Goal: Task Accomplishment & Management: Manage account settings

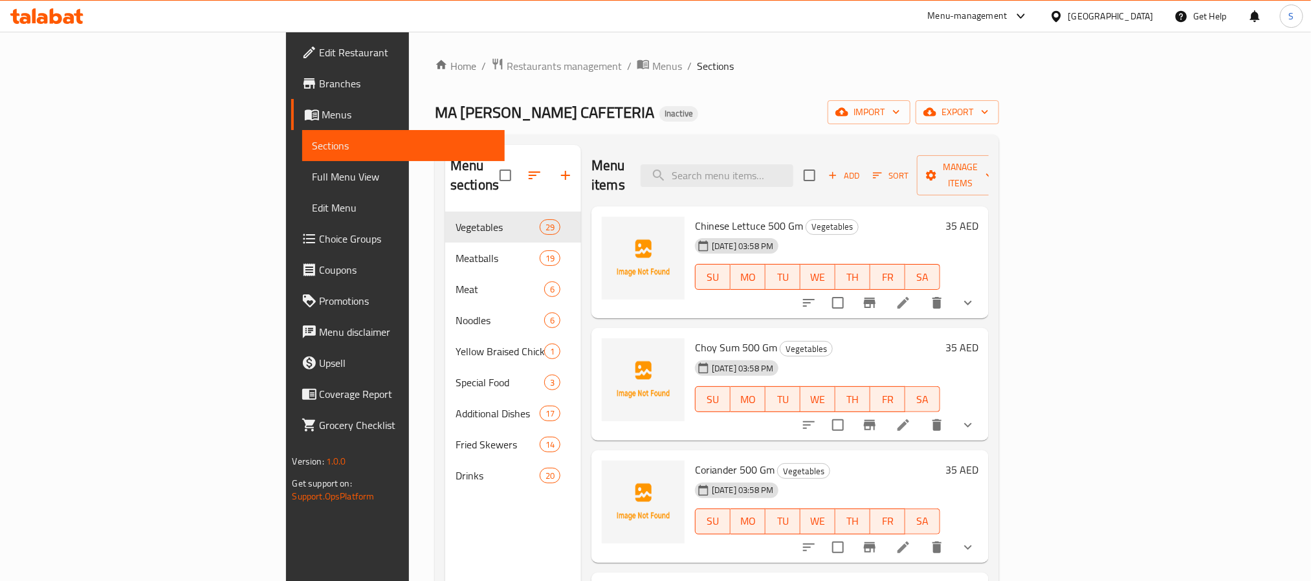
click at [1088, 4] on div "[GEOGRAPHIC_DATA]" at bounding box center [1101, 16] width 125 height 31
click at [597, 78] on div "Home / Restaurants management / Menus / Sections MA LA TANG CAFETERIA Inactive …" at bounding box center [717, 397] width 564 height 679
click at [507, 65] on span "Restaurants management" at bounding box center [564, 66] width 115 height 16
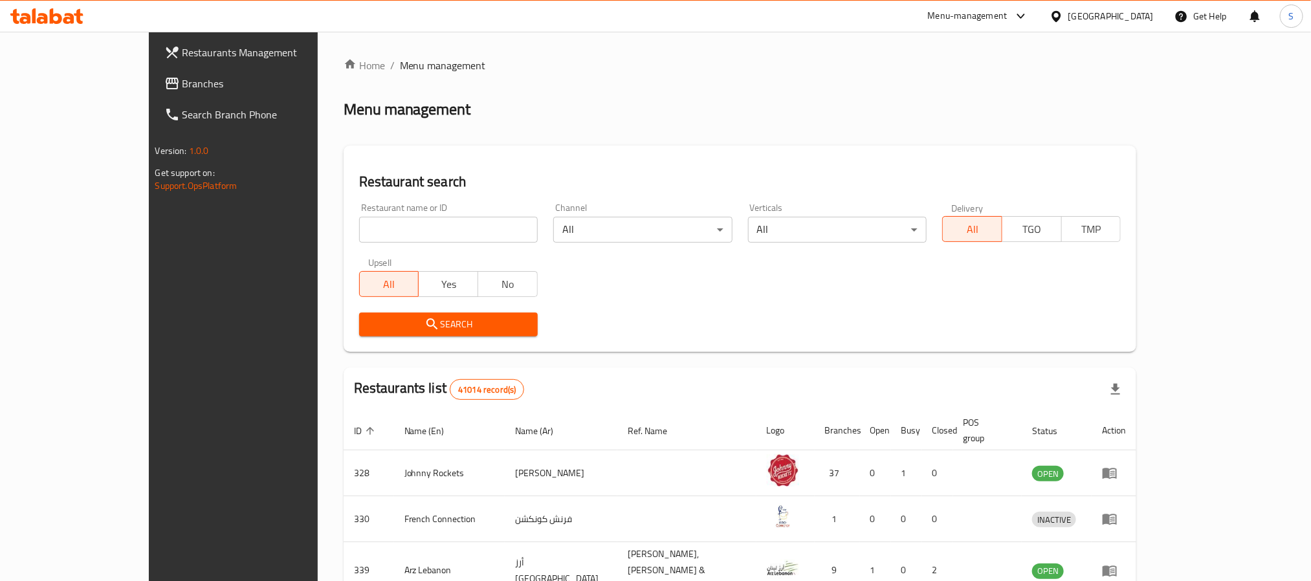
click at [183, 82] on span "Branches" at bounding box center [270, 84] width 175 height 16
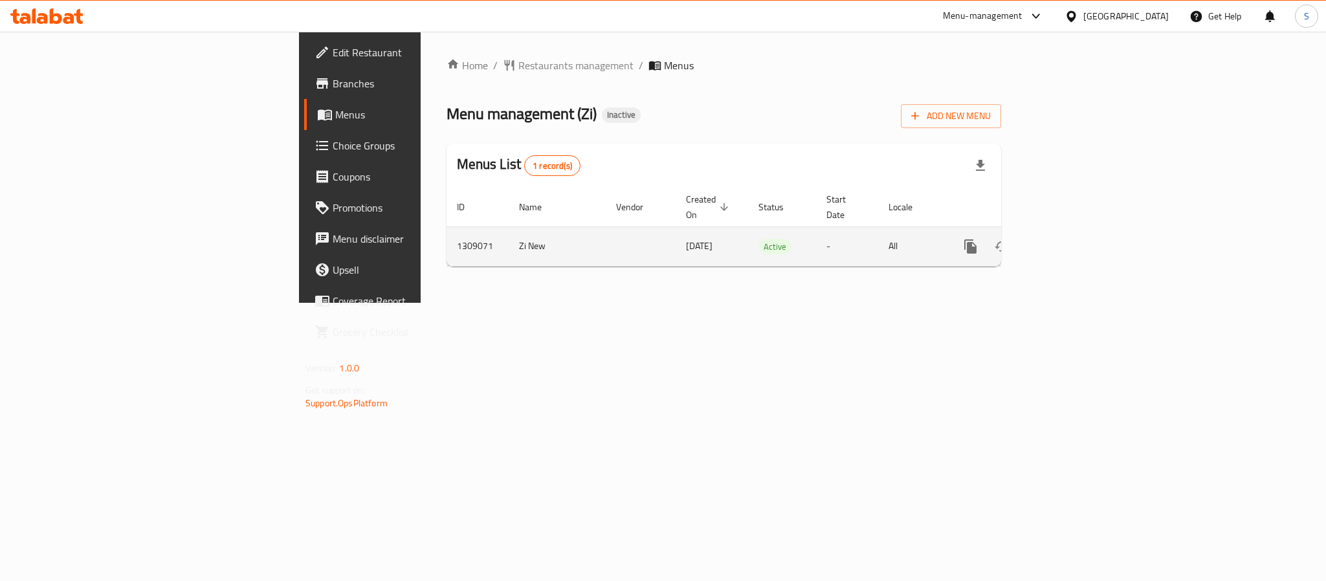
click at [1072, 239] on icon "enhanced table" at bounding box center [1064, 247] width 16 height 16
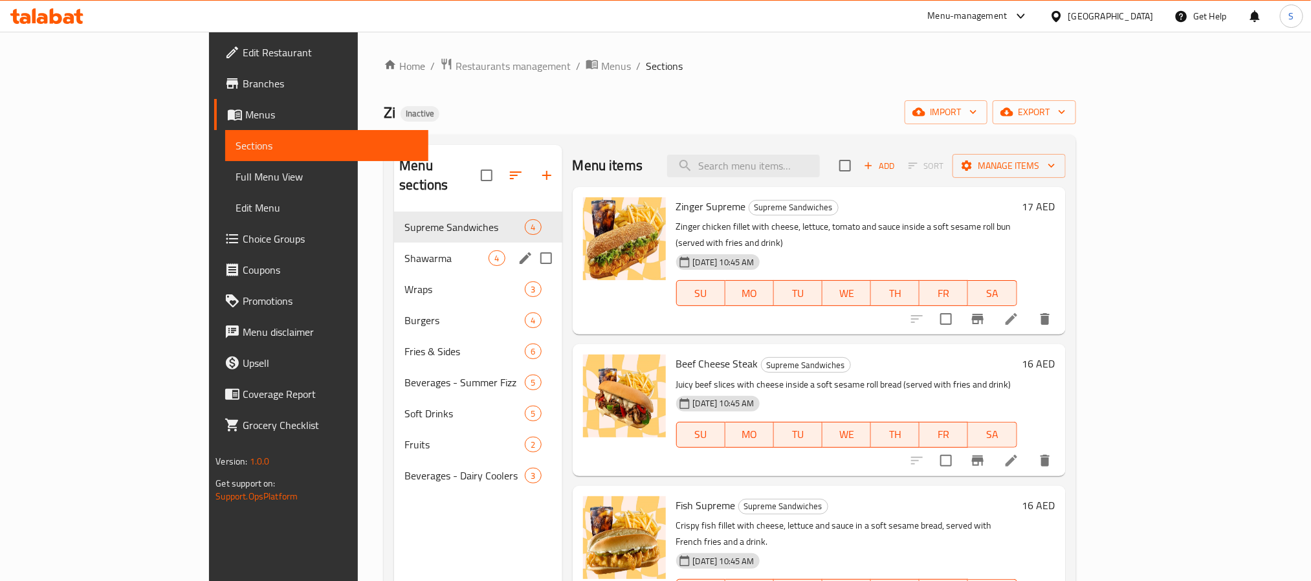
click at [404, 250] on span "Shawarma" at bounding box center [446, 258] width 84 height 16
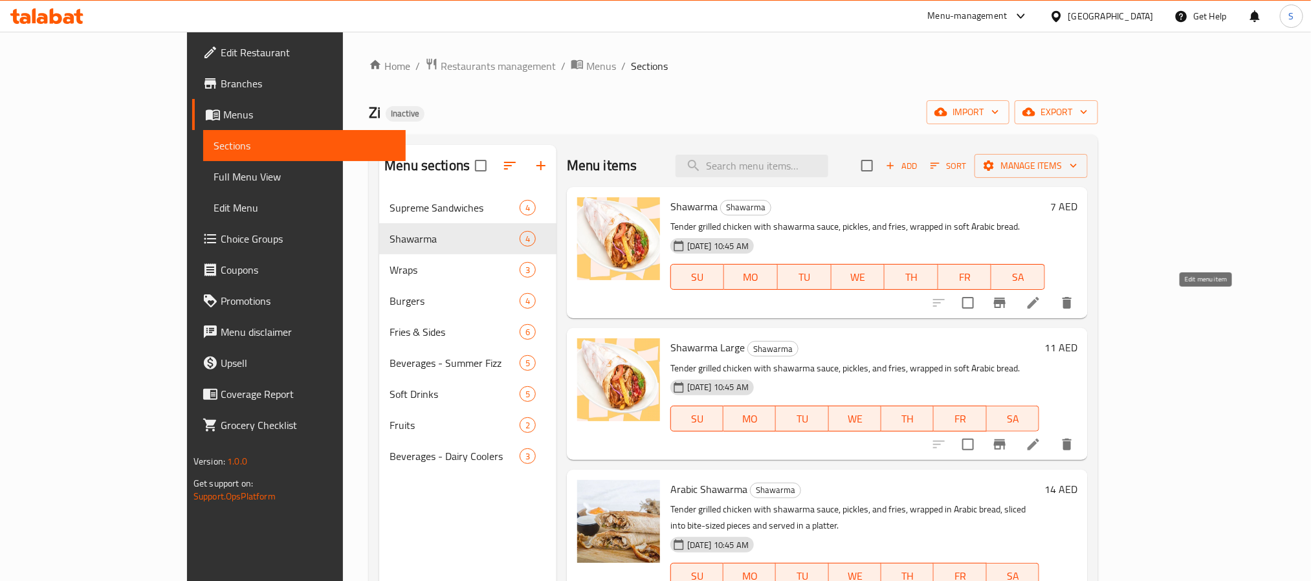
click at [1041, 309] on icon at bounding box center [1034, 303] width 16 height 16
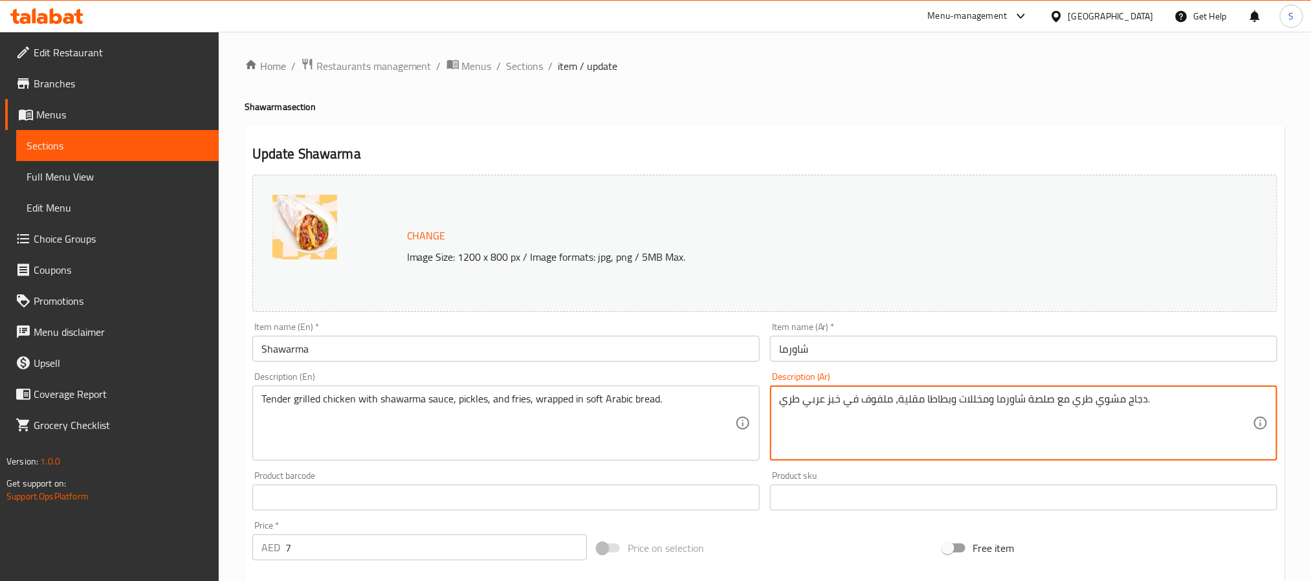
click at [1078, 402] on textarea "دجاج مشوي طري مع صلصة شاورما ومخللات وبطاطا مقلية، ملفوف في خبز عربي طري." at bounding box center [1016, 423] width 474 height 61
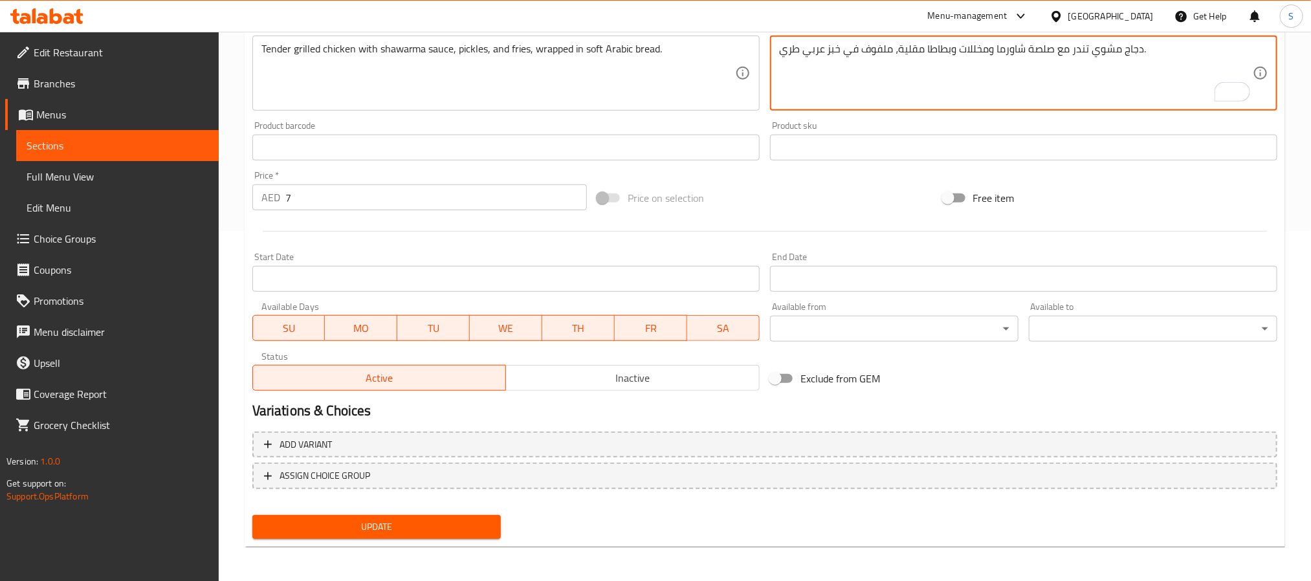
type textarea "دجاج مشوي تندر مع صلصة شاورما ومخللات وبطاطا مقلية، ملفوف في خبز عربي طري."
click at [406, 521] on span "Update" at bounding box center [377, 527] width 228 height 16
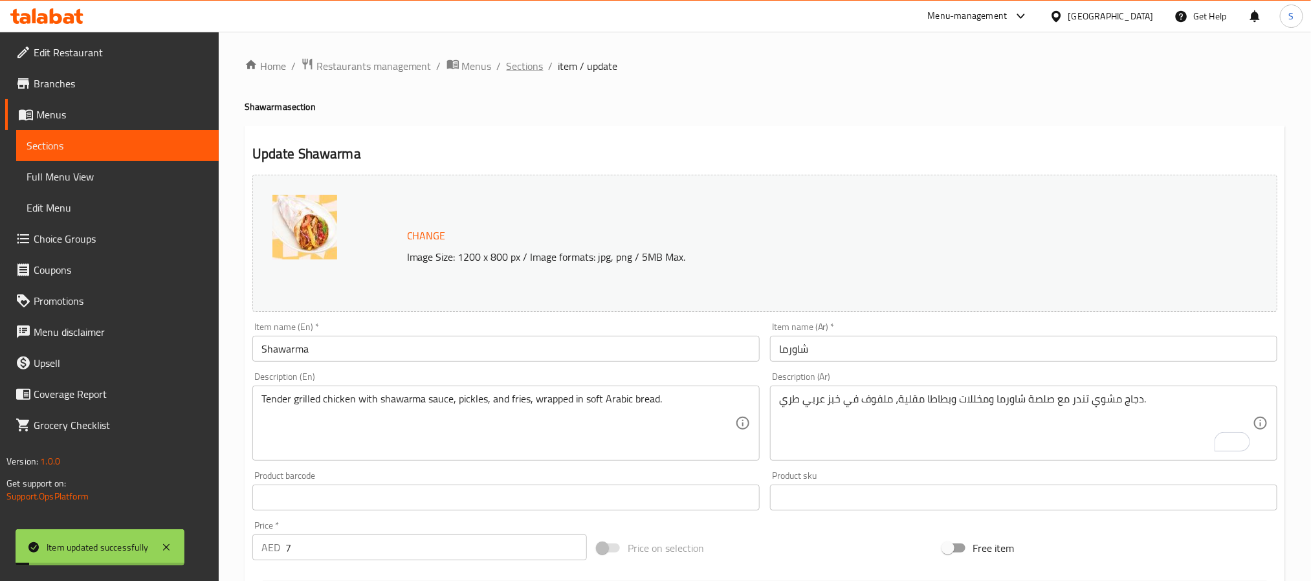
click at [522, 66] on span "Sections" at bounding box center [525, 66] width 37 height 16
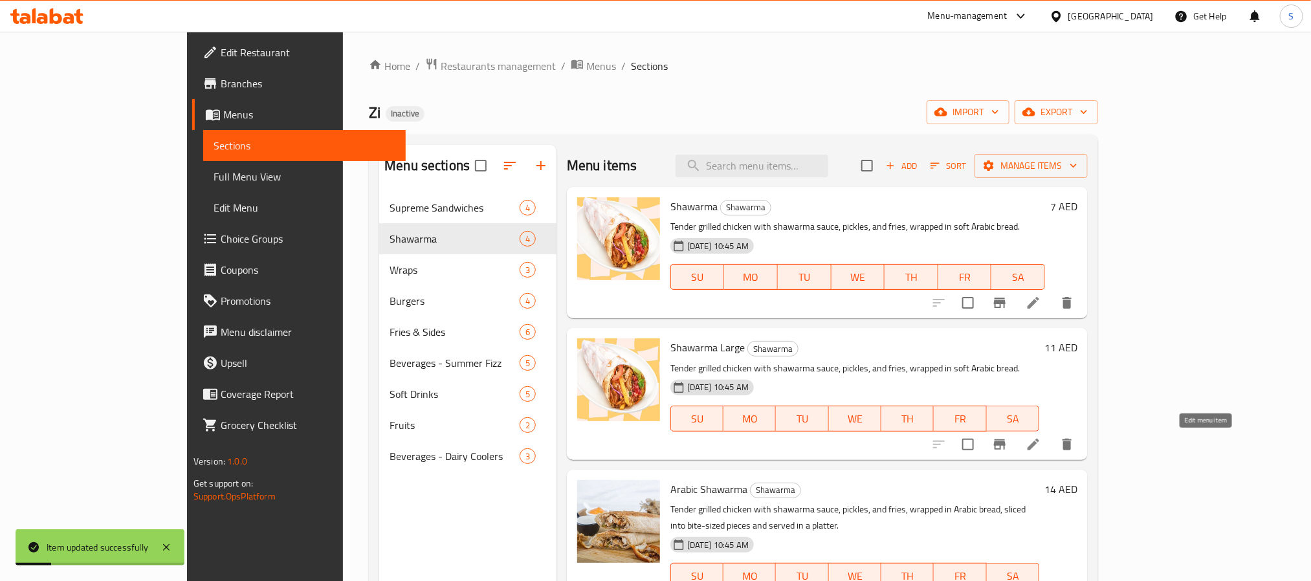
click at [1041, 447] on icon at bounding box center [1034, 445] width 16 height 16
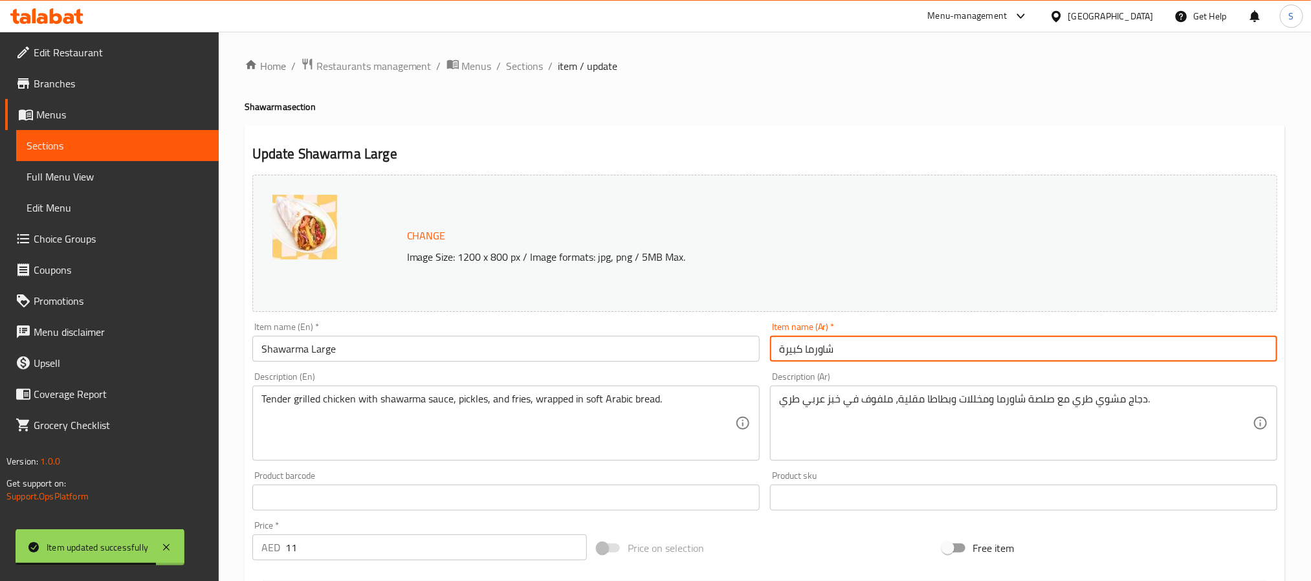
click at [781, 355] on input "شاورما كبيرة" at bounding box center [1023, 349] width 507 height 26
type input "شاورما كبير"
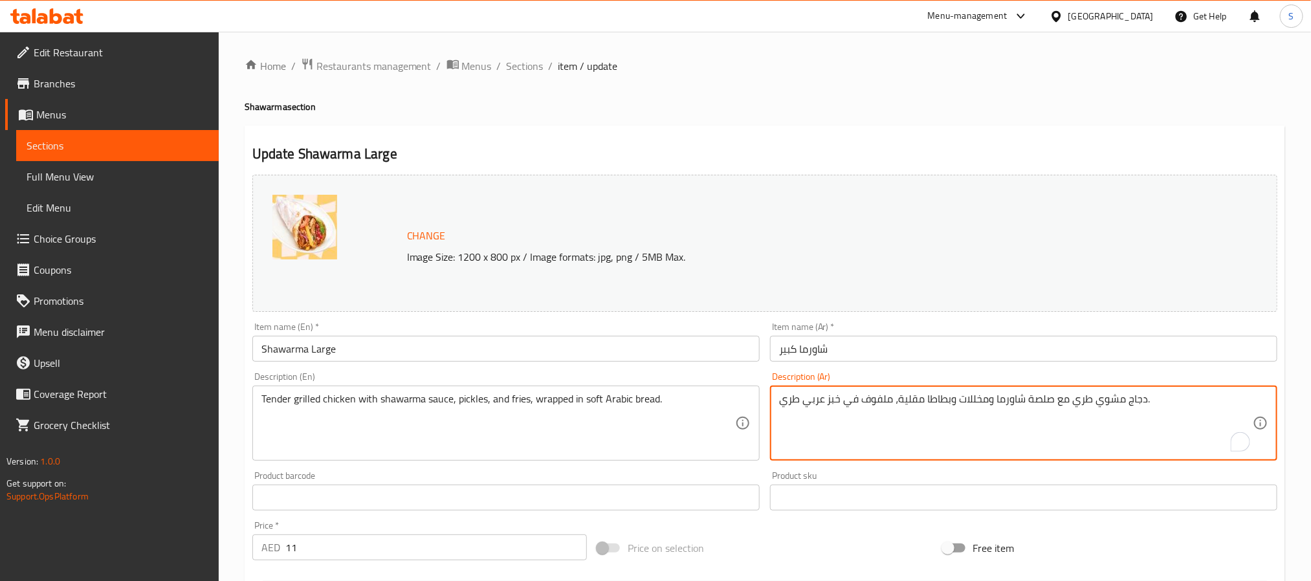
click at [1080, 401] on textarea "دجاج مشوي طري مع صلصة شاورما ومخللات وبطاطا مقلية، ملفوف في خبز عربي طري." at bounding box center [1016, 423] width 474 height 61
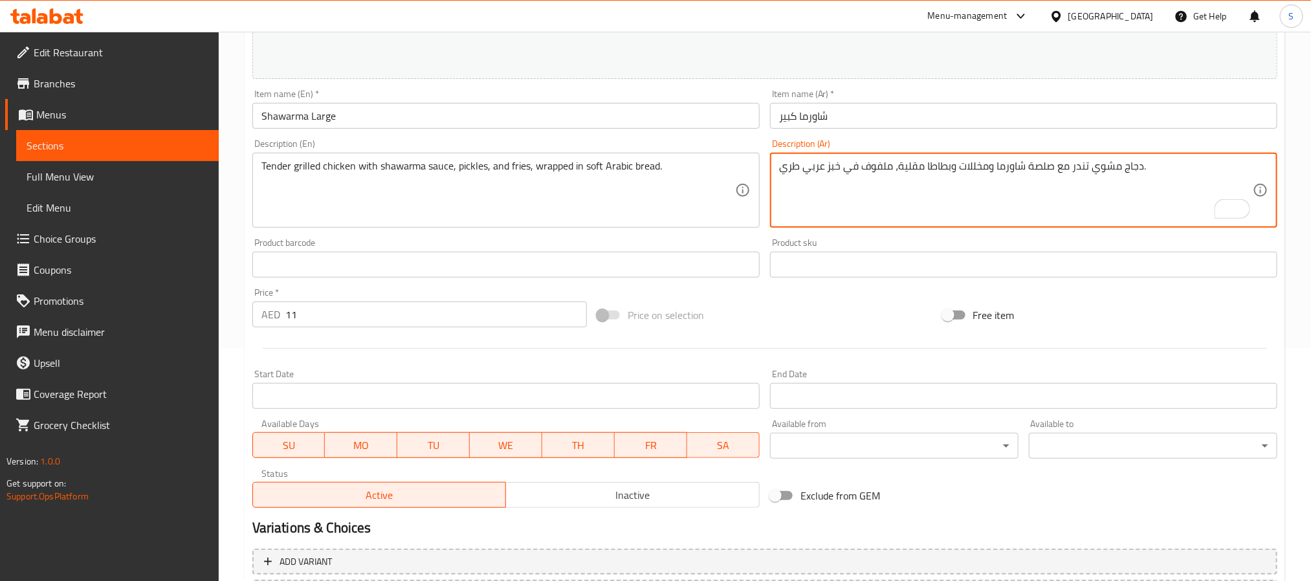
scroll to position [350, 0]
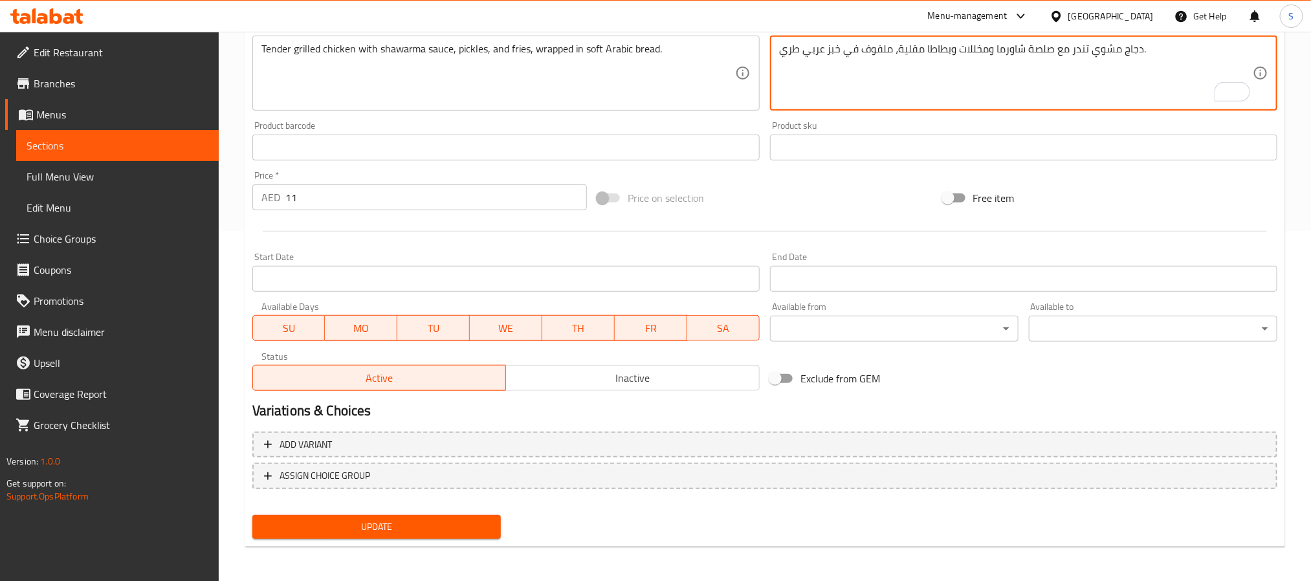
type textarea "دجاج مشوي تندر مع صلصة شاورما ومخللات وبطاطا مقلية، ملفوف في خبز عربي طري."
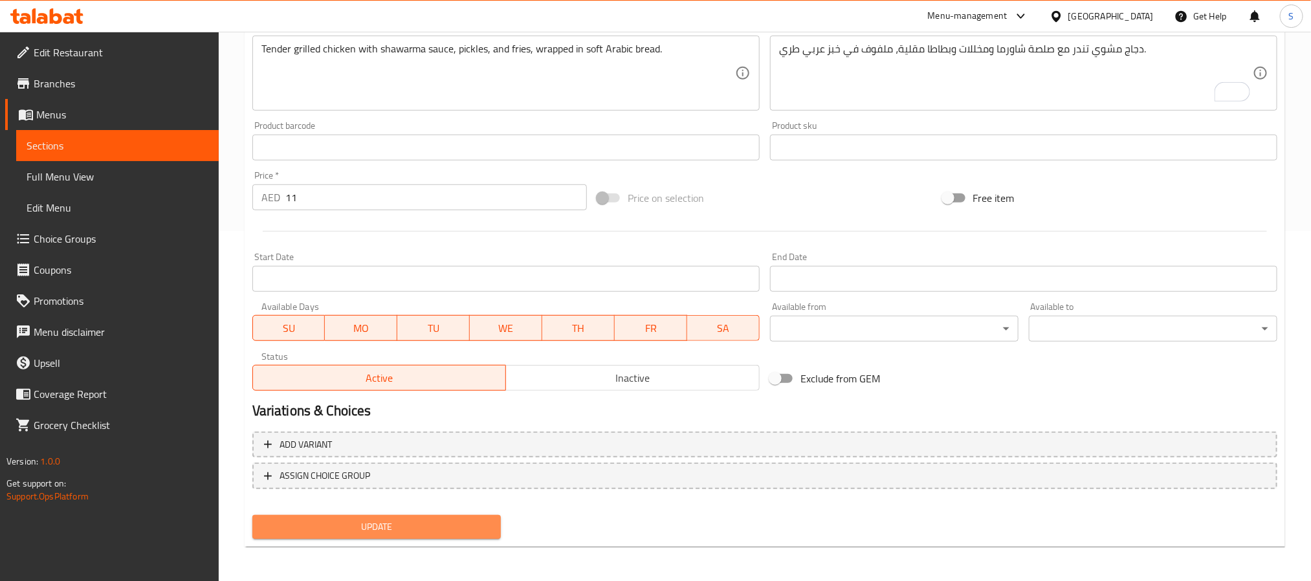
click at [404, 519] on span "Update" at bounding box center [377, 527] width 228 height 16
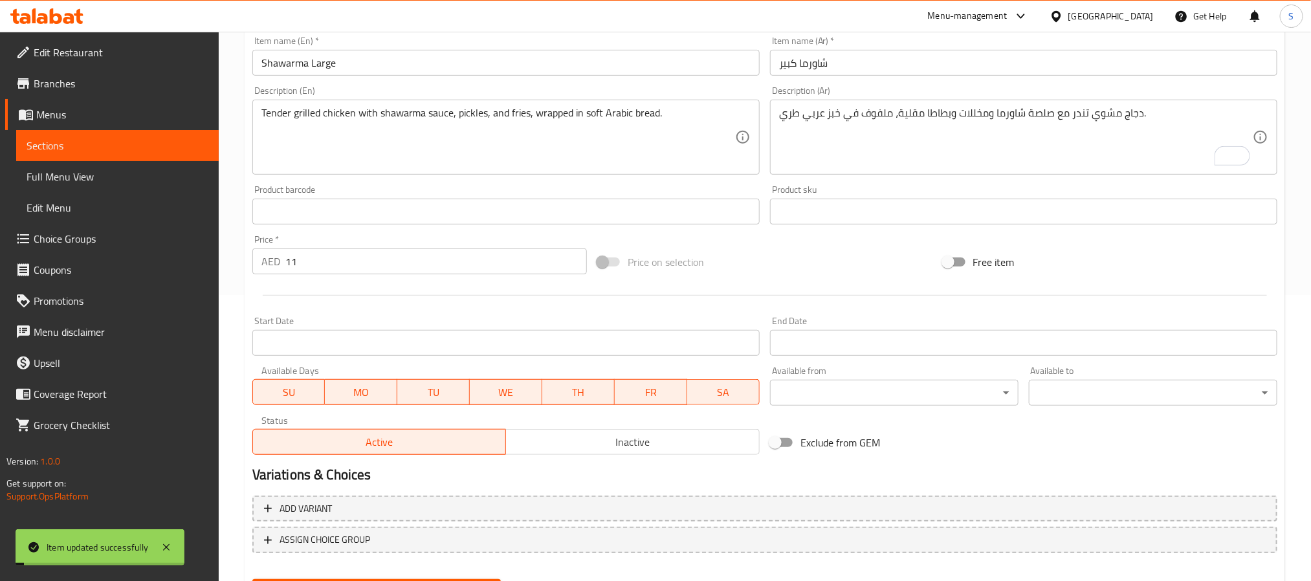
scroll to position [0, 0]
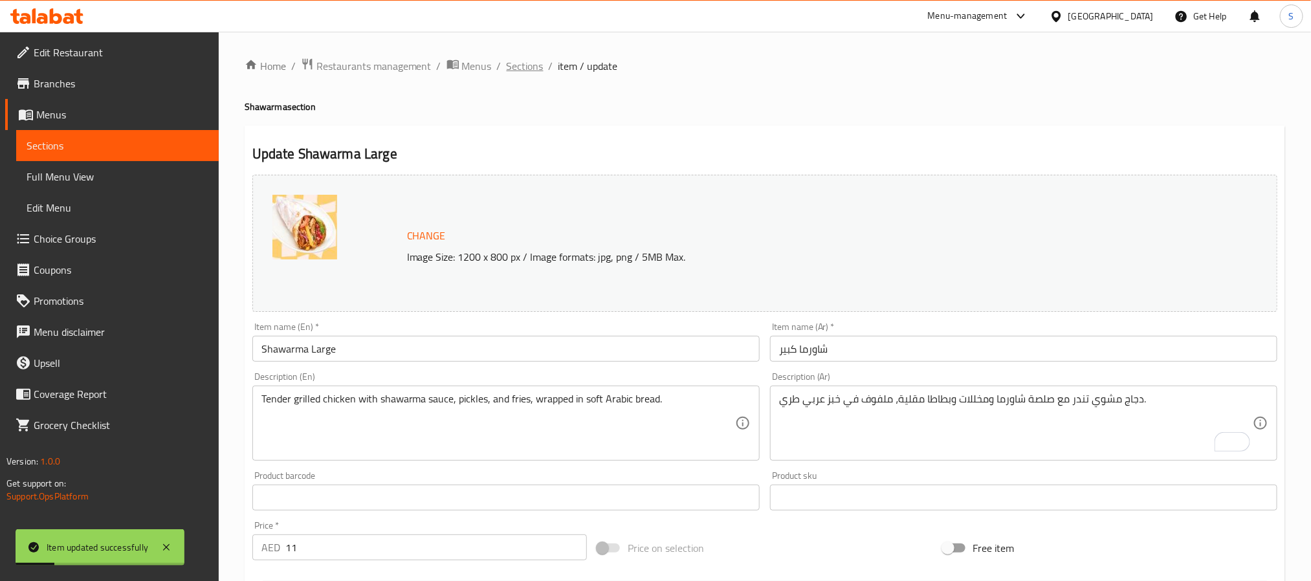
click at [528, 67] on span "Sections" at bounding box center [525, 66] width 37 height 16
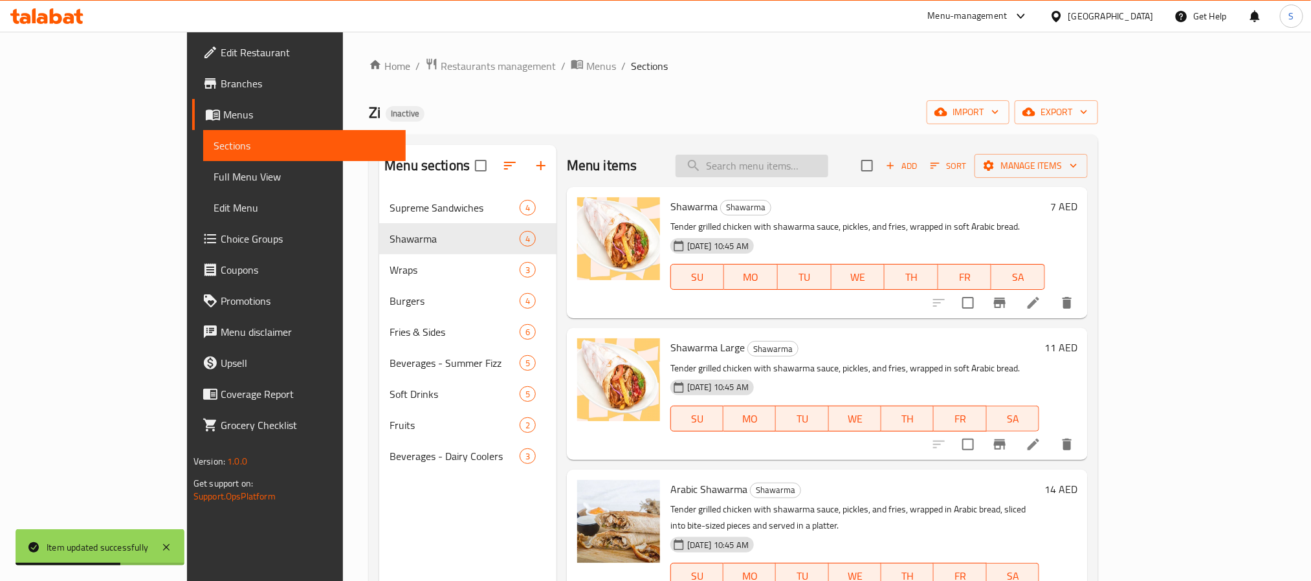
click at [810, 167] on input "search" at bounding box center [752, 166] width 153 height 23
paste input "Arabic Shawarma"
type input "Arabic Shawarma"
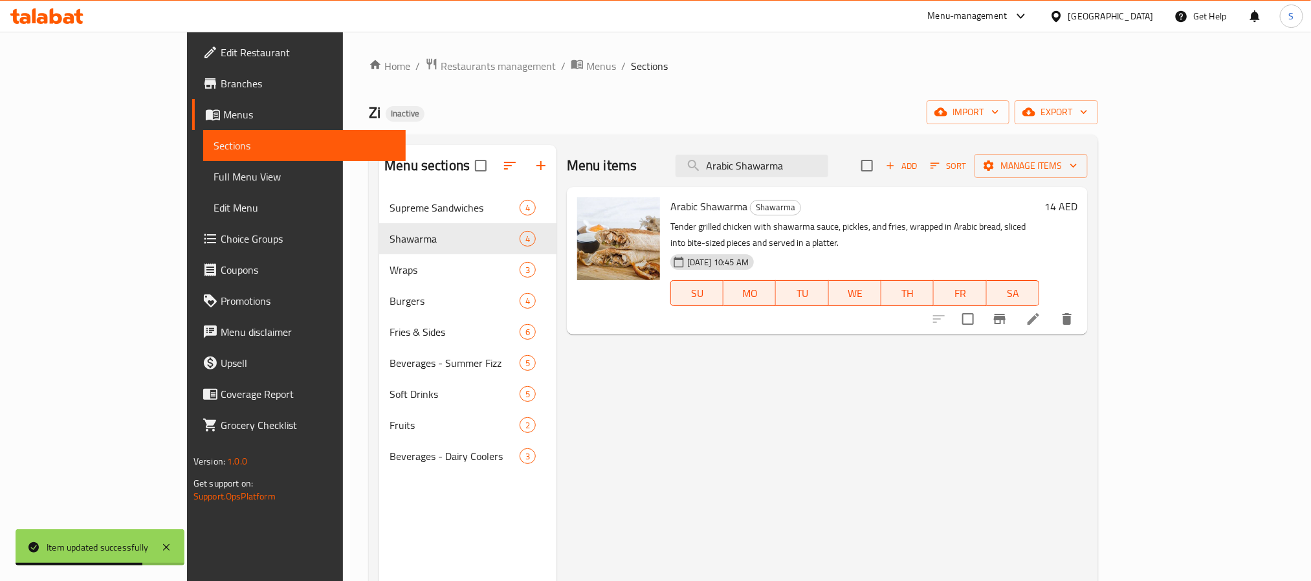
click at [1052, 307] on li at bounding box center [1033, 318] width 36 height 23
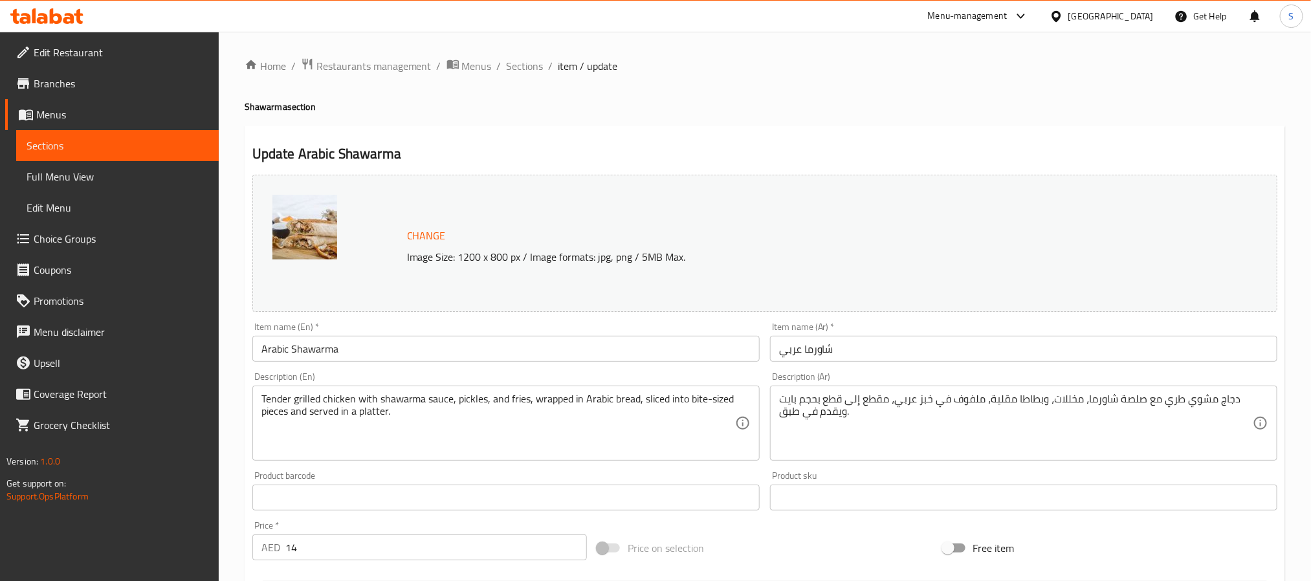
click at [1173, 402] on textarea "دجاج مشوي طري مع صلصة شاورما، مخللات، وبطاطا مقلية، ملفوف في خبز عربي، مقطع إلى…" at bounding box center [1016, 423] width 474 height 61
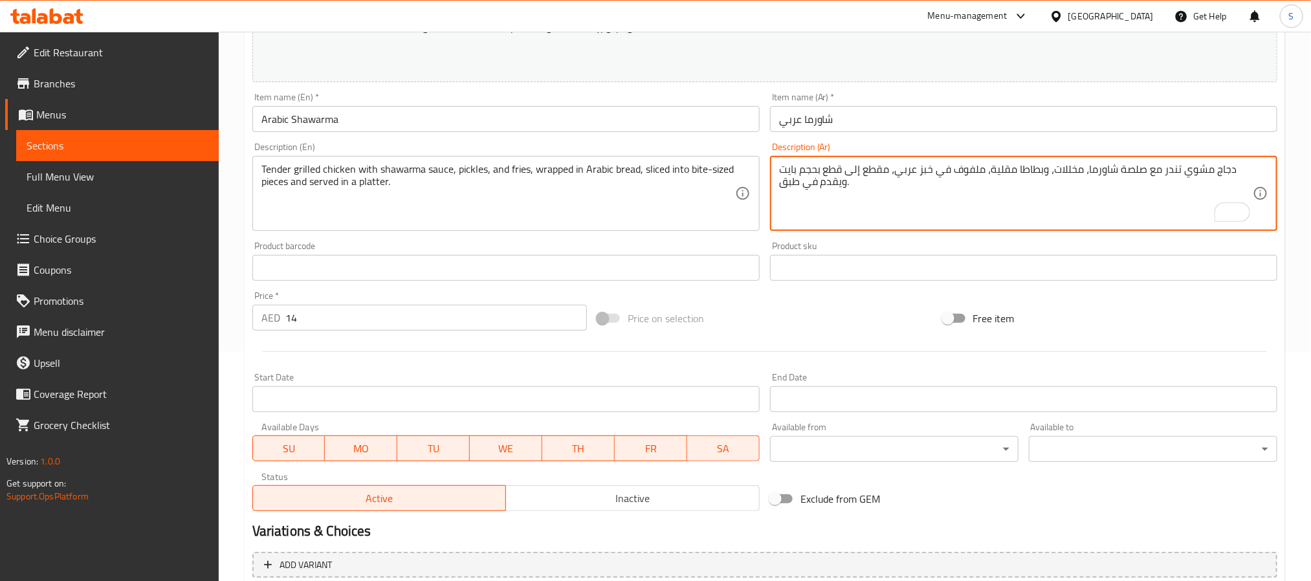
scroll to position [350, 0]
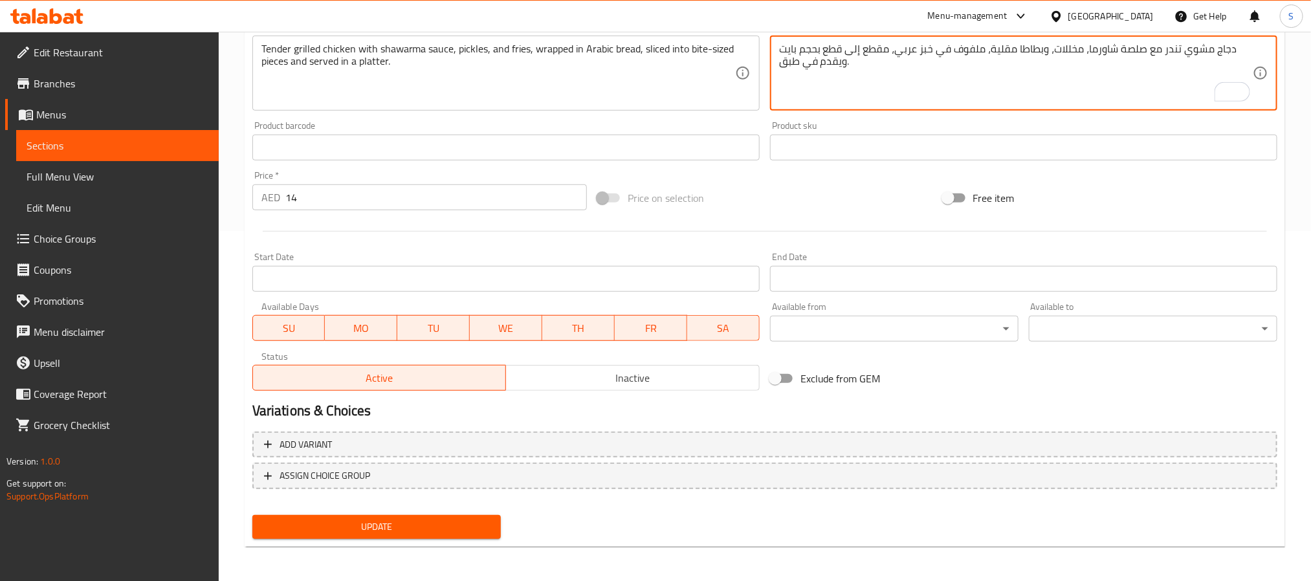
type textarea "دجاج مشوي تندر مع صلصة شاورما، مخللات، وبطاطا مقلية، ملفوف في خبز عربي، مقطع إل…"
click at [403, 523] on span "Update" at bounding box center [377, 527] width 228 height 16
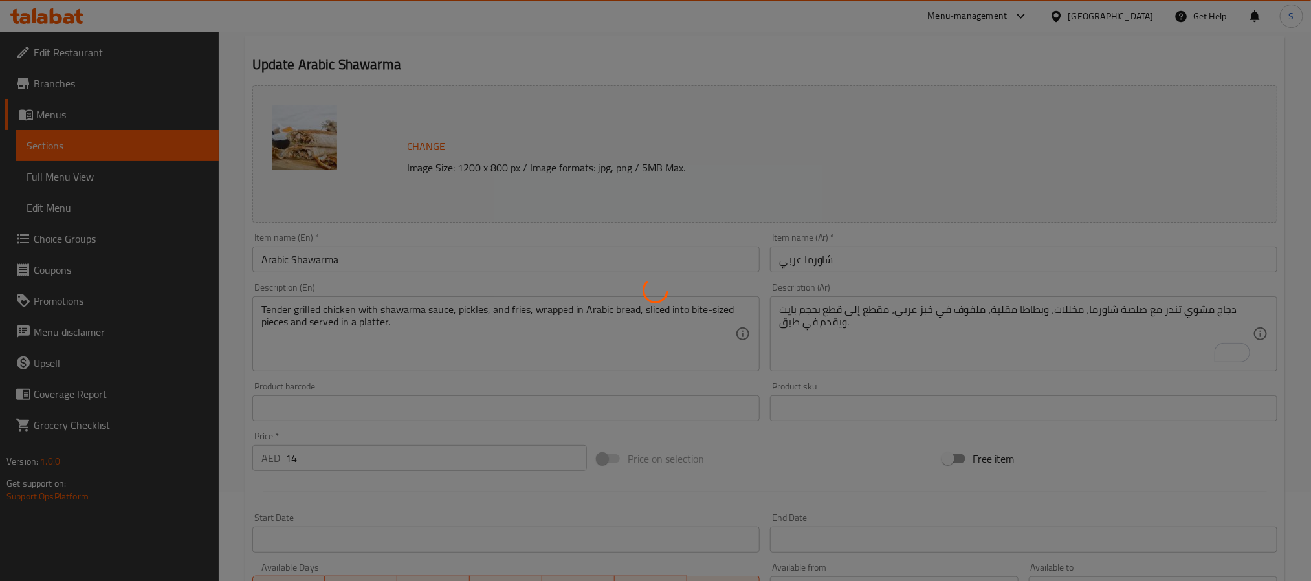
scroll to position [0, 0]
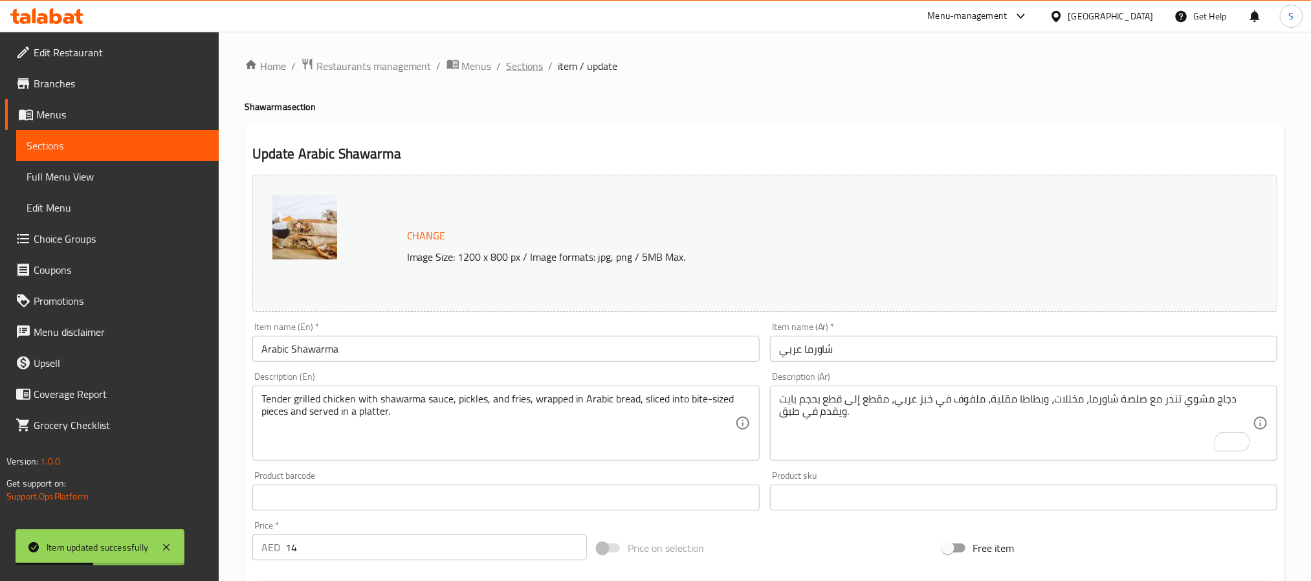
click at [518, 67] on span "Sections" at bounding box center [525, 66] width 37 height 16
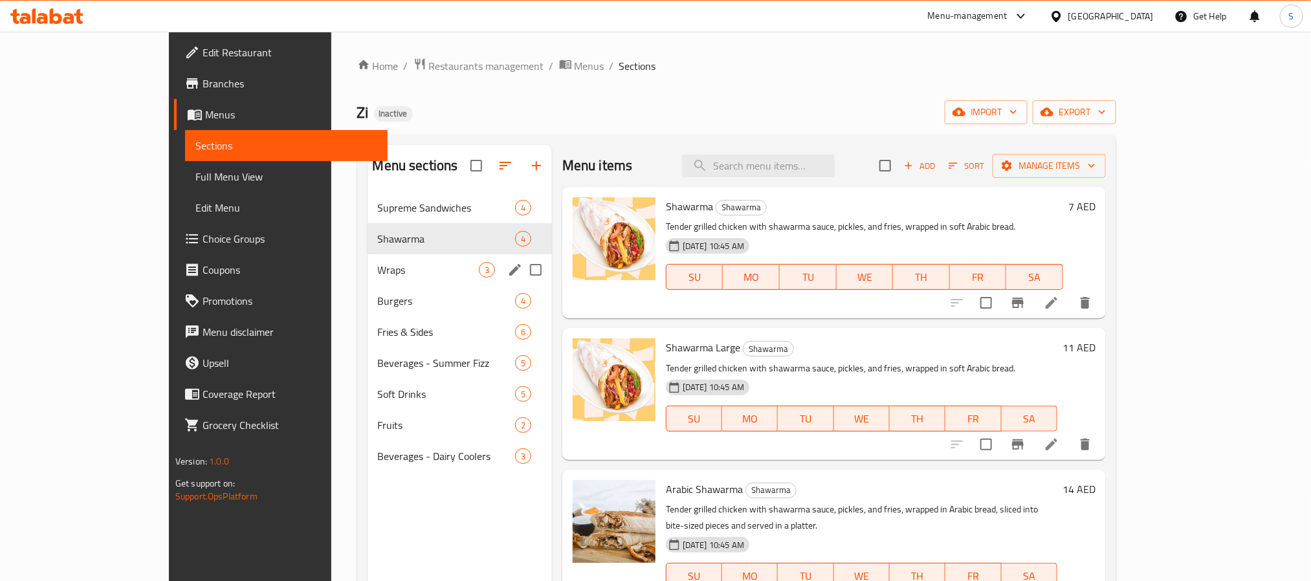
click at [368, 280] on div "Wraps 3" at bounding box center [460, 269] width 184 height 31
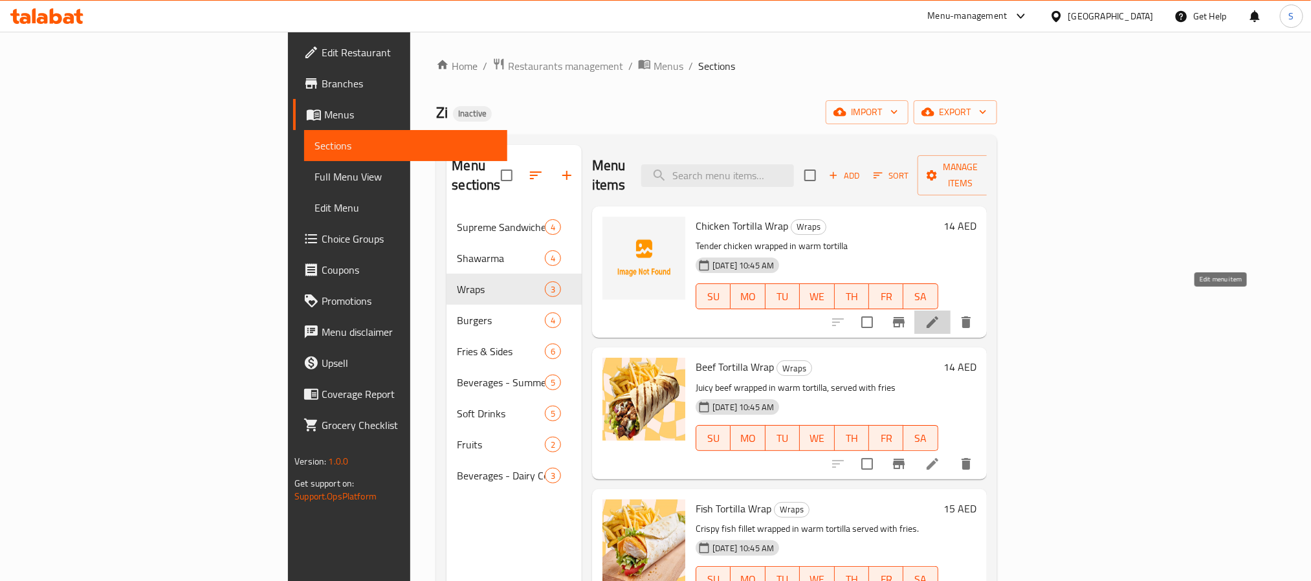
click at [938, 316] on icon at bounding box center [933, 322] width 12 height 12
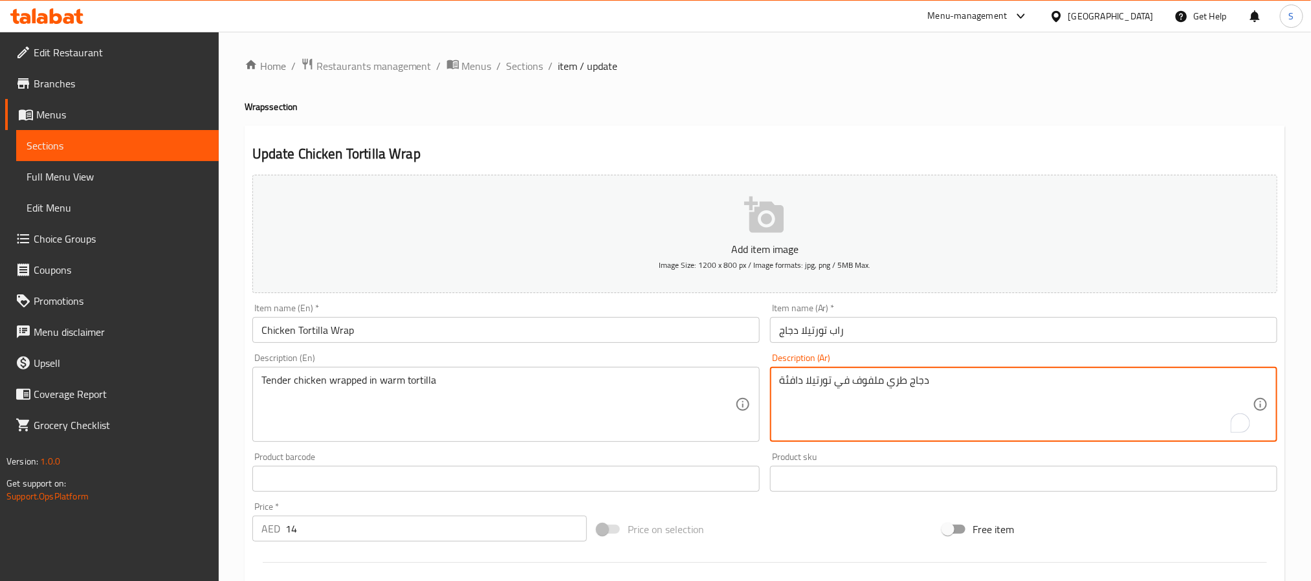
click at [896, 386] on textarea "دجاج طري ملفوف في تورتيلا دافئة" at bounding box center [1016, 404] width 474 height 61
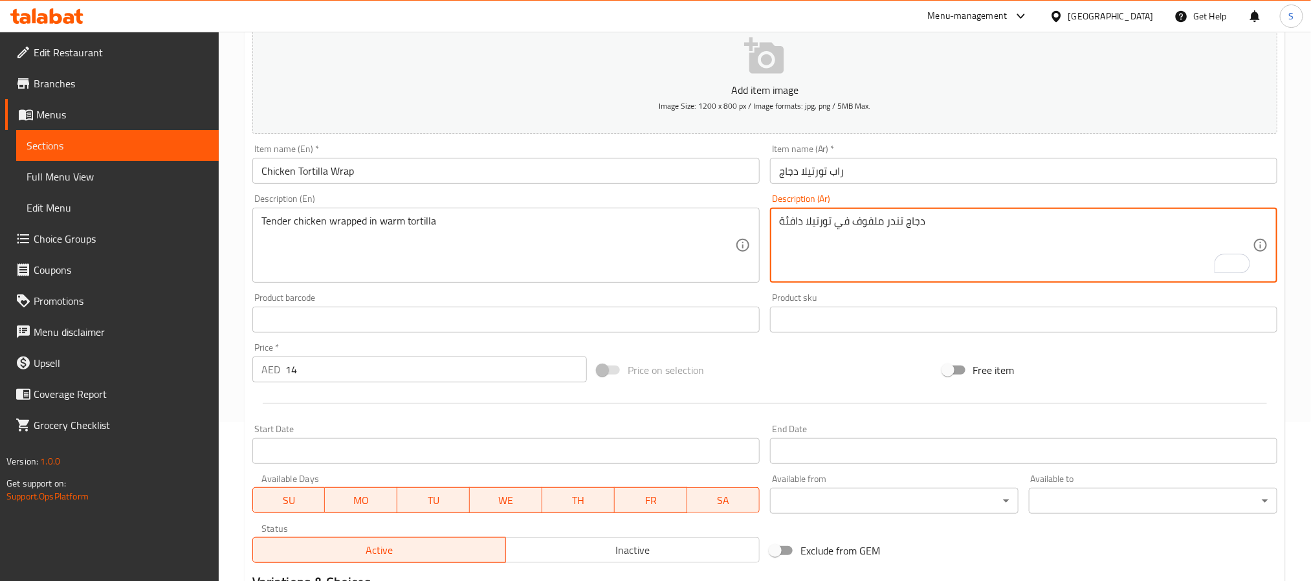
scroll to position [41, 0]
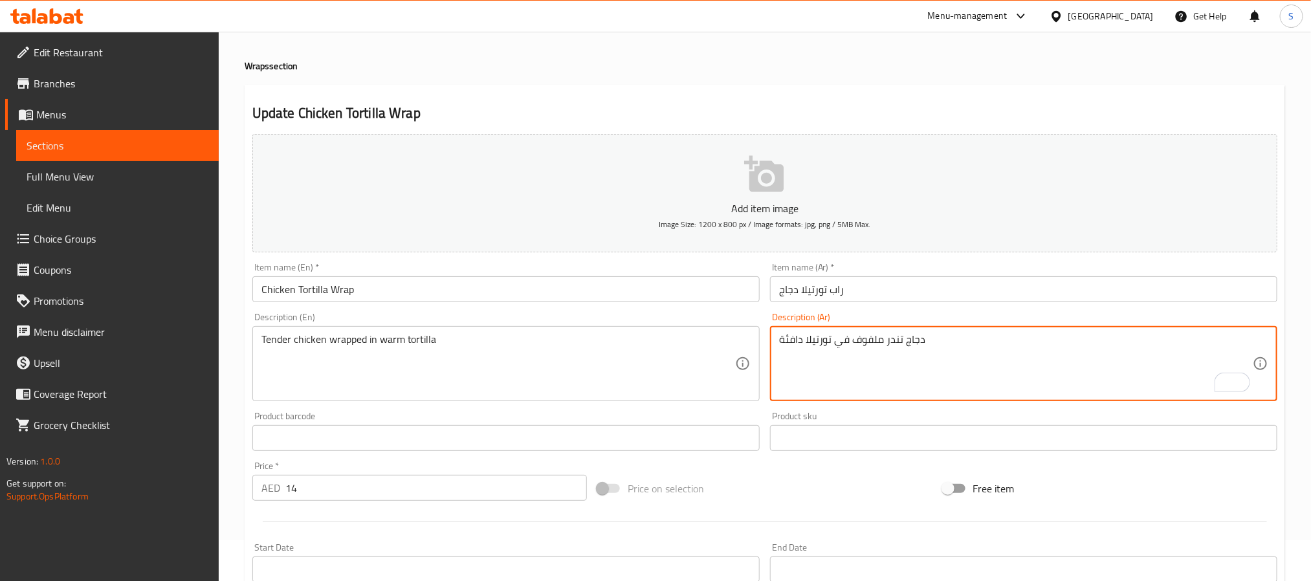
type textarea "دجاج تندر ملفوف في تورتيلا دافئة"
click at [327, 296] on input "Chicken Tortilla Wrap" at bounding box center [505, 289] width 507 height 26
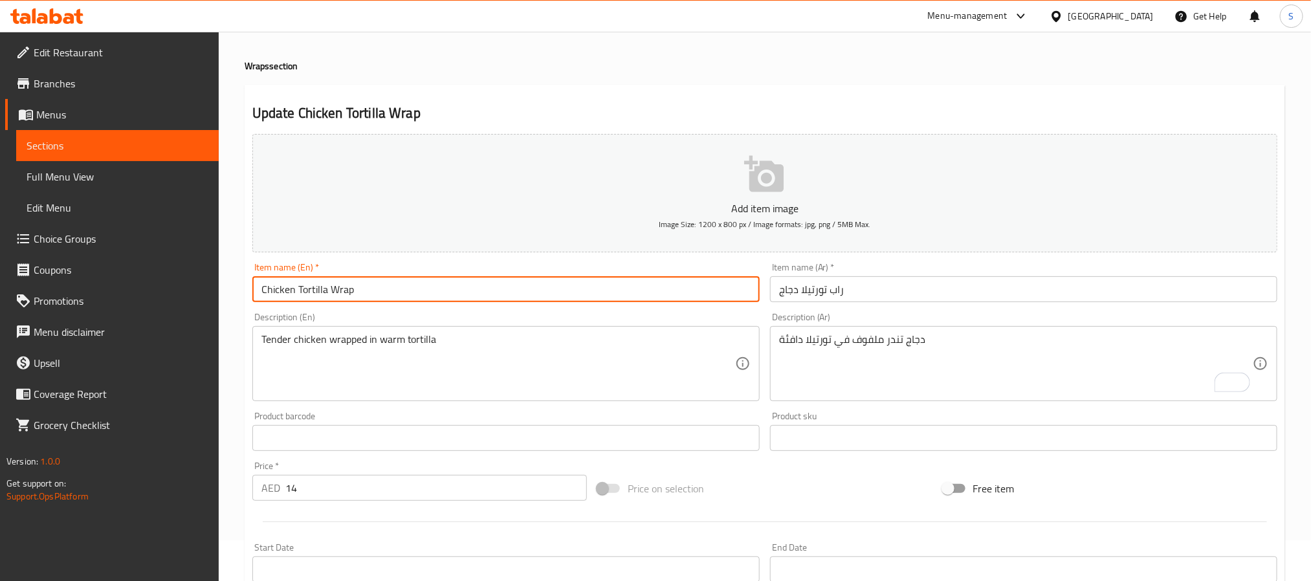
click at [327, 296] on input "Chicken Tortilla Wrap" at bounding box center [505, 289] width 507 height 26
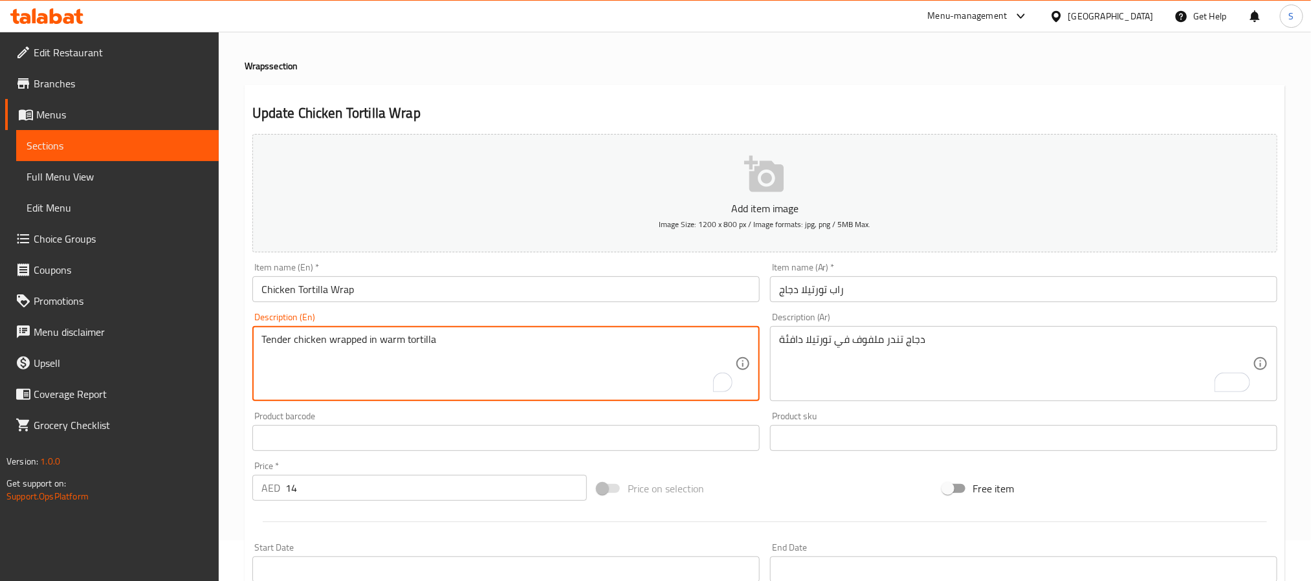
click at [386, 344] on textarea "Tender chicken wrapped in warm tortilla" at bounding box center [498, 363] width 474 height 61
paste textarea "Succulent chicken, fresh veggies, and flavorful sauce, wrapped in a soft"
type textarea "Succulent chicken, fresh veggies, and flavorful sauce, wrapped in a soft tortil…"
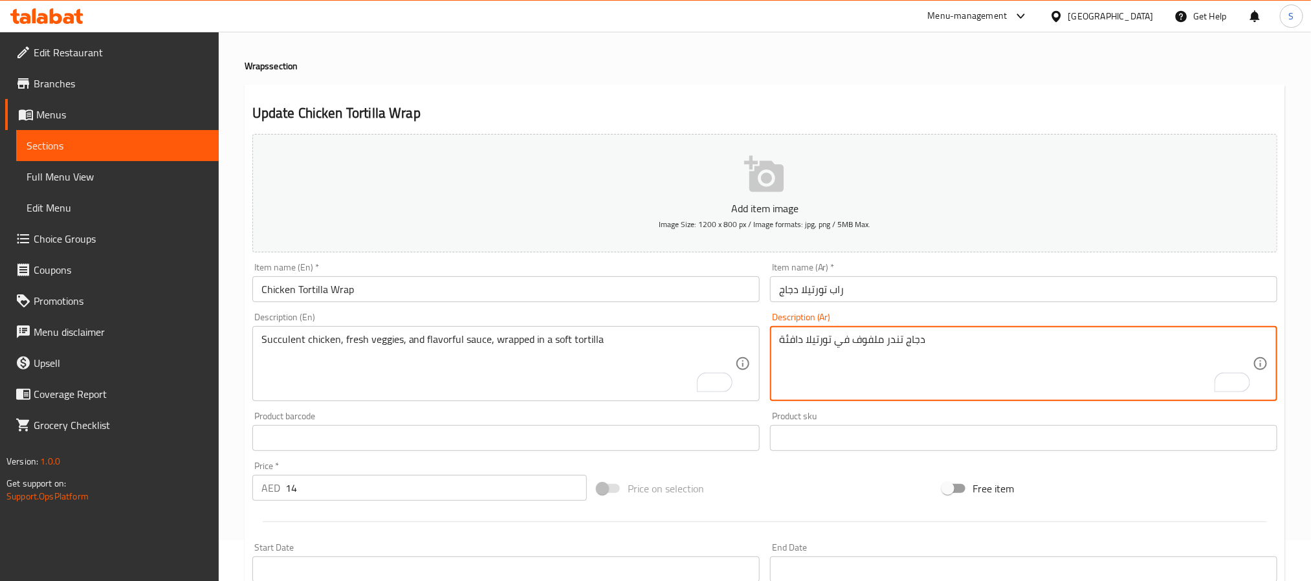
click at [852, 359] on textarea "دجاج تندر ملفوف في تورتيلا دافئة" at bounding box center [1016, 363] width 474 height 61
paste textarea "قطع دجاج عصيرة، وخضروات طازجة، وصلصة نكهة، ملفوفة في تورتيلا ناعمة."
click at [1091, 344] on textarea "قطع دجاج عصيرة، وخضروات طازجة، وصلصة نكهة، ملفوفة في تورتيلا ناعمة." at bounding box center [1016, 363] width 474 height 61
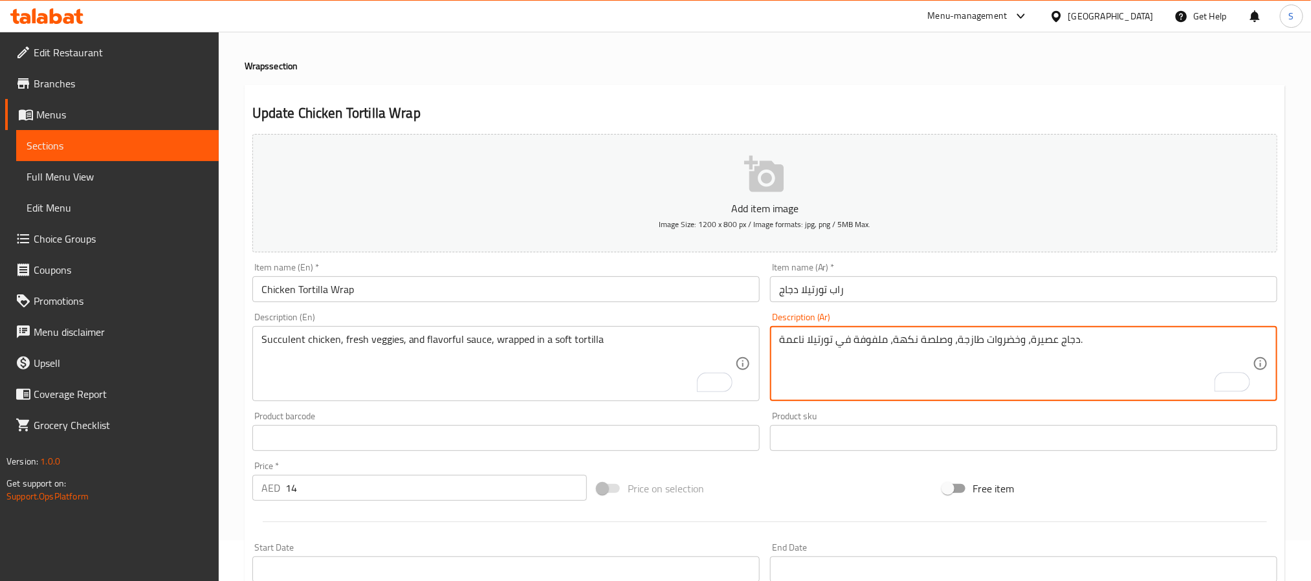
click at [1037, 342] on textarea "دجاج عصيرة، وخضروات طازجة، وصلصة نكهة، ملفوفة في تورتيلا ناعمة." at bounding box center [1016, 363] width 474 height 61
type textarea "دجاج عصاري، وخضروات طازجة، وصلصة نكهة، ملفوفة في تورتيلا ناعمة."
click at [439, 340] on textarea "Succulent chicken, fresh veggies, and flavorful sauce, wrapped in a soft tortil…" at bounding box center [498, 363] width 474 height 61
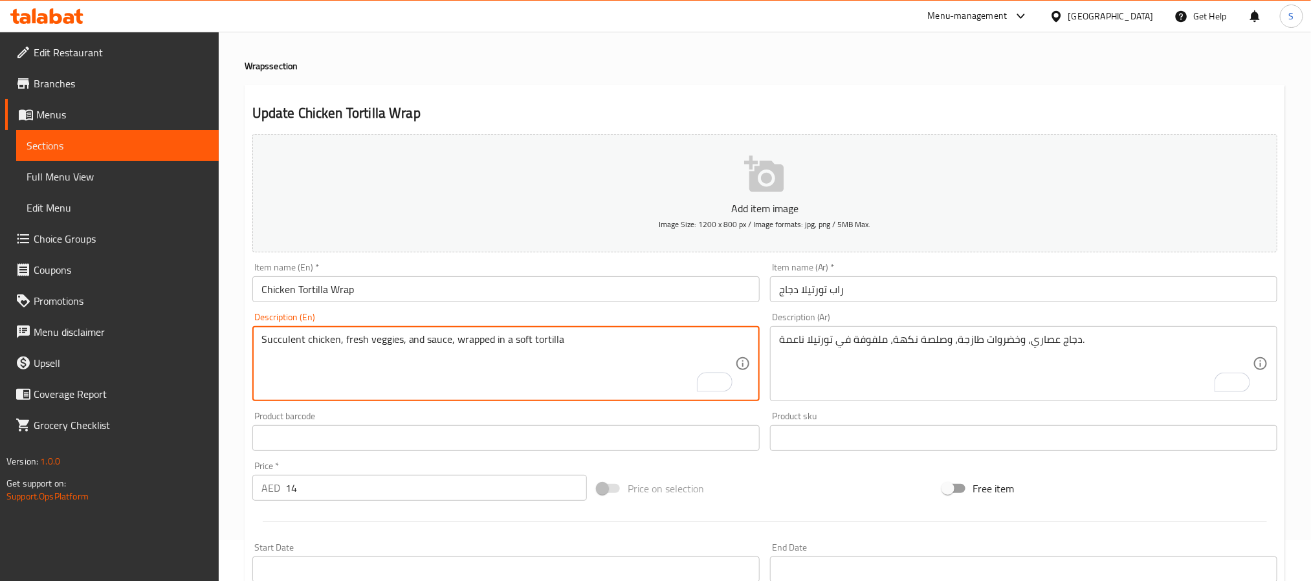
type textarea "Succulent chicken, fresh veggies, and sauce, wrapped in a soft tortilla"
click at [905, 340] on textarea "دجاج عصاري، وخضروات طازجة، وصلصة نكهة، ملفوفة في تورتيلا ناعمة." at bounding box center [1016, 363] width 474 height 61
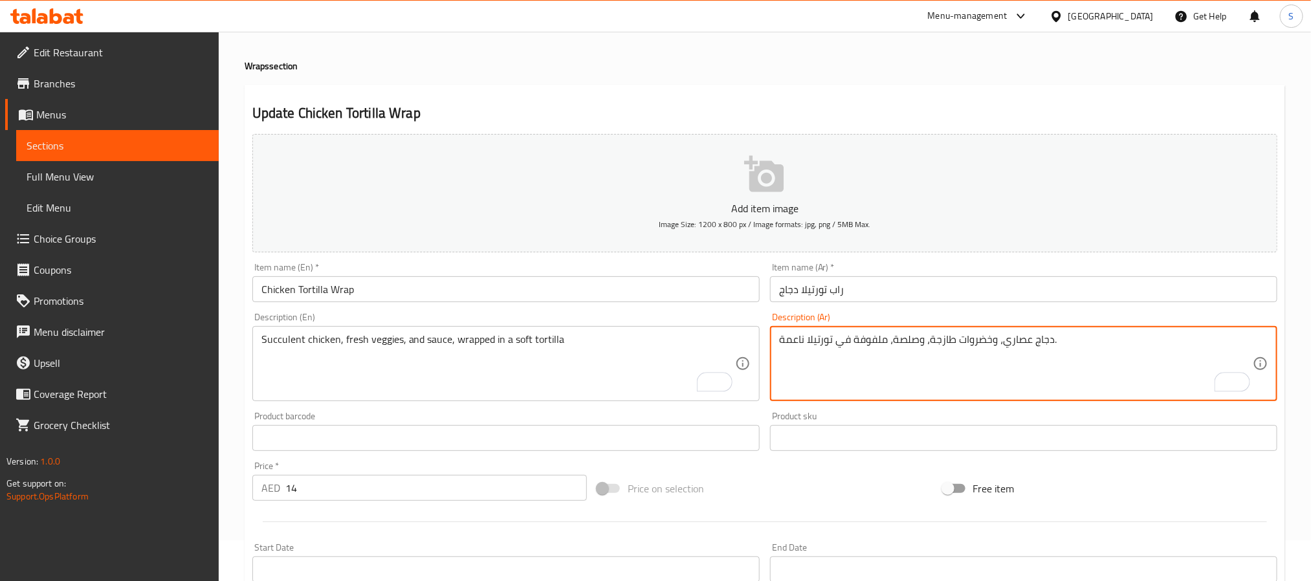
click at [797, 342] on textarea "دجاج عصاري، وخضروات طازجة، وصلصة، ملفوفة في تورتيلا ناعمة." at bounding box center [1016, 363] width 474 height 61
type textarea "دجاج عصاري، وخضروات طازجة، وصلصة، ملفوفة في تورتيلا طرية."
click at [289, 293] on input "Chicken Tortilla Wrap" at bounding box center [505, 289] width 507 height 26
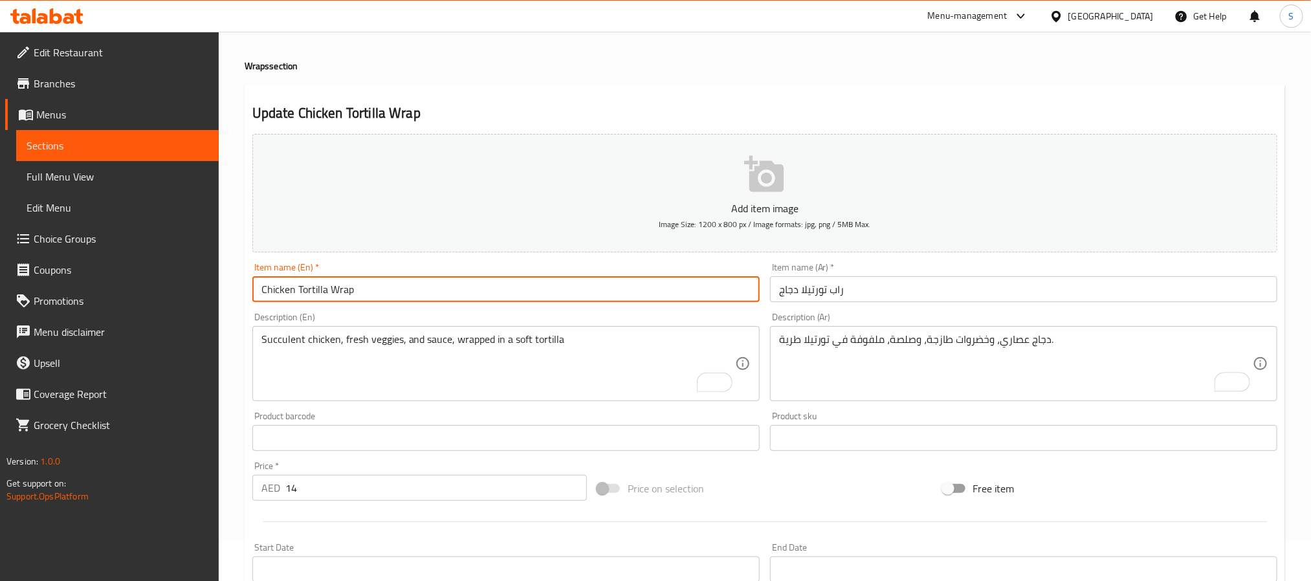
click at [289, 293] on input "Chicken Tortilla Wrap" at bounding box center [505, 289] width 507 height 26
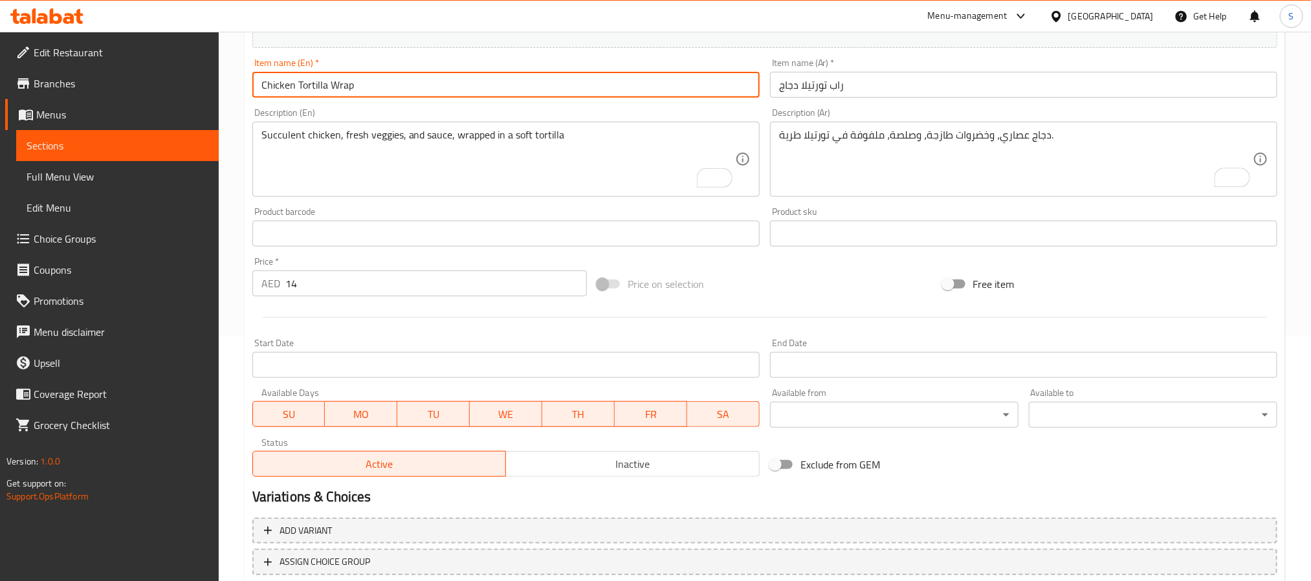
scroll to position [332, 0]
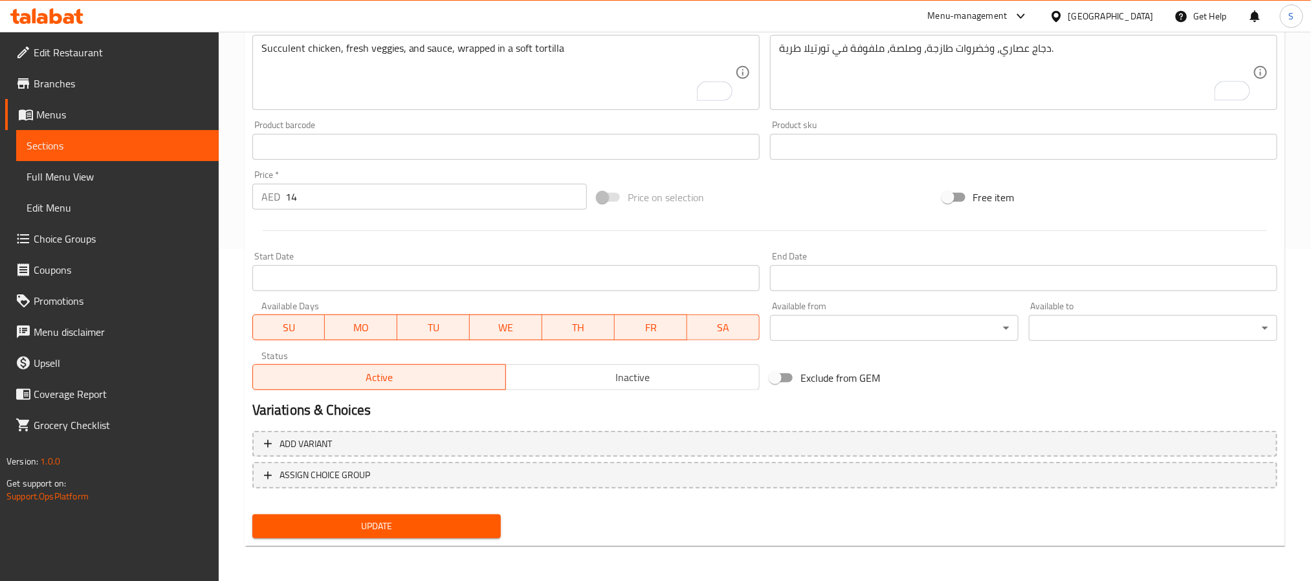
click at [423, 530] on span "Update" at bounding box center [377, 526] width 228 height 16
click at [744, 191] on div "Price on selection" at bounding box center [764, 197] width 345 height 35
click at [381, 530] on span "Update" at bounding box center [377, 526] width 228 height 16
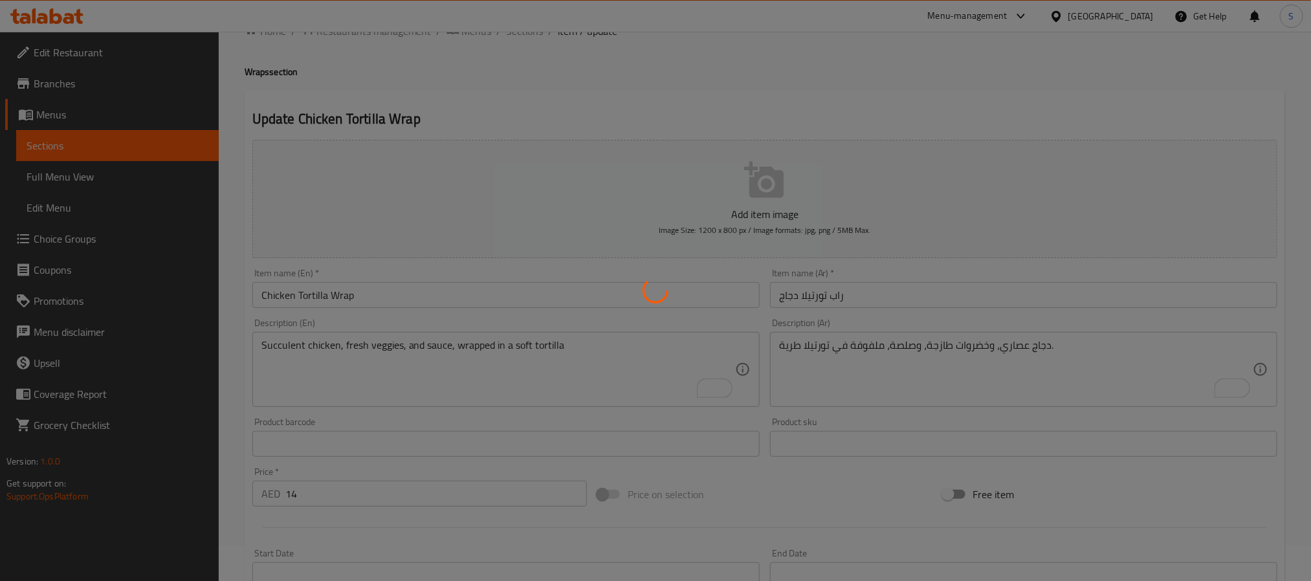
scroll to position [0, 0]
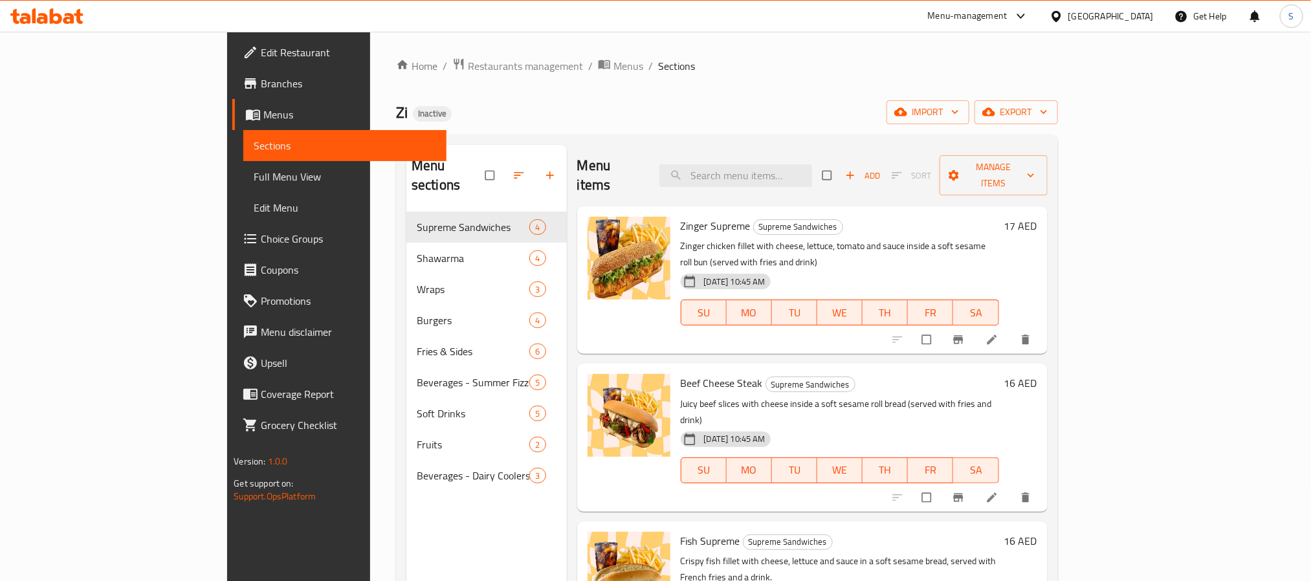
click at [254, 170] on span "Full Menu View" at bounding box center [345, 177] width 182 height 16
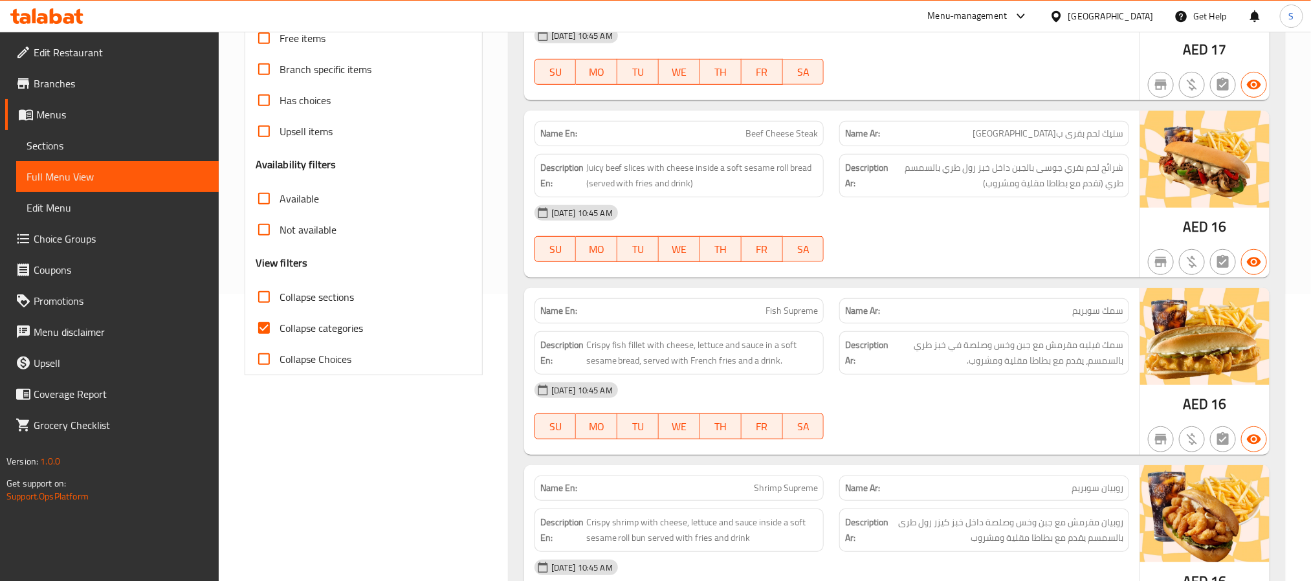
scroll to position [291, 0]
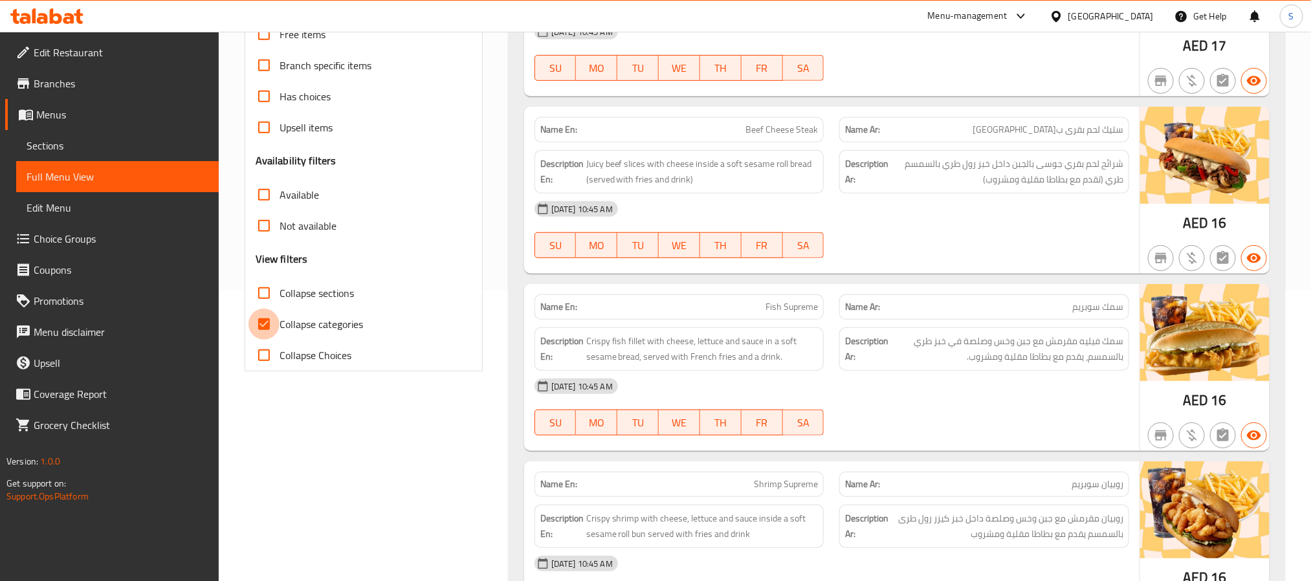
click at [267, 331] on input "Collapse categories" at bounding box center [264, 324] width 31 height 31
checkbox input "false"
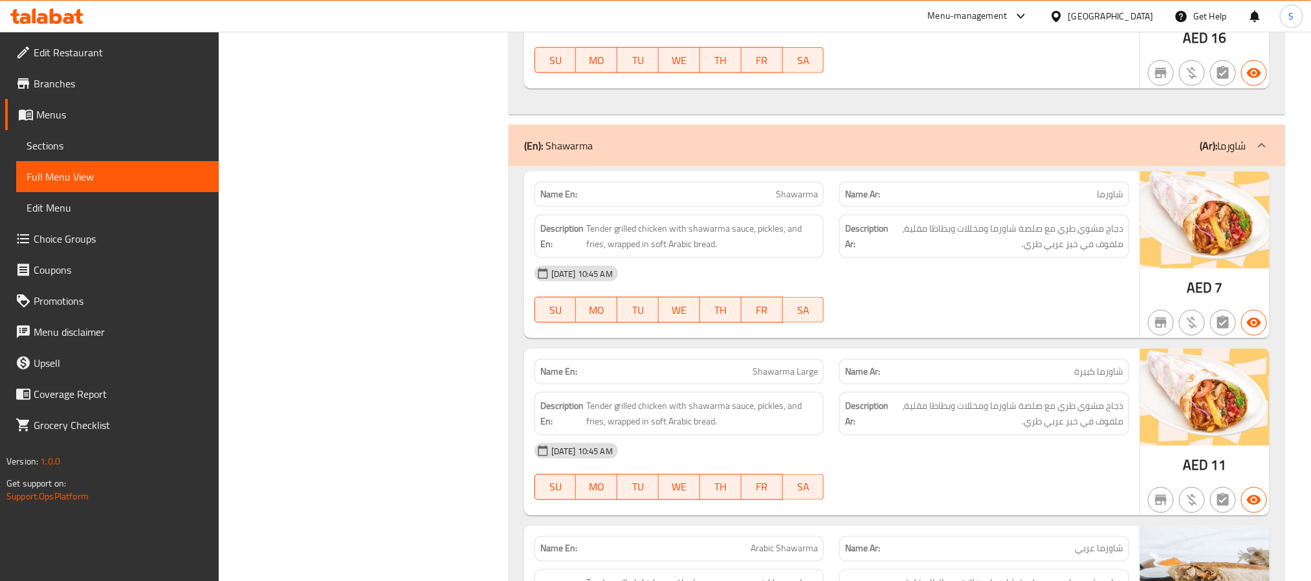
scroll to position [874, 0]
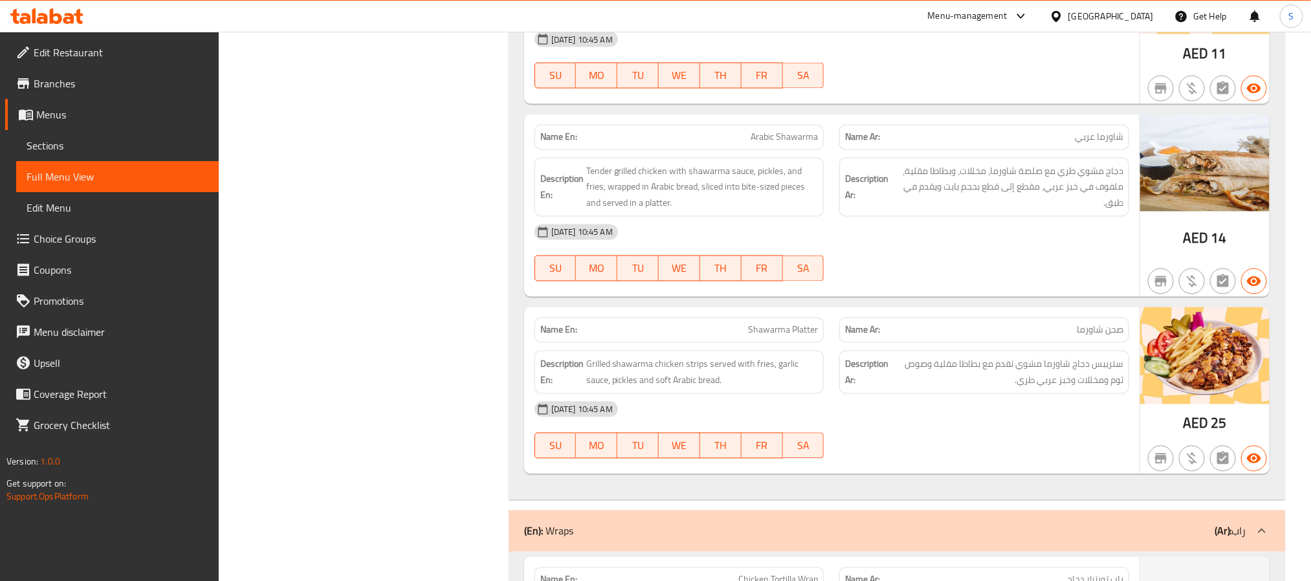
scroll to position [1262, 0]
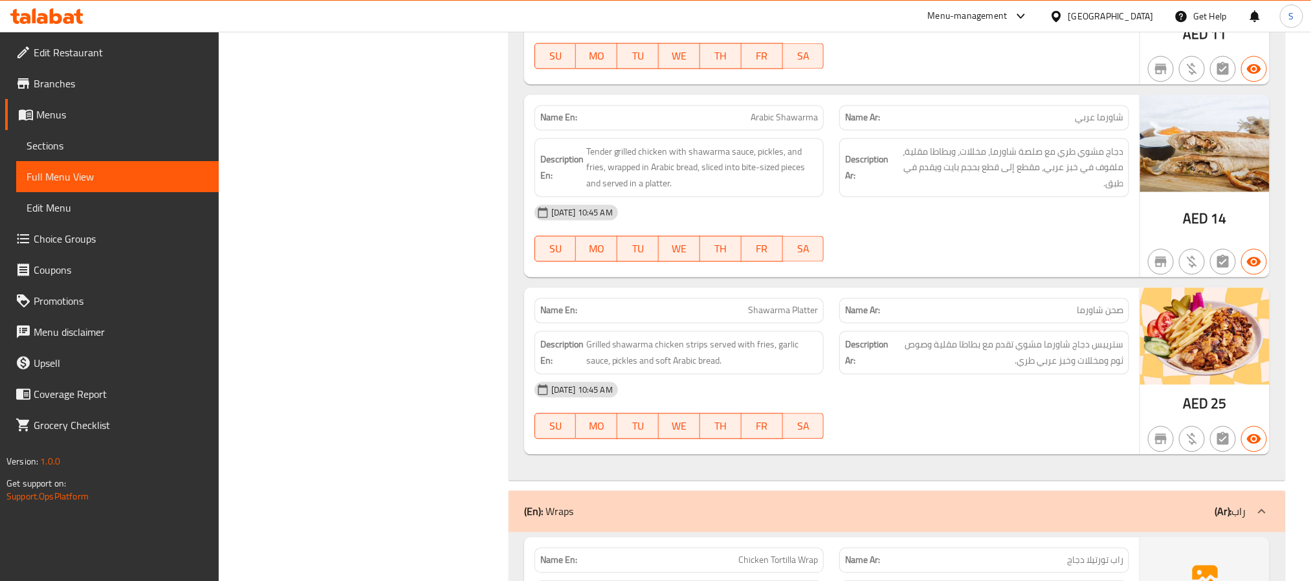
copy span "Arabic Shawarma"
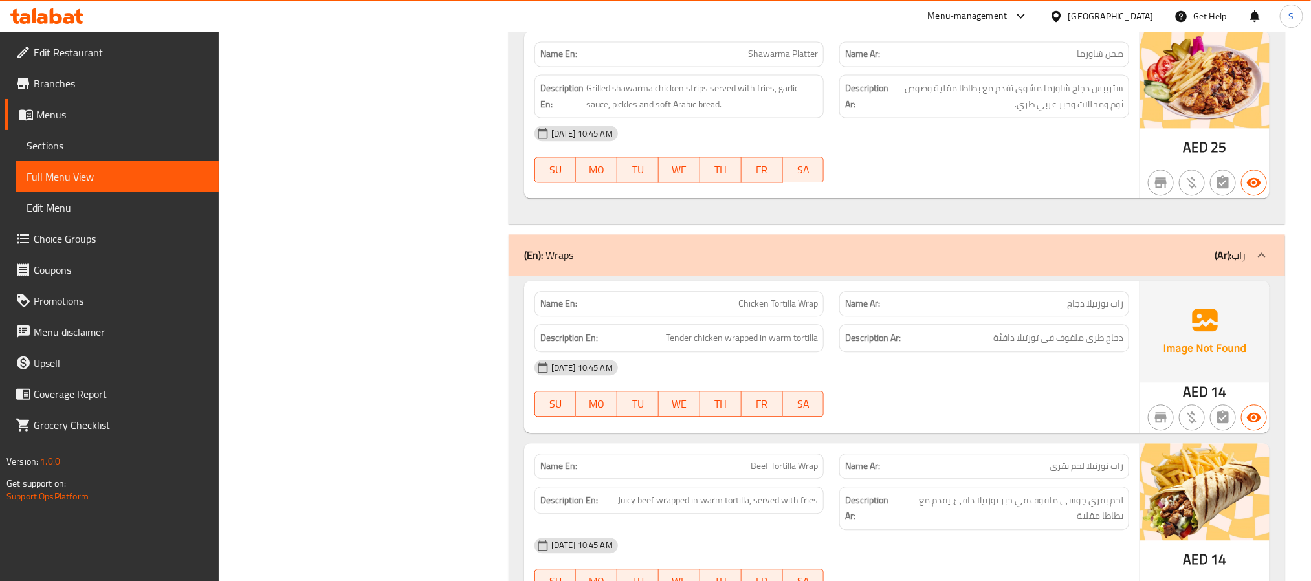
scroll to position [1553, 0]
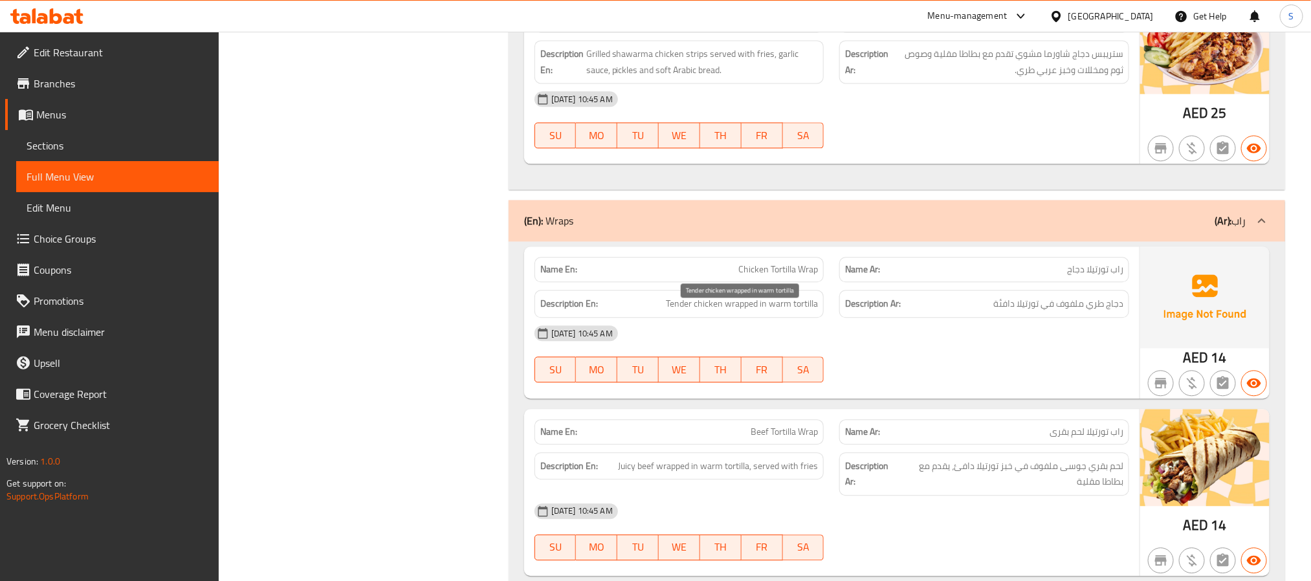
click at [693, 311] on span "Tender chicken wrapped in warm tortilla" at bounding box center [742, 304] width 152 height 16
copy span "Tender chicken wrapped in warm tortilla"
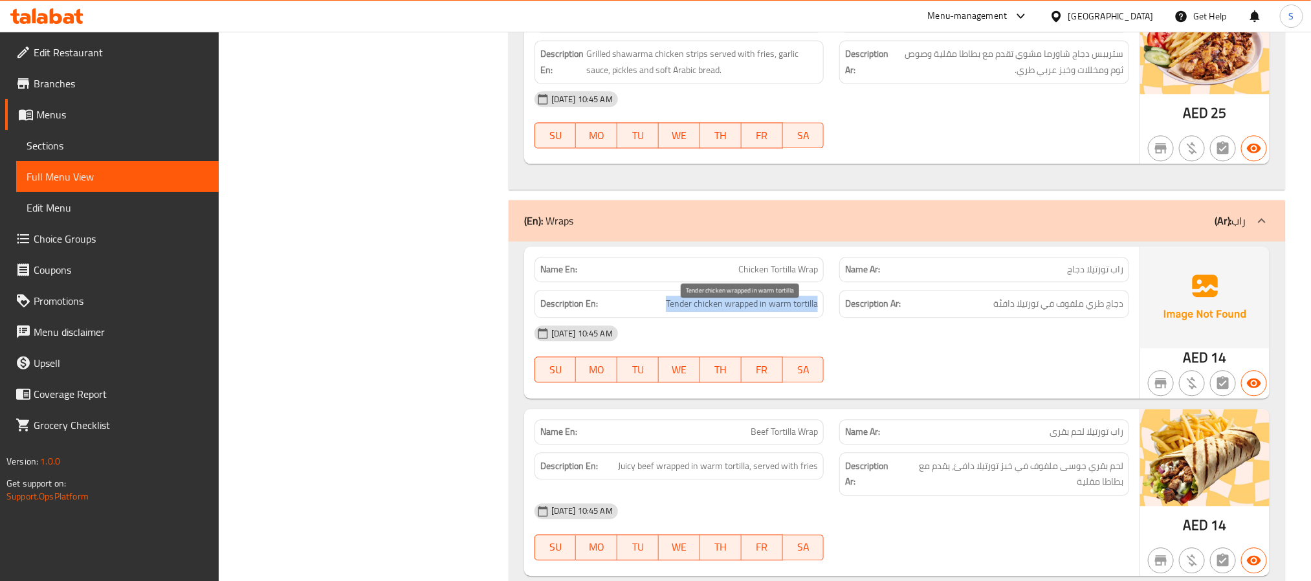
click at [788, 312] on span "Tender chicken wrapped in warm tortilla" at bounding box center [742, 304] width 152 height 16
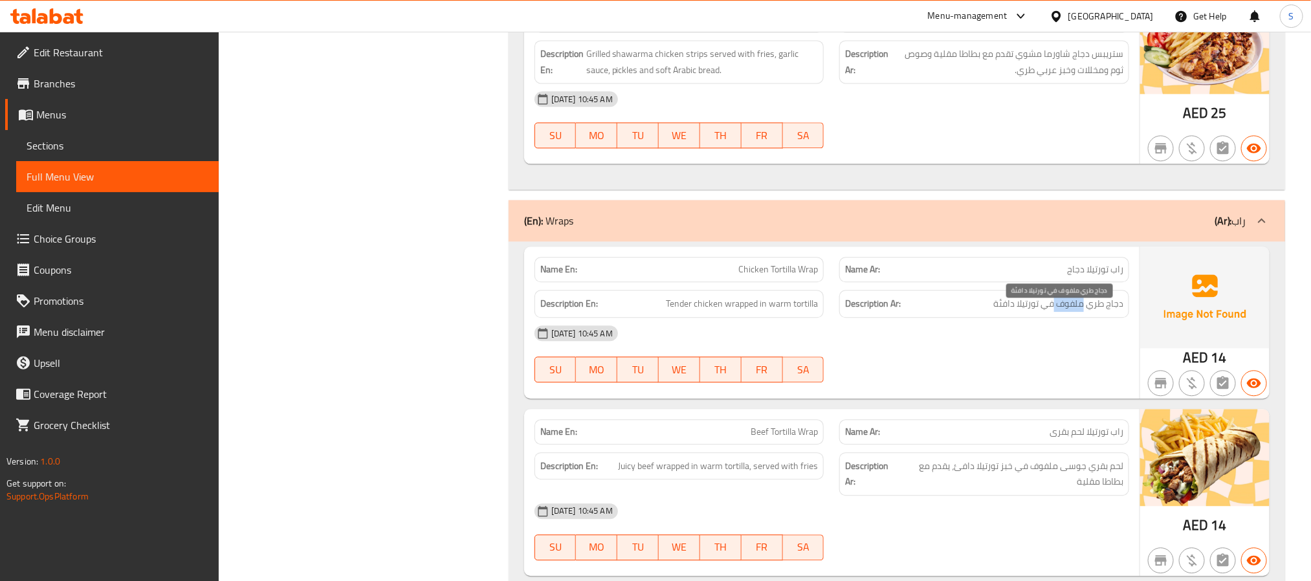
click at [1067, 307] on span "دجاج طري ملفوف في تورتيلا دافئة" at bounding box center [1058, 304] width 130 height 16
copy div "دجاج طري ملفوف في تورتيلا دافئة"
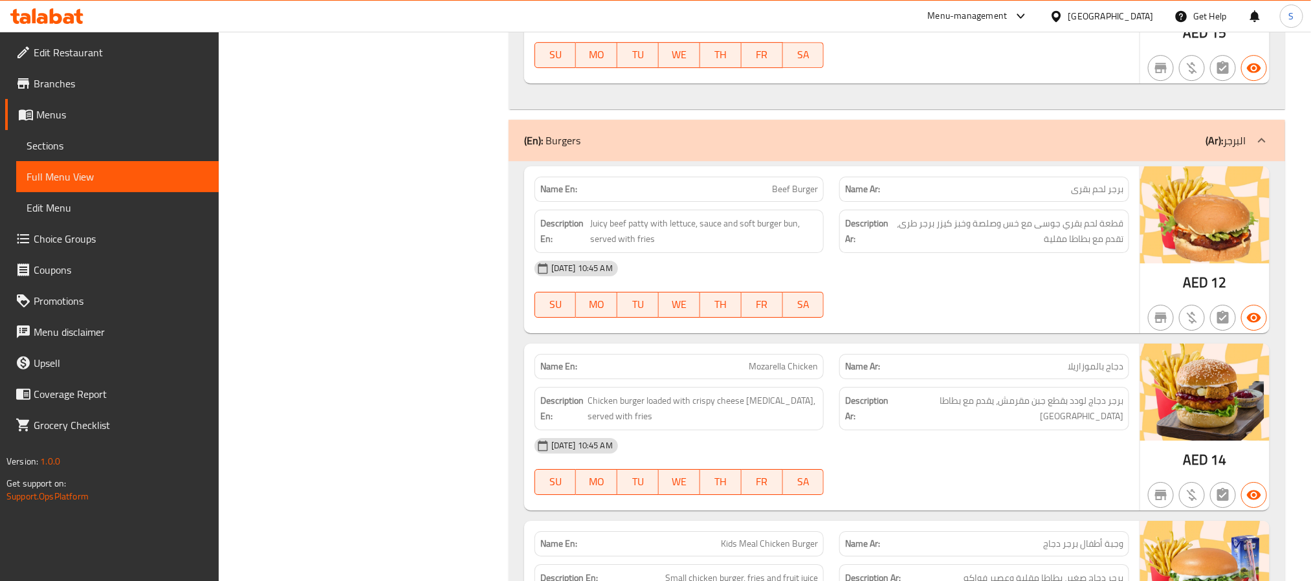
scroll to position [2233, 0]
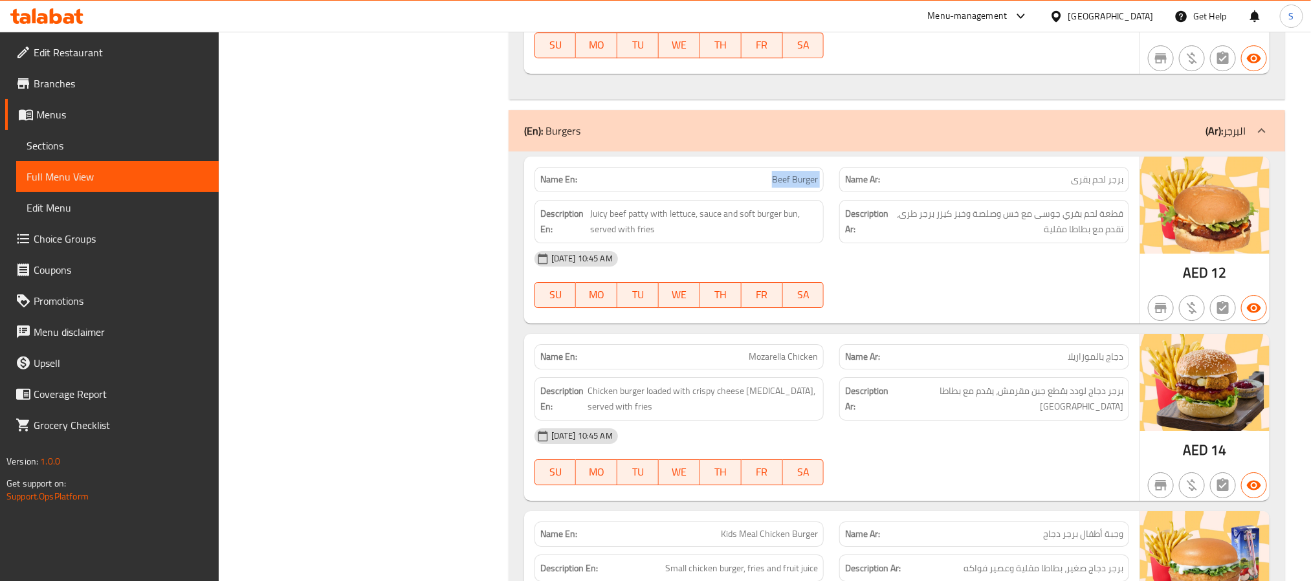
copy span "Beef Burger"
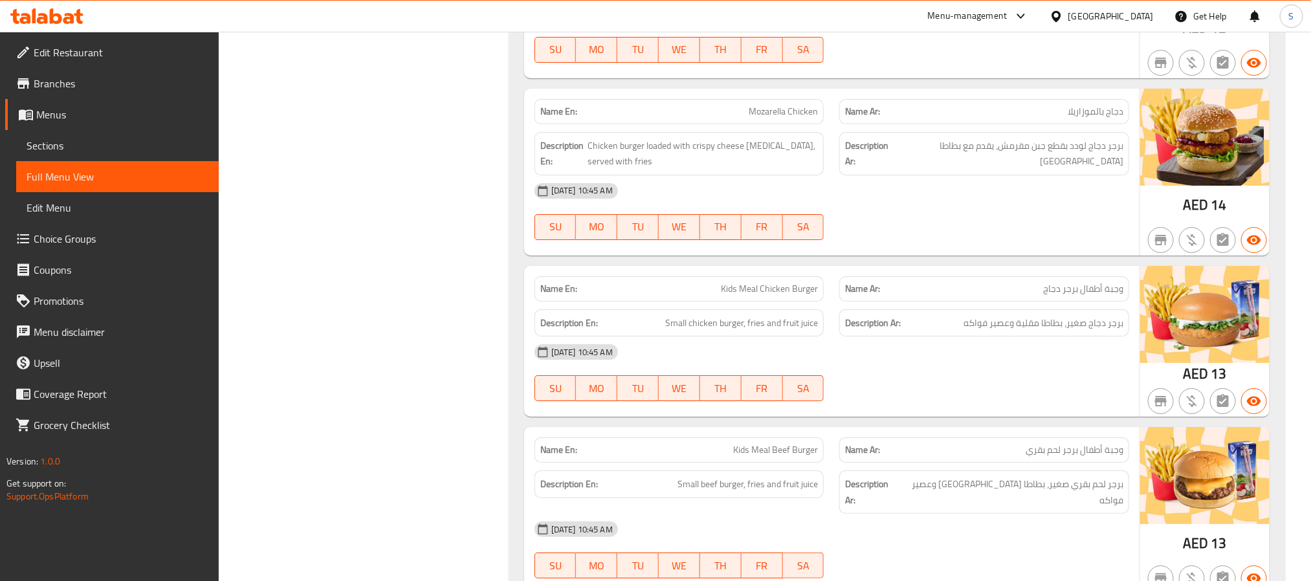
scroll to position [2524, 0]
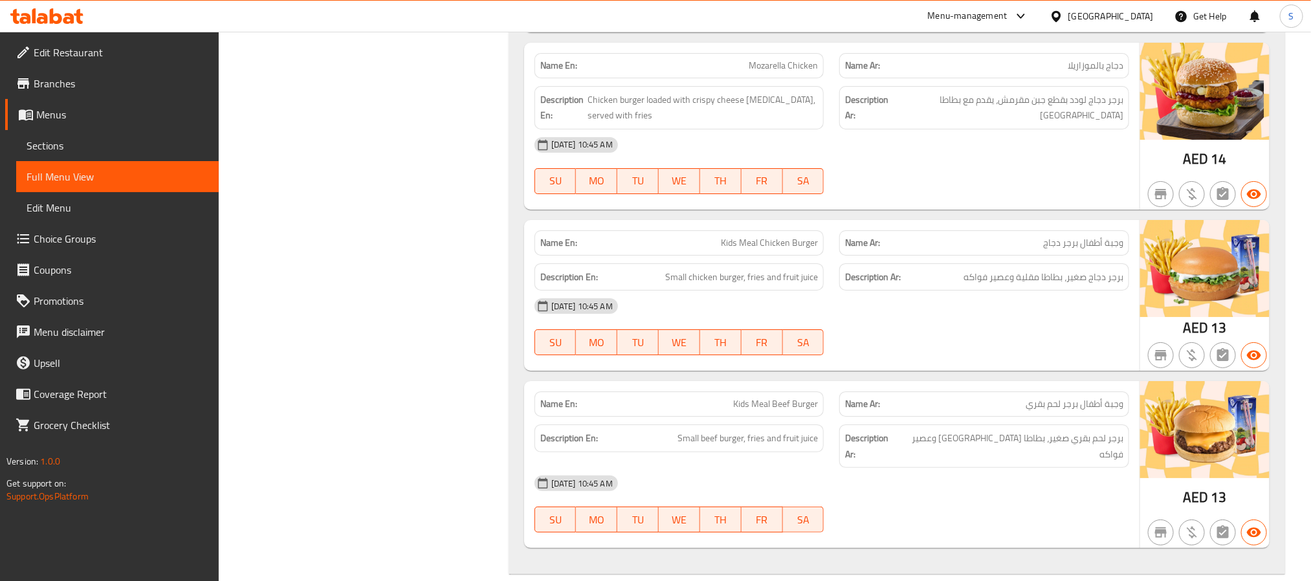
copy span "Mozarella Chicken"
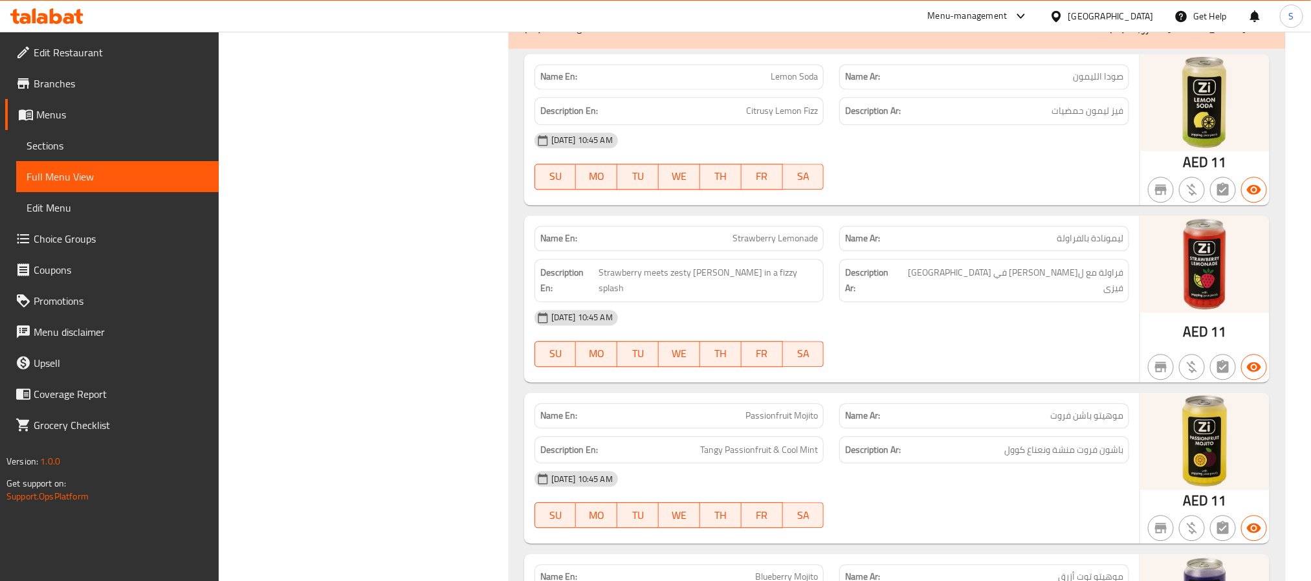
scroll to position [4077, 0]
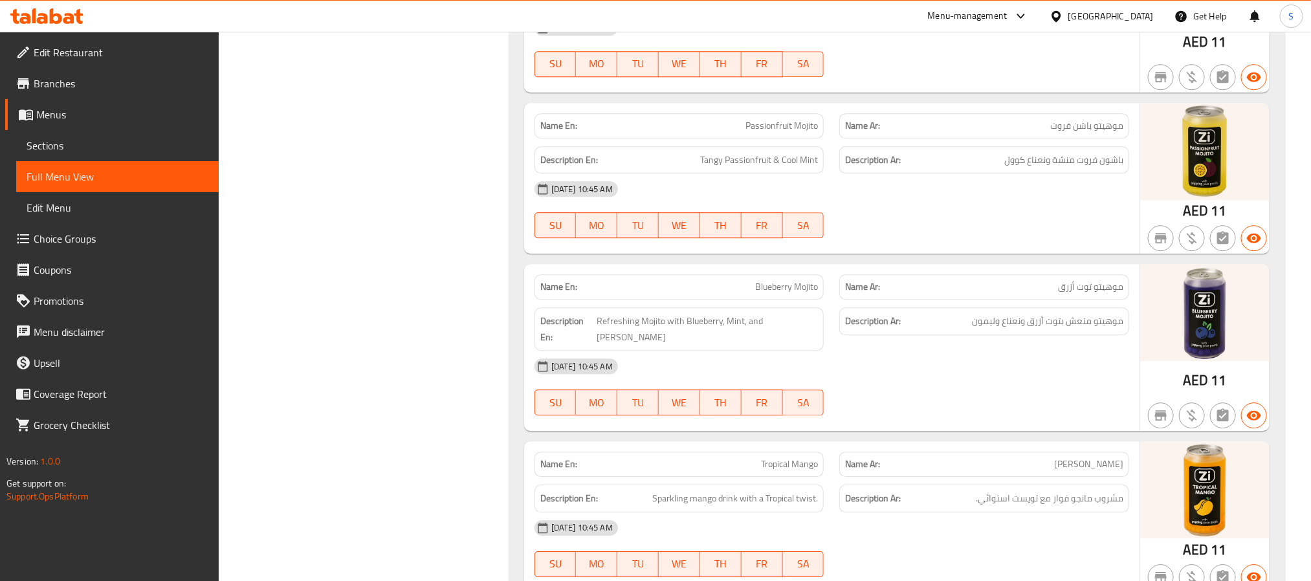
scroll to position [4466, 0]
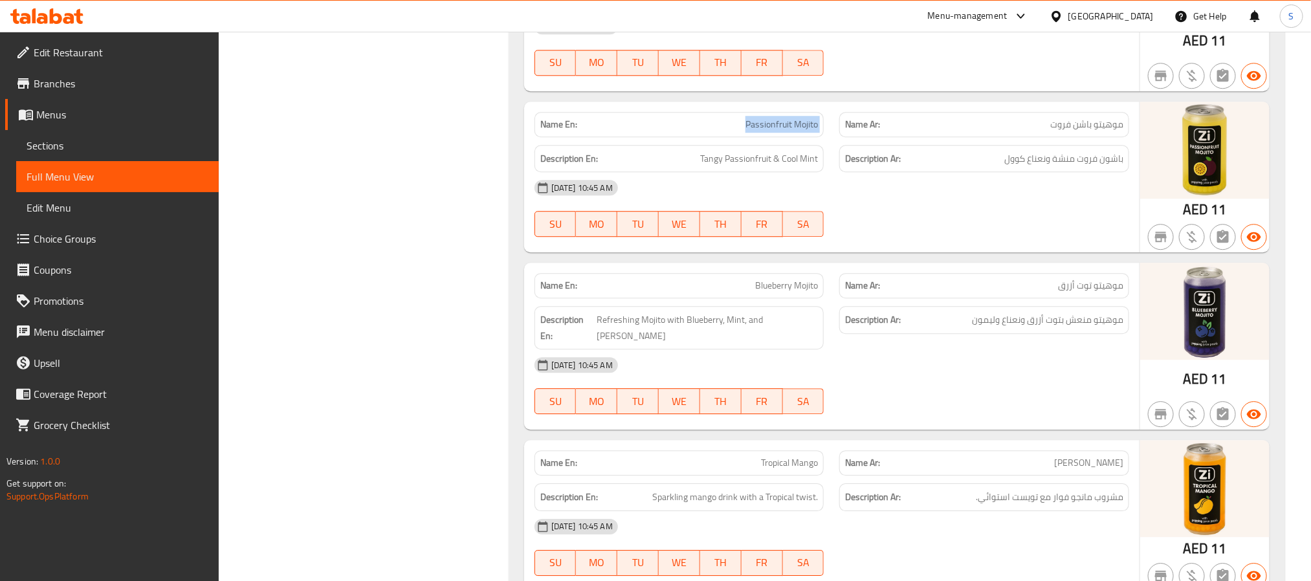
copy span "Passionfruit Mojito"
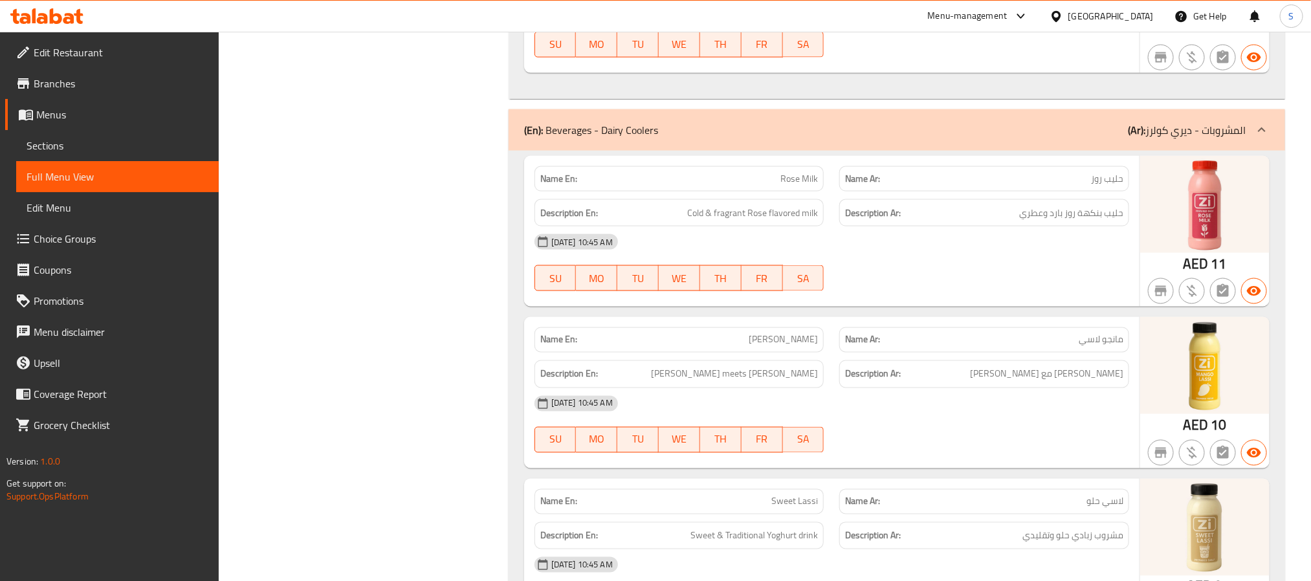
scroll to position [6339, 0]
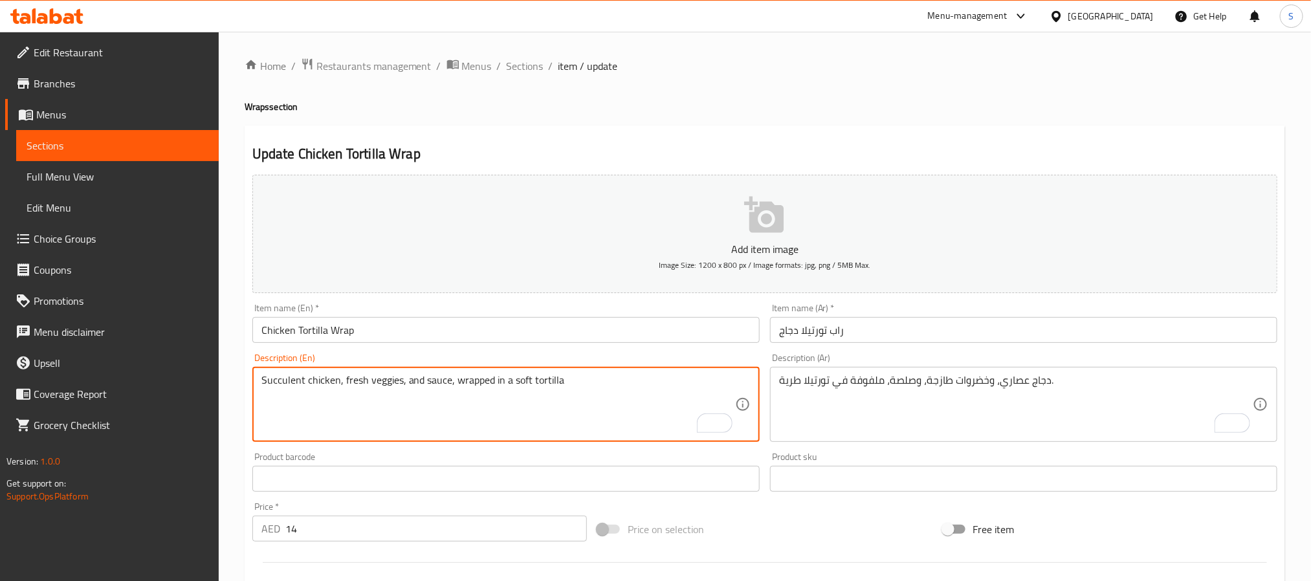
click at [455, 391] on textarea "Succulent chicken, fresh veggies, and sauce, wrapped in a soft tortilla" at bounding box center [498, 404] width 474 height 61
paste textarea "Tender chicken wrapped in warm tortilla"
type textarea "Tender chicken wrapped in warm tortilla"
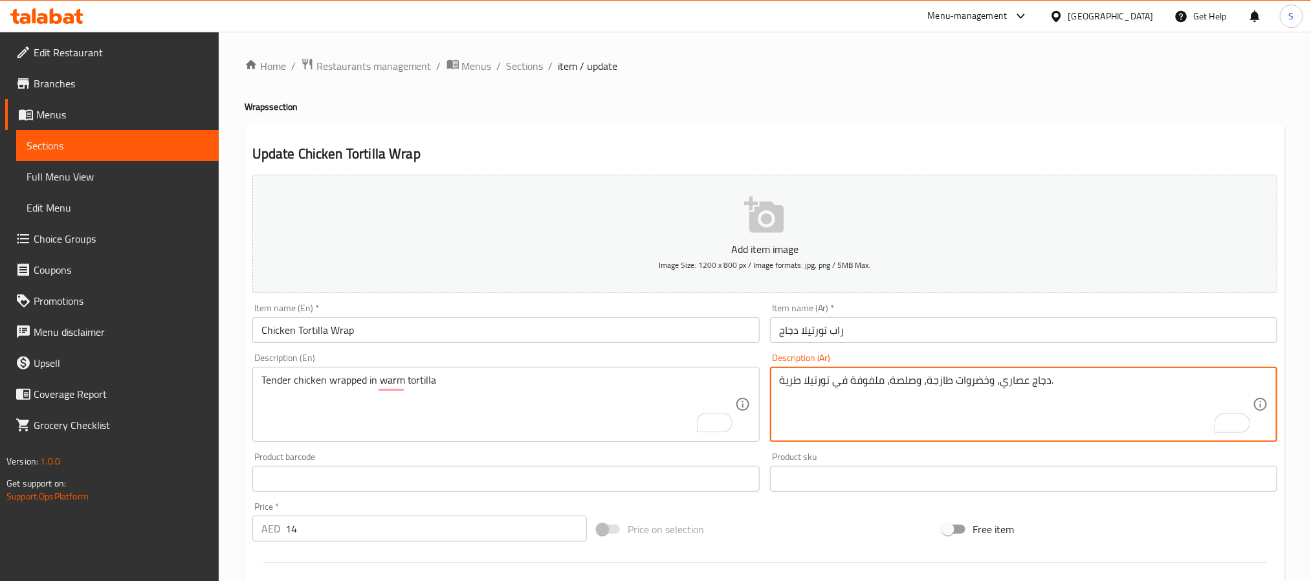
click at [926, 384] on textarea "دجاج عصاري، وخضروات طازجة، وصلصة، ملفوفة في تورتيلا طرية." at bounding box center [1016, 404] width 474 height 61
paste textarea "ري ملفوف في تورتيلا دافئة"
click at [897, 387] on textarea "دجاج طري ملفوف في تورتيلا دافئة" at bounding box center [1016, 404] width 474 height 61
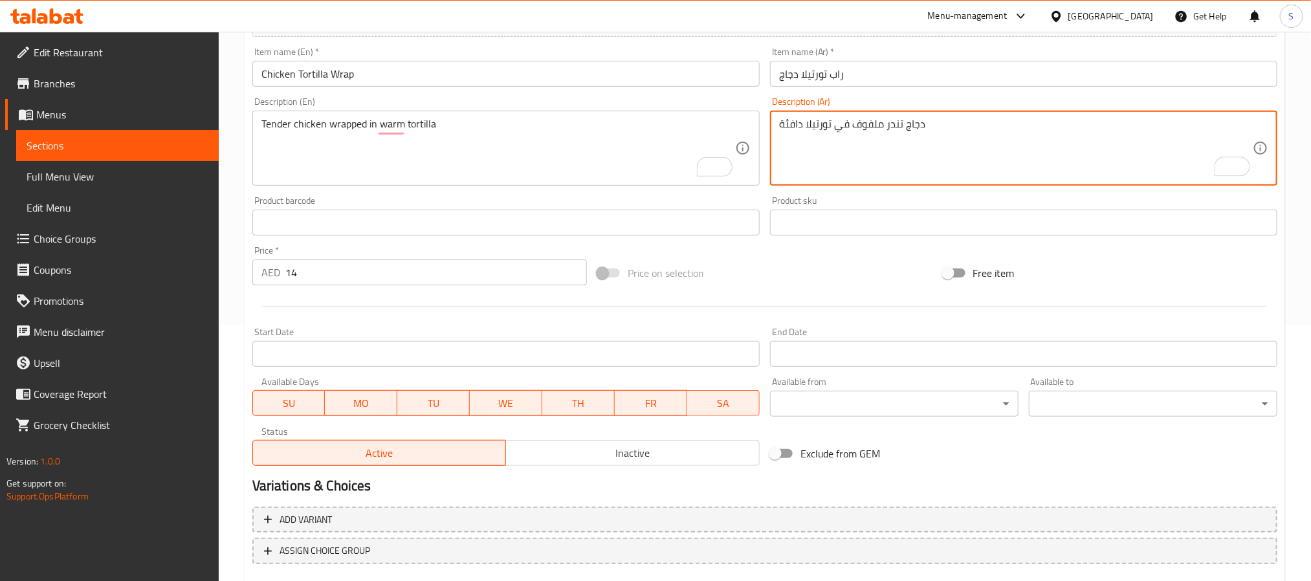
scroll to position [332, 0]
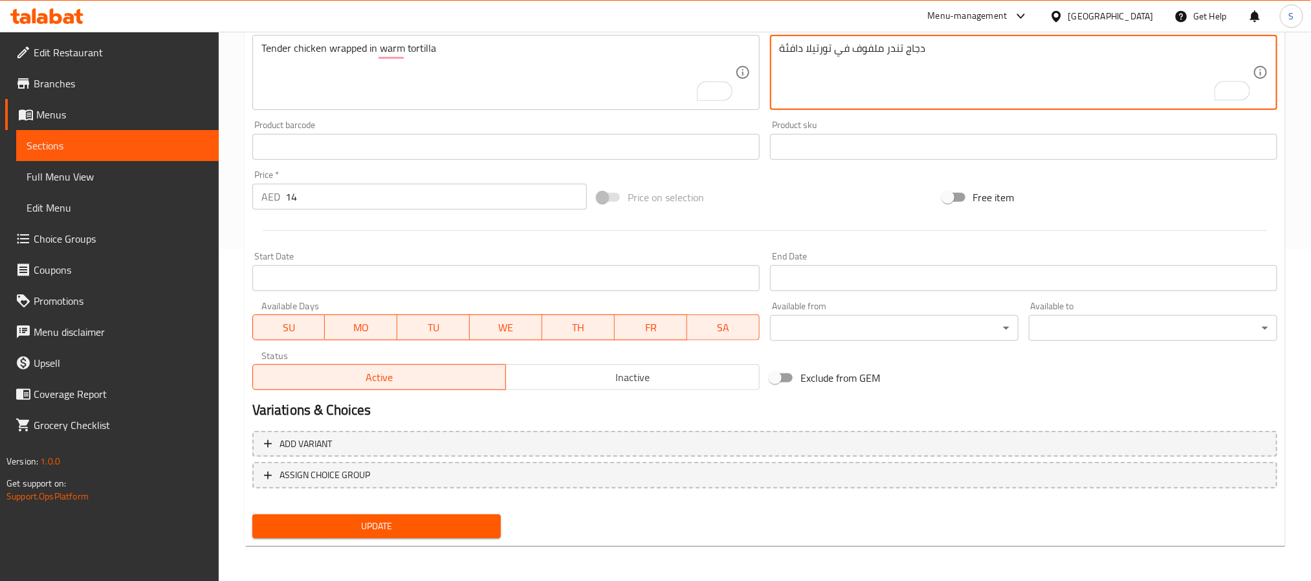
type textarea "دجاج تندر ملفوف في تورتيلا دافئة"
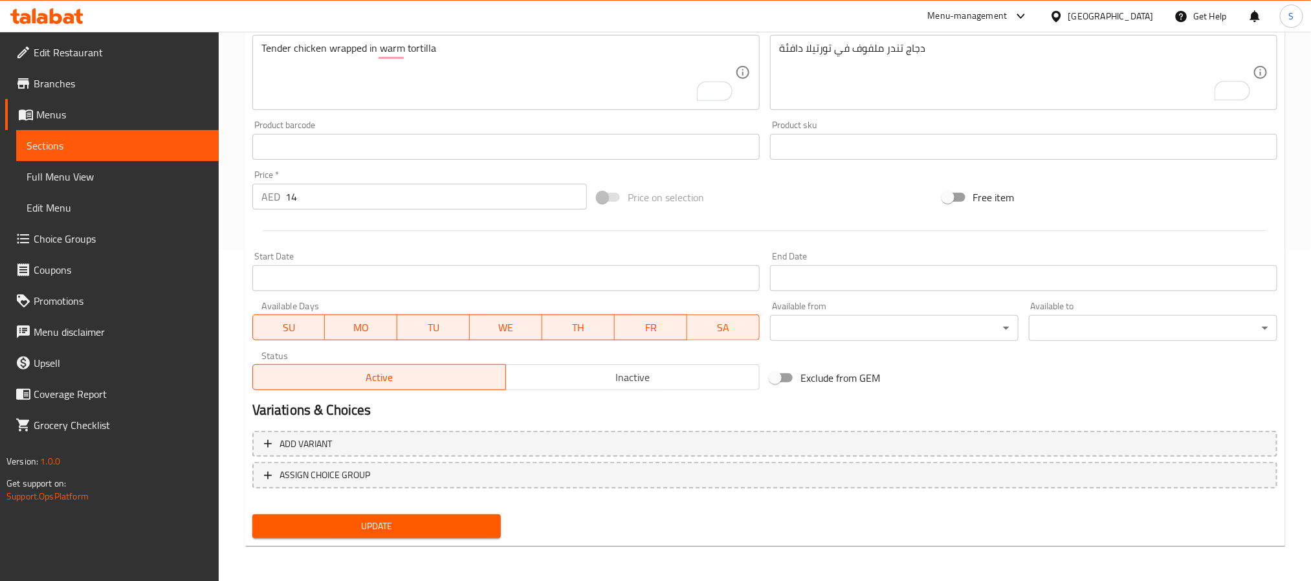
click at [455, 513] on div "Update" at bounding box center [376, 526] width 259 height 34
click at [452, 527] on span "Update" at bounding box center [377, 526] width 228 height 16
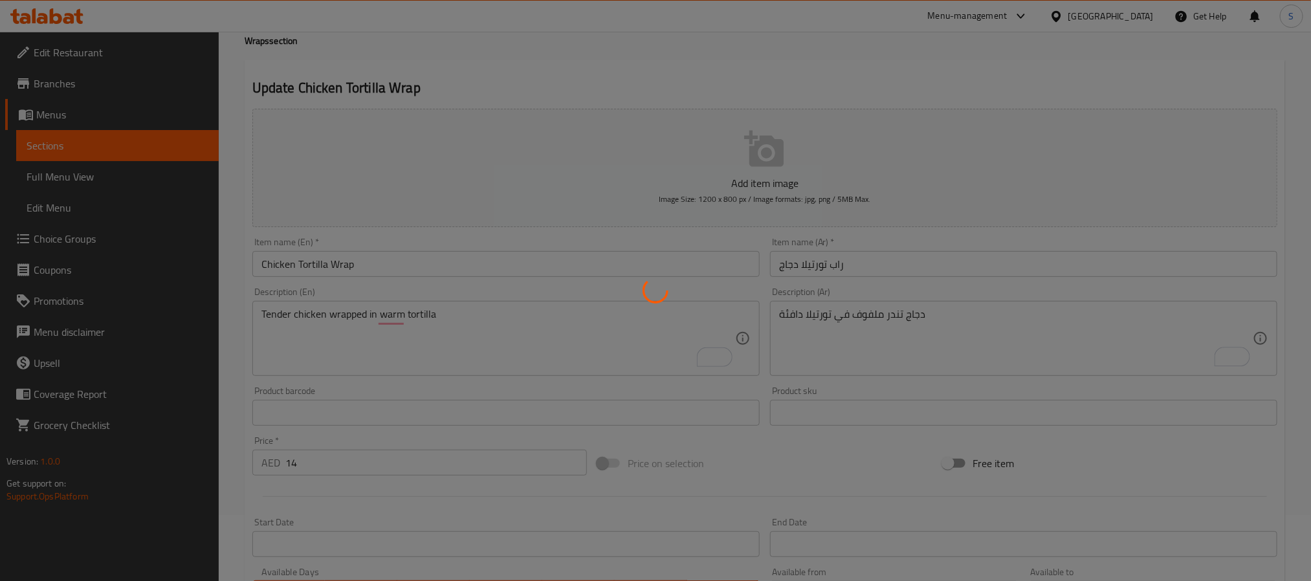
scroll to position [0, 0]
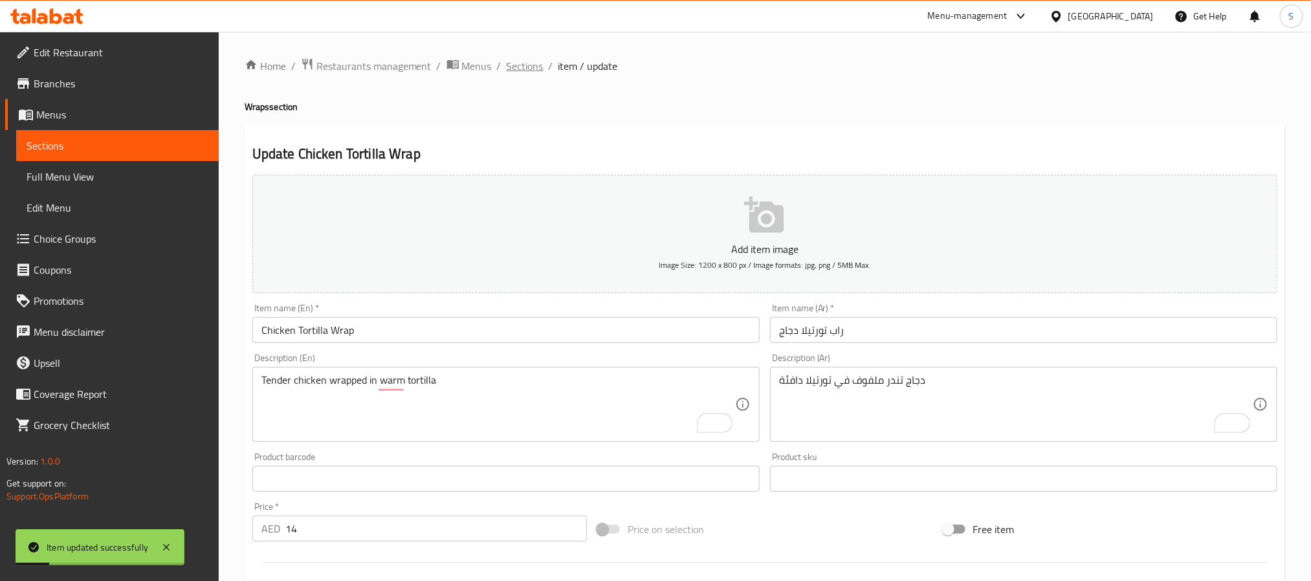
click at [525, 68] on span "Sections" at bounding box center [525, 66] width 37 height 16
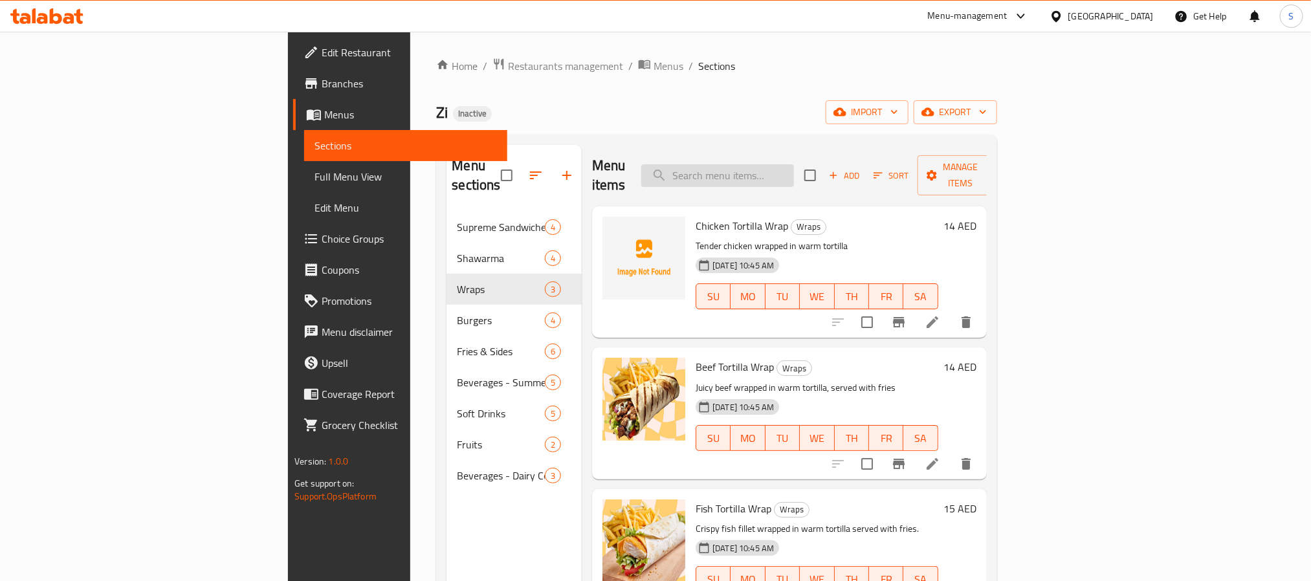
click at [788, 164] on input "search" at bounding box center [717, 175] width 153 height 23
paste input "Beef Burger"
type input "Beef Burger"
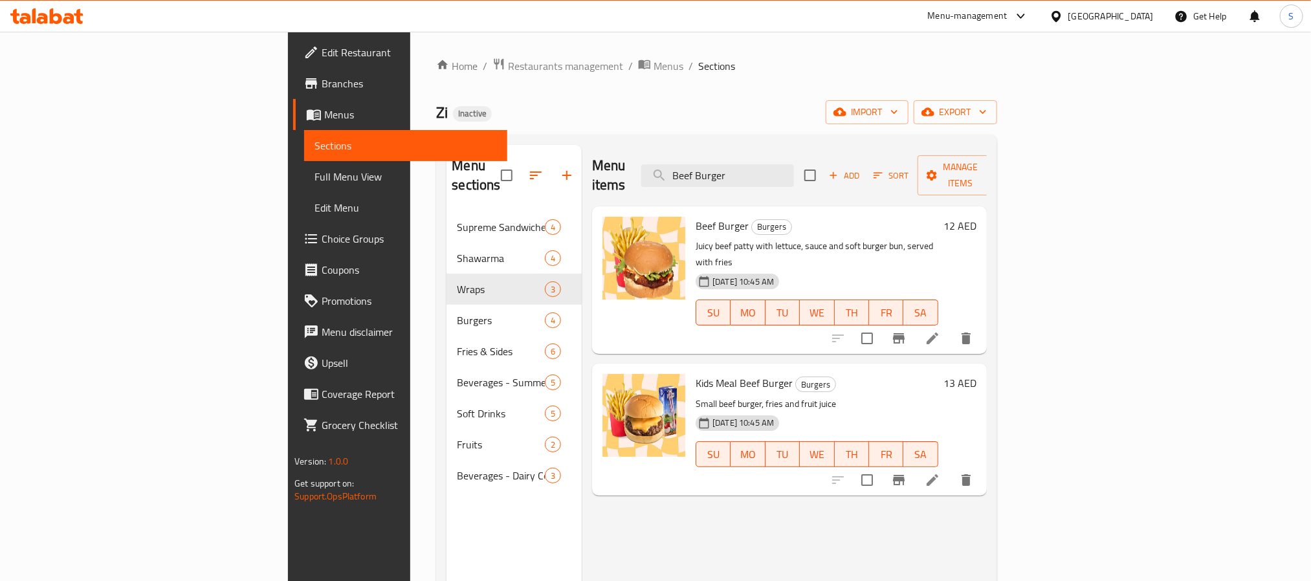
click at [940, 331] on icon at bounding box center [933, 339] width 16 height 16
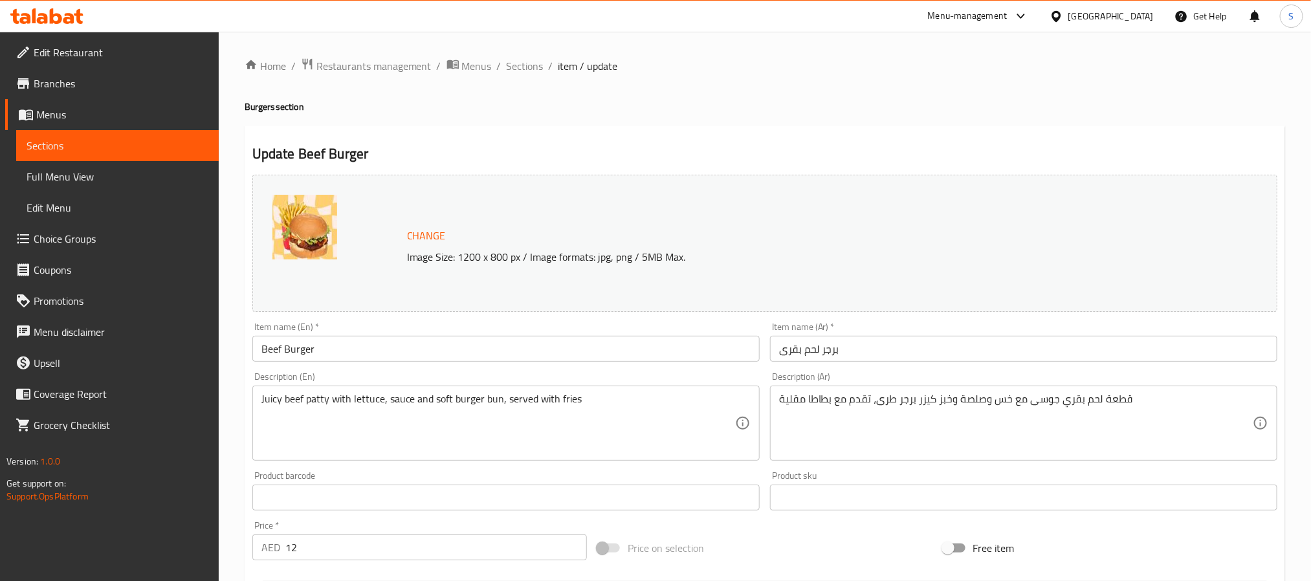
click at [944, 403] on textarea "قطعة لحم بقري جوسى مع خس وصلصة وخبز كيزر برجر طرى، تقدم مع بطاطا مقلية" at bounding box center [1016, 423] width 474 height 61
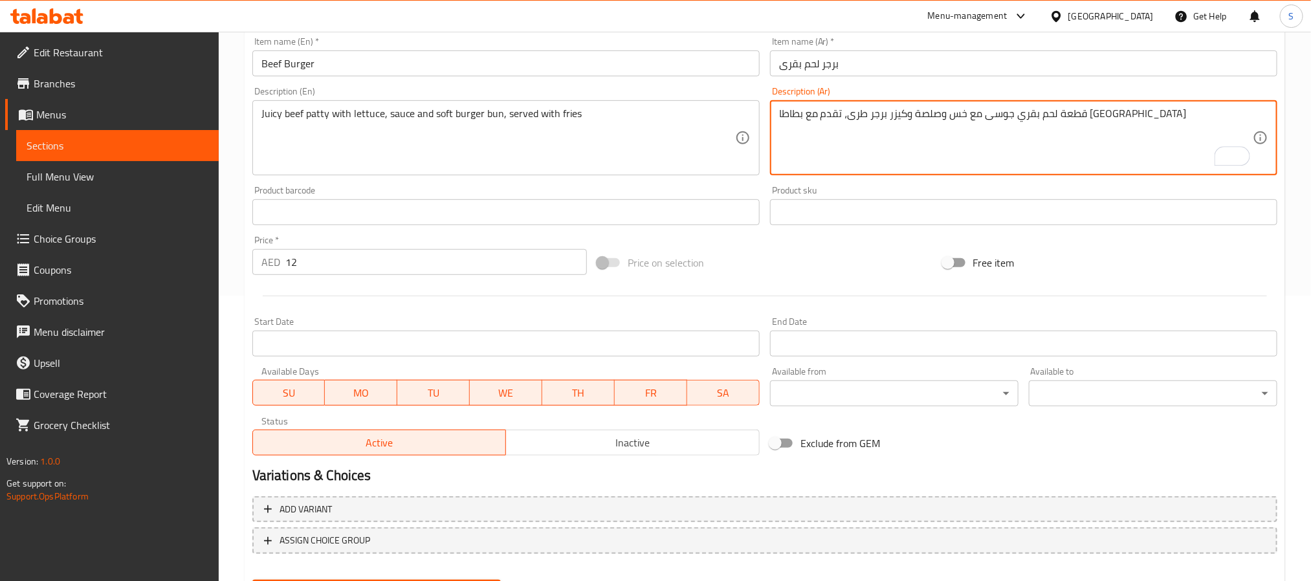
scroll to position [350, 0]
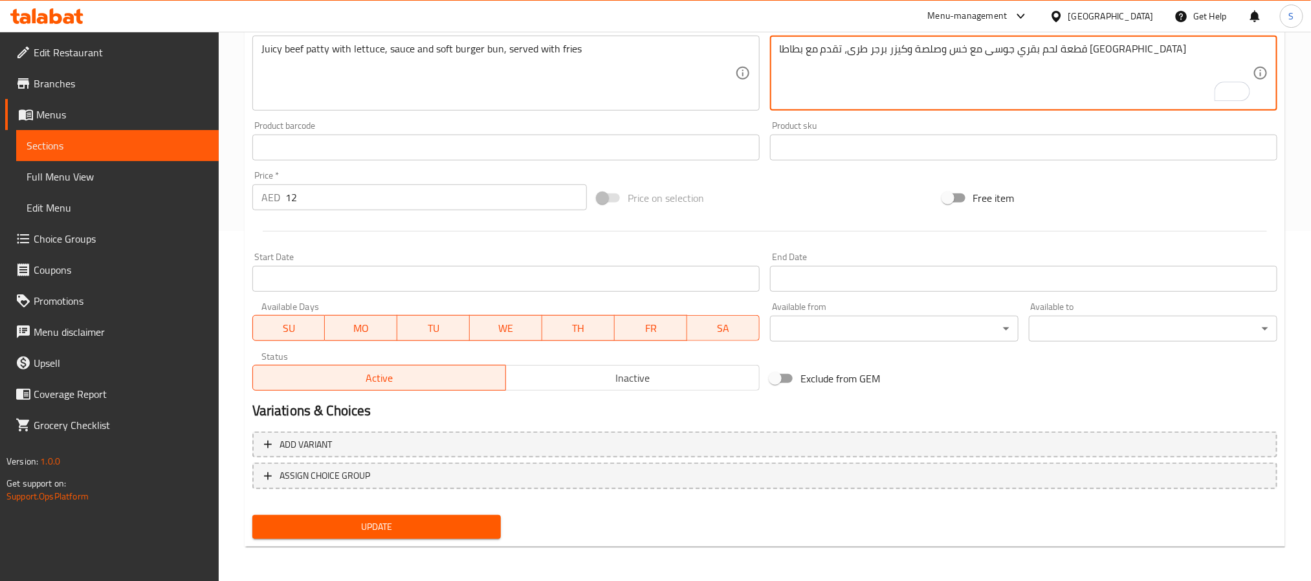
type textarea "قطعة لحم بقري جوسى مع خس وصلصة وكيزر برجر طرى، تقدم مع بطاطا مقلية"
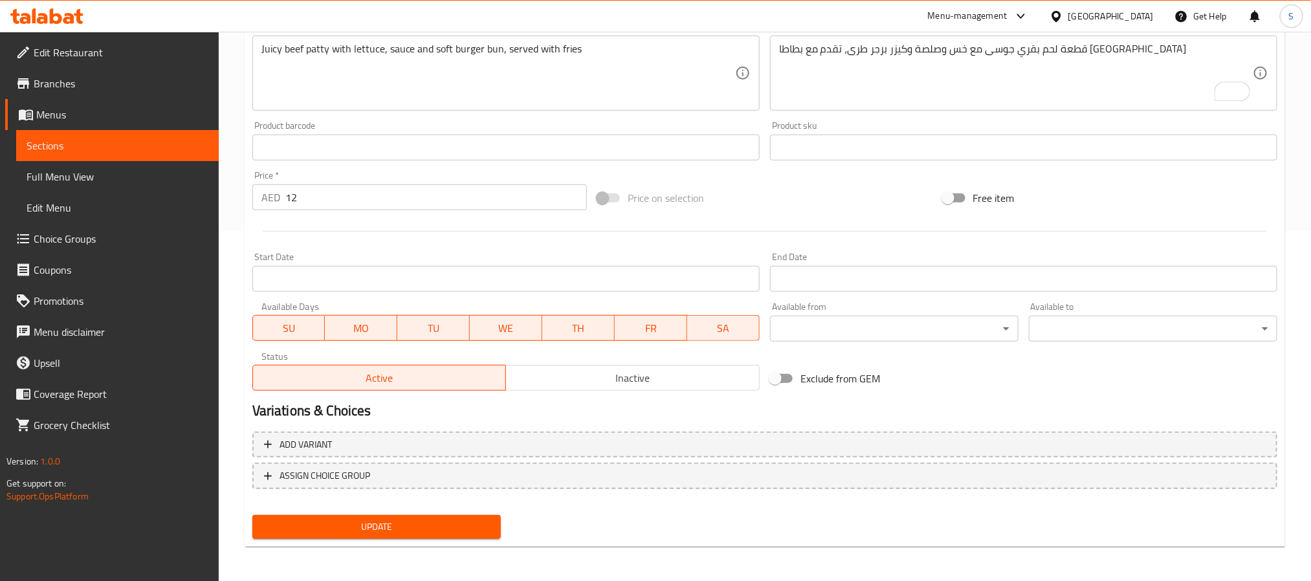
click at [416, 510] on div "Update" at bounding box center [376, 527] width 259 height 34
click at [419, 530] on span "Update" at bounding box center [377, 527] width 228 height 16
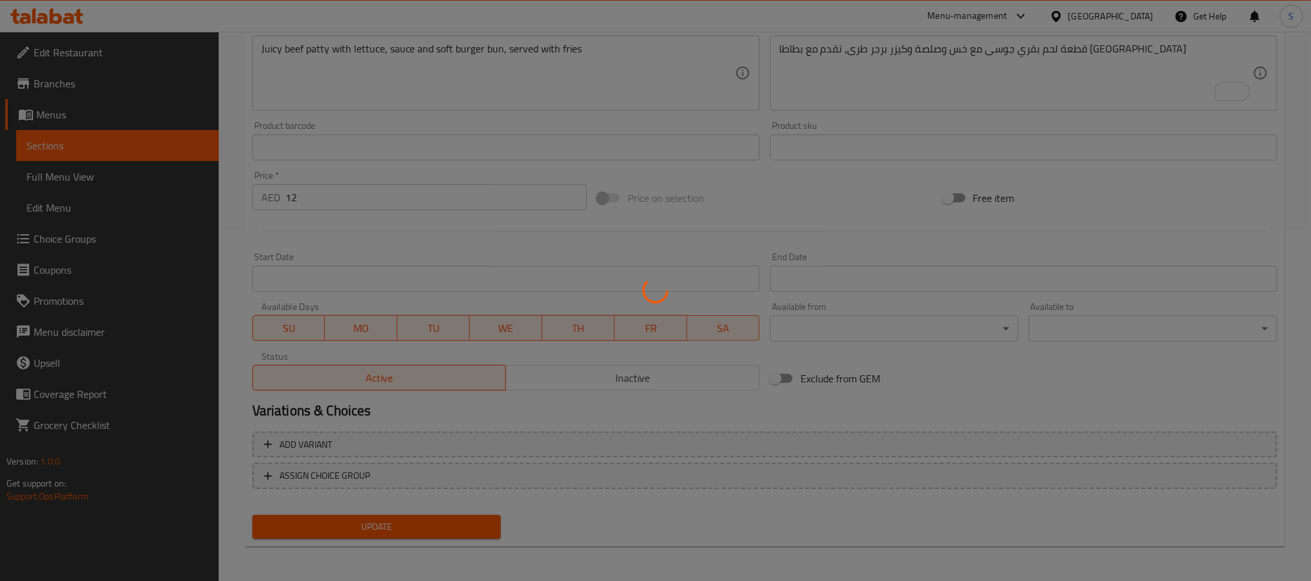
scroll to position [0, 0]
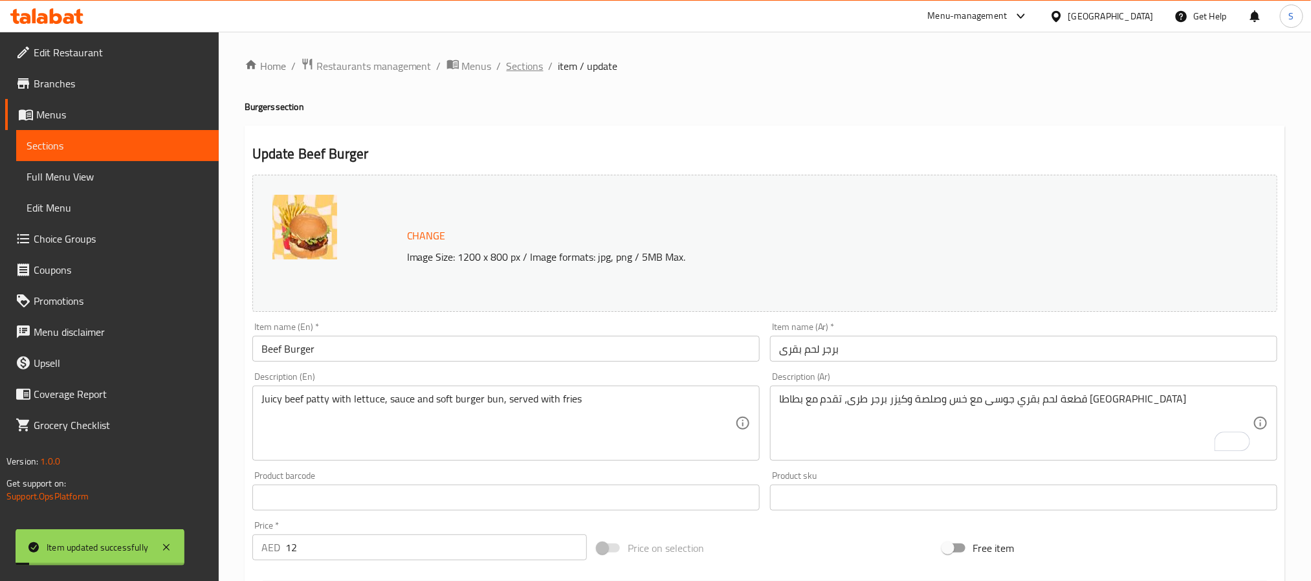
click at [520, 70] on span "Sections" at bounding box center [525, 66] width 37 height 16
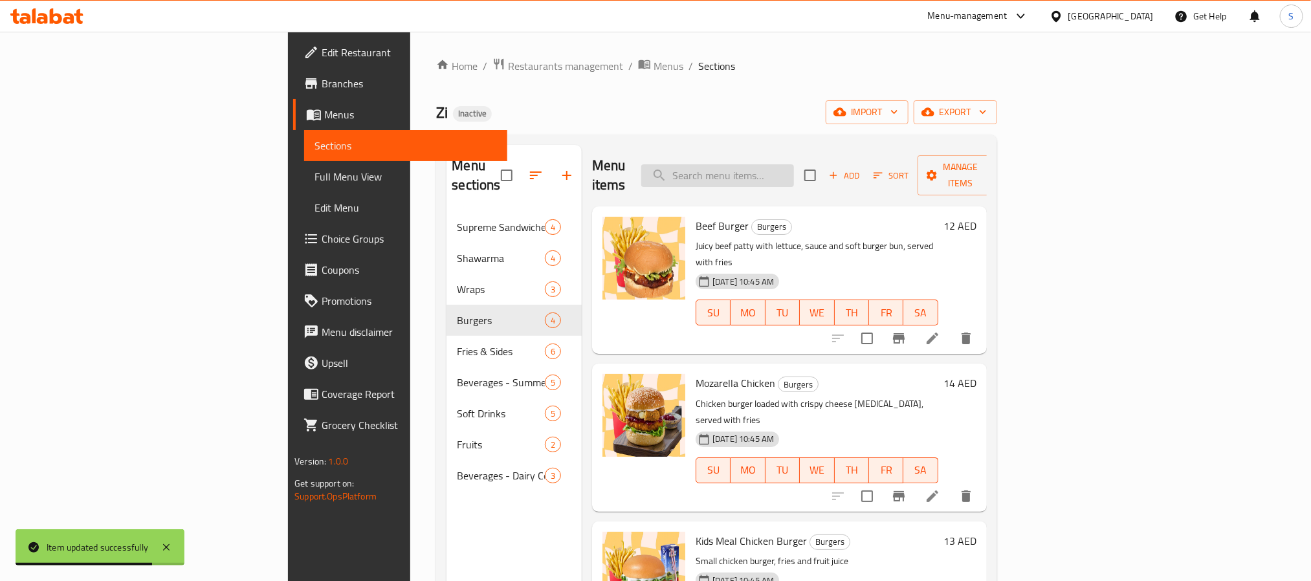
click at [794, 164] on input "search" at bounding box center [717, 175] width 153 height 23
paste input "Mozarella Chicken"
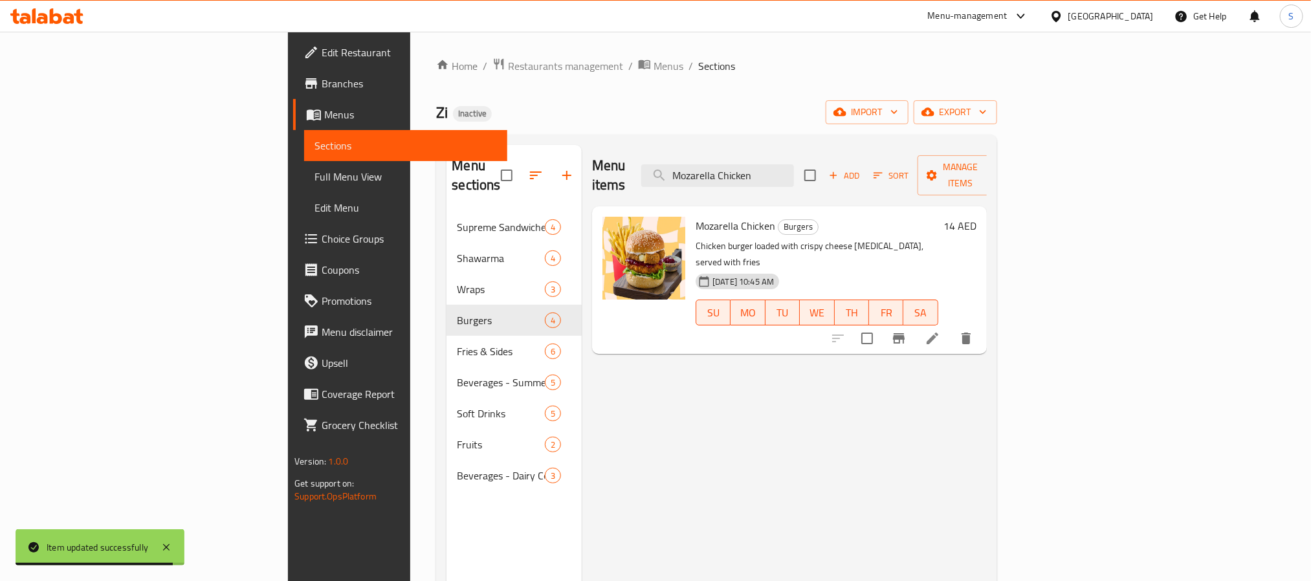
type input "Mozarella Chicken"
click at [982, 323] on div at bounding box center [902, 338] width 159 height 31
click at [938, 333] on icon at bounding box center [933, 339] width 12 height 12
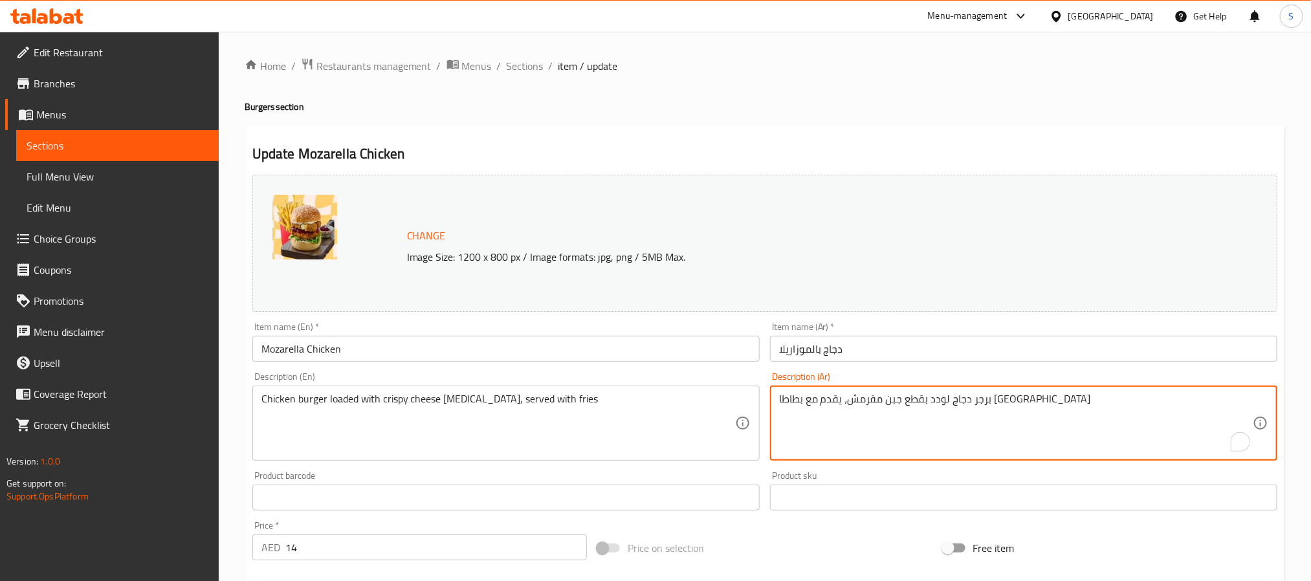
click at [944, 402] on textarea "برجر دجاج لودد بقطع جبن مقرمش، يقدم مع بطاطا مقلية" at bounding box center [1016, 423] width 474 height 61
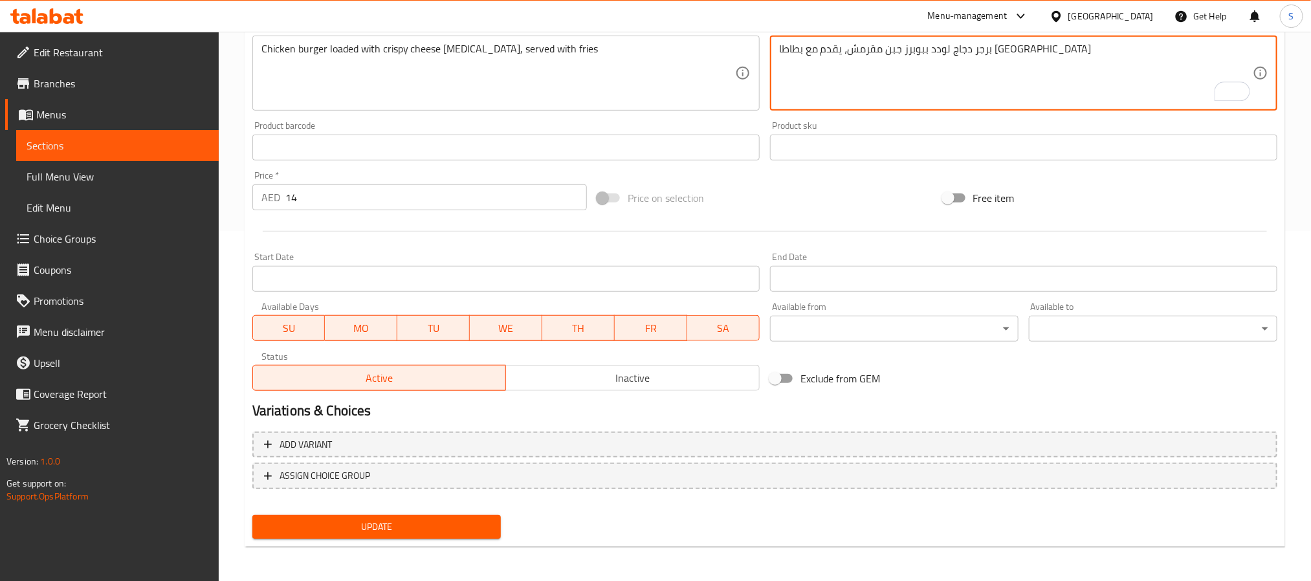
type textarea "برجر دجاج لودد ببوبرز جبن مقرمش، يقدم مع بطاطا مقلية"
click at [480, 529] on span "Update" at bounding box center [377, 527] width 228 height 16
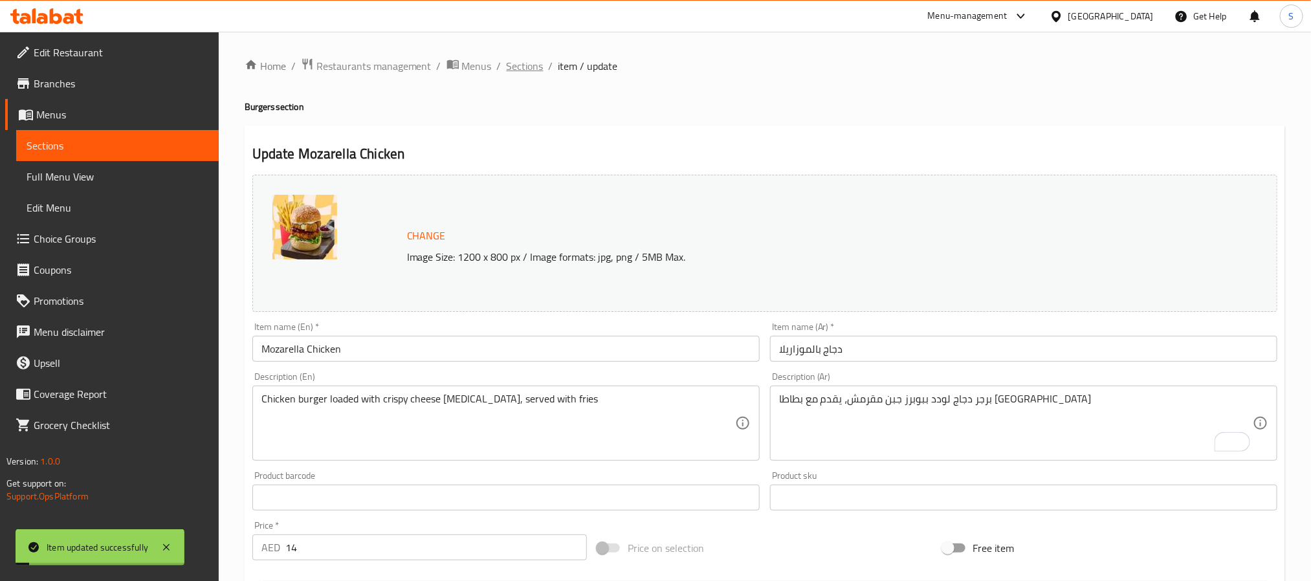
click at [519, 64] on span "Sections" at bounding box center [525, 66] width 37 height 16
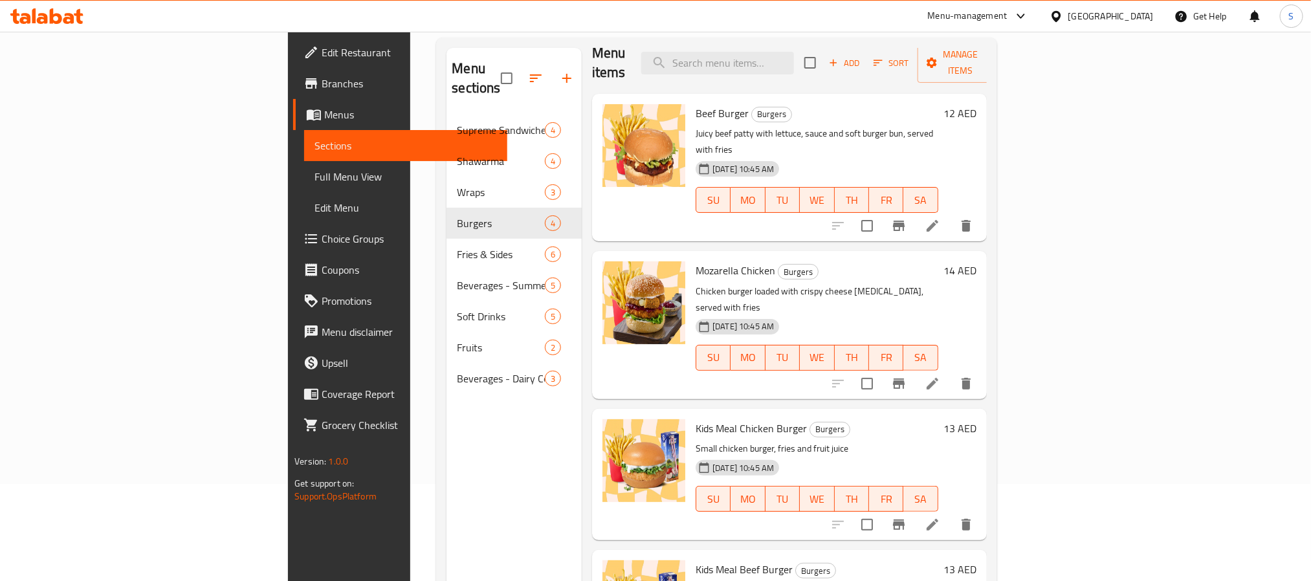
scroll to position [181, 0]
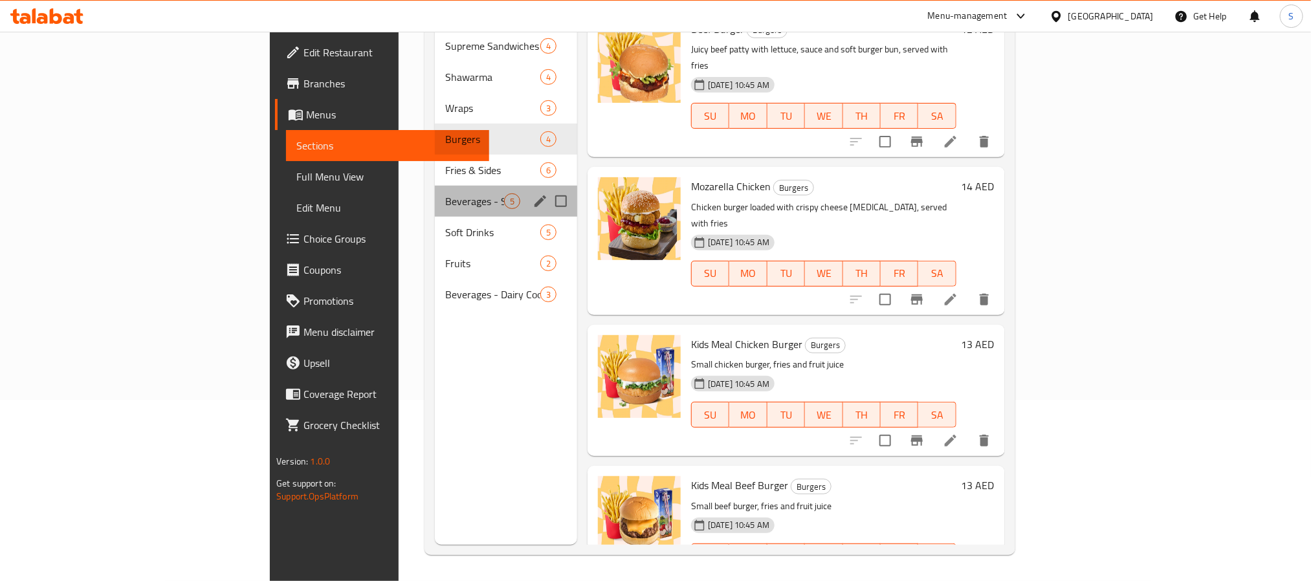
click at [435, 186] on div "Beverages - Summer Fizz 5" at bounding box center [506, 201] width 142 height 31
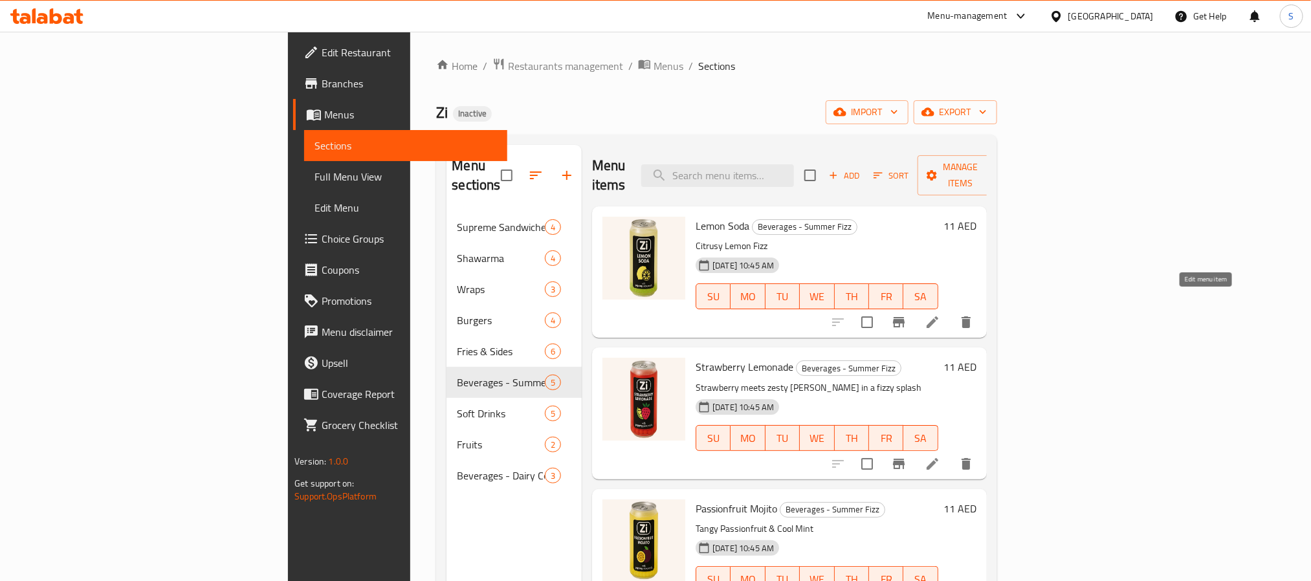
click at [938, 316] on icon at bounding box center [933, 322] width 12 height 12
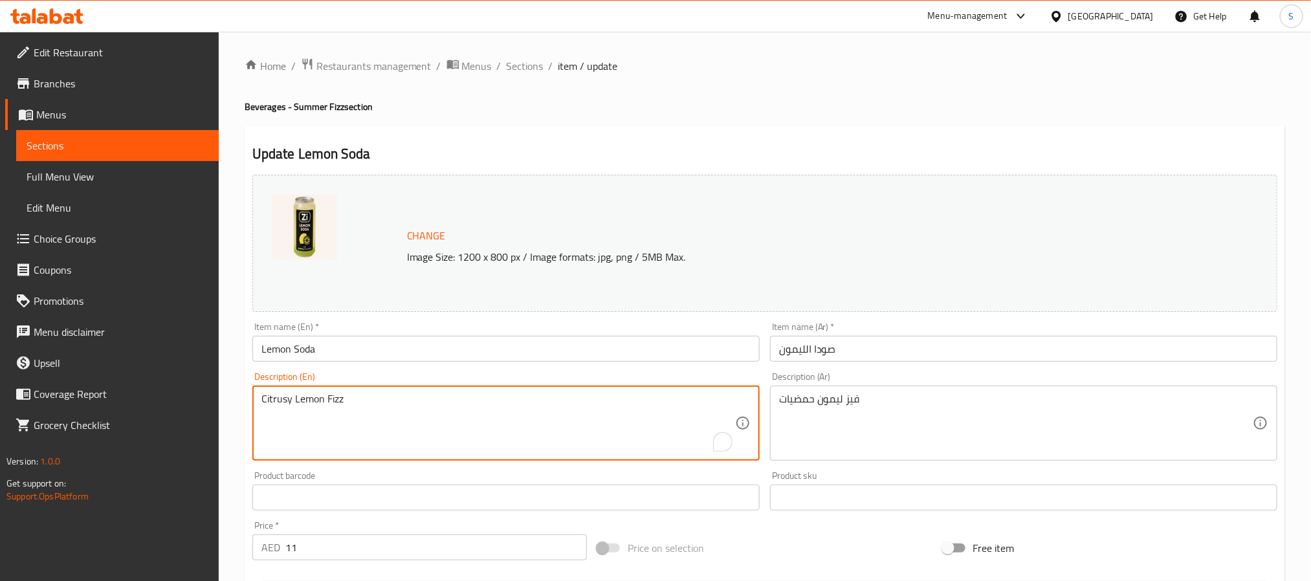
paste textarea "with a surprise of popping juice pearls"
click at [423, 402] on textarea "Citrusy Lemon Fizz with a surprise of popping juice pearls" at bounding box center [498, 423] width 474 height 61
type textarea "Citrusy Lemon Fizz with popping juice pearls"
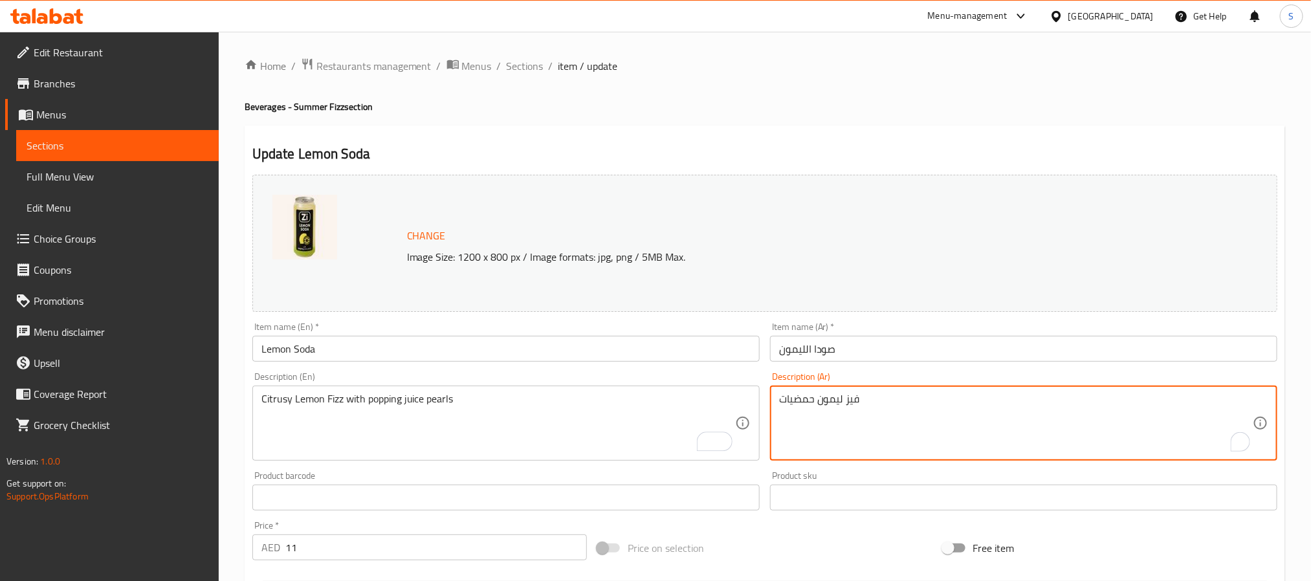
click at [822, 401] on textarea "فيز ليمون حمضيات" at bounding box center [1016, 423] width 474 height 61
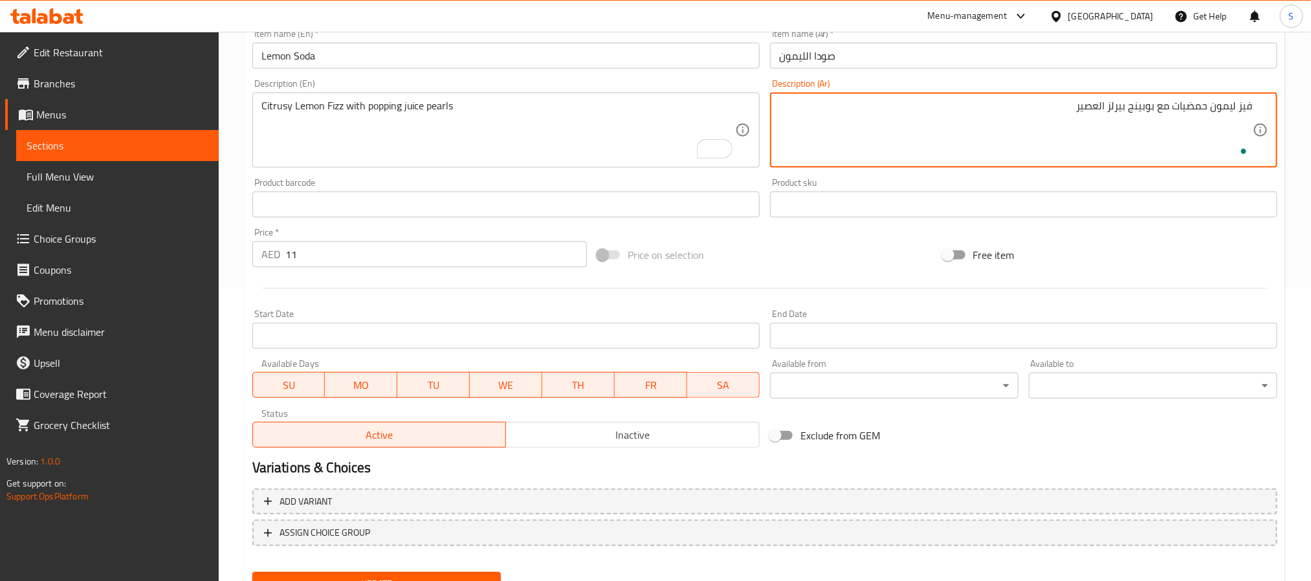
scroll to position [350, 0]
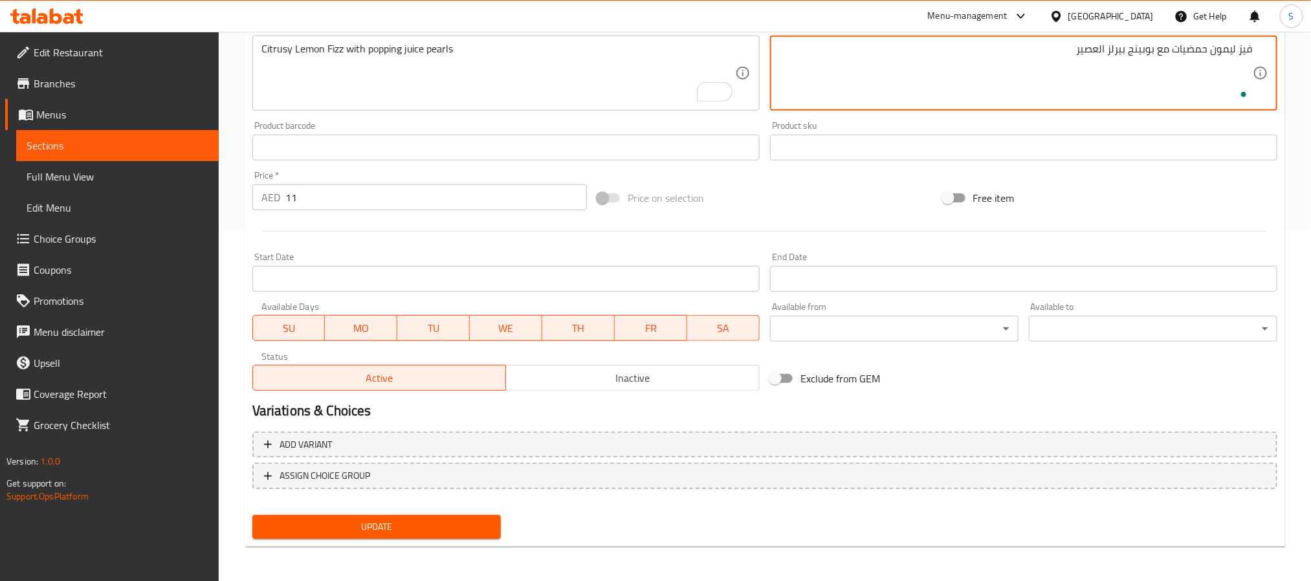
type textarea "فيز ليمون حمضيات مع بوبينج بيرلز العصير"
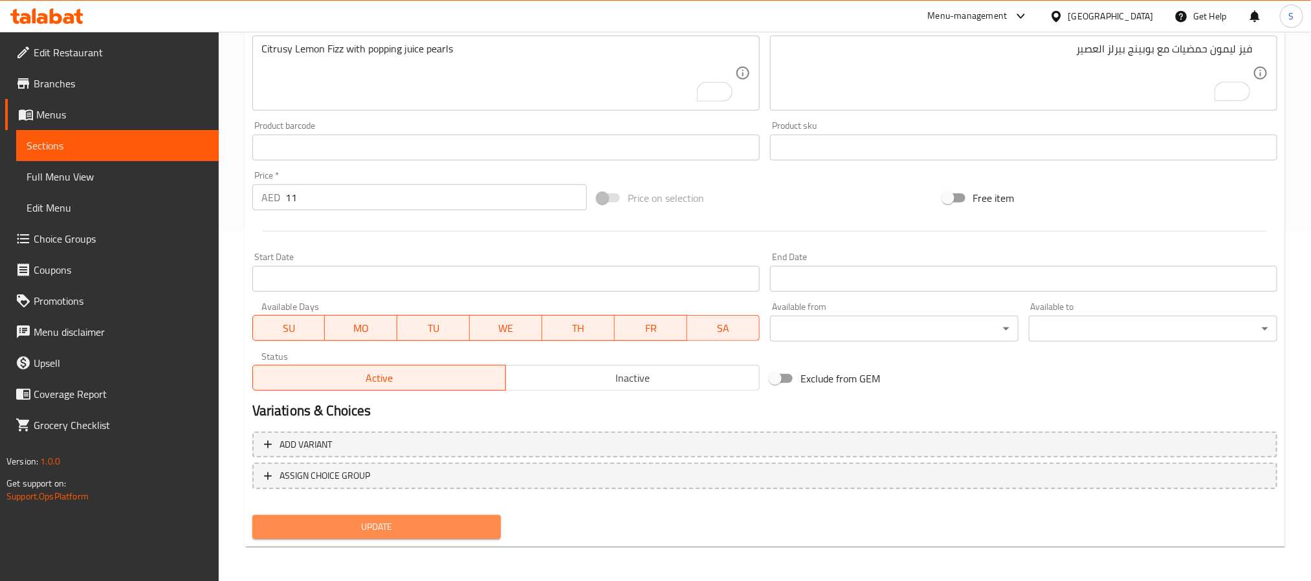
click at [422, 519] on span "Update" at bounding box center [377, 527] width 228 height 16
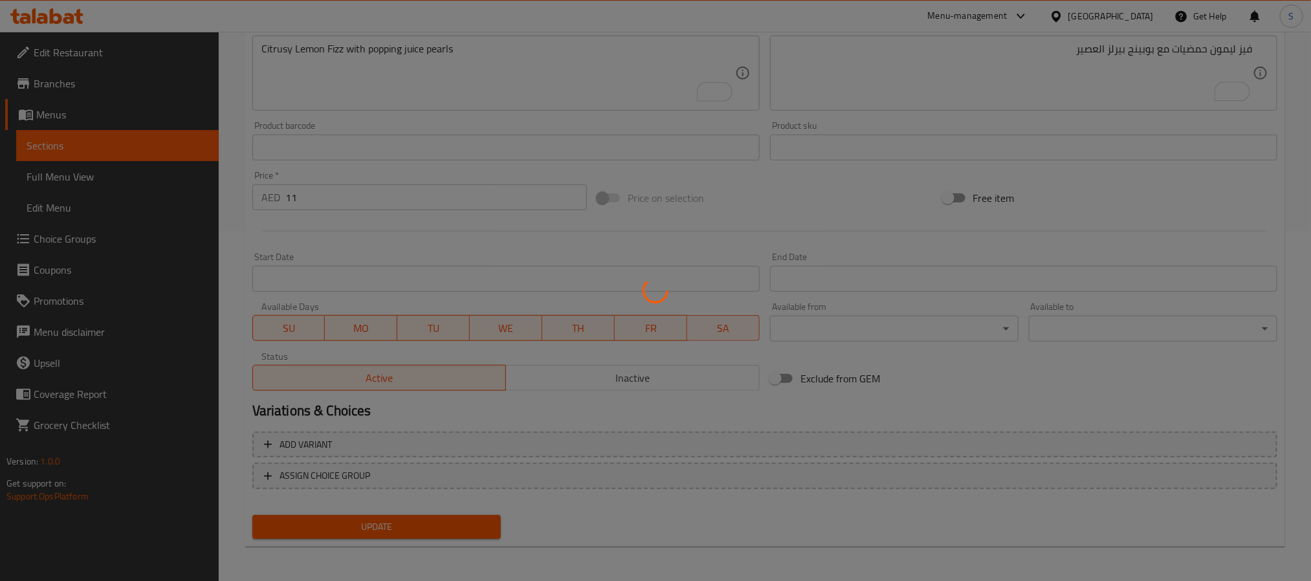
scroll to position [0, 0]
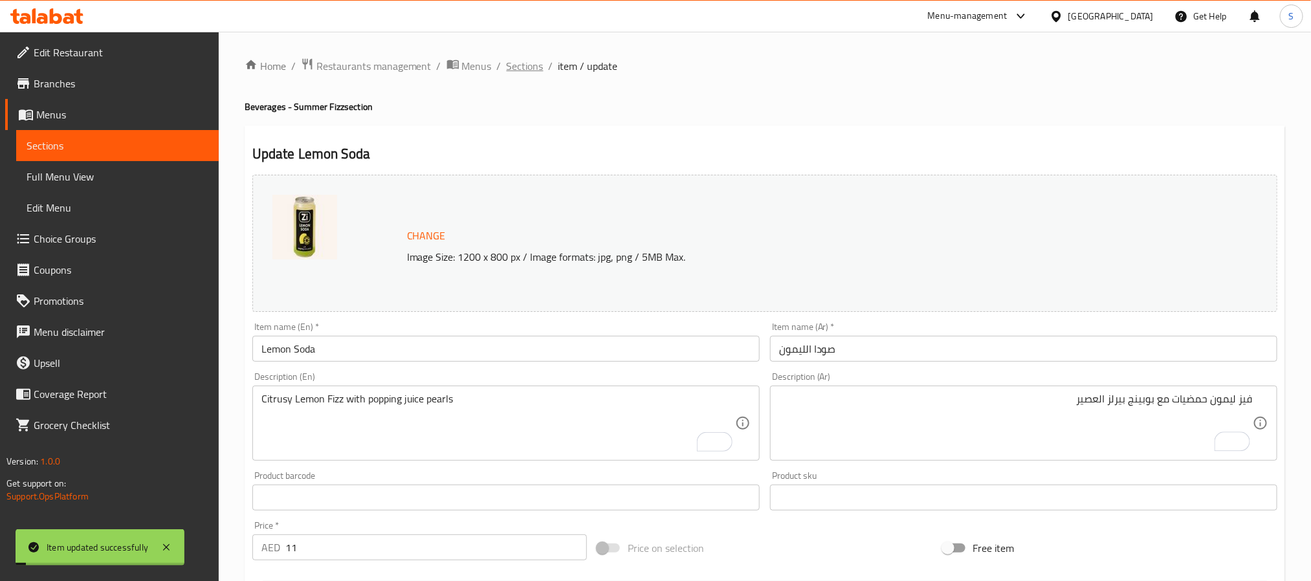
click at [513, 65] on span "Sections" at bounding box center [525, 66] width 37 height 16
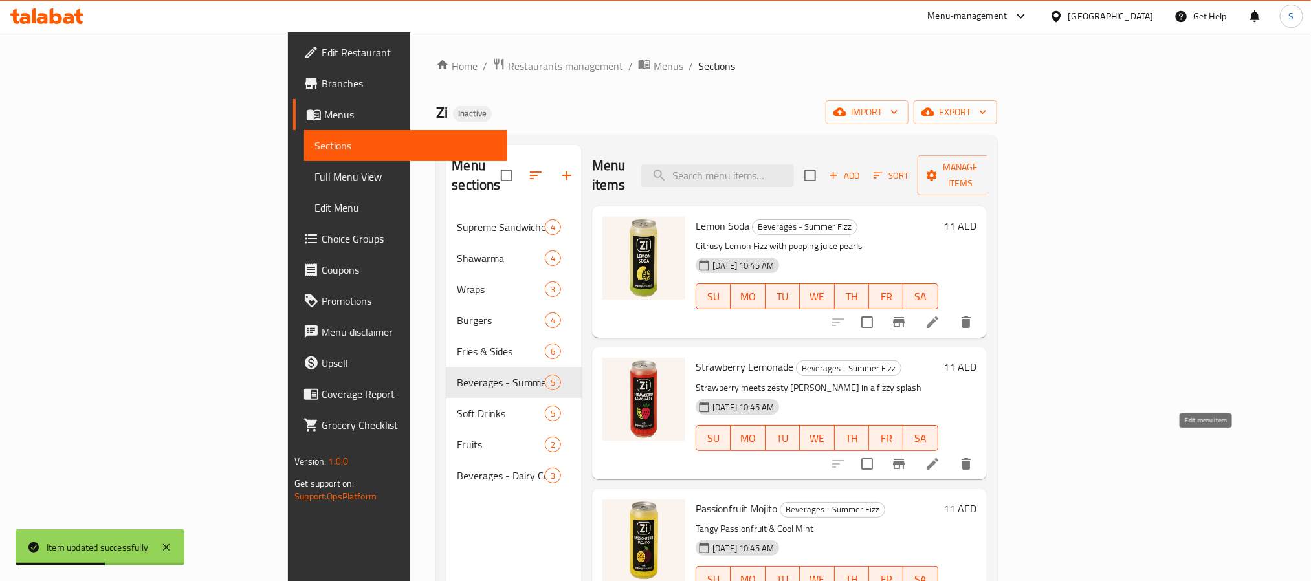
click at [940, 456] on icon at bounding box center [933, 464] width 16 height 16
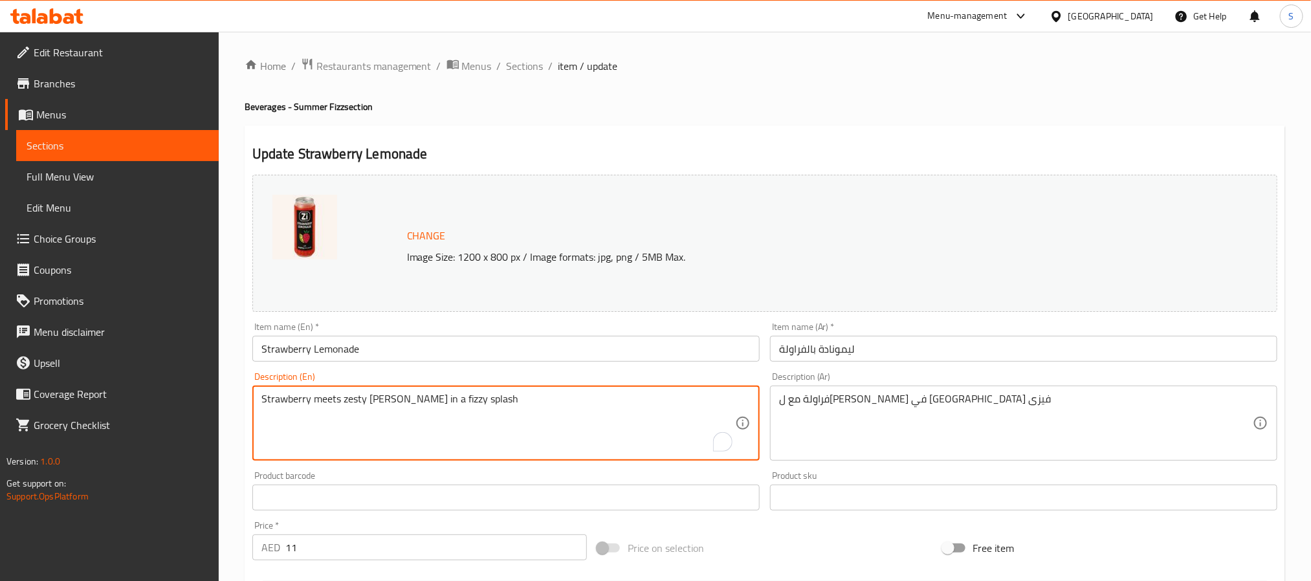
type textarea "Strawberry meets zesty [PERSON_NAME] in a fizzy splash"
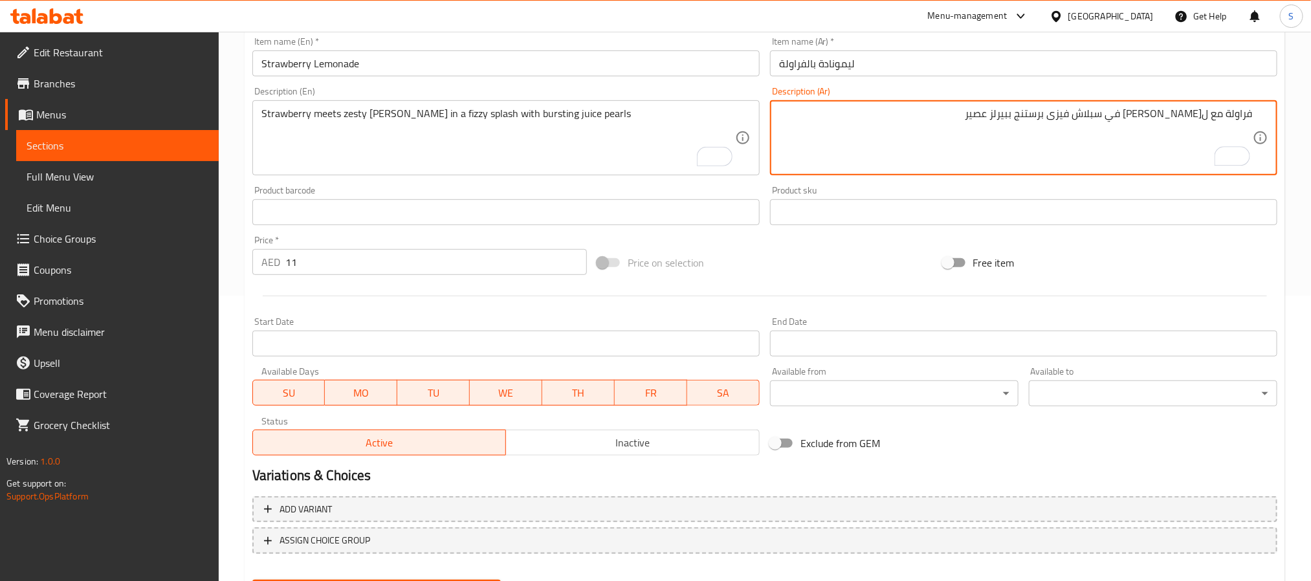
type textarea "فراولة مع ل[PERSON_NAME] في سبلاش فيزى برستنج ببيرلز عصير"
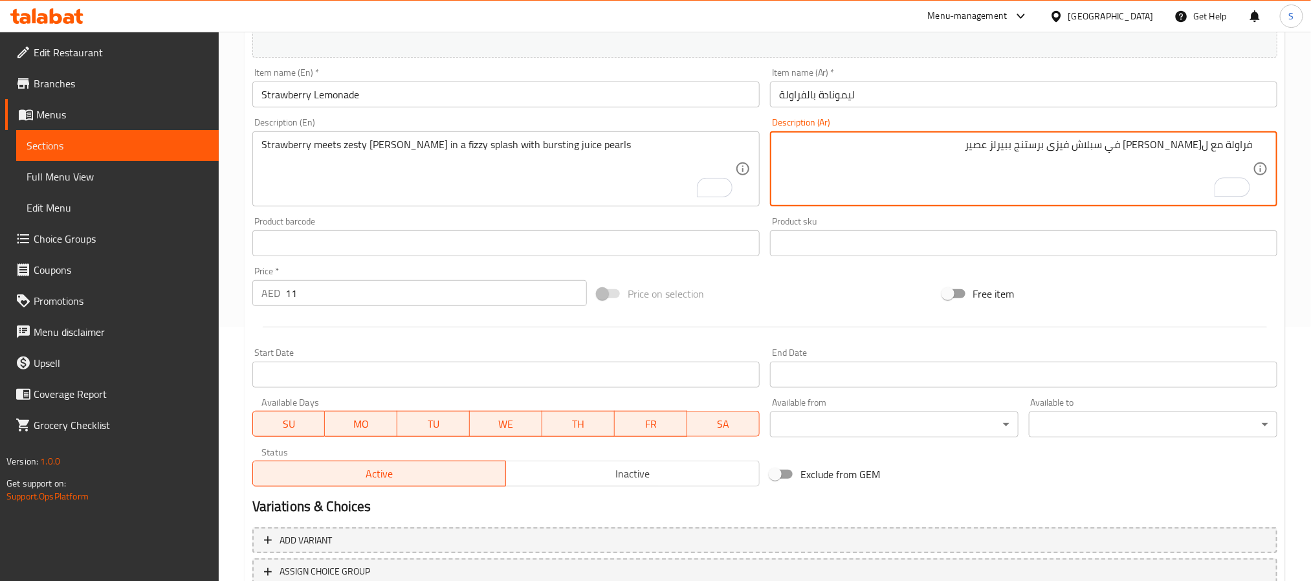
click at [400, 535] on div "Add variant ASSIGN CHOICE GROUP" at bounding box center [765, 564] width 1036 height 84
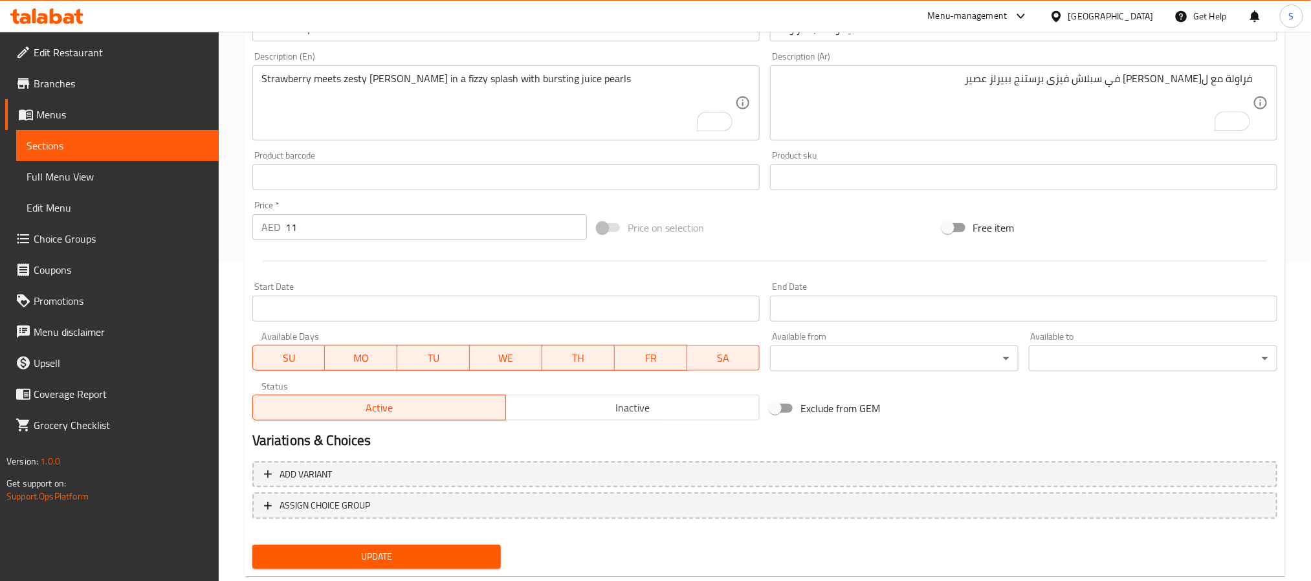
scroll to position [350, 0]
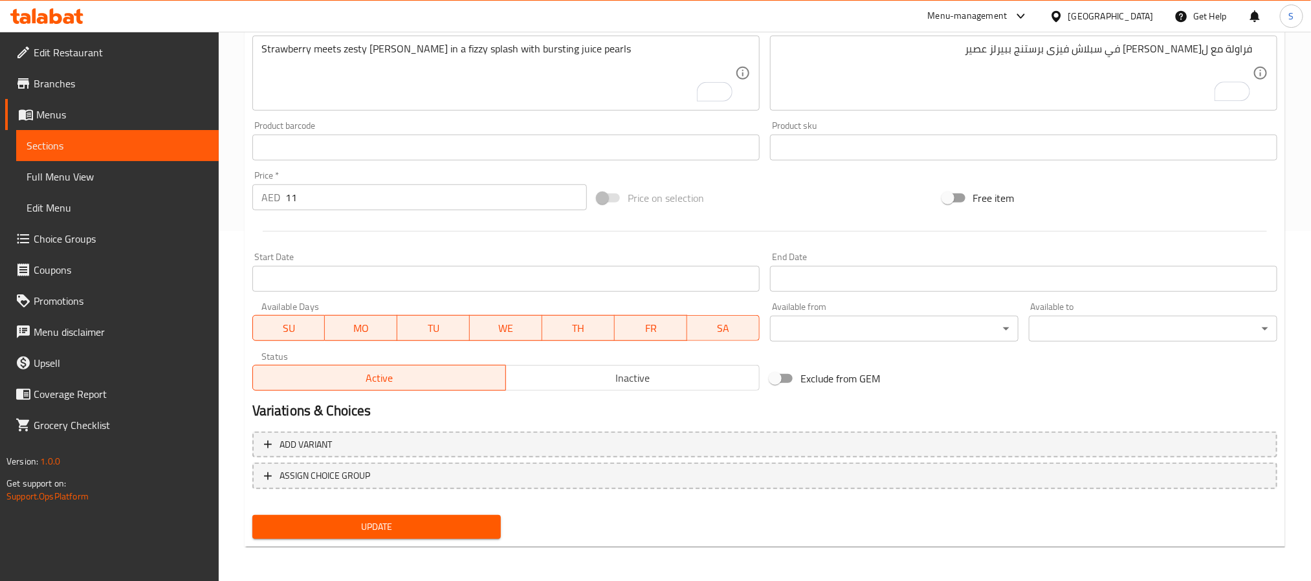
click at [430, 520] on span "Update" at bounding box center [377, 527] width 228 height 16
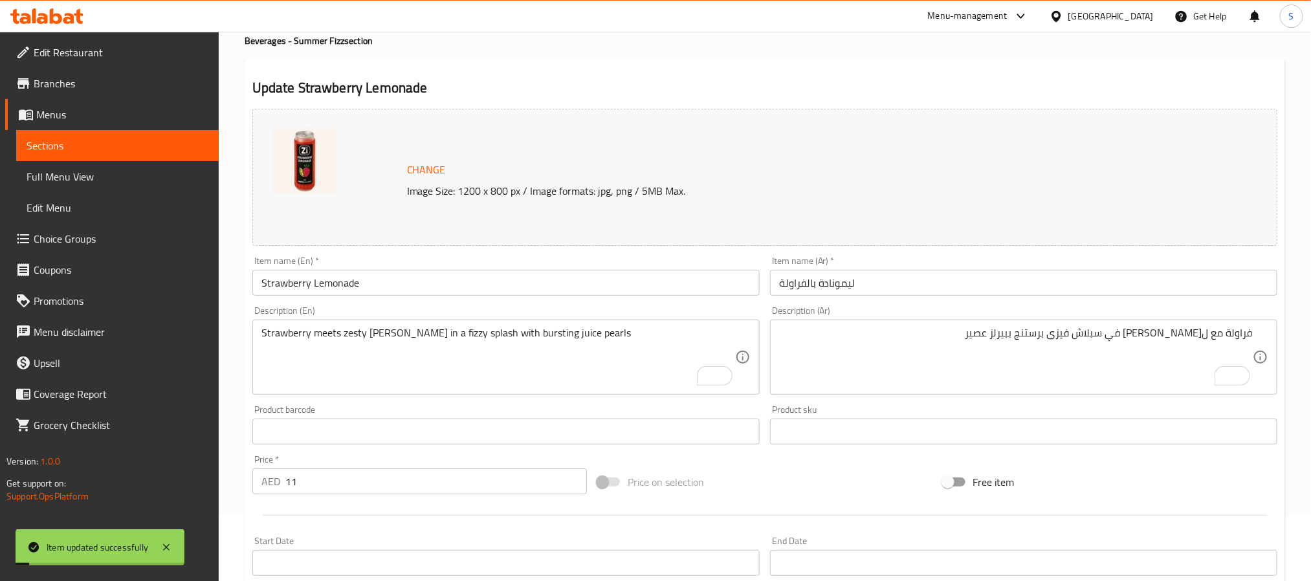
scroll to position [0, 0]
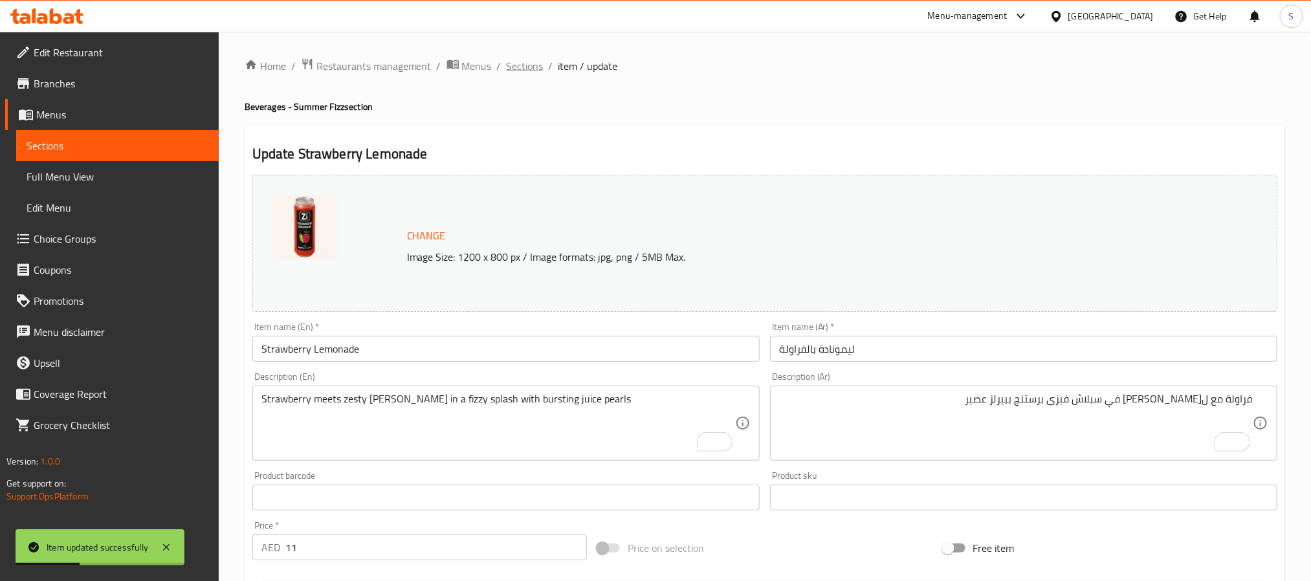
click at [522, 65] on span "Sections" at bounding box center [525, 66] width 37 height 16
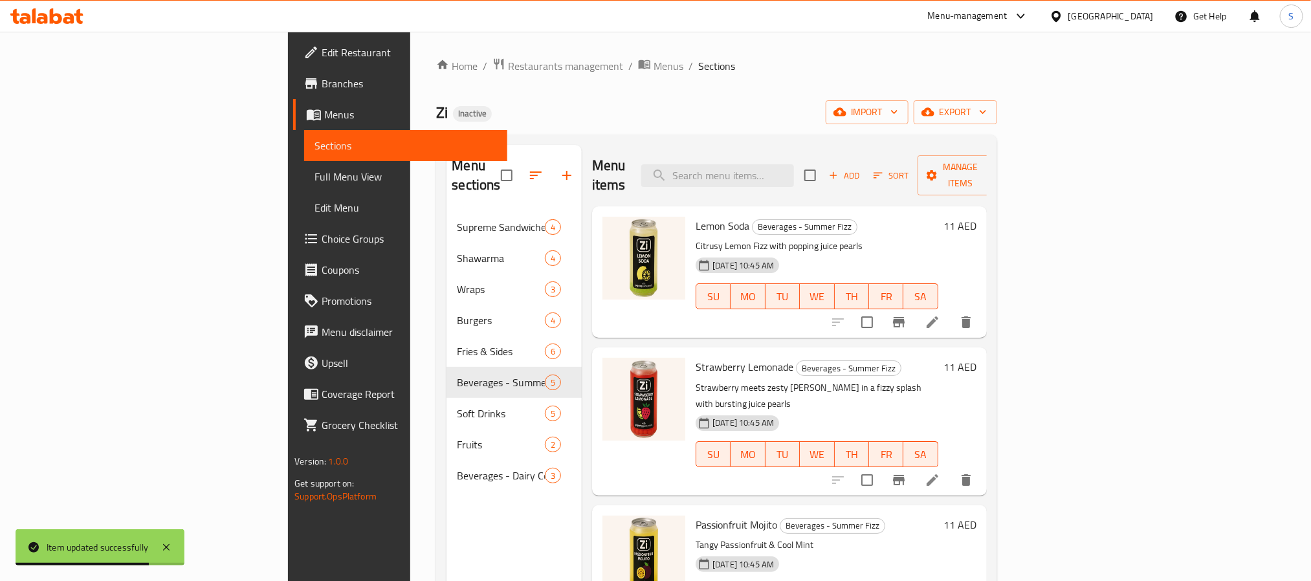
click at [791, 153] on div "Menu items Add Sort Manage items" at bounding box center [789, 175] width 395 height 61
click at [794, 165] on input "search" at bounding box center [717, 175] width 153 height 23
paste input "Passionfruit Mojito"
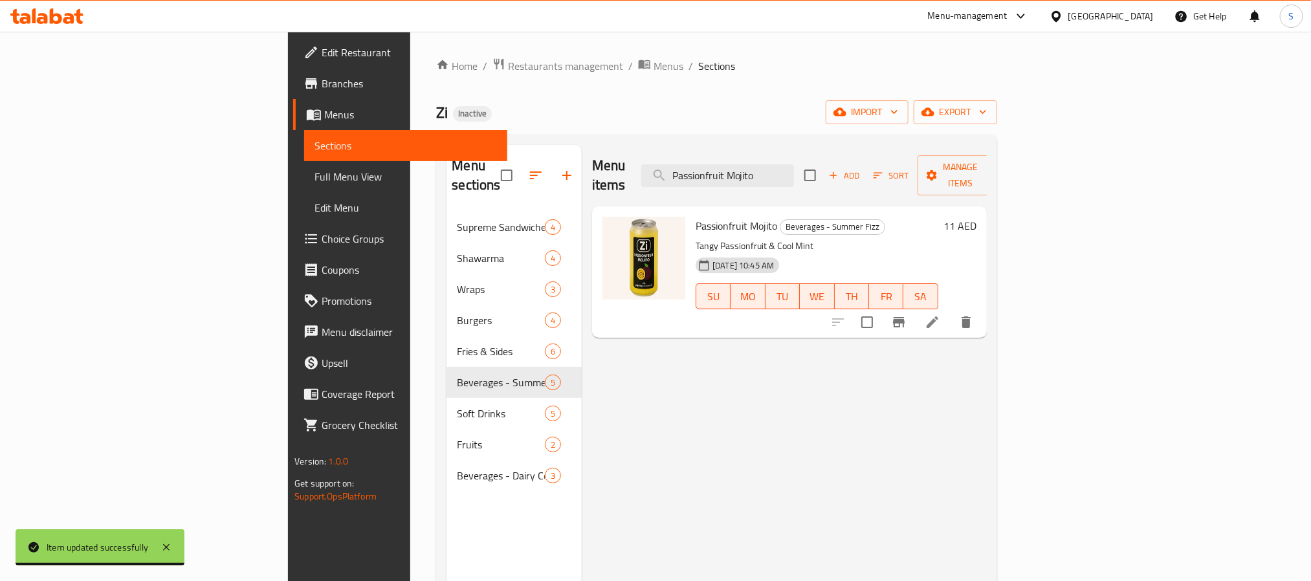
type input "Passionfruit Mojito"
click at [951, 313] on li at bounding box center [932, 322] width 36 height 23
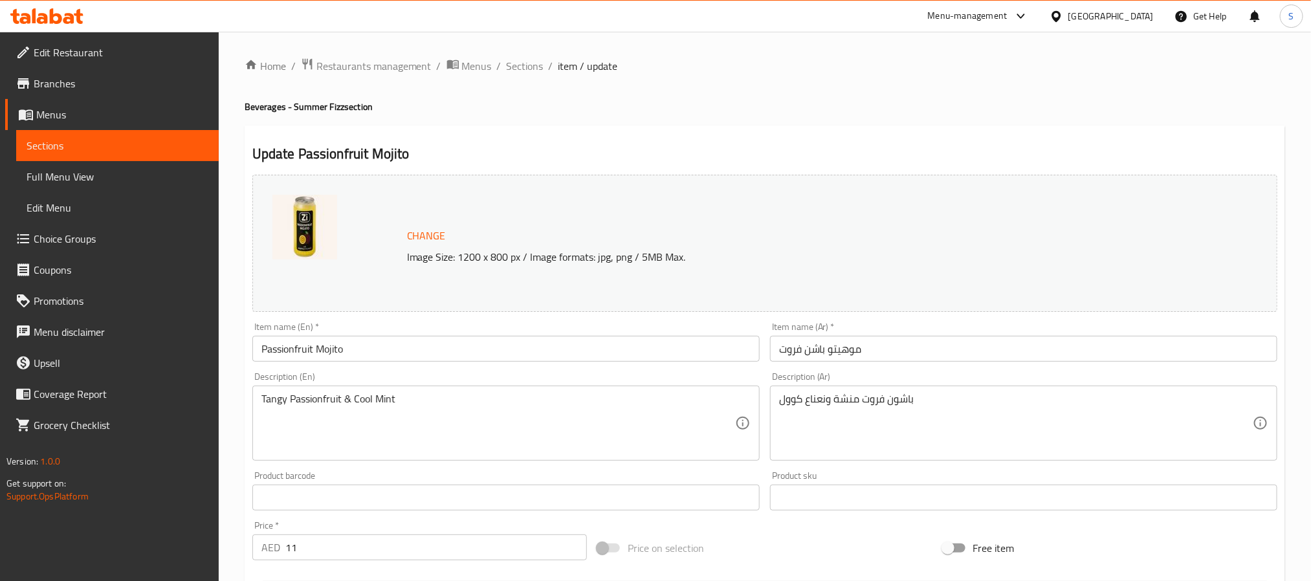
click at [812, 349] on input "موهيتو باشن فروت" at bounding box center [1023, 349] width 507 height 26
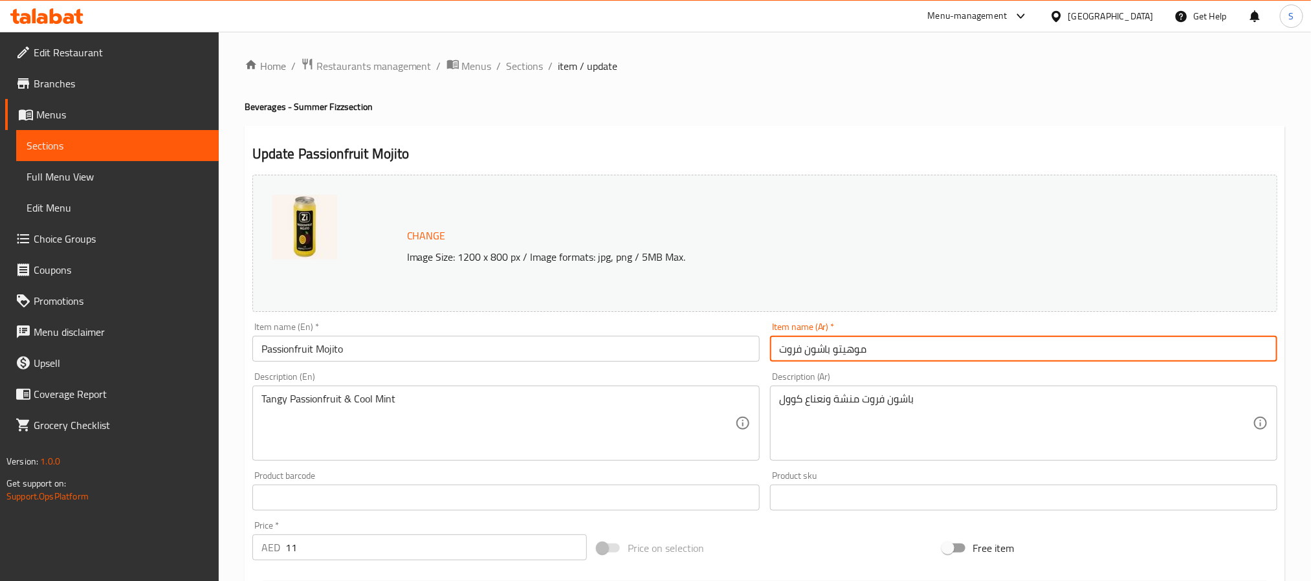
type input "موهيتو باشون فروت"
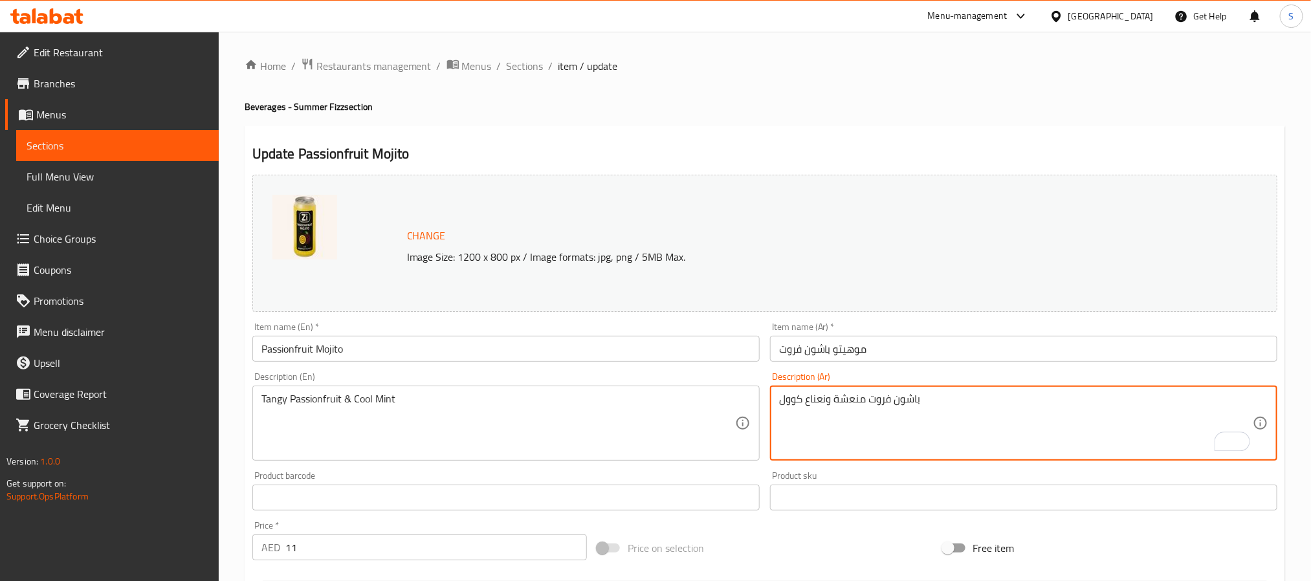
click at [788, 403] on textarea "باشون فروت منعشة ونعناع كوول" at bounding box center [1016, 423] width 474 height 61
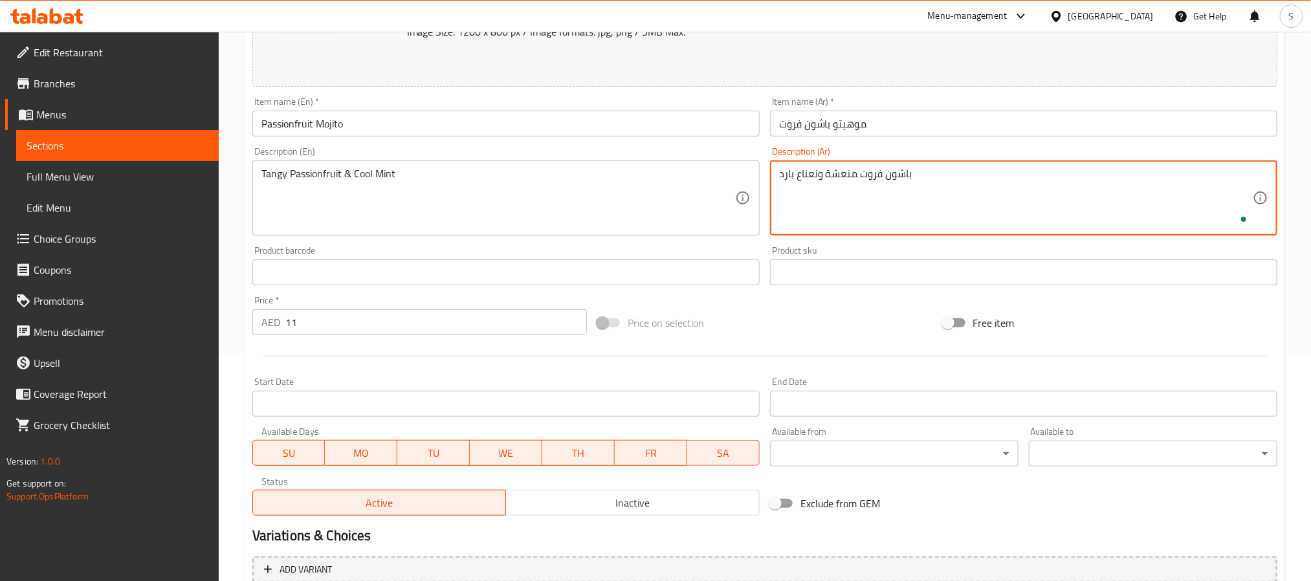
scroll to position [350, 0]
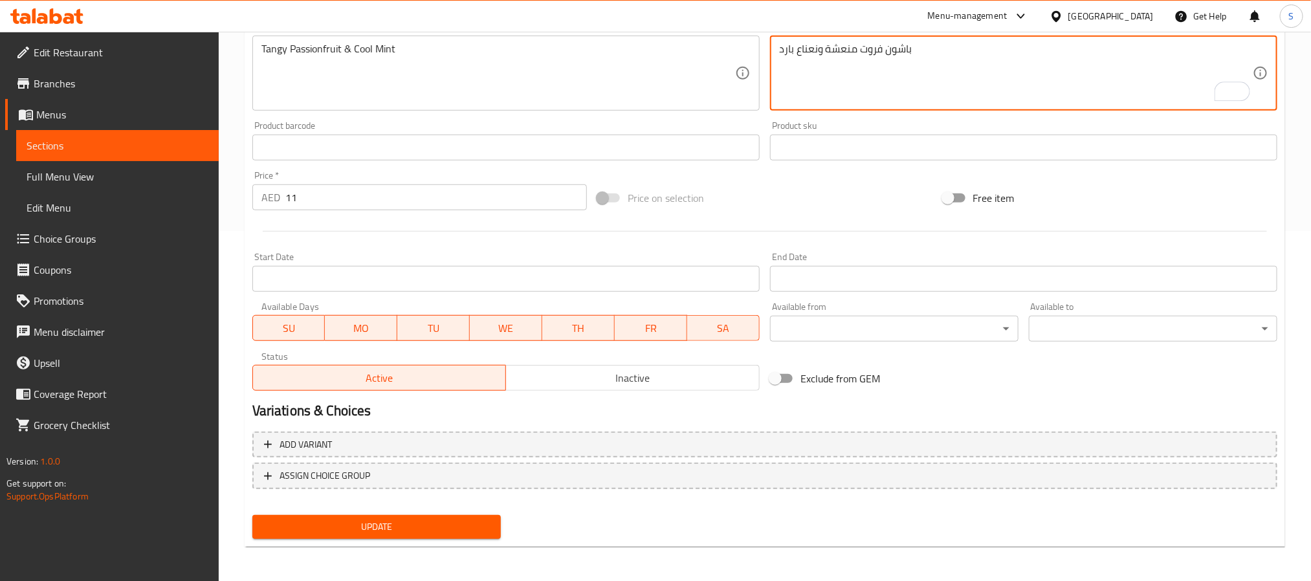
type textarea "باشون فروت منعشة ونعناع بارد"
click at [471, 519] on span "Update" at bounding box center [377, 527] width 228 height 16
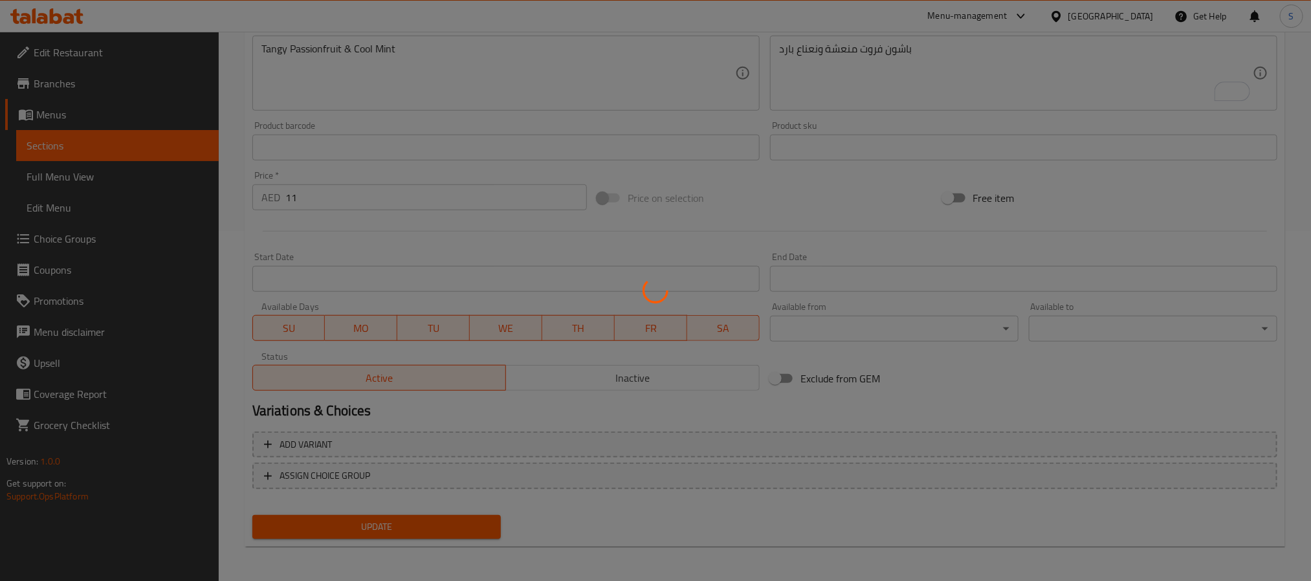
scroll to position [0, 0]
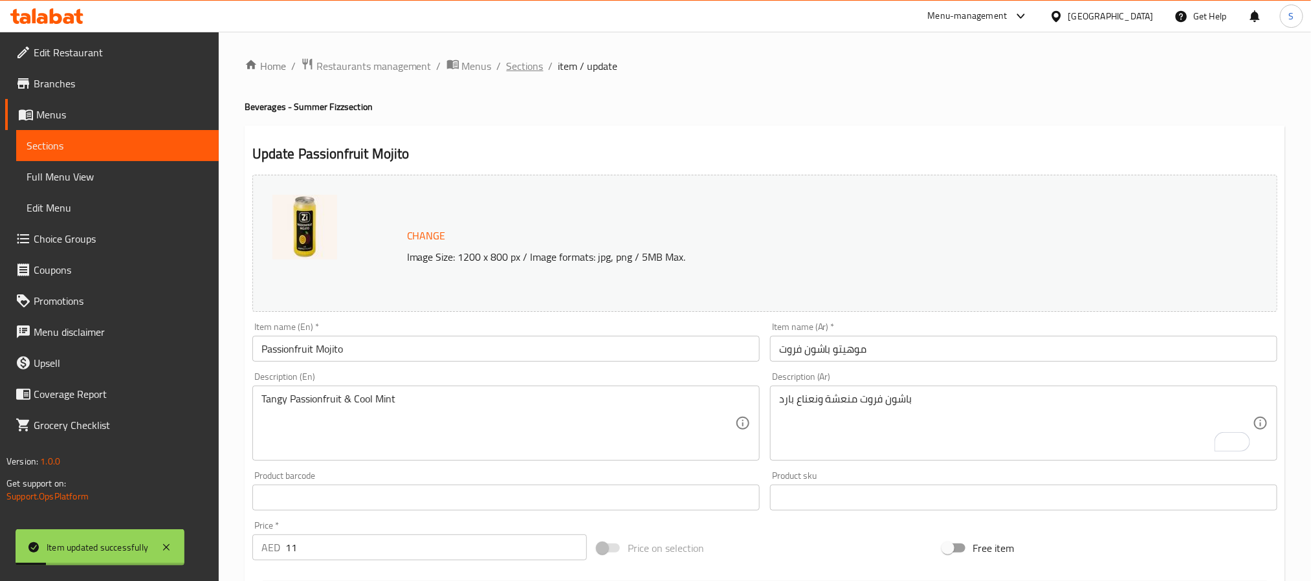
click at [526, 66] on span "Sections" at bounding box center [525, 66] width 37 height 16
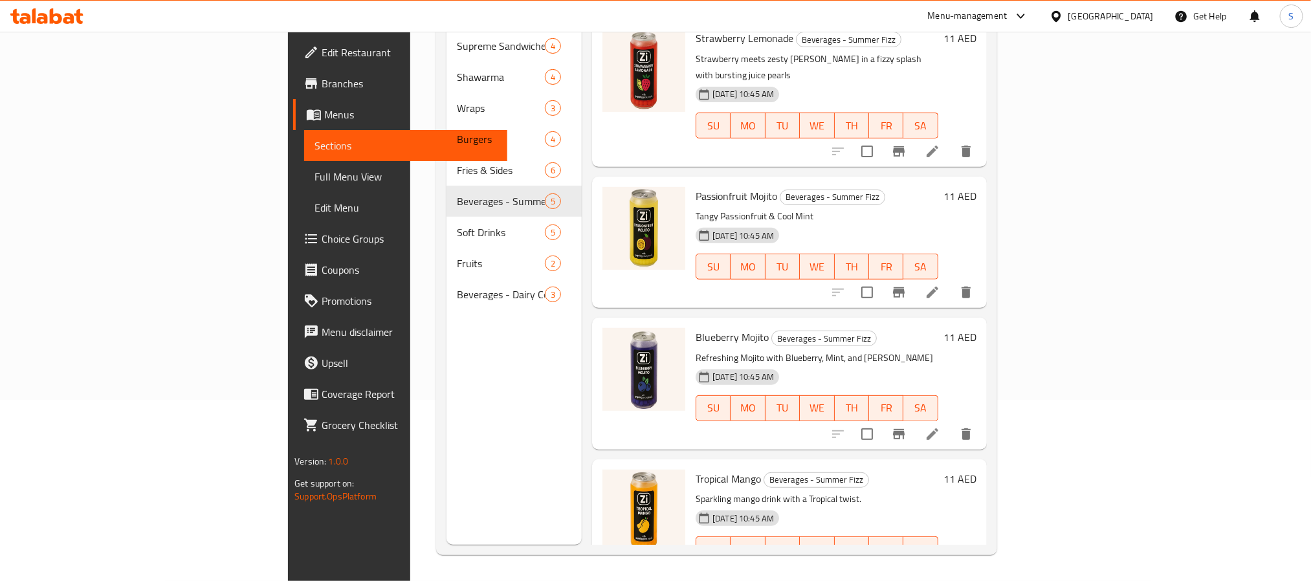
scroll to position [157, 0]
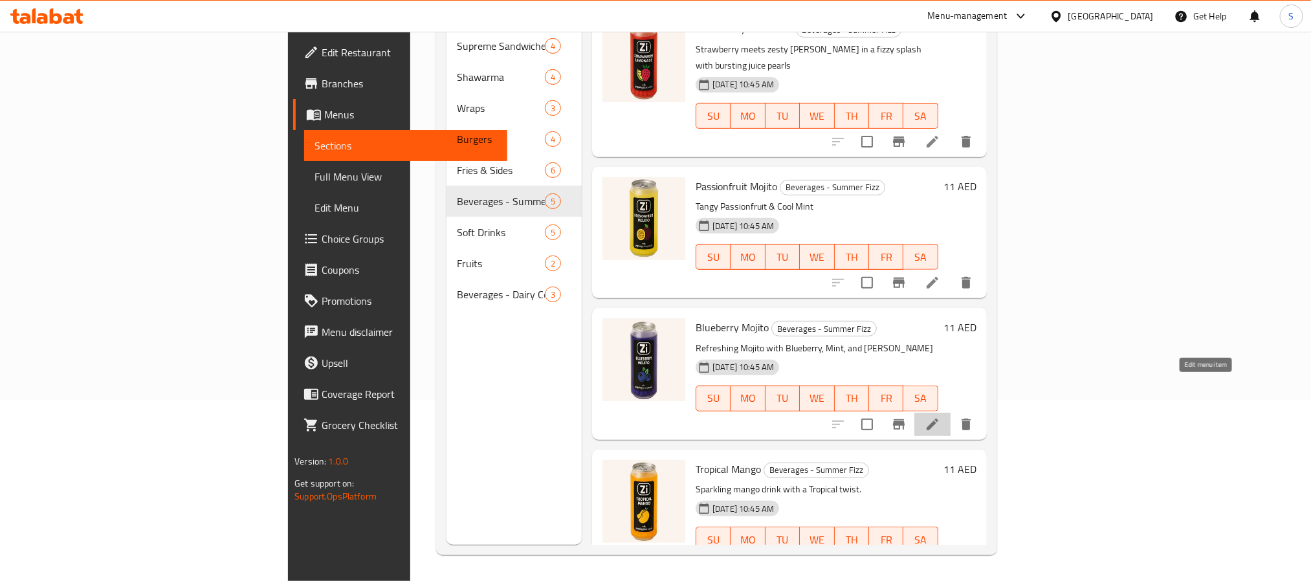
click at [940, 417] on icon at bounding box center [933, 425] width 16 height 16
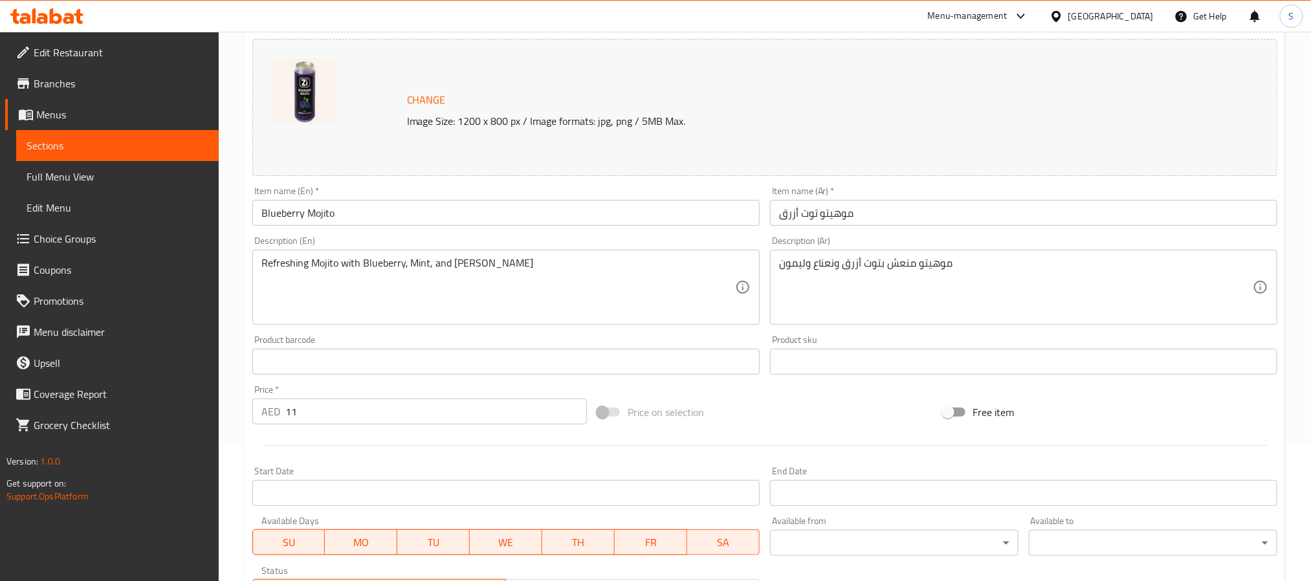
scroll to position [350, 0]
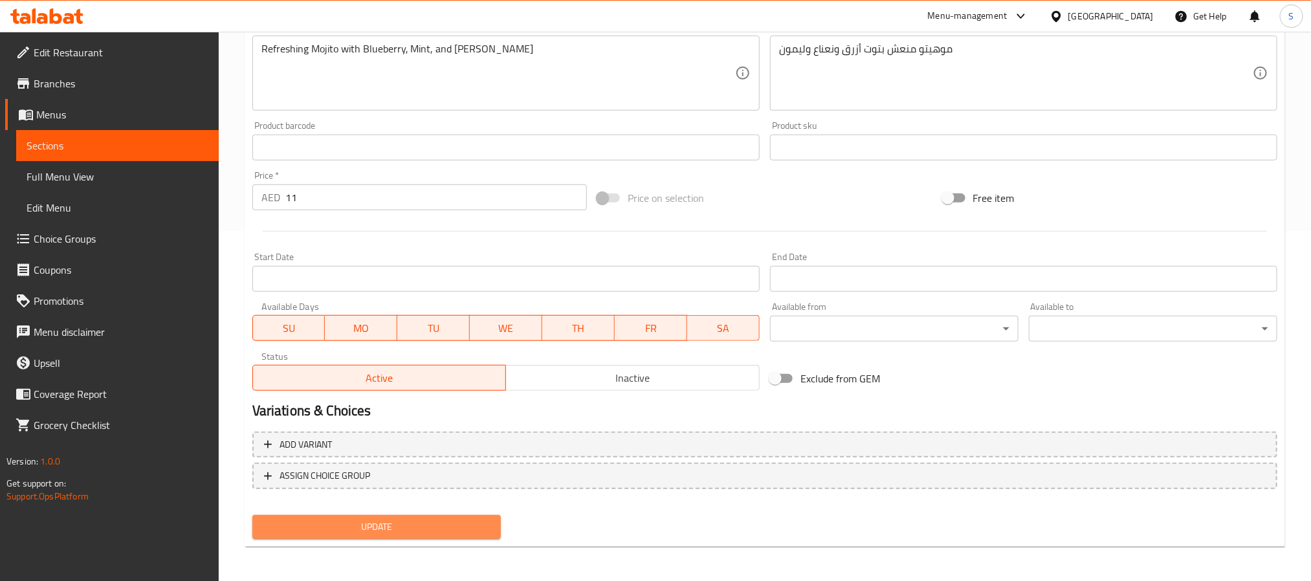
click at [474, 534] on span "Update" at bounding box center [377, 527] width 228 height 16
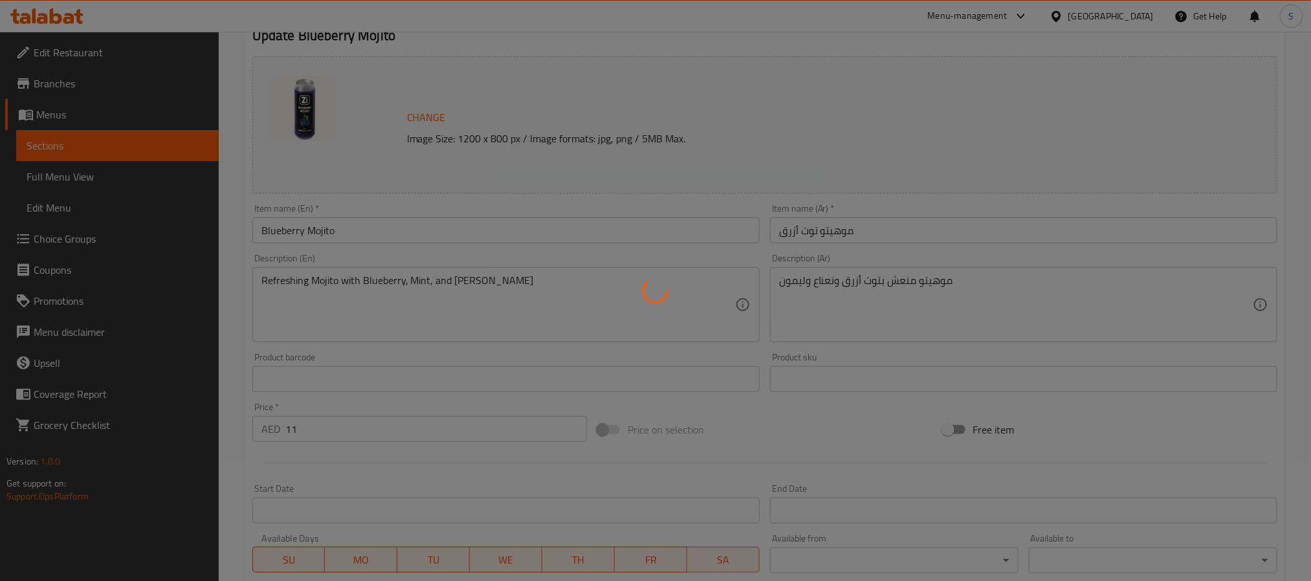
scroll to position [0, 0]
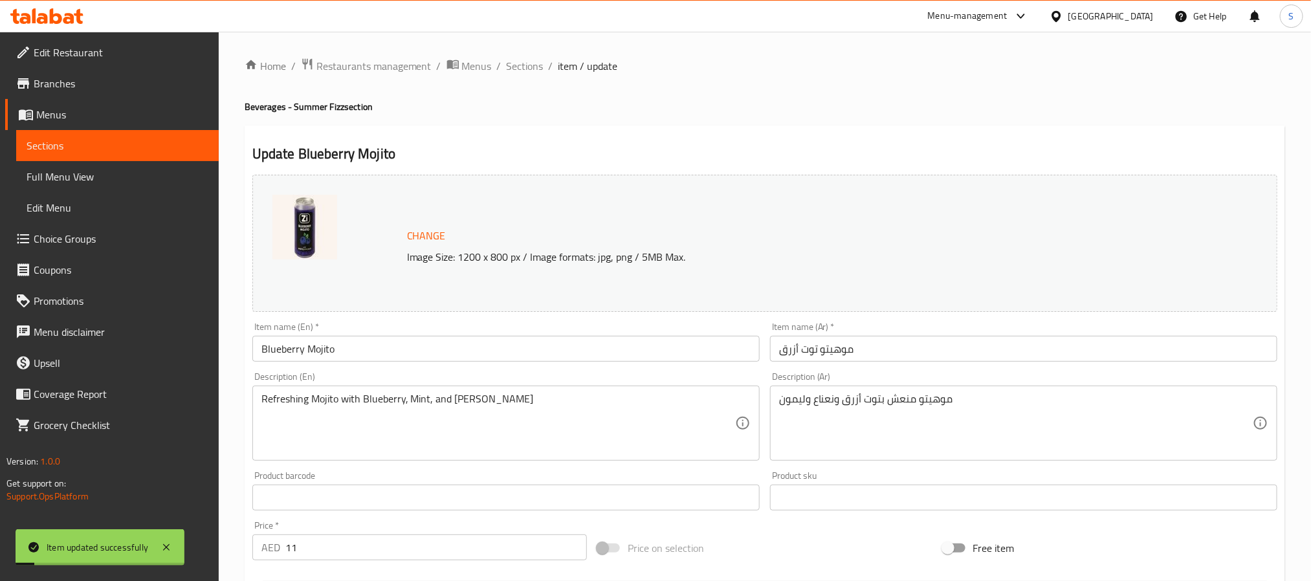
drag, startPoint x: 525, startPoint y: 61, endPoint x: 534, endPoint y: 80, distance: 21.4
click at [525, 61] on span "Sections" at bounding box center [525, 66] width 37 height 16
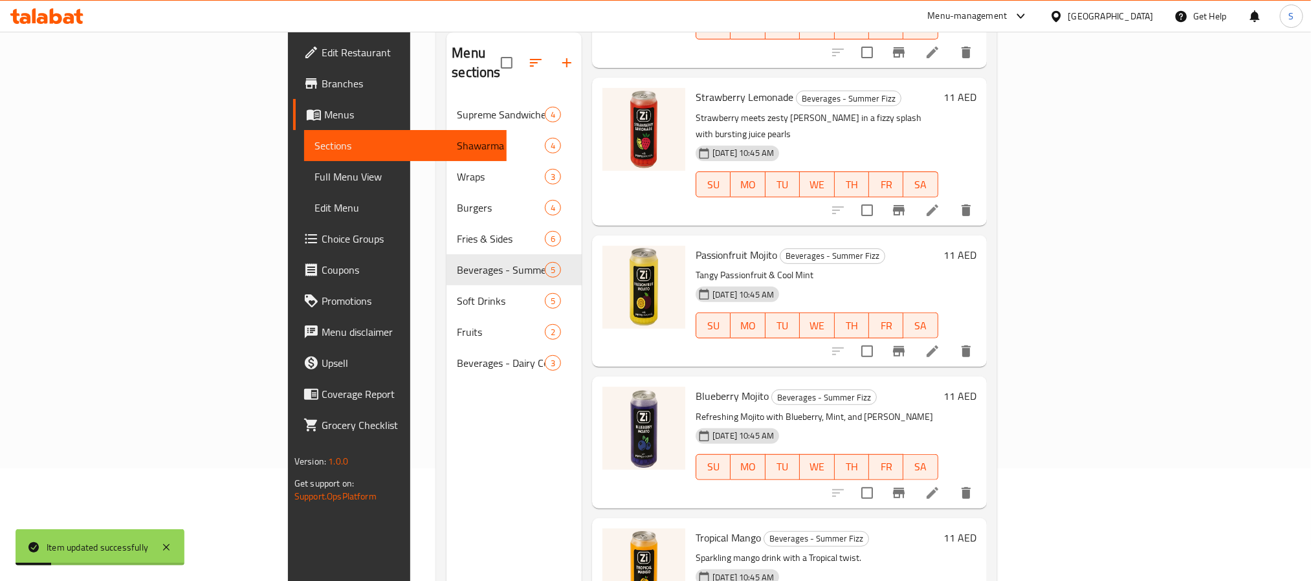
scroll to position [181, 0]
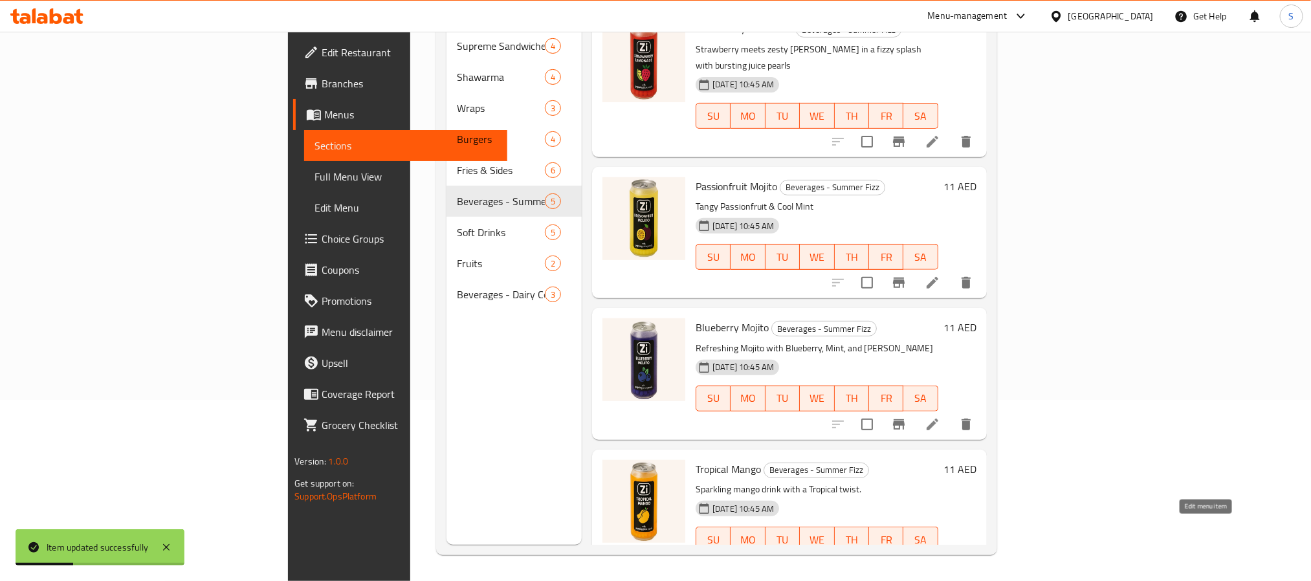
click at [938, 560] on icon at bounding box center [933, 566] width 12 height 12
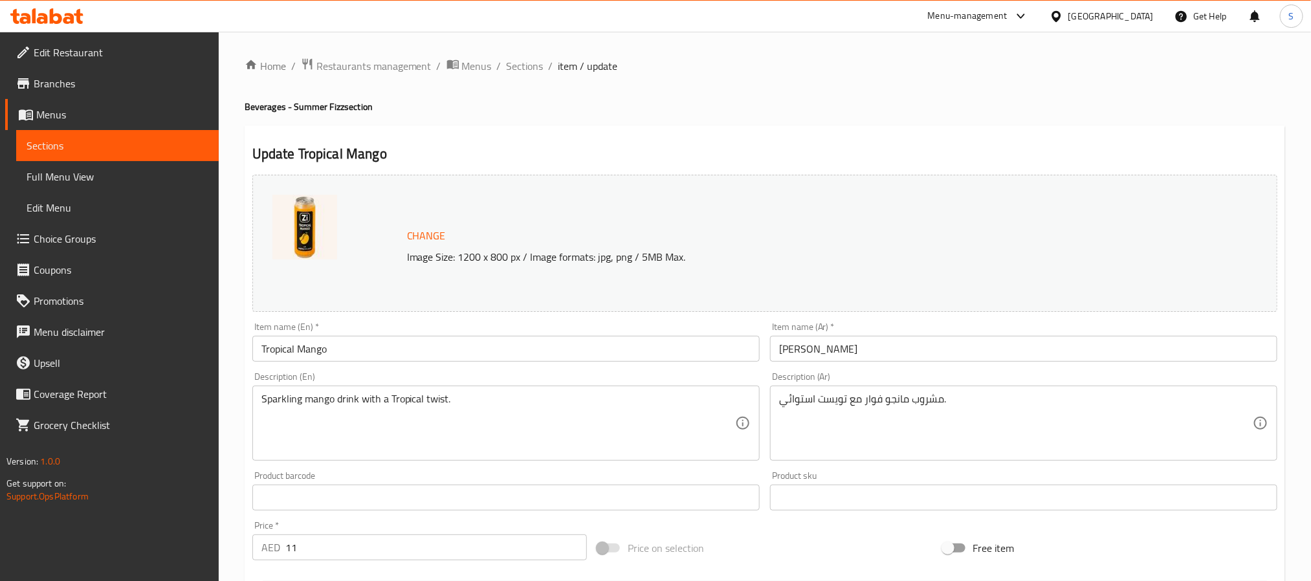
scroll to position [350, 0]
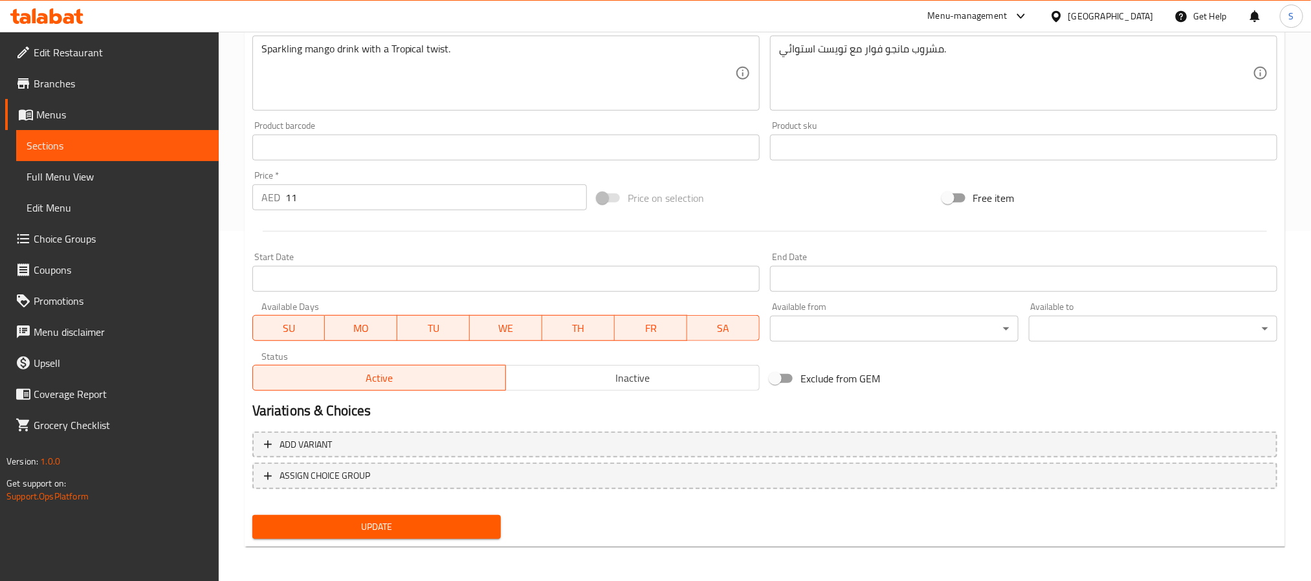
click at [420, 531] on span "Update" at bounding box center [377, 527] width 228 height 16
click at [404, 532] on span "Update" at bounding box center [377, 527] width 228 height 16
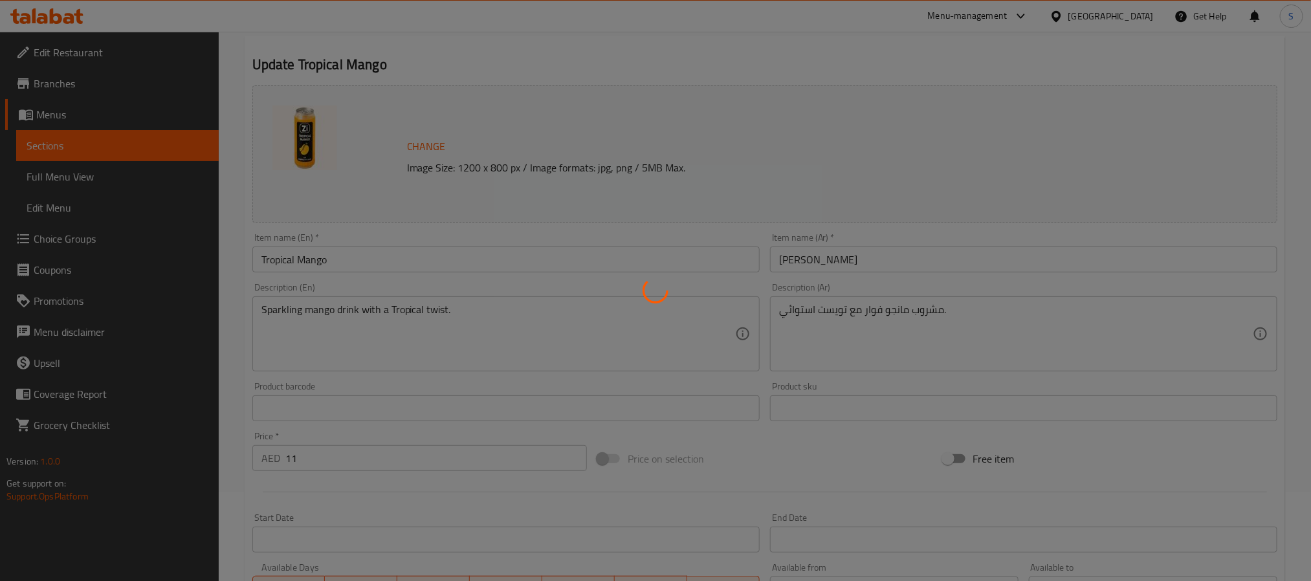
scroll to position [0, 0]
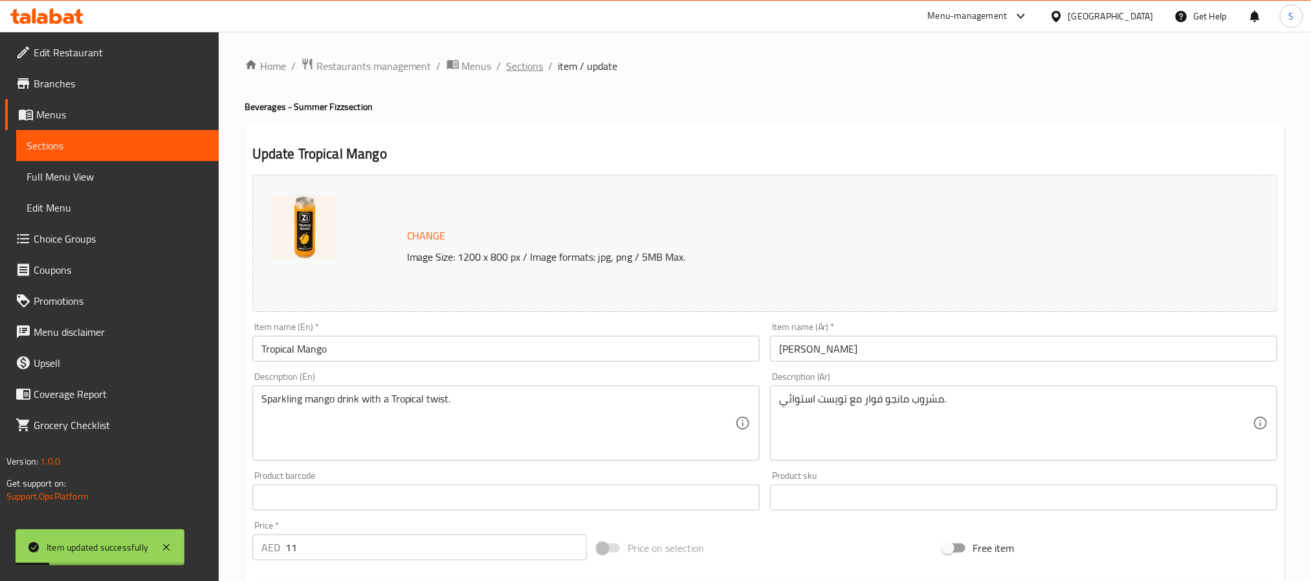
click at [523, 65] on span "Sections" at bounding box center [525, 66] width 37 height 16
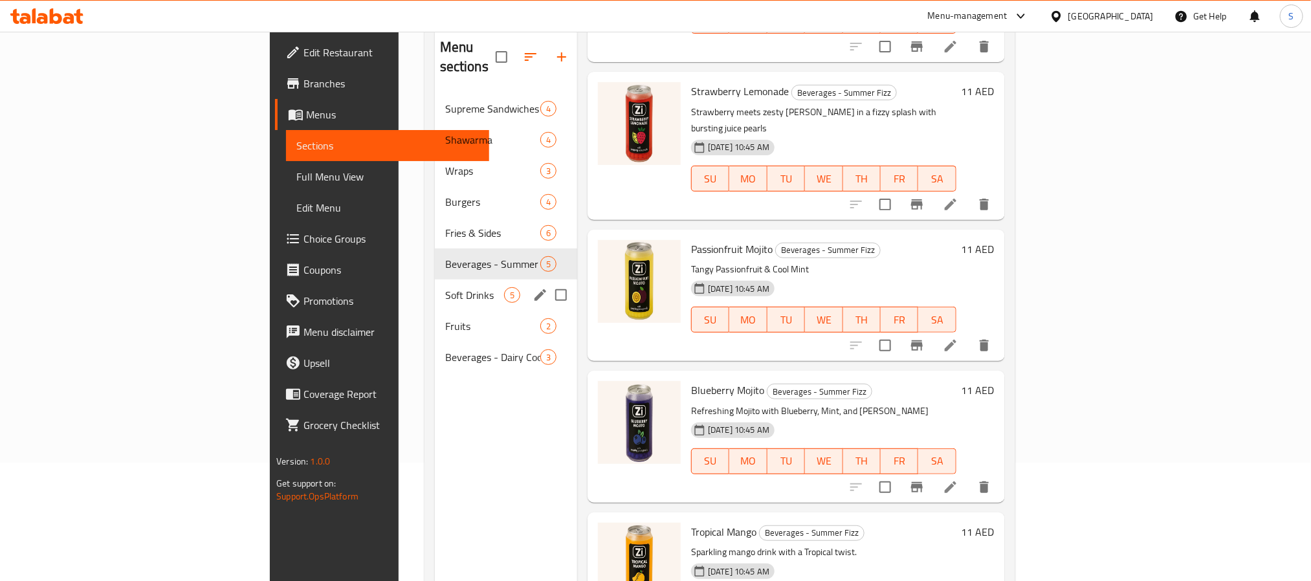
scroll to position [84, 0]
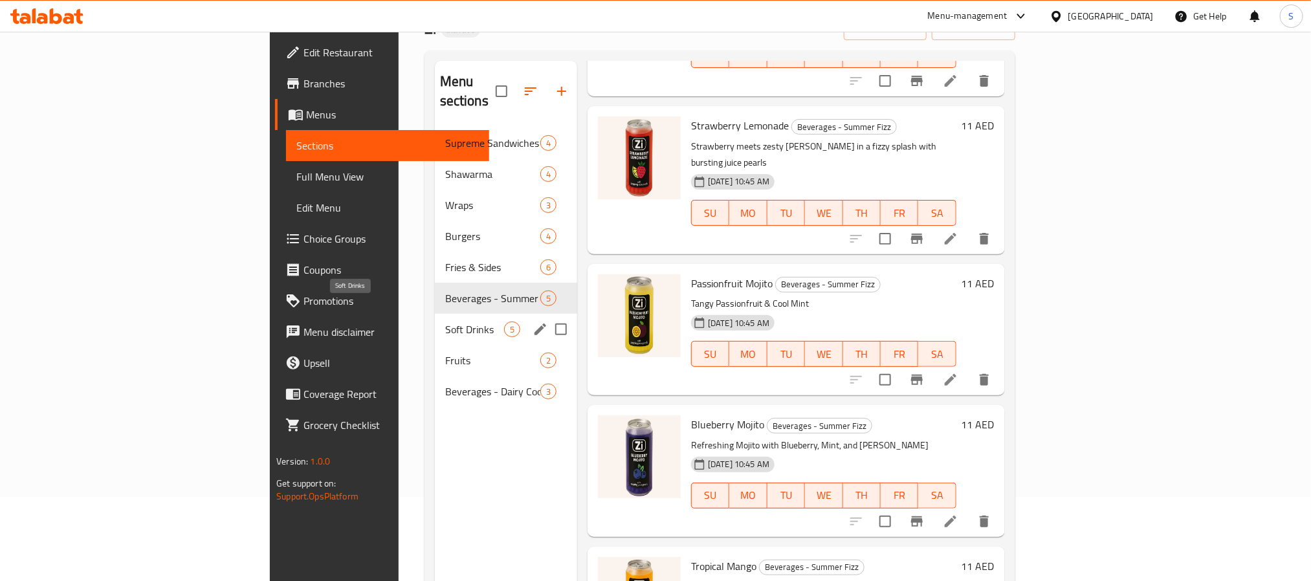
click at [445, 322] on span "Soft Drinks" at bounding box center [474, 330] width 59 height 16
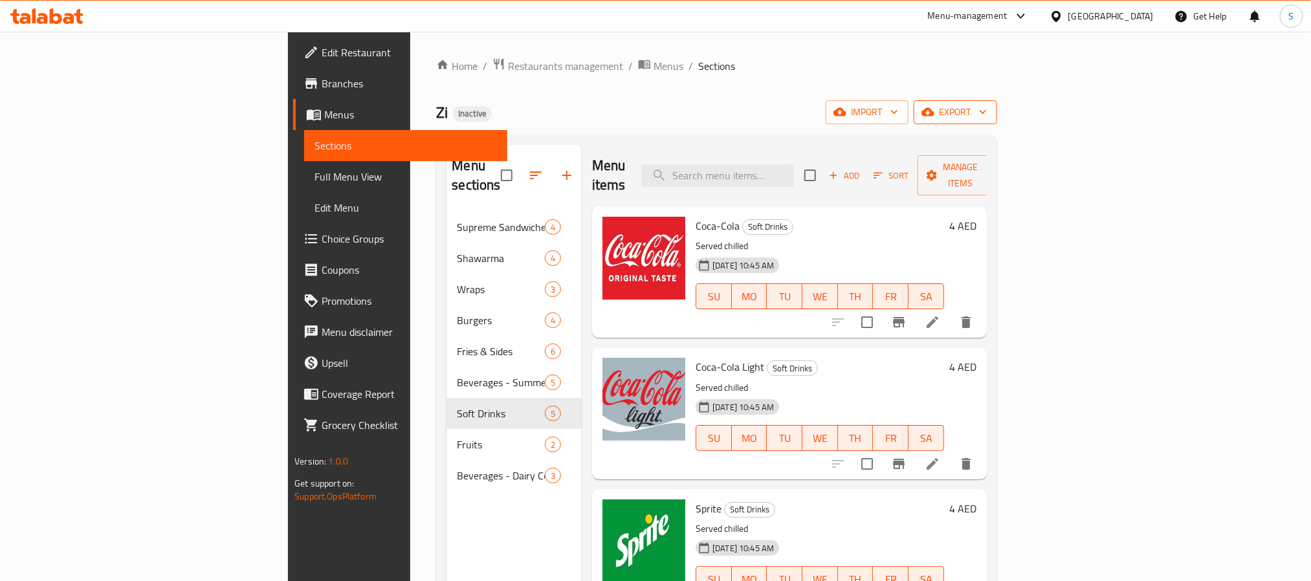
click at [997, 105] on button "export" at bounding box center [955, 112] width 83 height 24
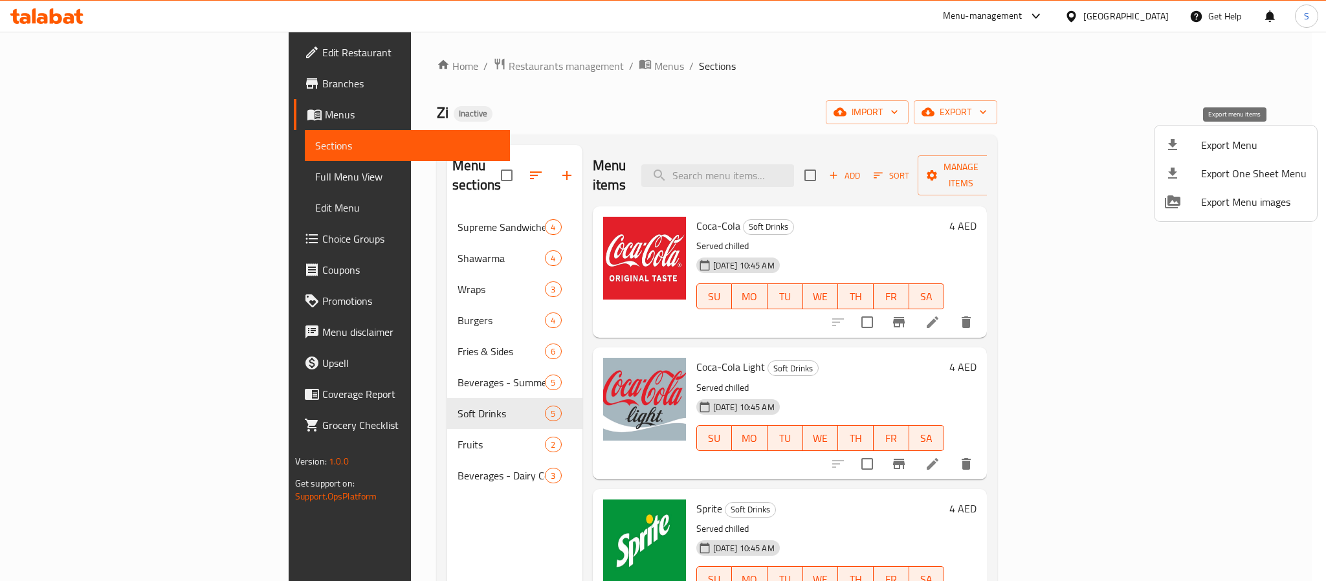
click at [1204, 148] on span "Export Menu" at bounding box center [1253, 145] width 105 height 16
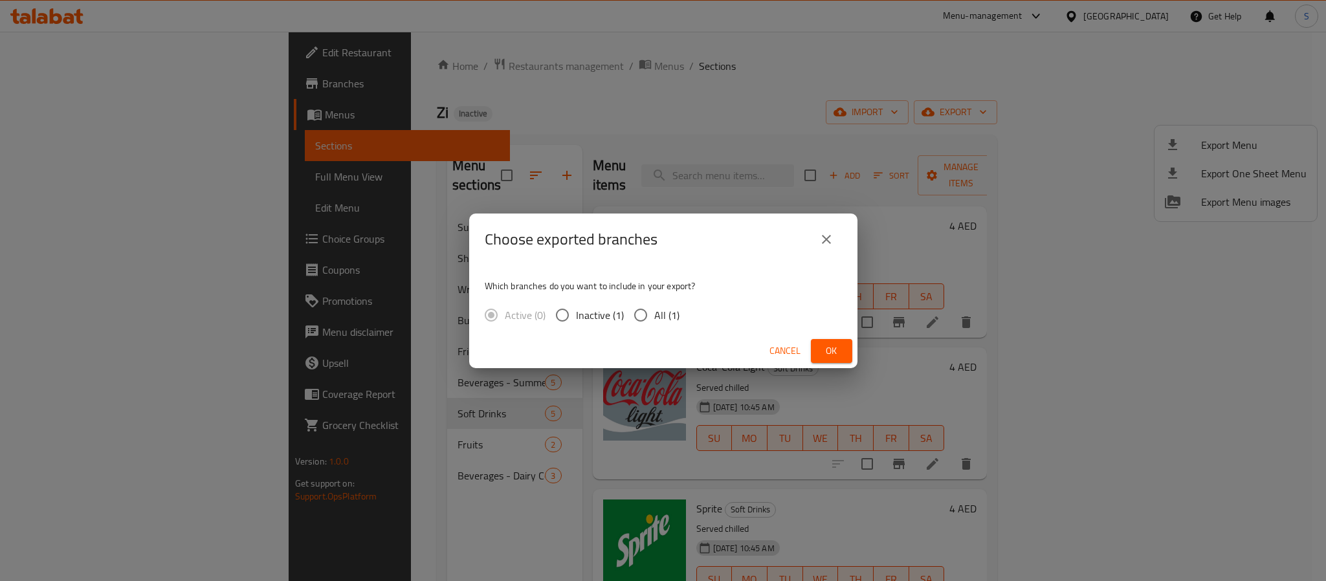
click at [648, 313] on input "All (1)" at bounding box center [640, 315] width 27 height 27
radio input "true"
click at [828, 344] on span "Ok" at bounding box center [831, 351] width 21 height 16
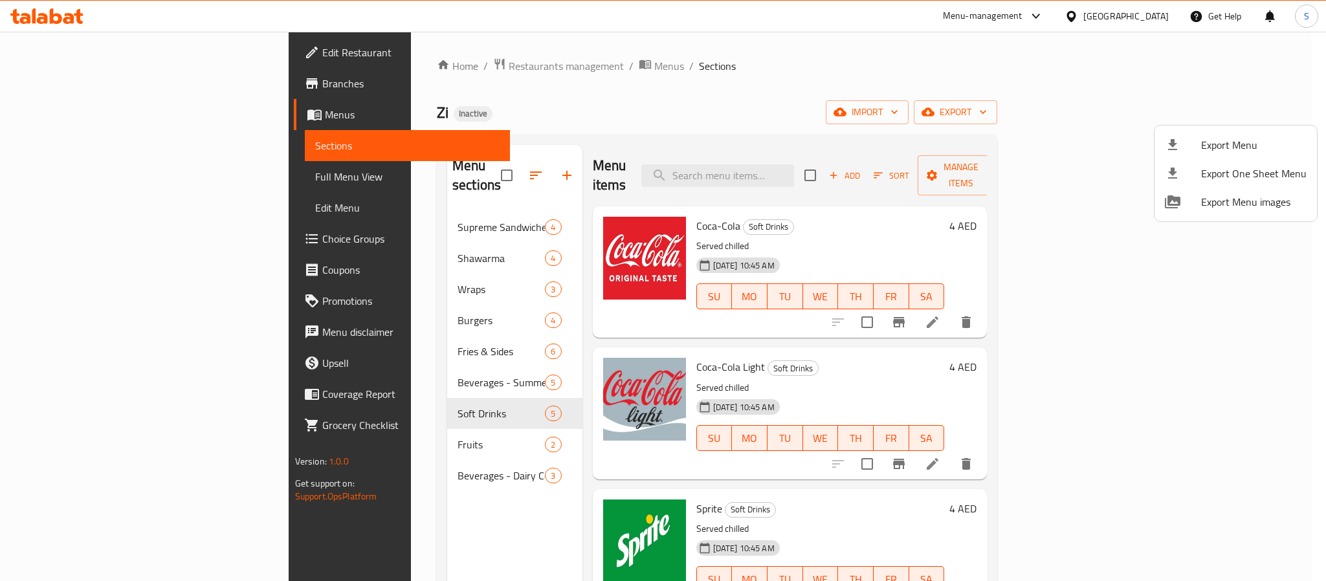
click at [599, 460] on div at bounding box center [663, 290] width 1326 height 581
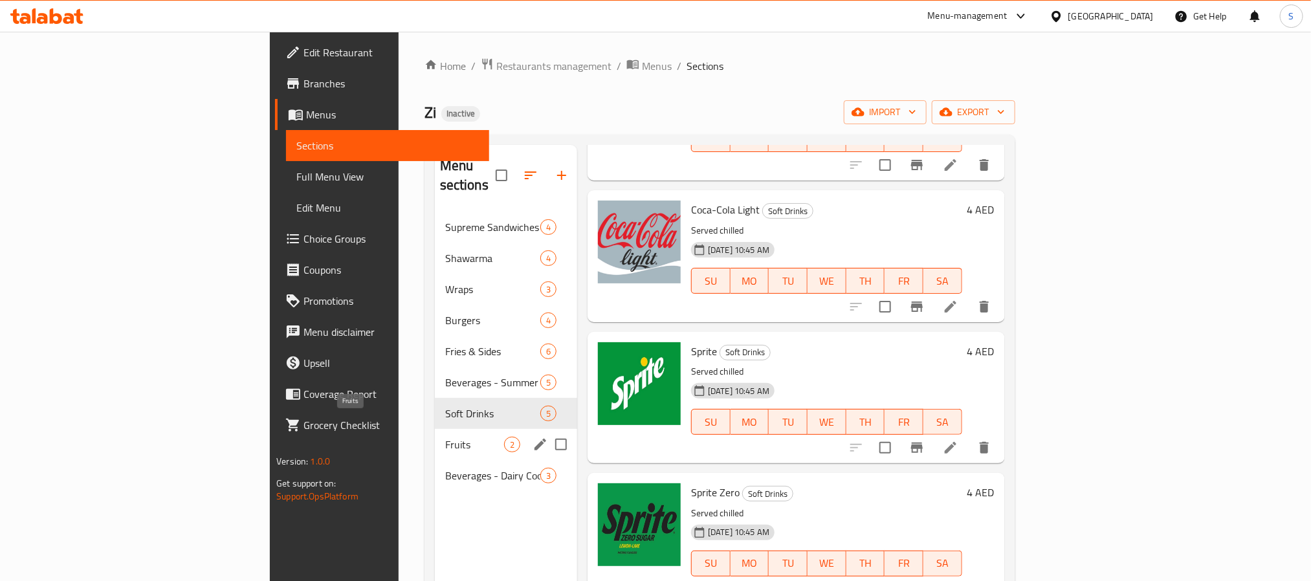
click at [445, 437] on span "Fruits" at bounding box center [474, 445] width 59 height 16
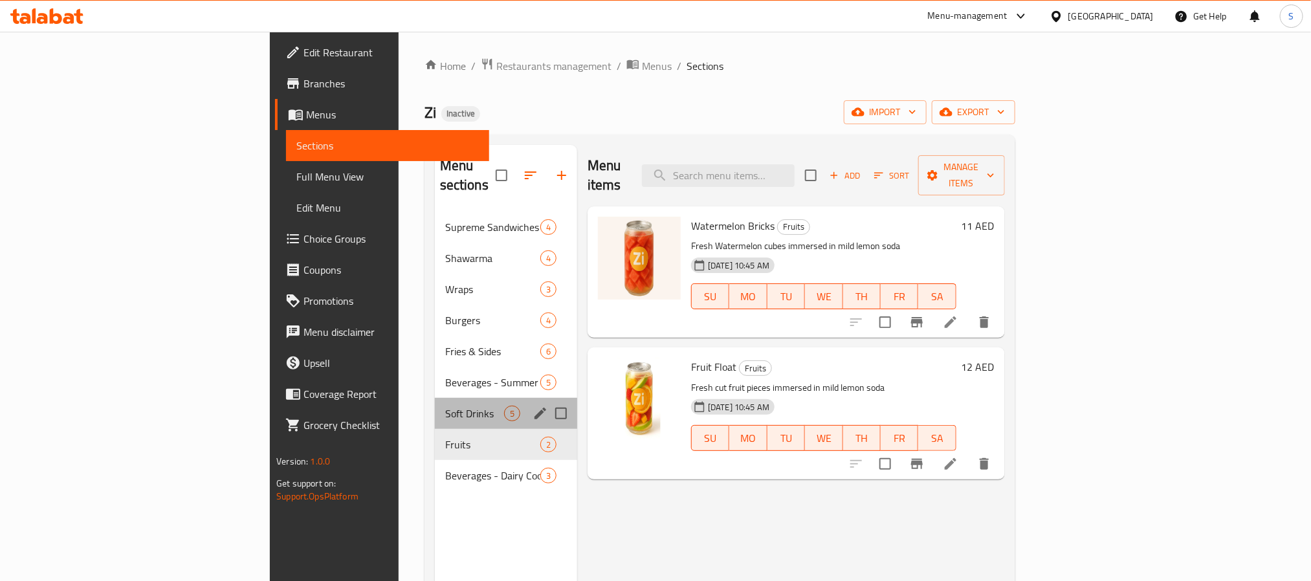
click at [435, 398] on div "Soft Drinks 5" at bounding box center [506, 413] width 142 height 31
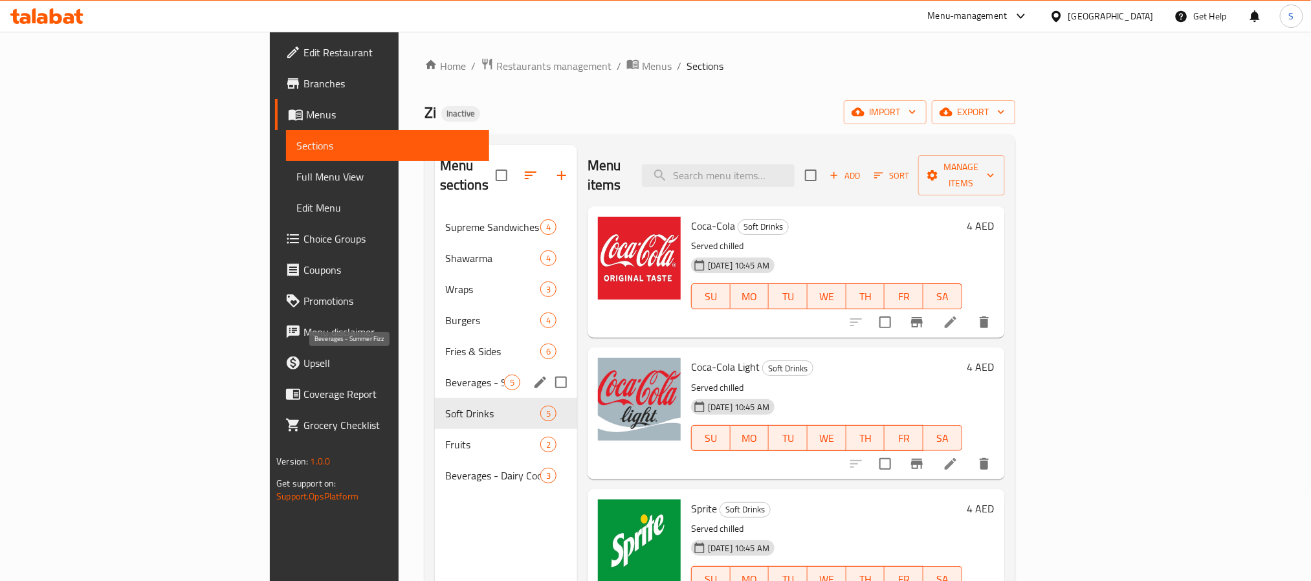
click at [445, 375] on span "Beverages - Summer Fizz" at bounding box center [474, 383] width 59 height 16
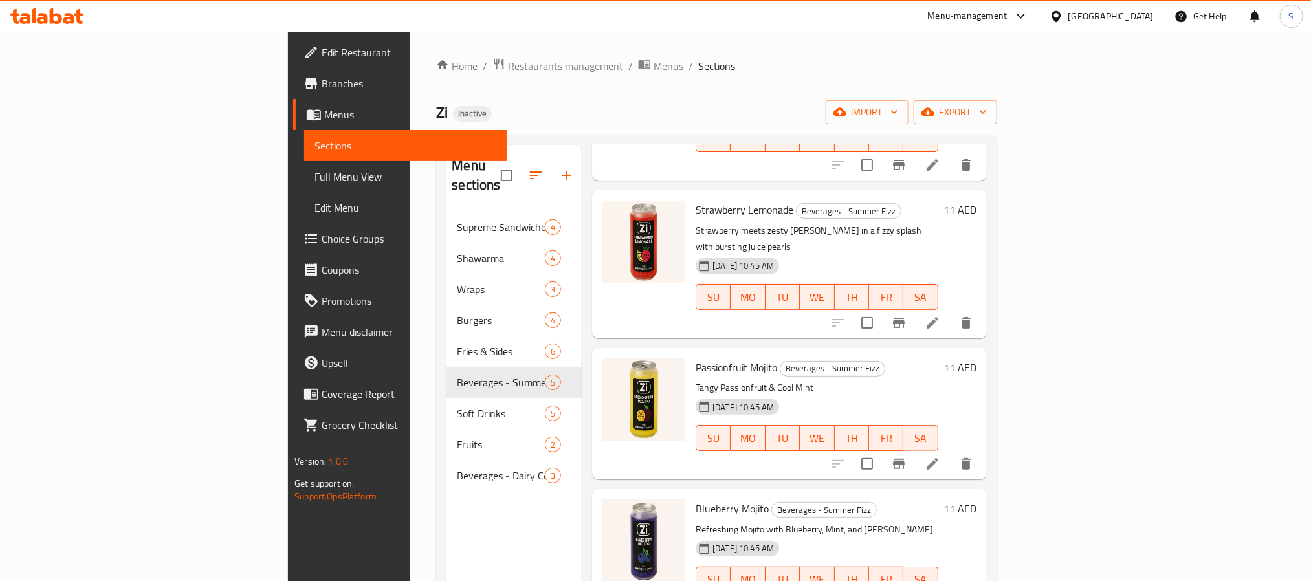
click at [508, 62] on span "Restaurants management" at bounding box center [565, 66] width 115 height 16
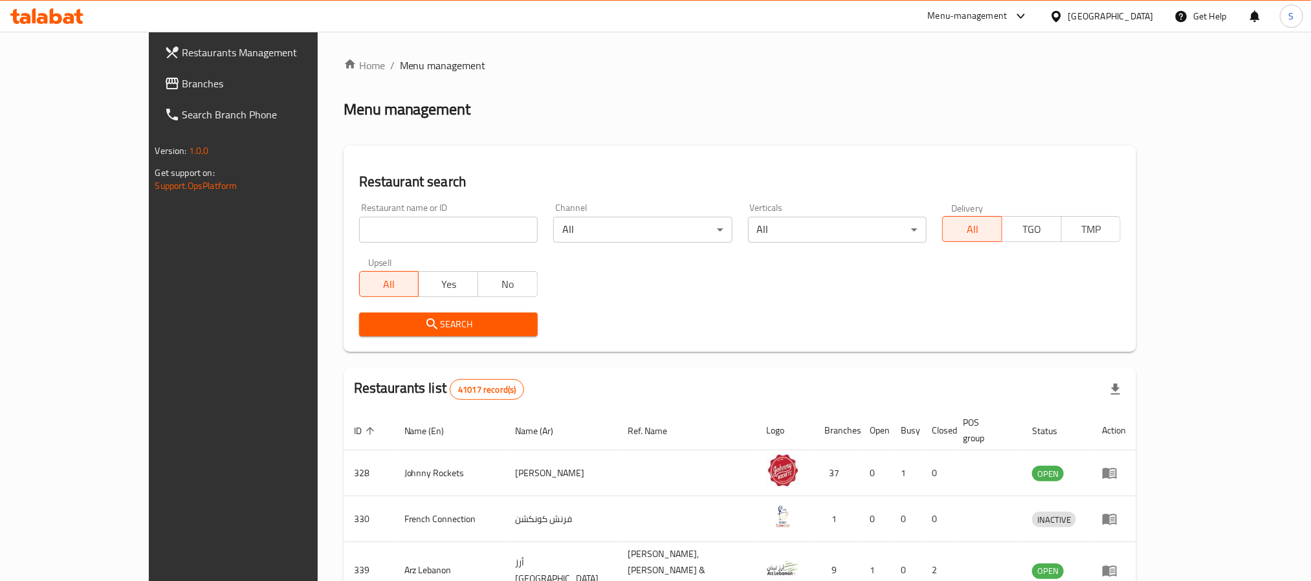
click at [183, 89] on span "Branches" at bounding box center [270, 84] width 175 height 16
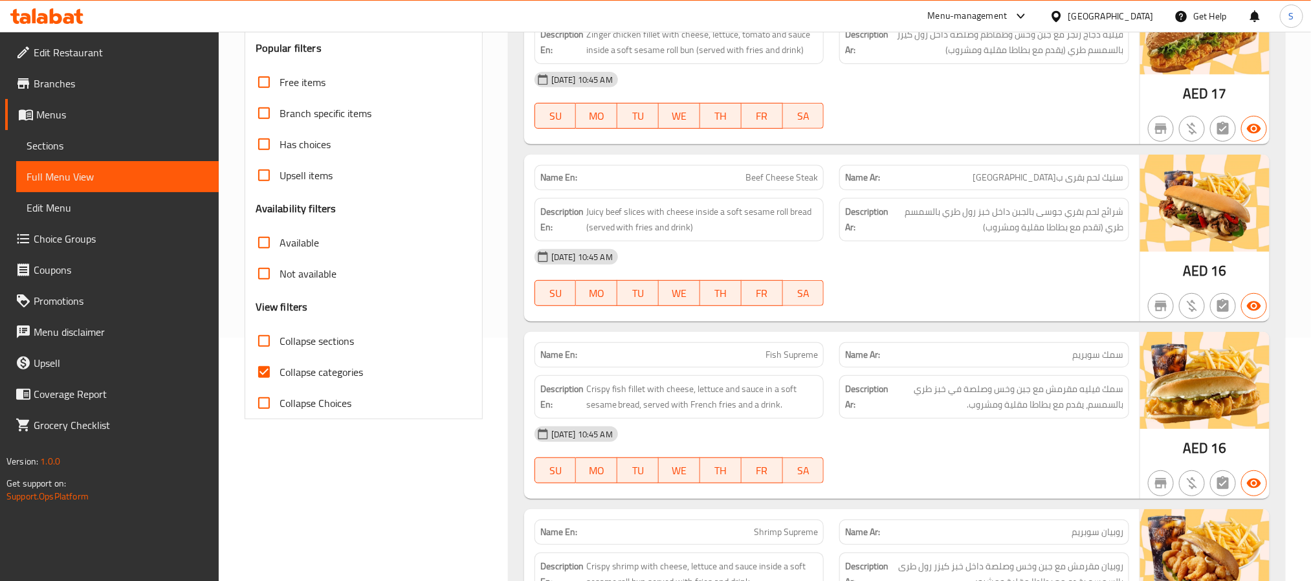
scroll to position [388, 0]
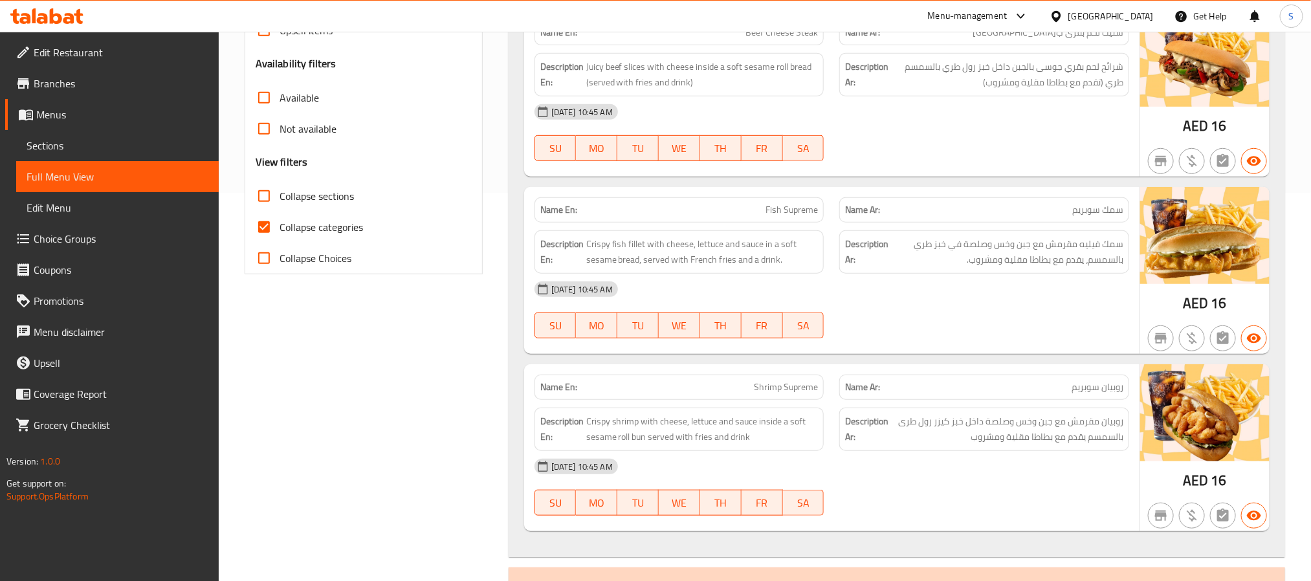
click at [258, 220] on input "Collapse categories" at bounding box center [264, 227] width 31 height 31
checkbox input "false"
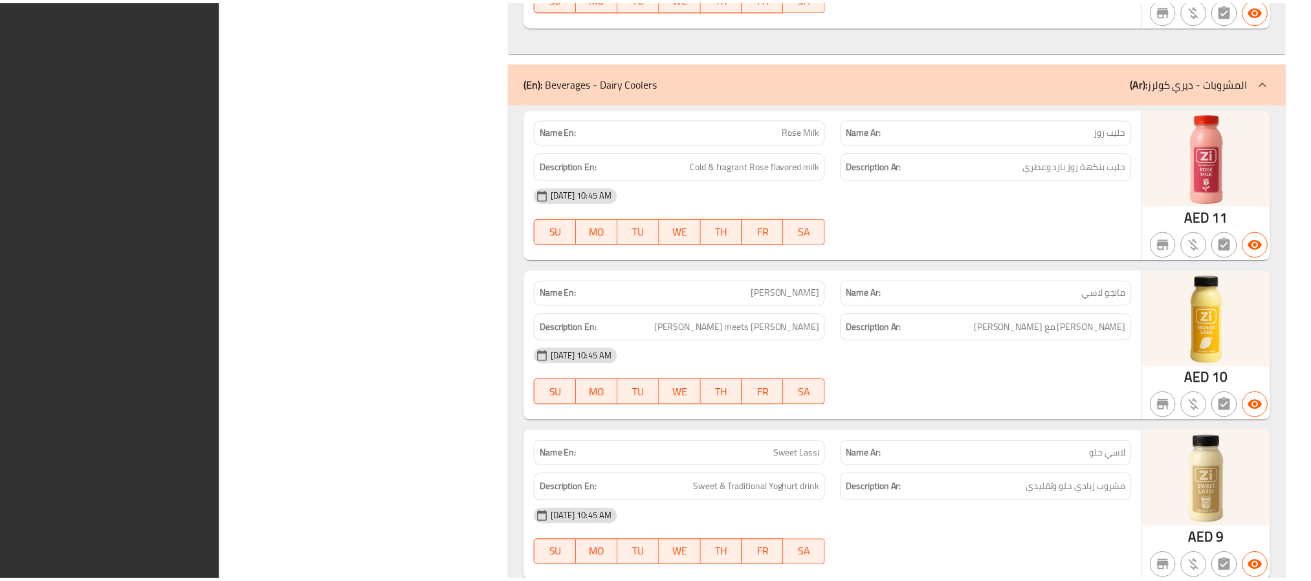
scroll to position [6355, 0]
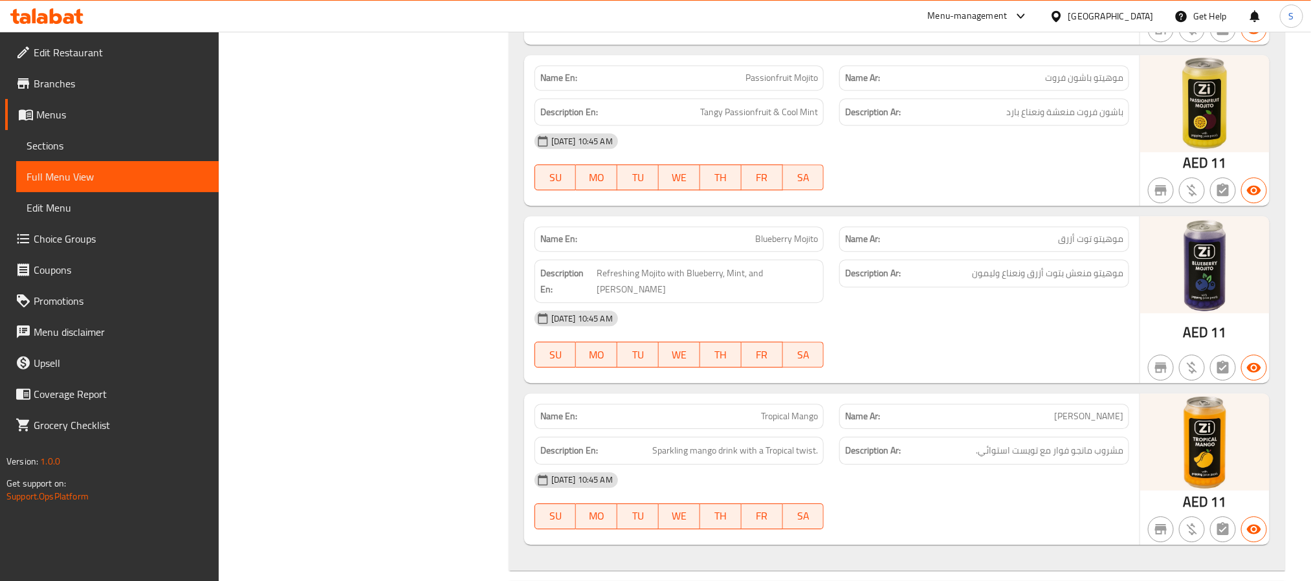
scroll to position [4316, 0]
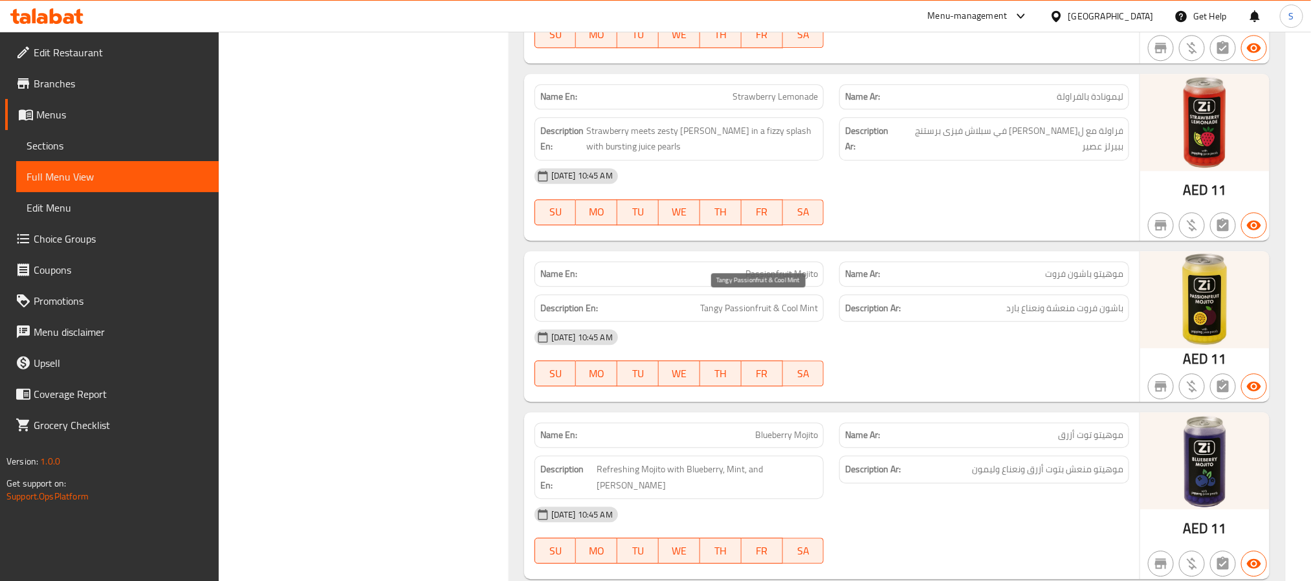
click at [709, 305] on span "Tangy Passionfruit & Cool Mint" at bounding box center [759, 308] width 118 height 16
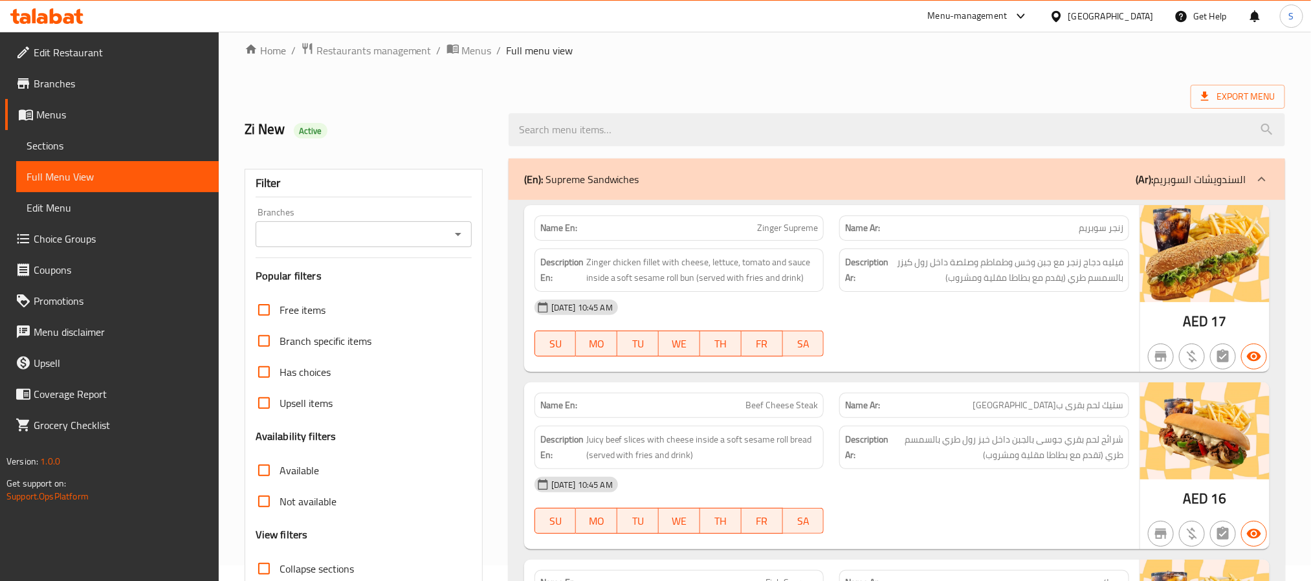
scroll to position [0, 0]
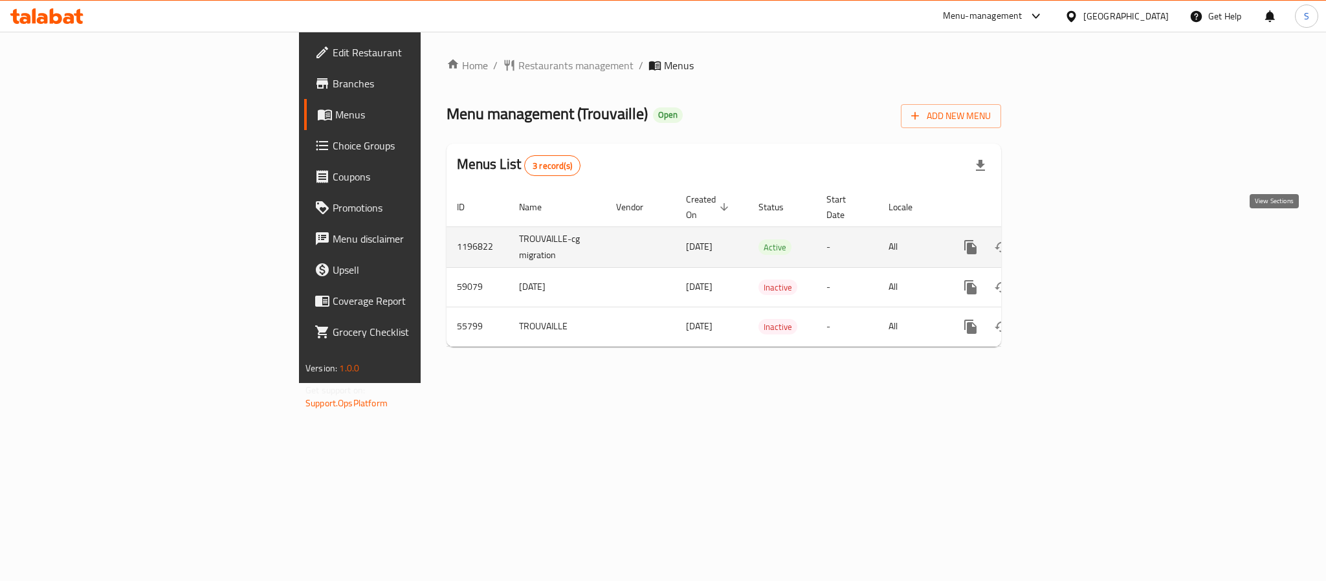
click at [1072, 239] on icon "enhanced table" at bounding box center [1064, 247] width 16 height 16
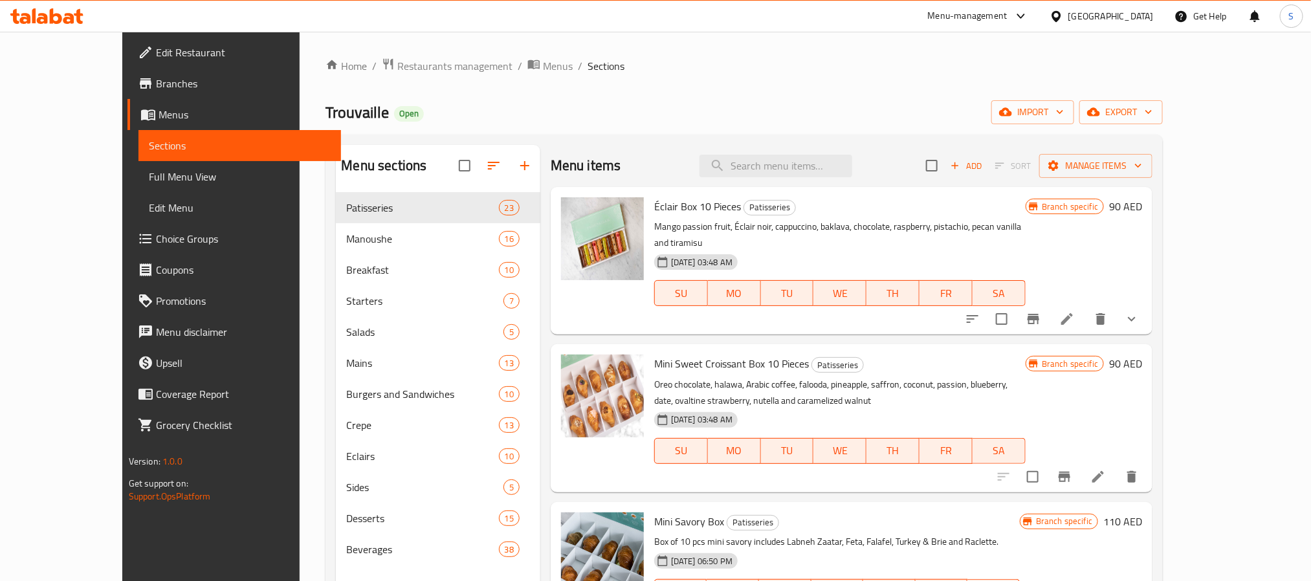
click at [1078, 19] on div "[GEOGRAPHIC_DATA]" at bounding box center [1111, 16] width 85 height 14
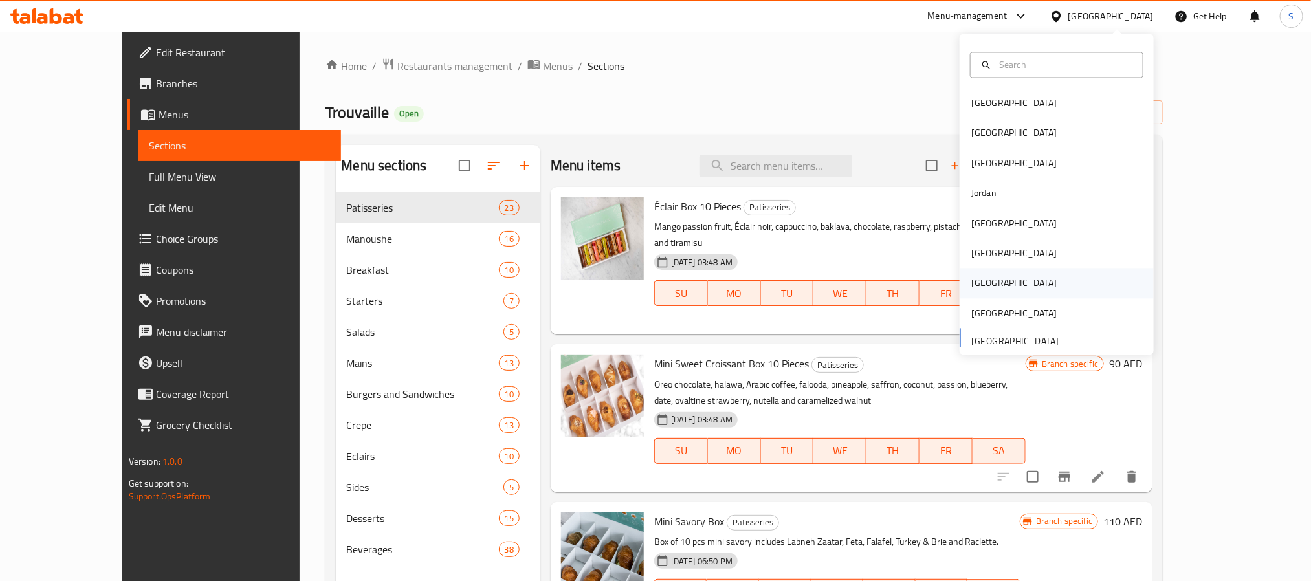
click at [995, 282] on div "[GEOGRAPHIC_DATA]" at bounding box center [1057, 284] width 194 height 30
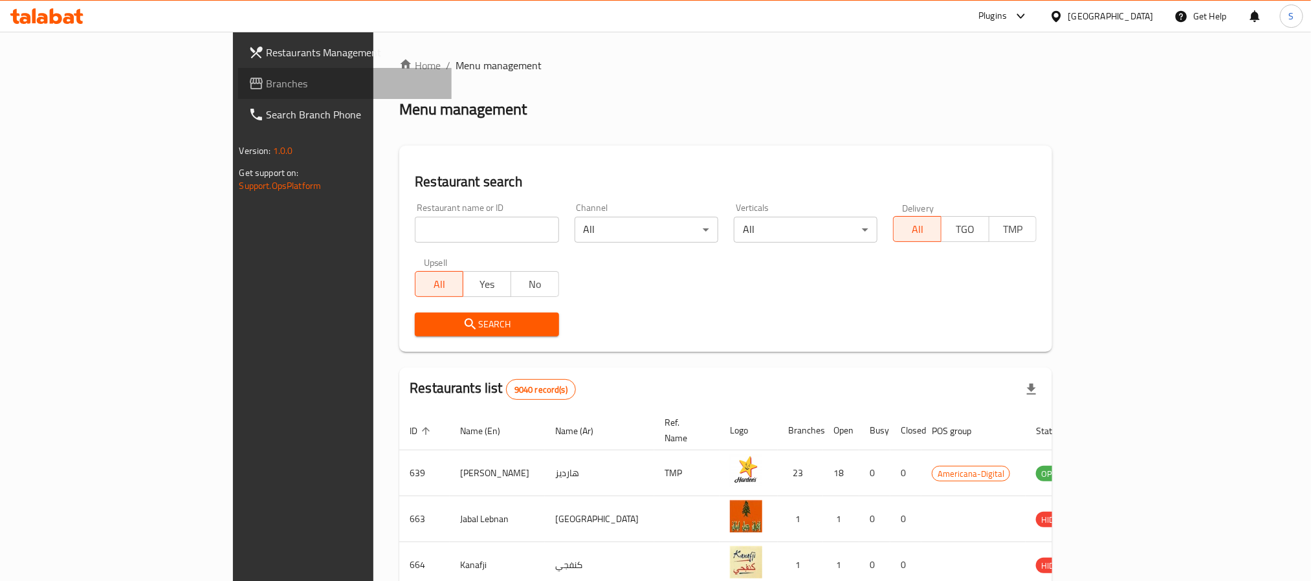
click at [267, 88] on span "Branches" at bounding box center [354, 84] width 175 height 16
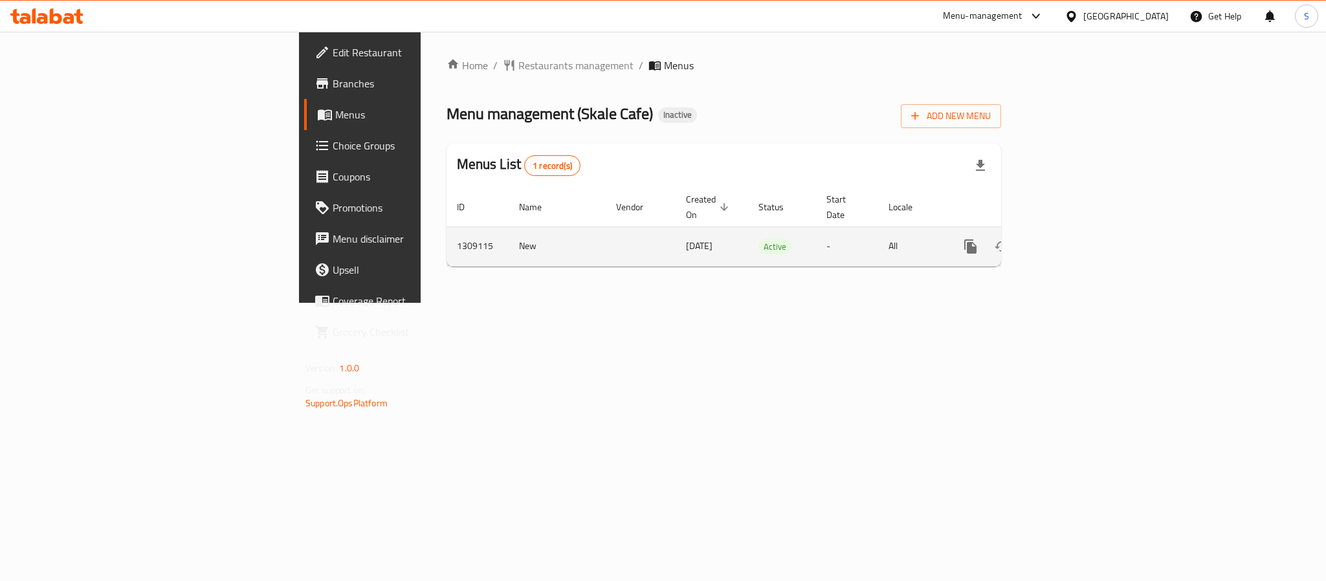
click at [1072, 239] on icon "enhanced table" at bounding box center [1064, 247] width 16 height 16
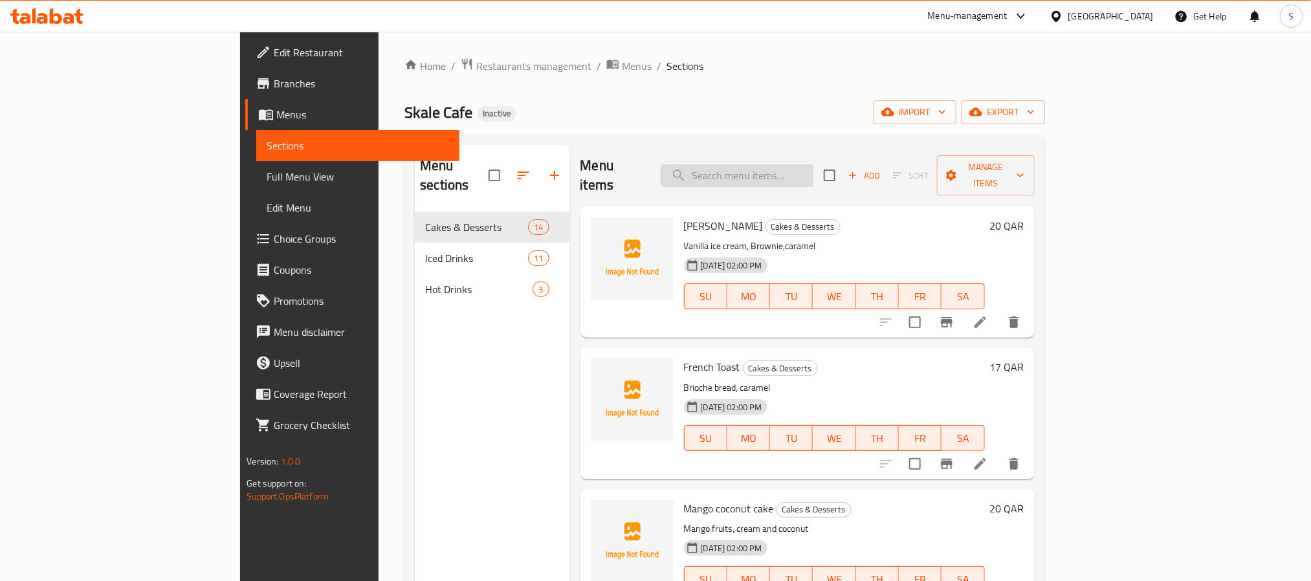
click at [799, 166] on input "search" at bounding box center [737, 175] width 153 height 23
paste input "French Toast"
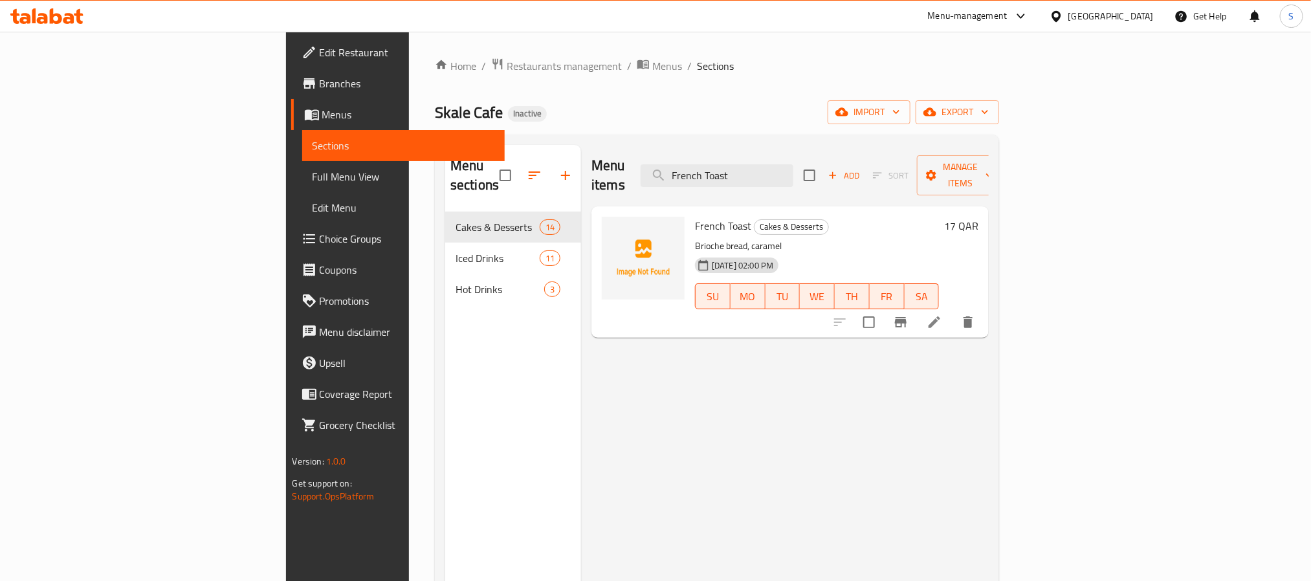
type input "French Toast"
click at [942, 315] on icon at bounding box center [935, 323] width 16 height 16
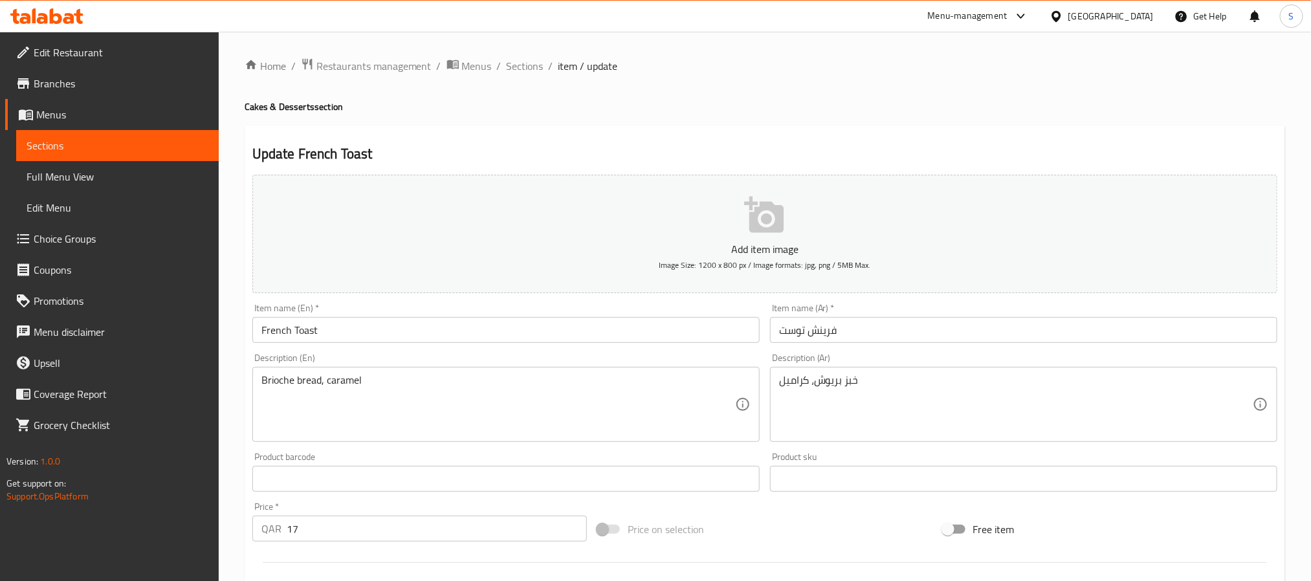
click at [804, 329] on input "فرينش توست" at bounding box center [1023, 330] width 507 height 26
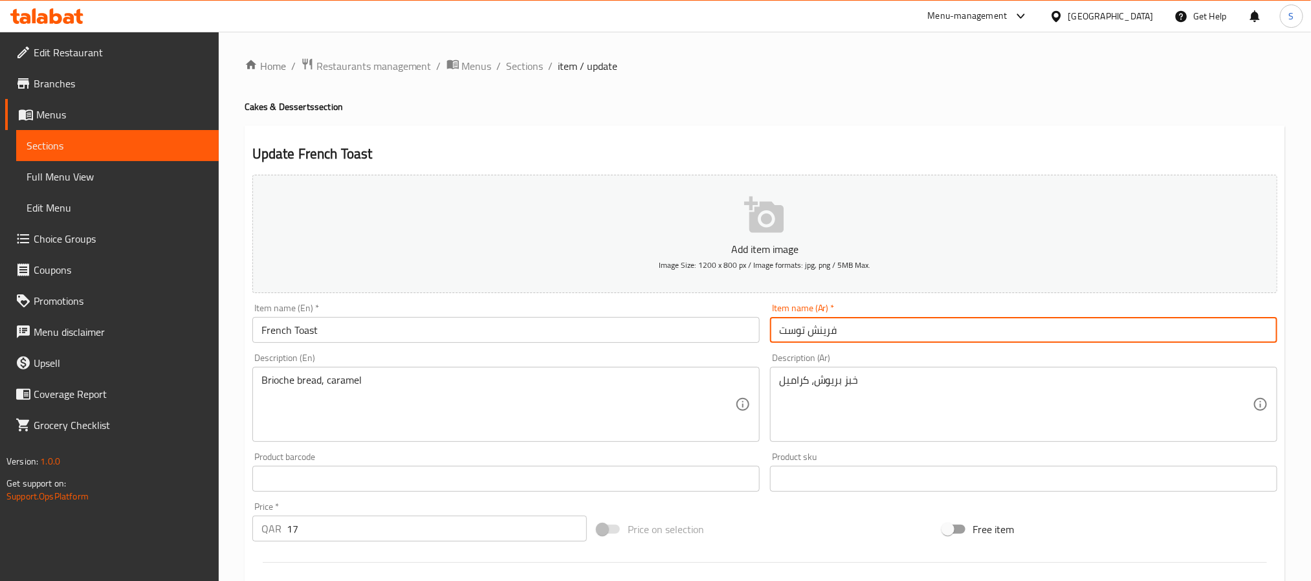
click at [804, 329] on input "فرينش توست" at bounding box center [1023, 330] width 507 height 26
type input "خبز فرنسي محمص"
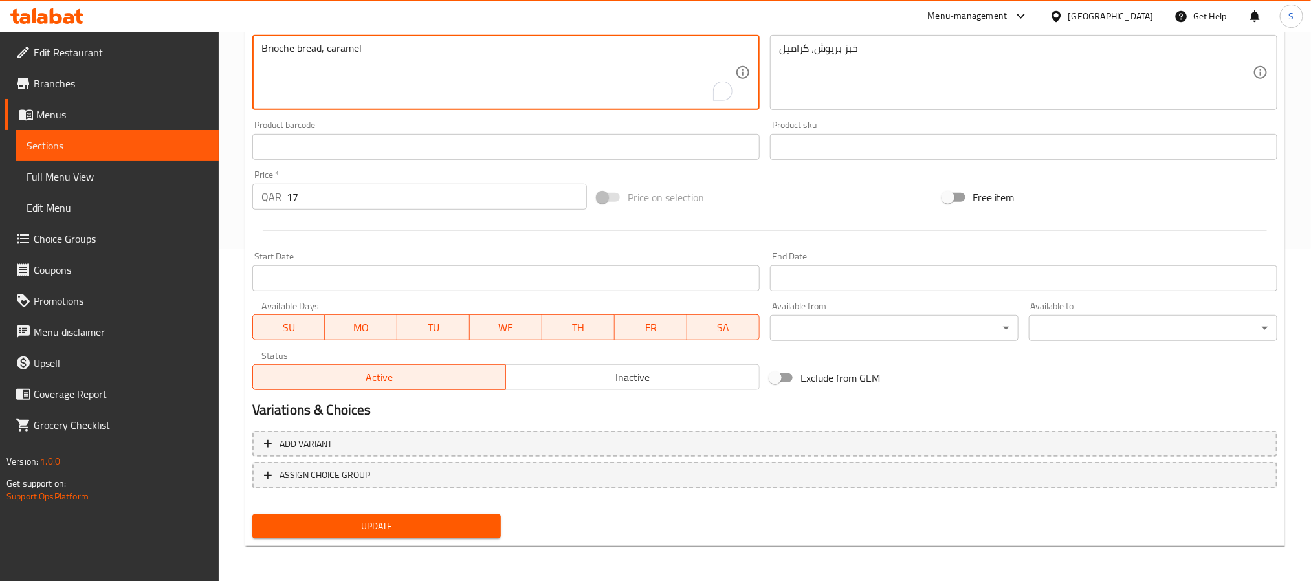
click at [426, 523] on span "Update" at bounding box center [377, 526] width 228 height 16
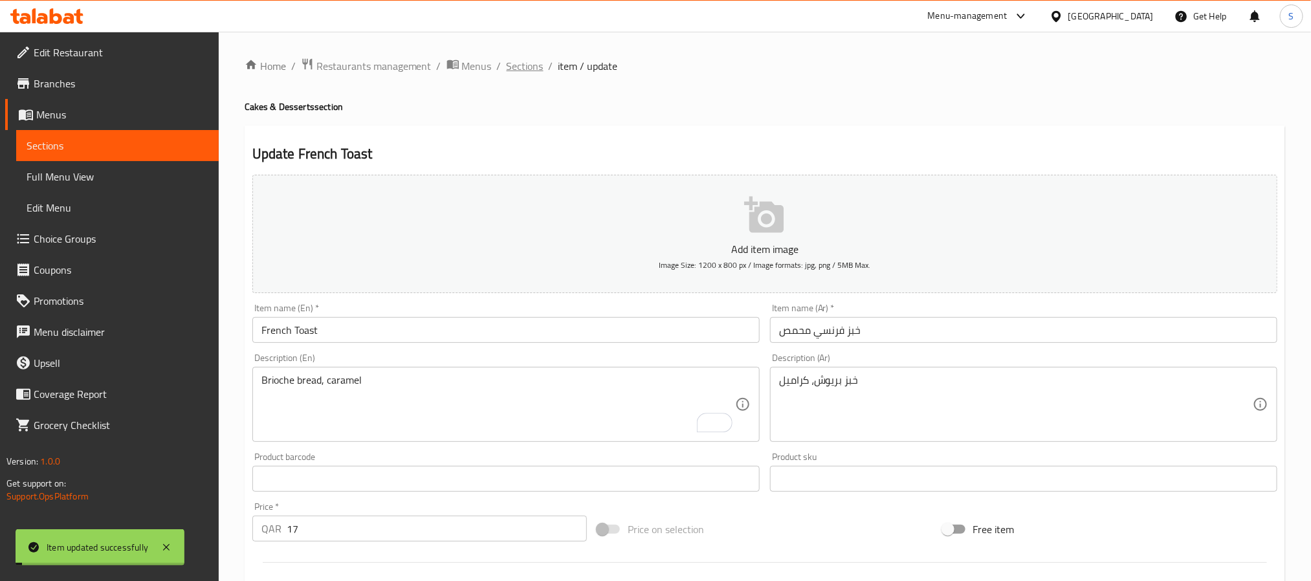
click at [515, 68] on span "Sections" at bounding box center [525, 66] width 37 height 16
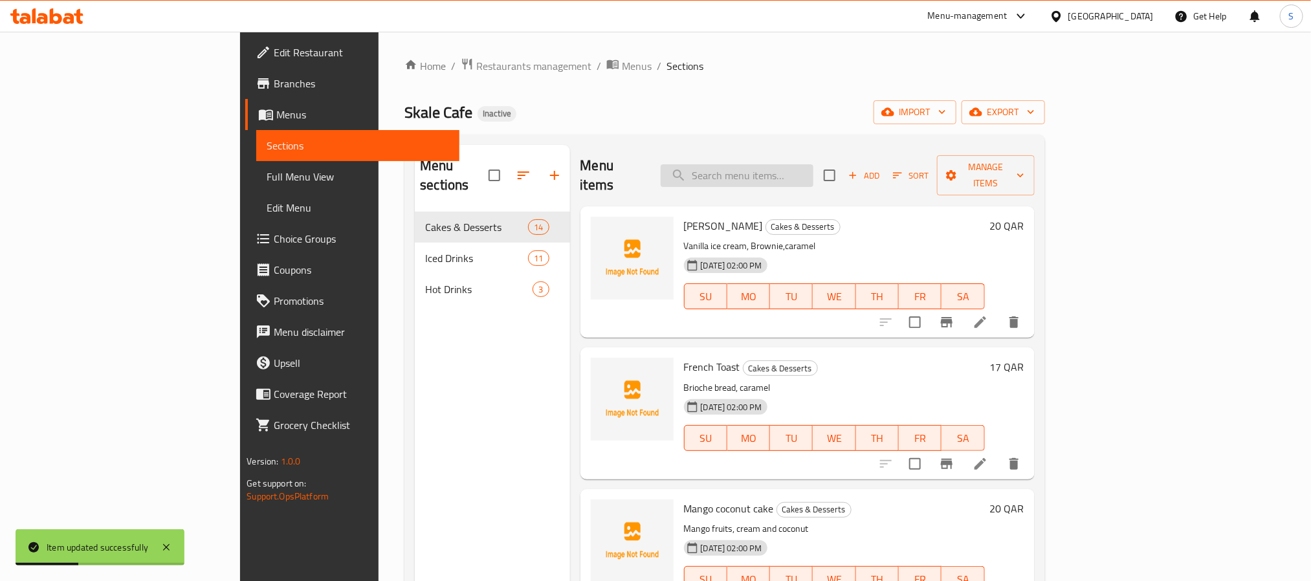
click at [814, 168] on input "search" at bounding box center [737, 175] width 153 height 23
paste input "Mango coconut cake"
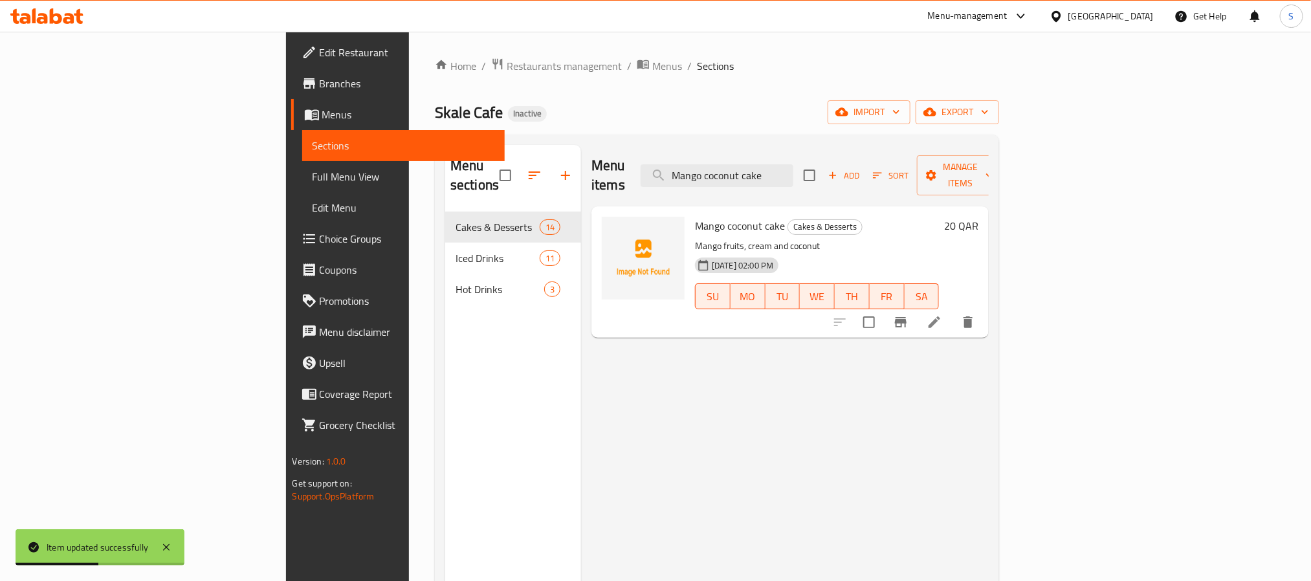
type input "Mango coconut cake"
click at [942, 315] on icon at bounding box center [935, 323] width 16 height 16
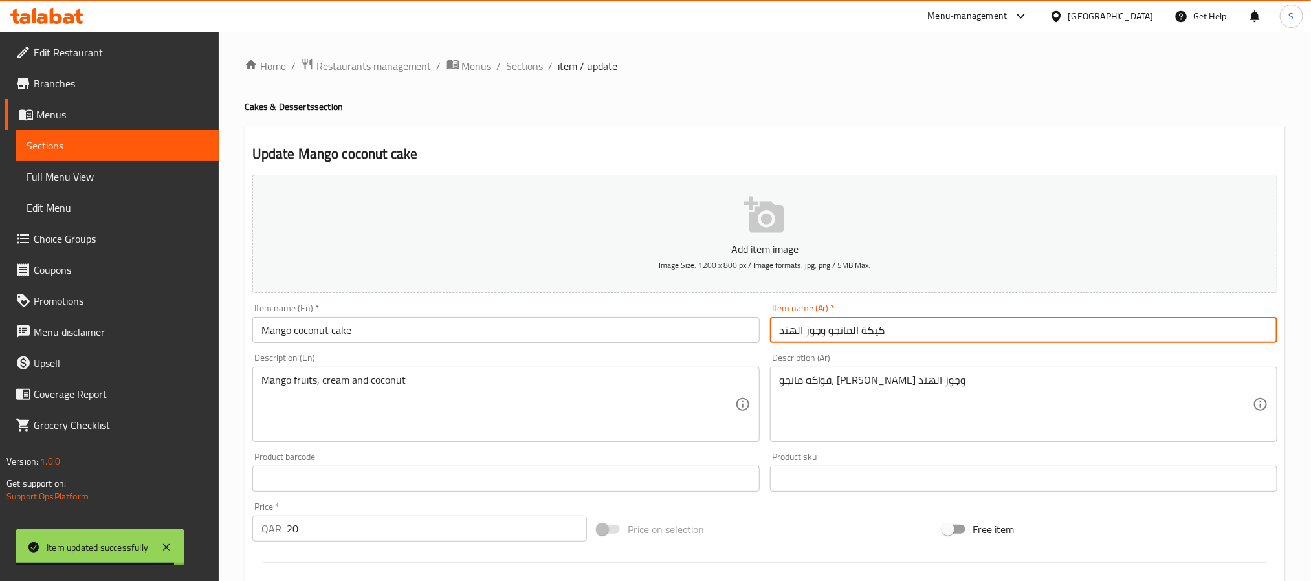
click at [863, 338] on input "كيكة المانجو وجوز الهند" at bounding box center [1023, 330] width 507 height 26
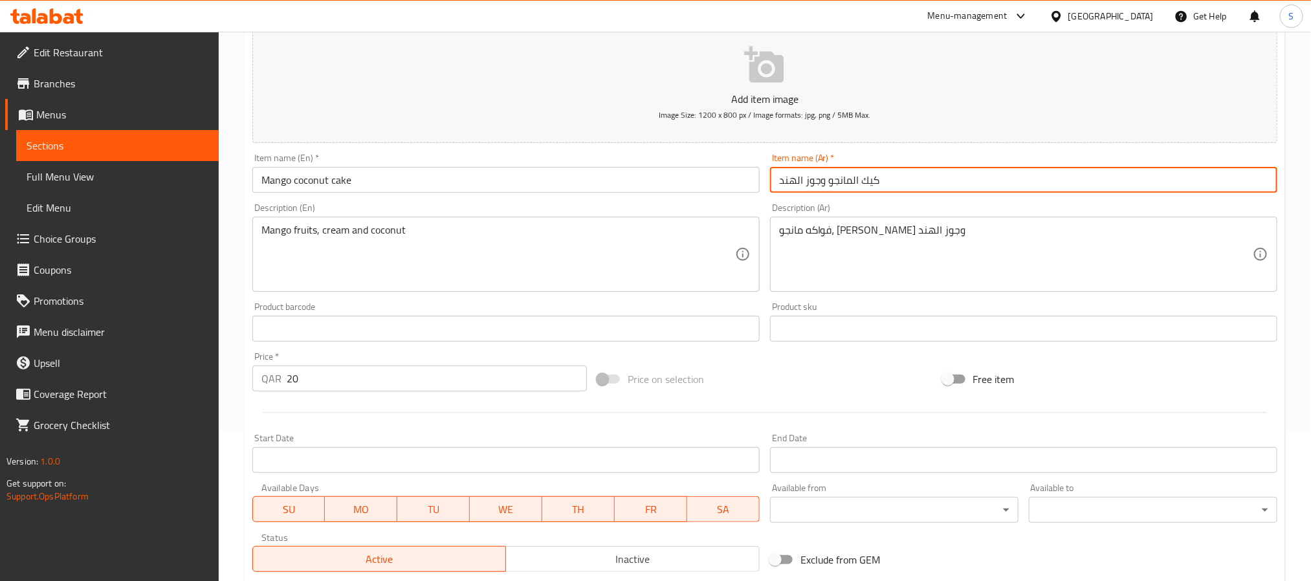
scroll to position [332, 0]
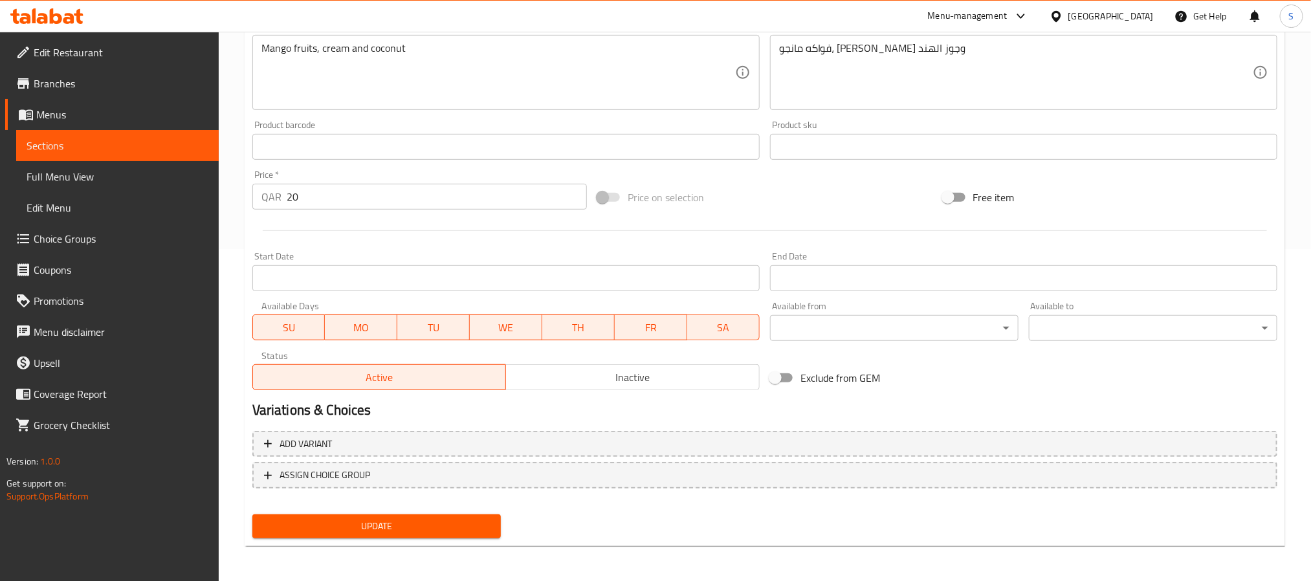
type input "كيك المانجو وجوز الهند"
click at [436, 511] on div "Update" at bounding box center [376, 526] width 259 height 34
click at [439, 534] on button "Update" at bounding box center [376, 527] width 249 height 24
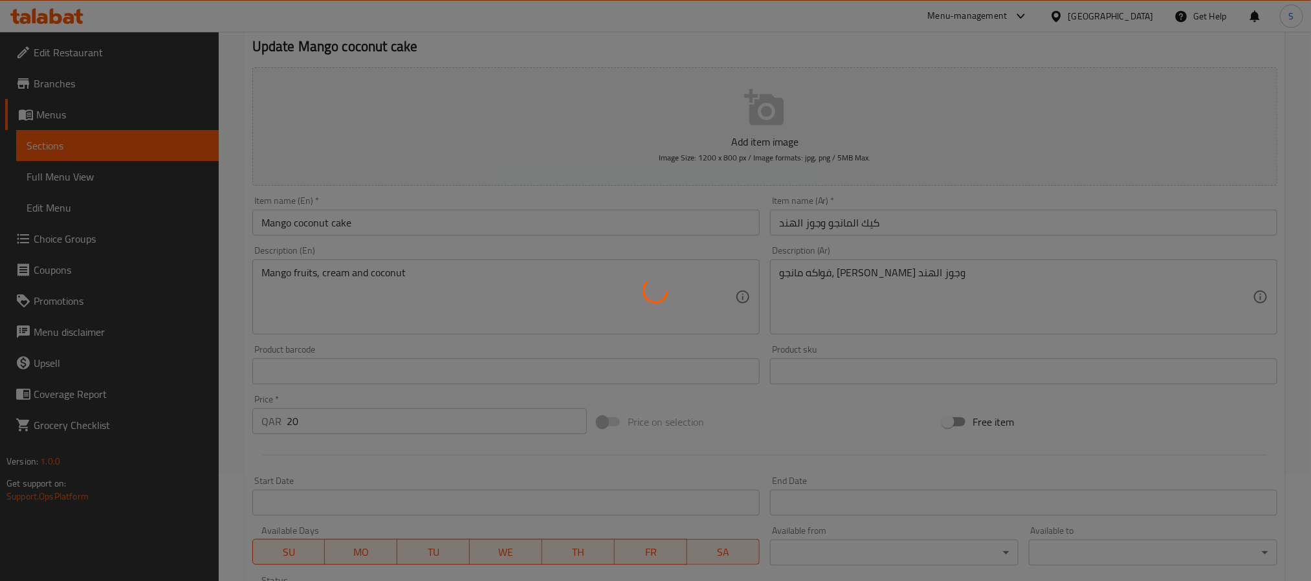
scroll to position [0, 0]
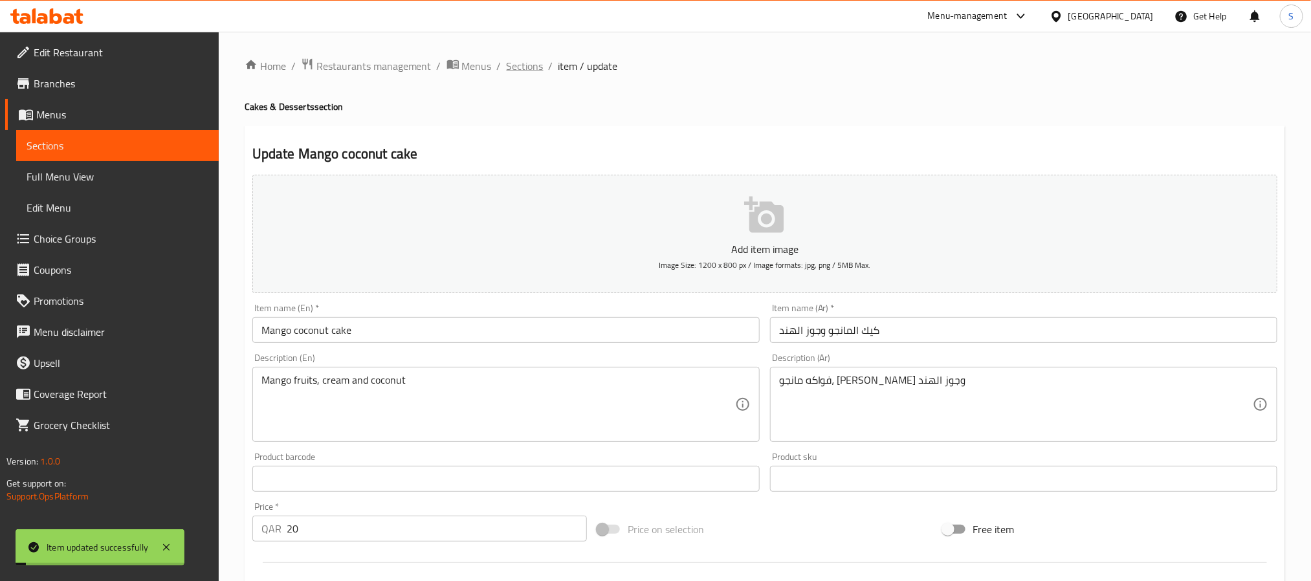
click at [524, 69] on span "Sections" at bounding box center [525, 66] width 37 height 16
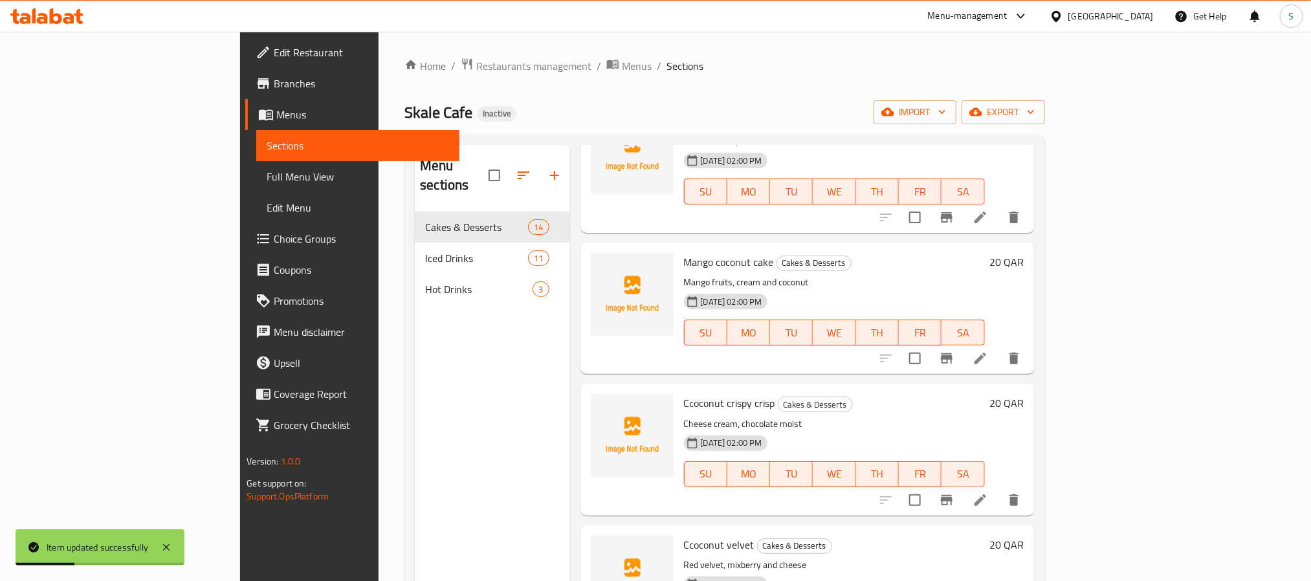
scroll to position [291, 0]
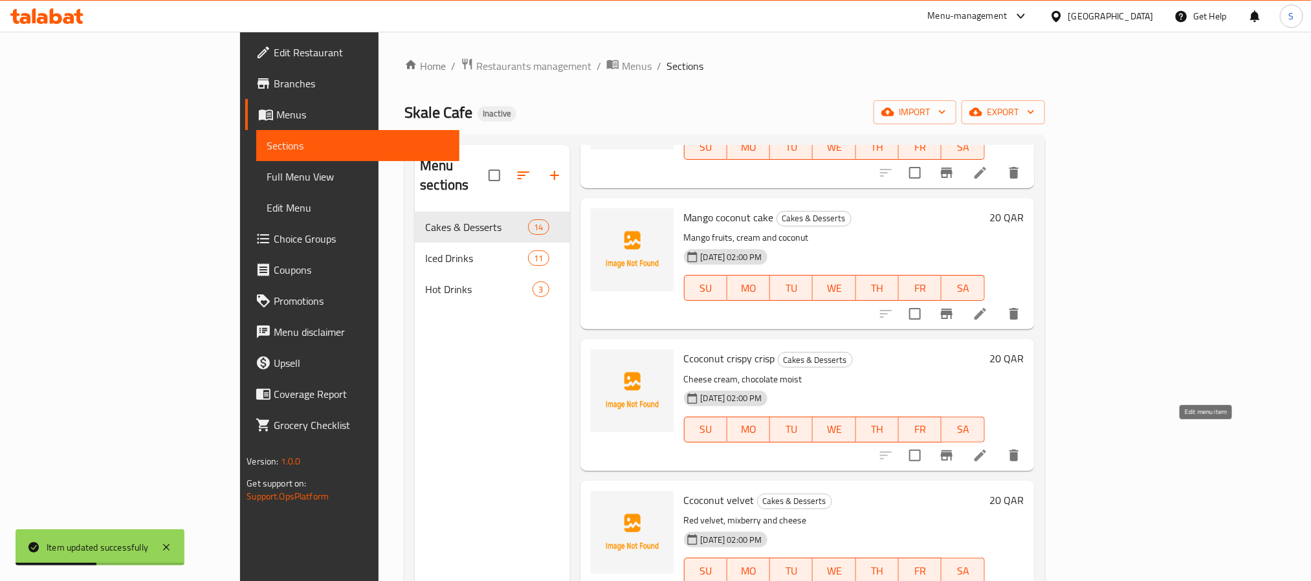
click at [988, 448] on icon at bounding box center [981, 456] width 16 height 16
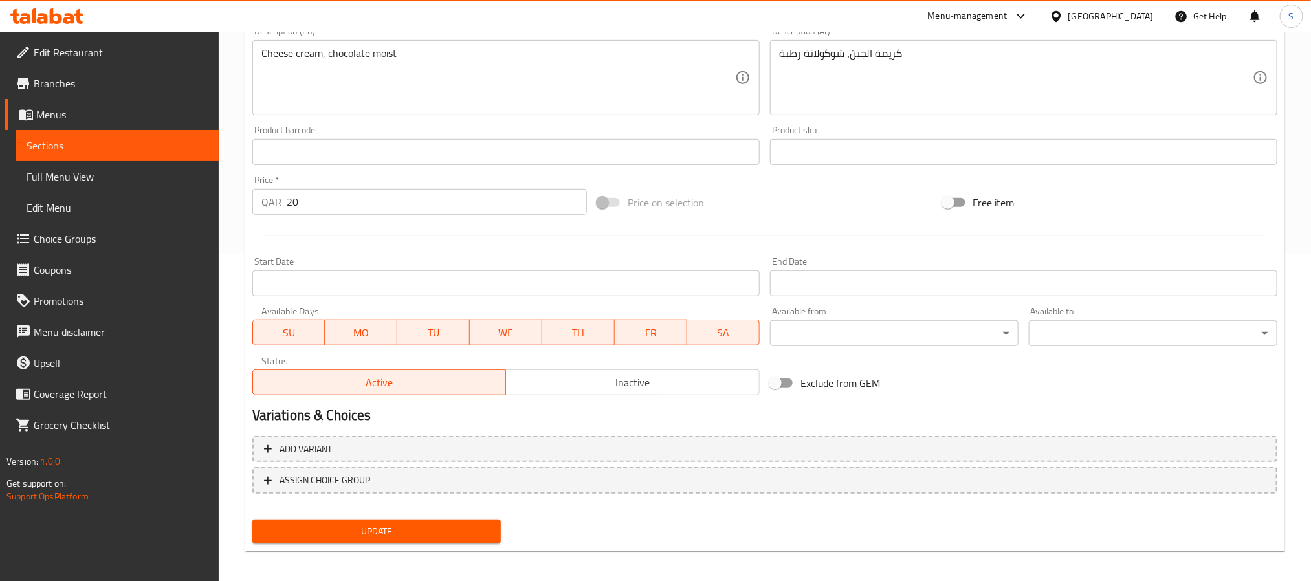
scroll to position [332, 0]
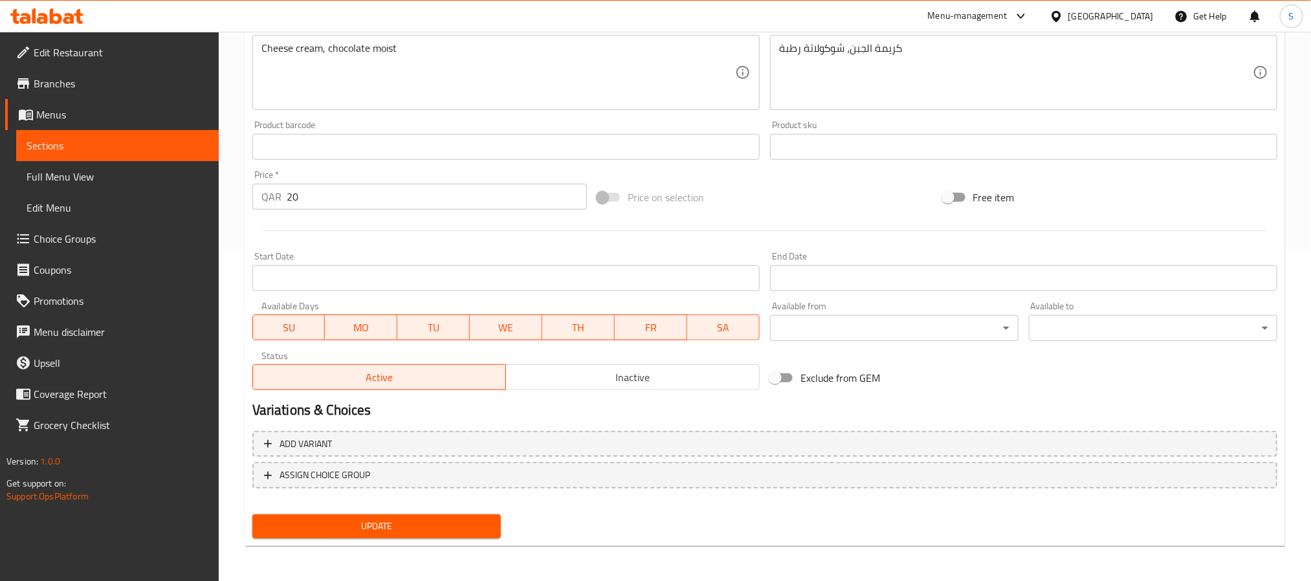
click at [483, 534] on button "Update" at bounding box center [376, 527] width 249 height 24
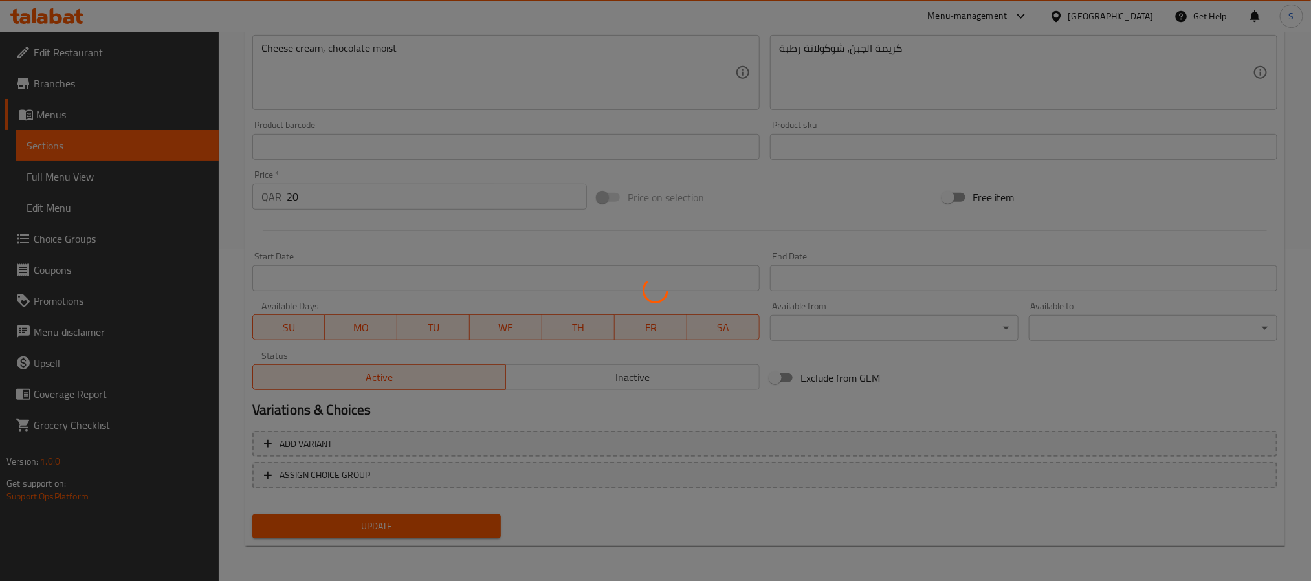
scroll to position [0, 0]
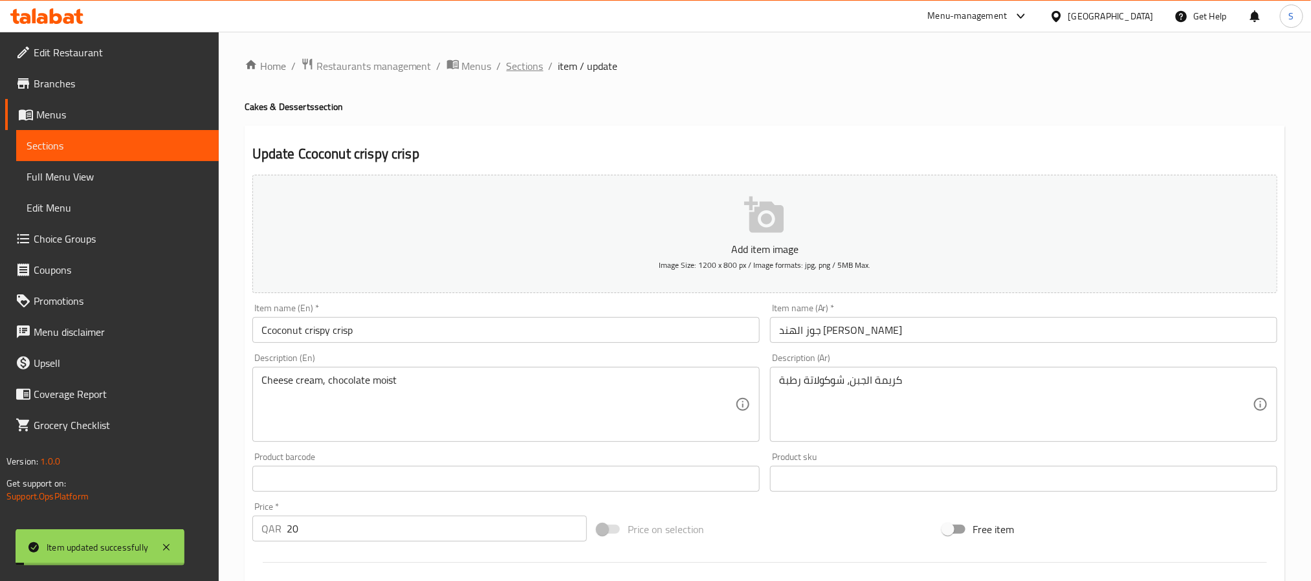
click at [519, 68] on span "Sections" at bounding box center [525, 66] width 37 height 16
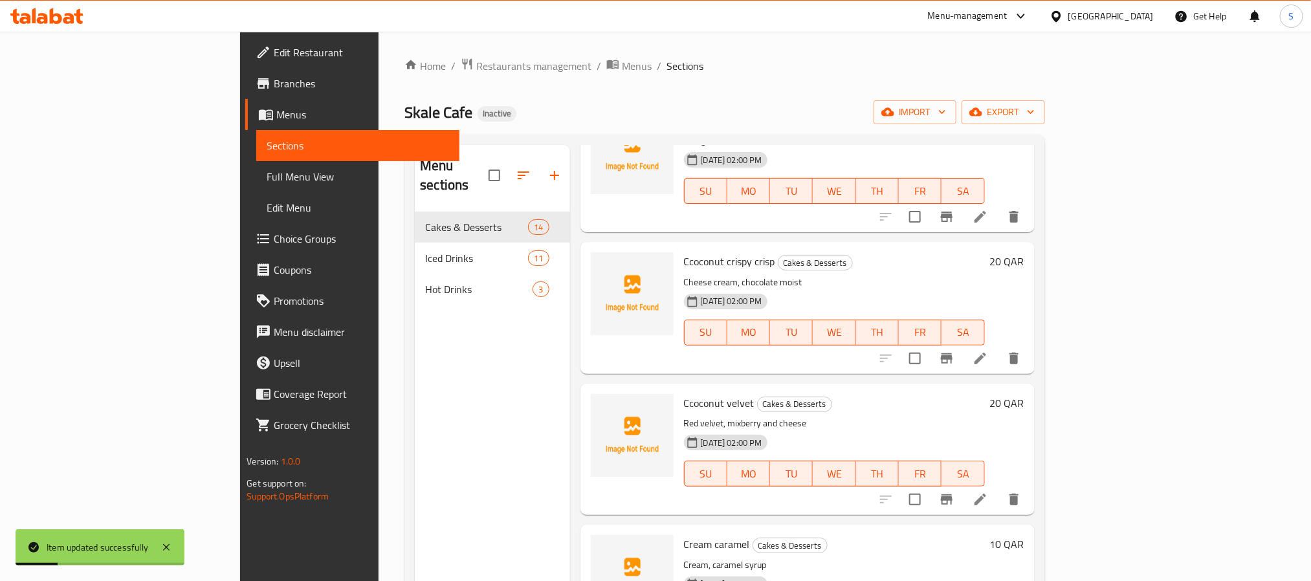
scroll to position [485, 0]
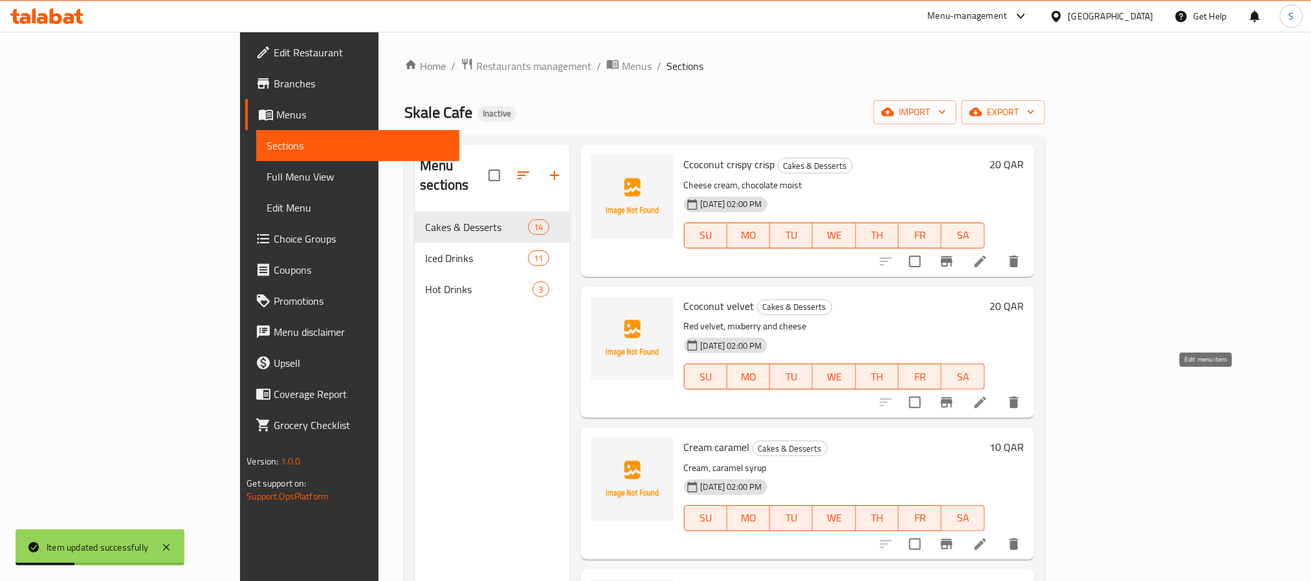
click at [988, 395] on icon at bounding box center [981, 403] width 16 height 16
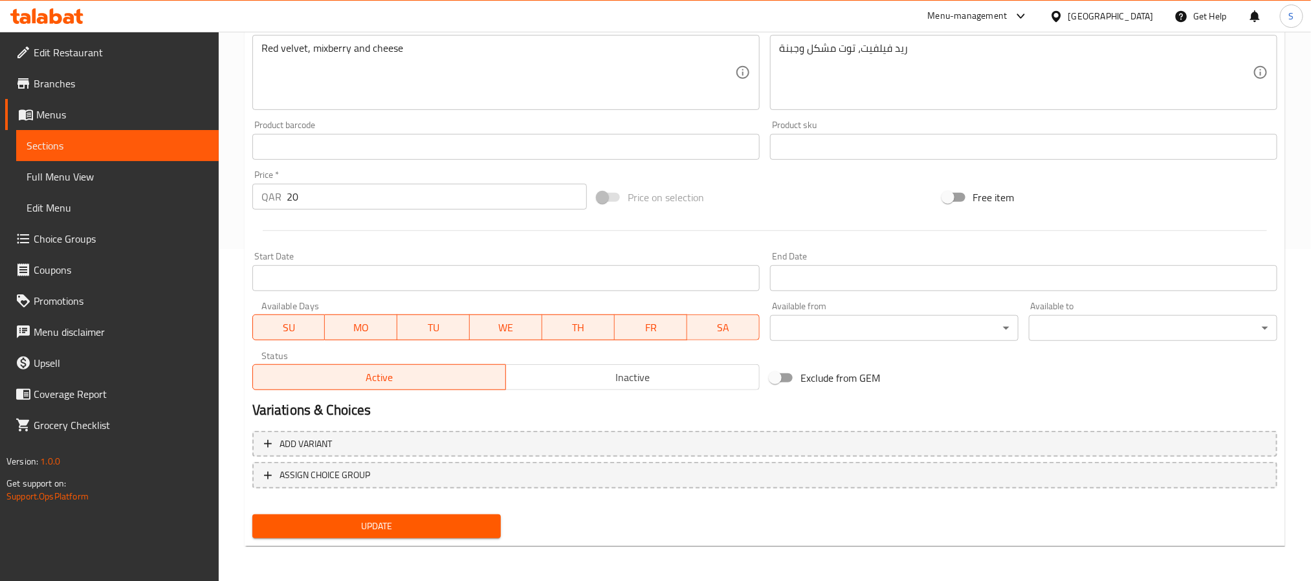
click at [450, 521] on span "Update" at bounding box center [377, 526] width 228 height 16
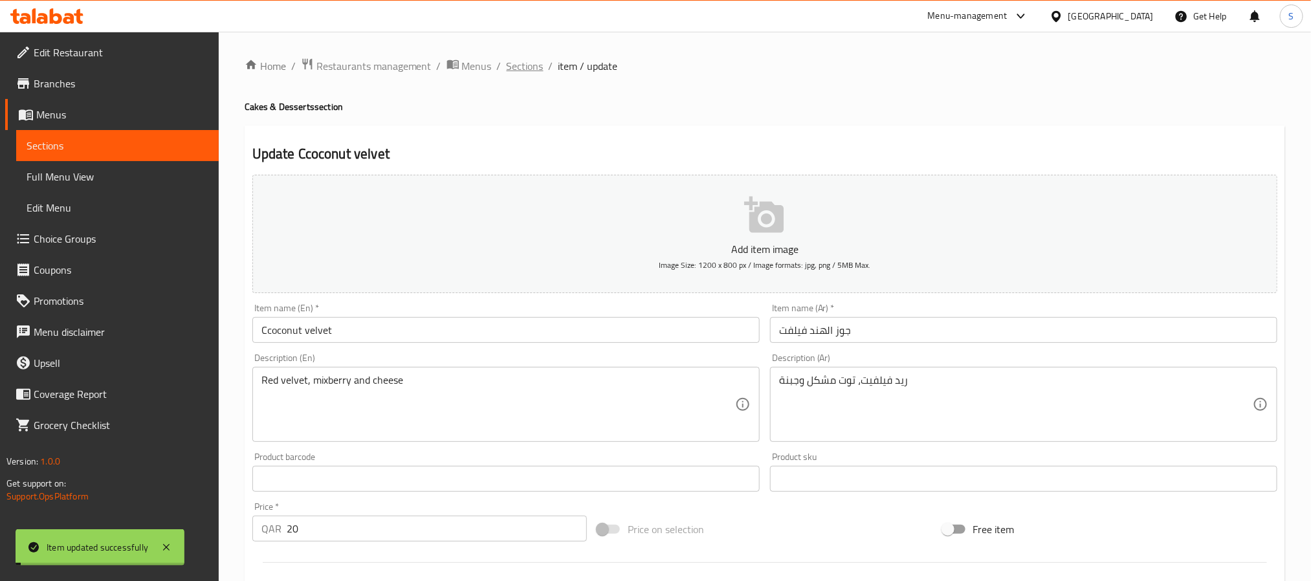
click at [524, 69] on span "Sections" at bounding box center [525, 66] width 37 height 16
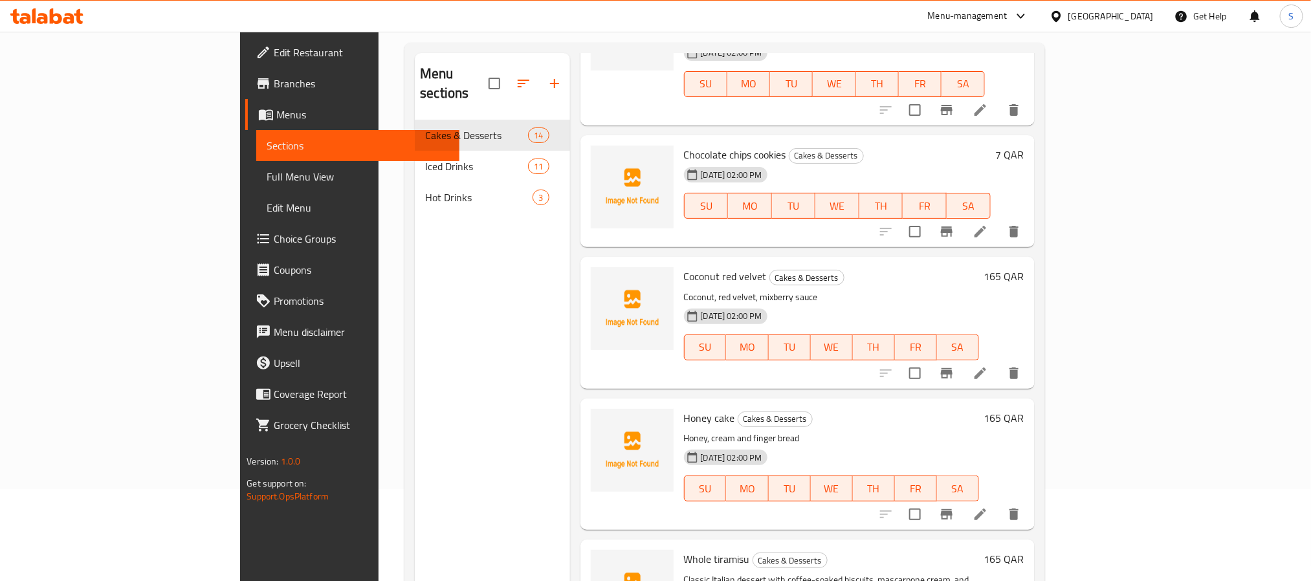
scroll to position [181, 0]
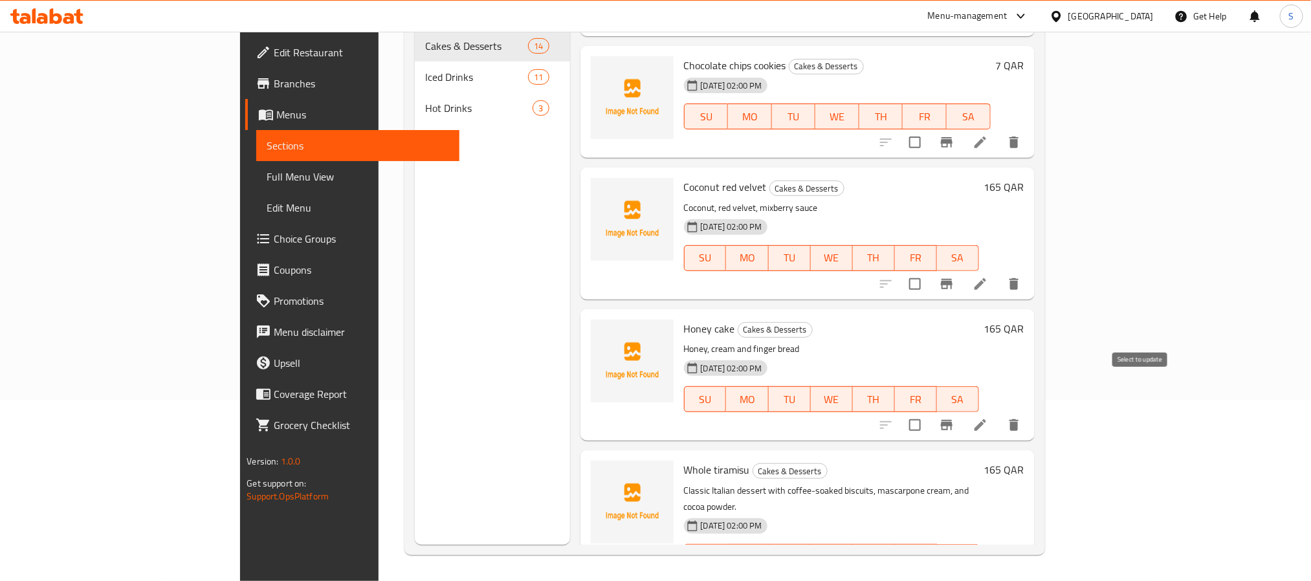
click at [929, 412] on input "checkbox" at bounding box center [915, 425] width 27 height 27
checkbox input "true"
click at [929, 271] on input "checkbox" at bounding box center [915, 284] width 27 height 27
checkbox input "true"
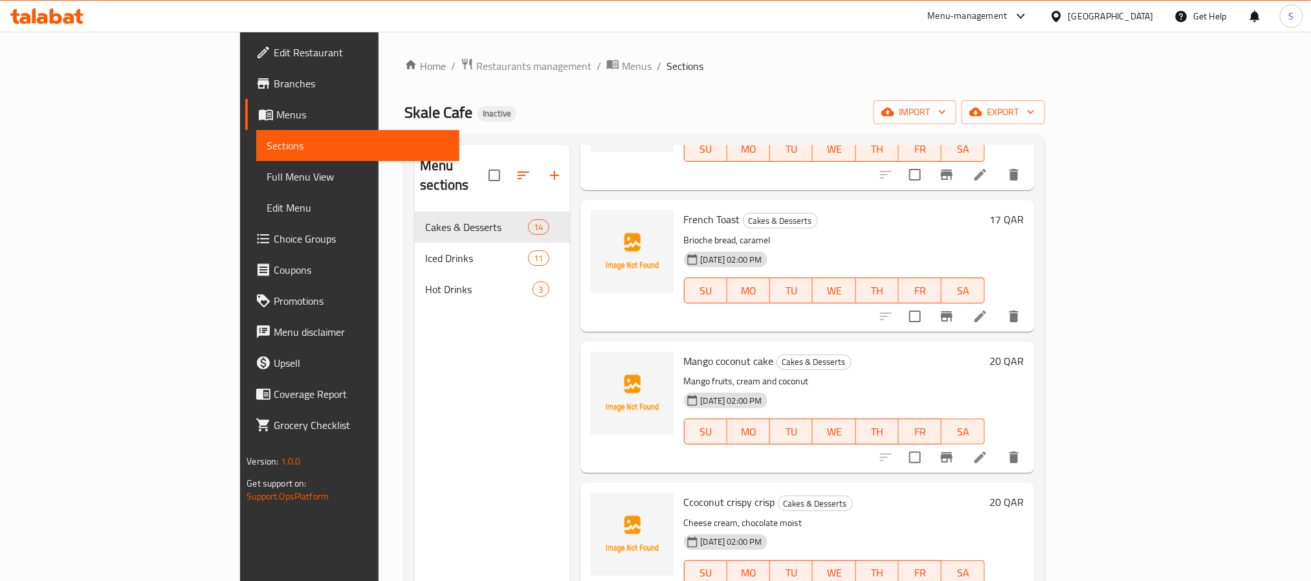
scroll to position [0, 0]
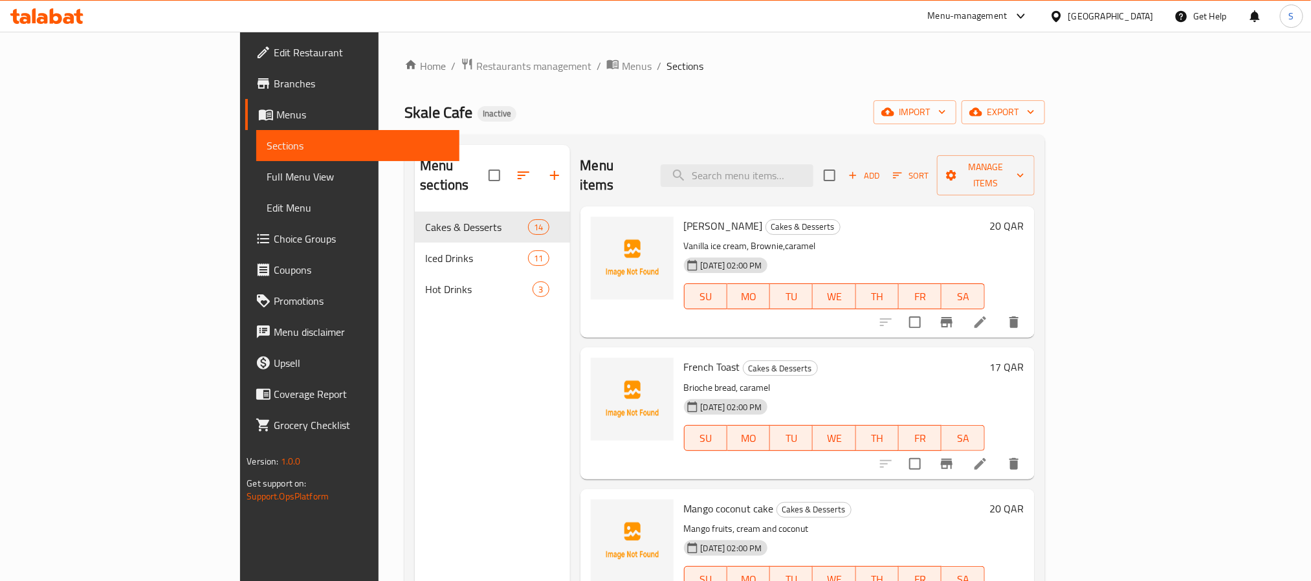
click at [1035, 148] on div "Menu items Add Sort Manage items" at bounding box center [808, 175] width 454 height 61
click at [1024, 162] on span "Manage items" at bounding box center [985, 175] width 76 height 32
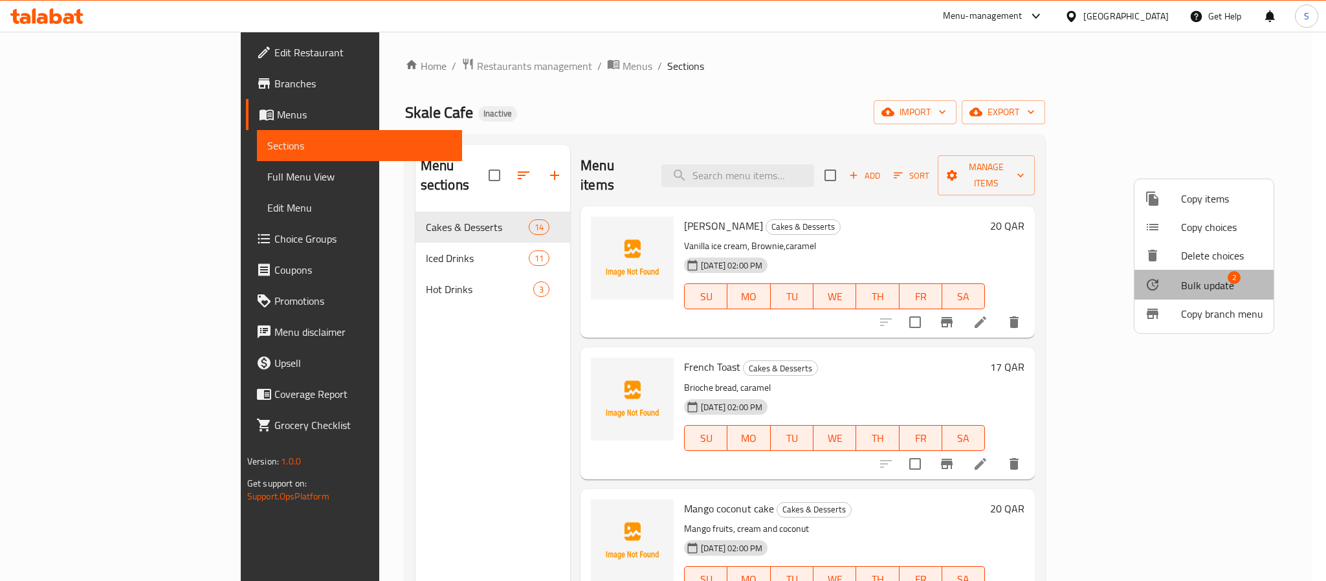
click at [1194, 285] on span "Bulk update" at bounding box center [1207, 286] width 53 height 16
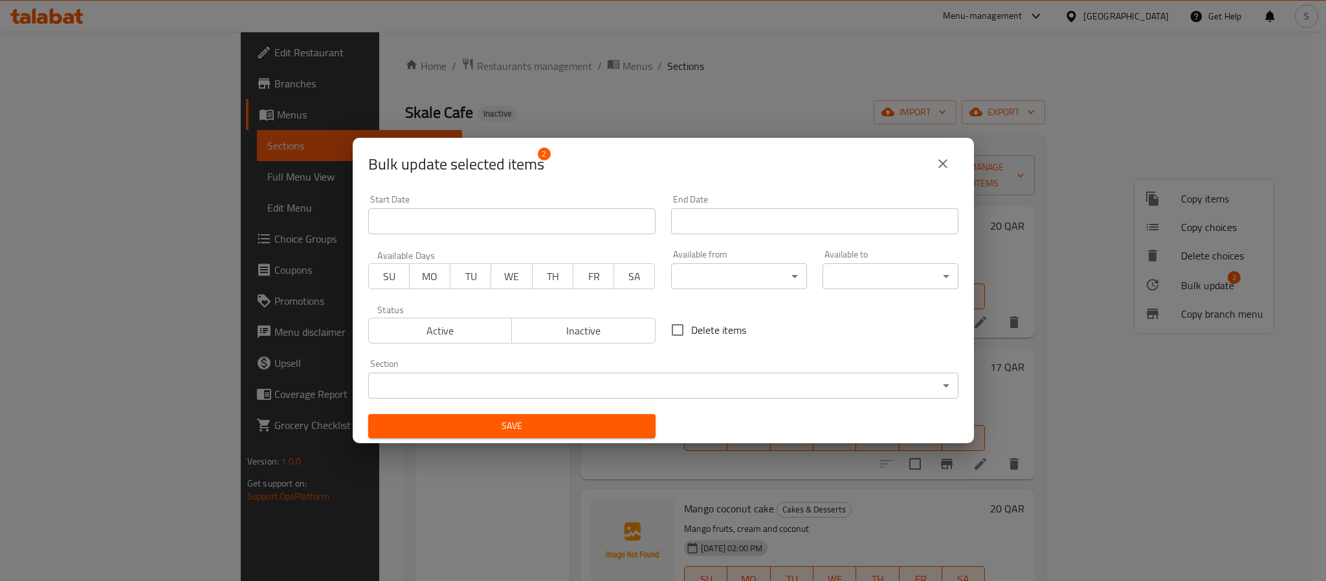
click at [670, 338] on input "Delete items" at bounding box center [677, 329] width 27 height 27
checkbox input "true"
click at [612, 430] on span "Save" at bounding box center [512, 426] width 267 height 16
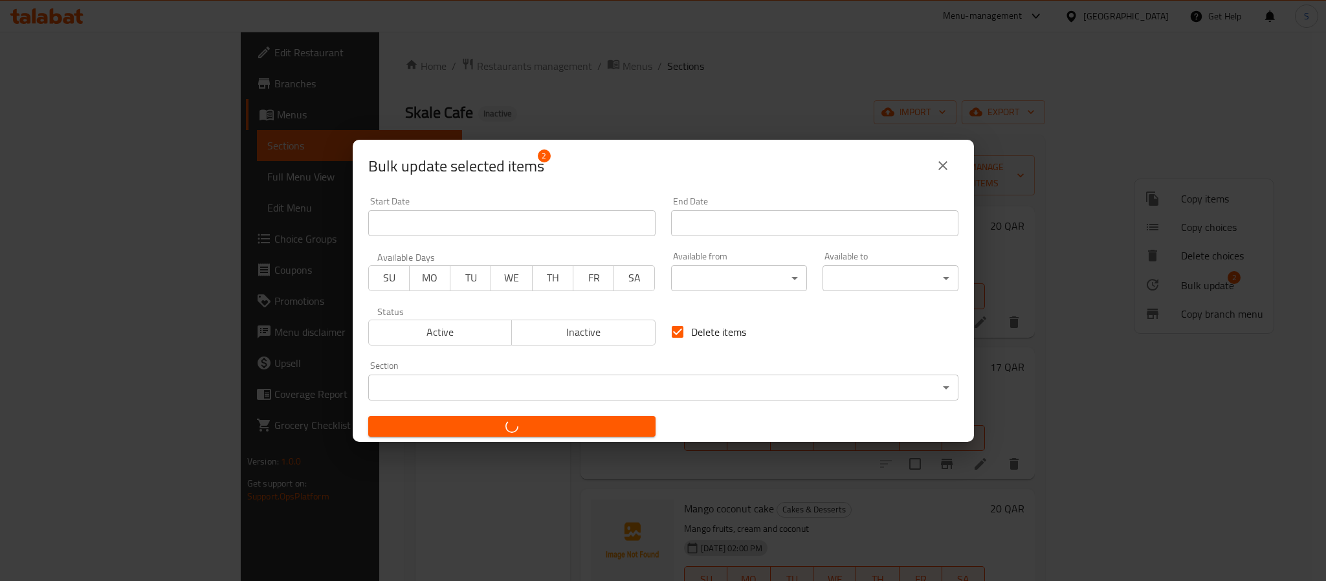
checkbox input "false"
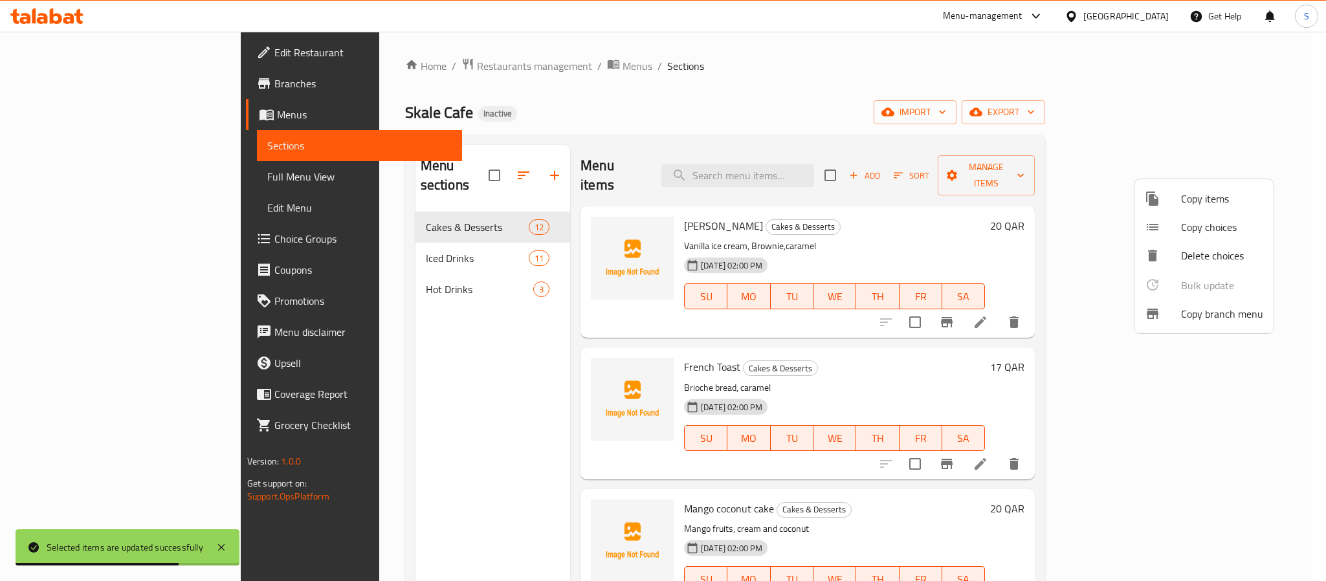
click at [788, 165] on div at bounding box center [663, 290] width 1326 height 581
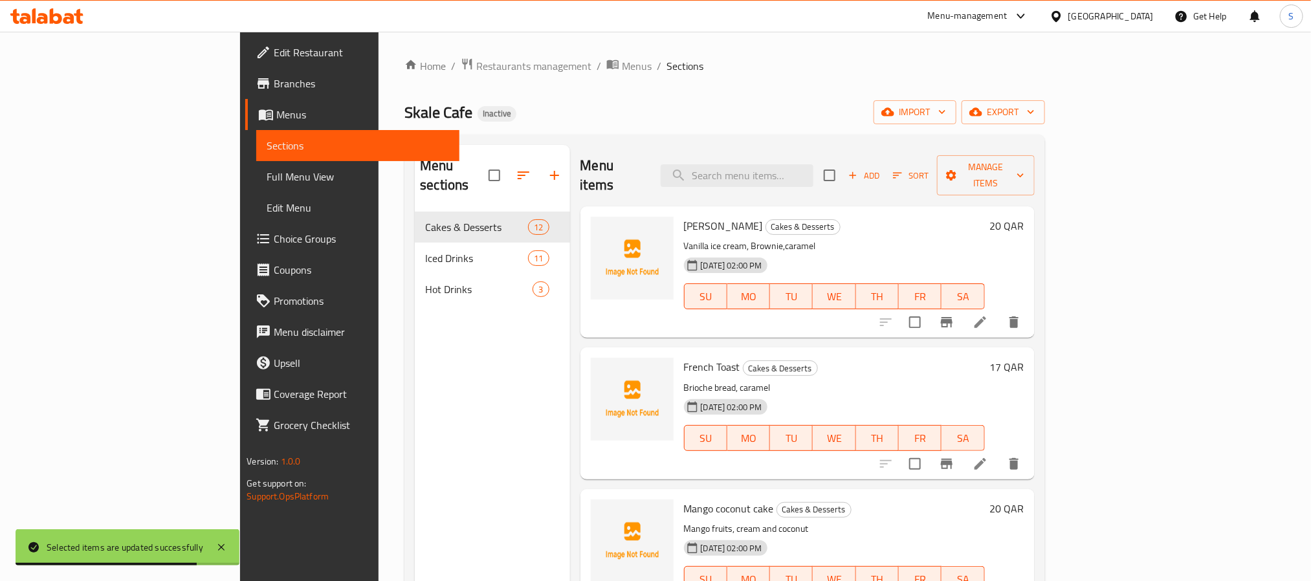
click at [788, 165] on input "search" at bounding box center [737, 175] width 153 height 23
paste input "Whole tiramisu"
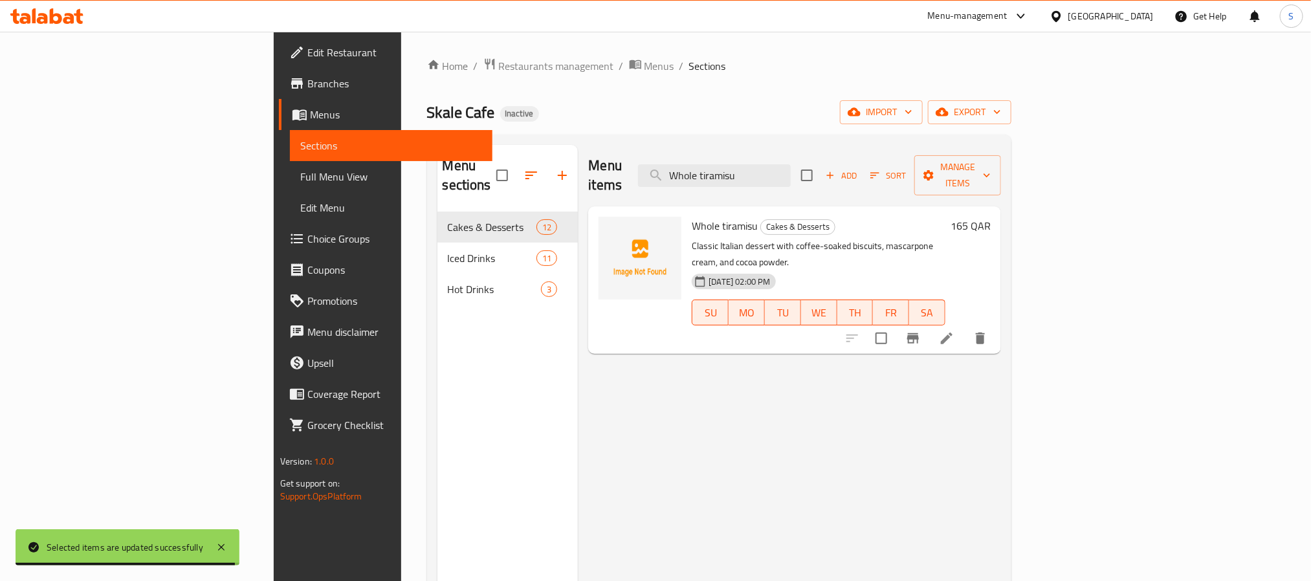
type input "Whole tiramisu"
click at [965, 327] on li at bounding box center [947, 338] width 36 height 23
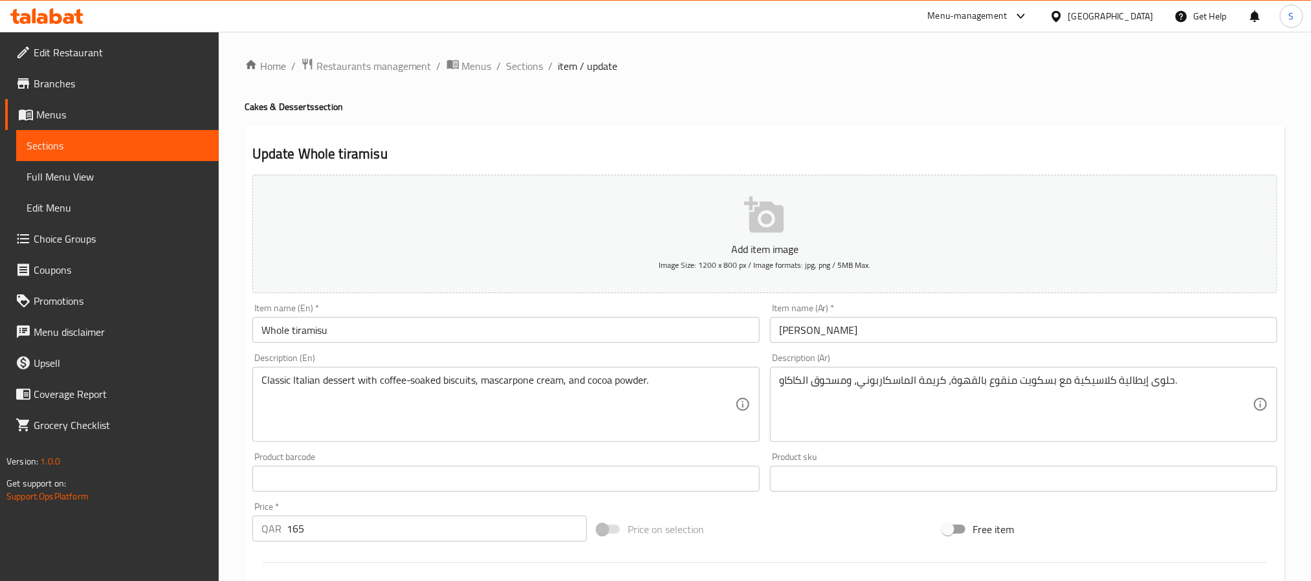
scroll to position [332, 0]
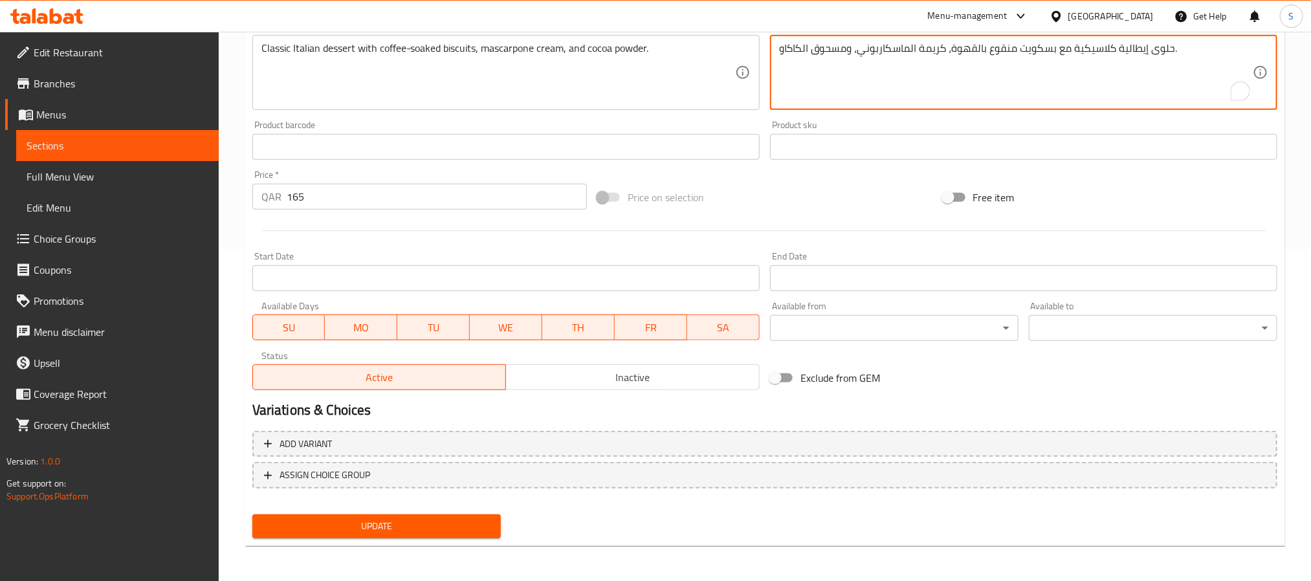
click at [830, 53] on textarea "حلوى إيطالية كلاسيكية مع بسكويت منقوع بالقهوة، كريمة الماسكاربوني، ومسحوق الكاك…" at bounding box center [1016, 72] width 474 height 61
type textarea "حلوى إيطالية كلاسيكية مع بسكويت منقوع بالقهوة، كريمة الماسكاربوني، وبودرة الكاك…"
click at [468, 518] on span "Update" at bounding box center [377, 526] width 228 height 16
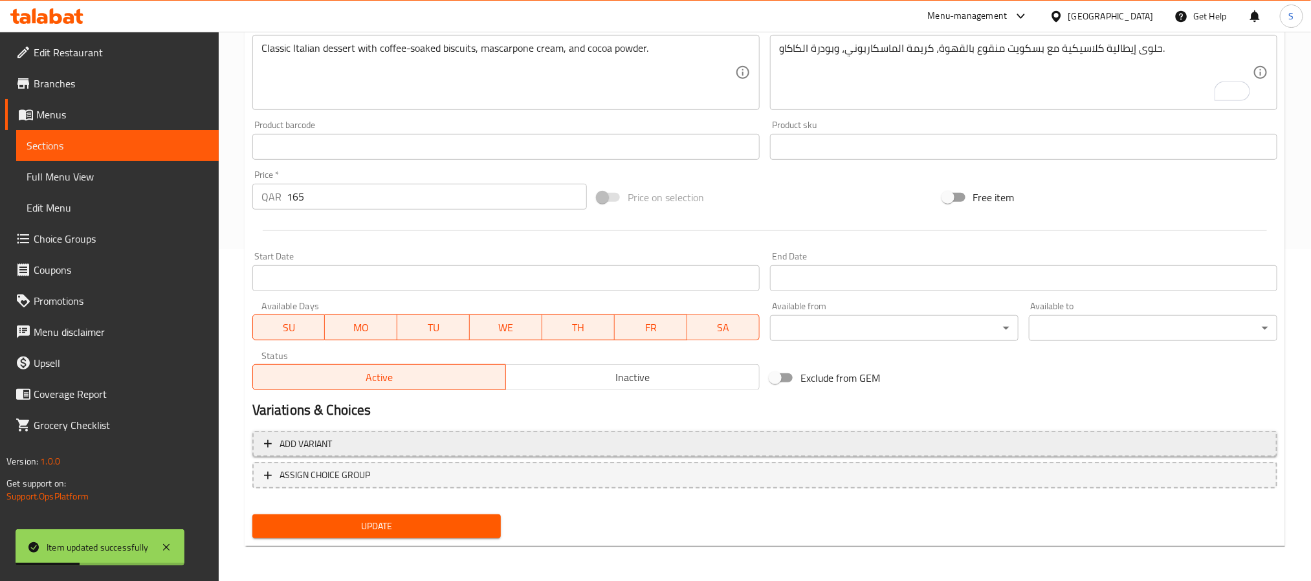
scroll to position [0, 0]
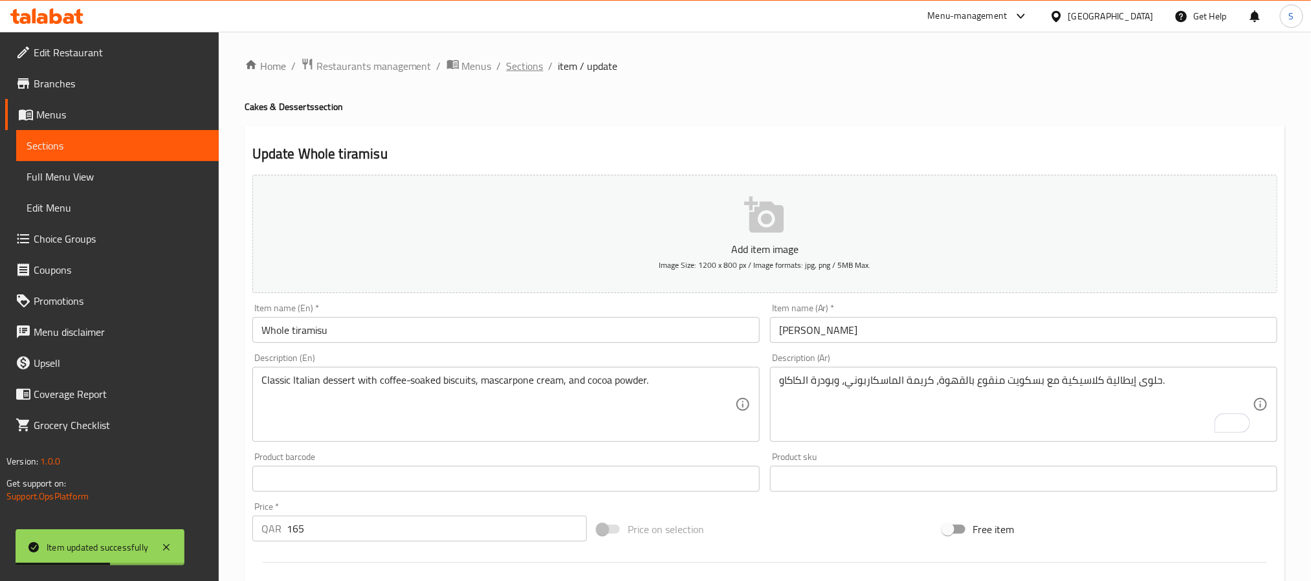
click at [521, 69] on span "Sections" at bounding box center [525, 66] width 37 height 16
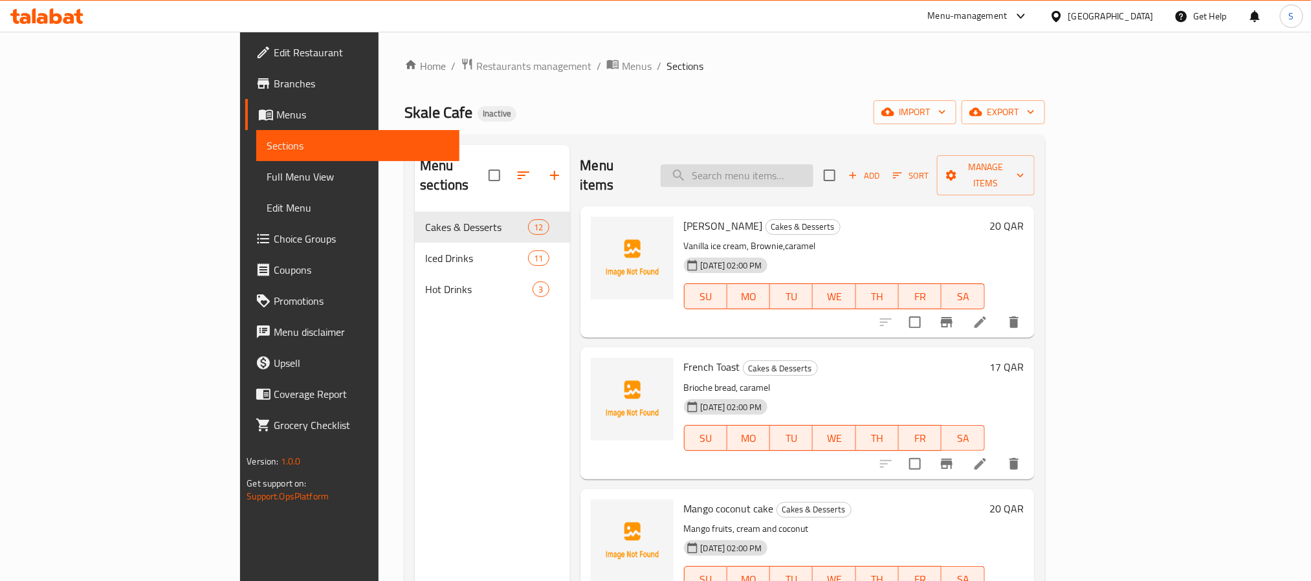
click at [814, 166] on input "search" at bounding box center [737, 175] width 153 height 23
paste input "Passion Iced Tea"
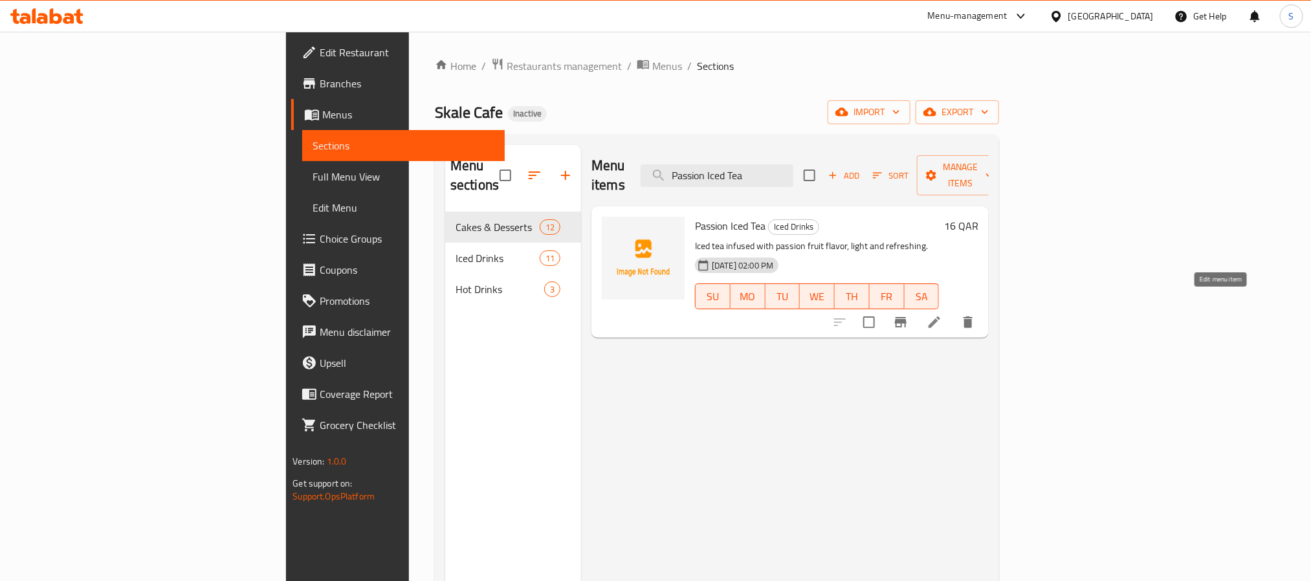
type input "Passion Iced Tea"
click at [940, 316] on icon at bounding box center [935, 322] width 12 height 12
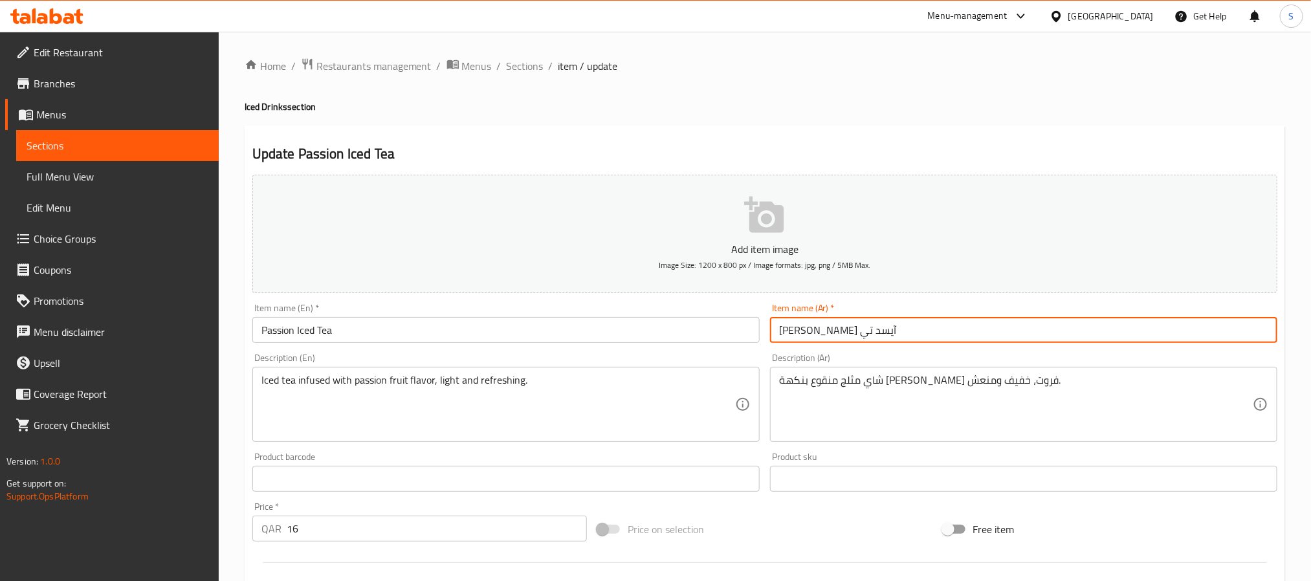
click at [820, 336] on input "باشن آيسد تي" at bounding box center [1023, 330] width 507 height 26
type input "شاي مثلج باشون"
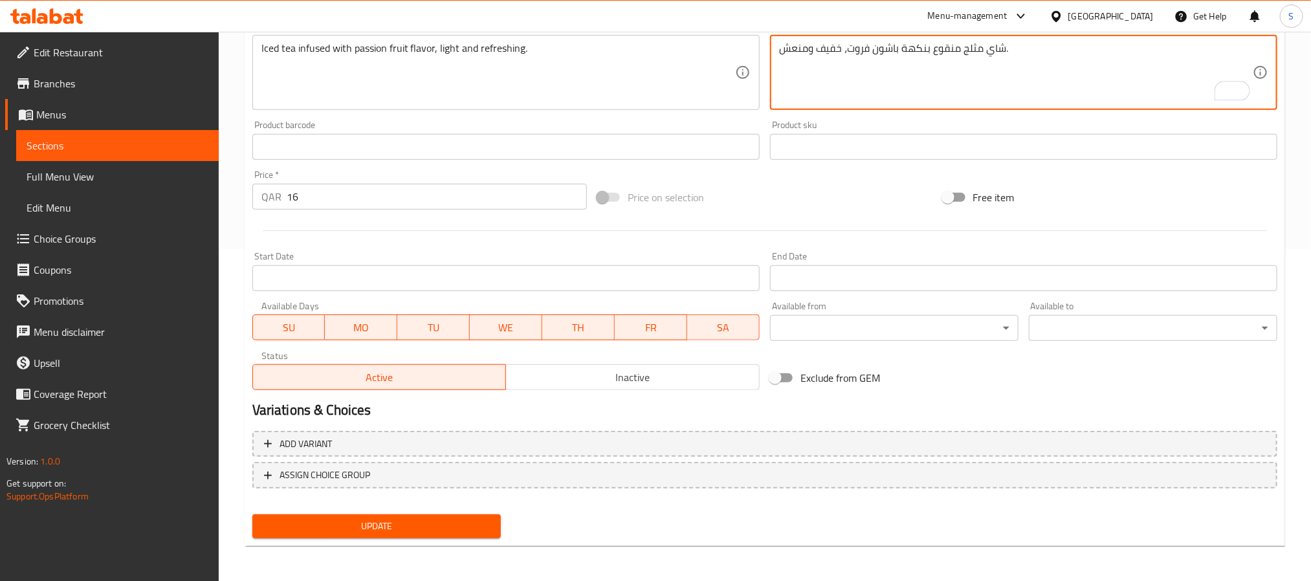
type textarea "شاي مثلج منقوع بنكهة باشون فروت، خفيف ومنعش."
click at [455, 516] on button "Update" at bounding box center [376, 527] width 249 height 24
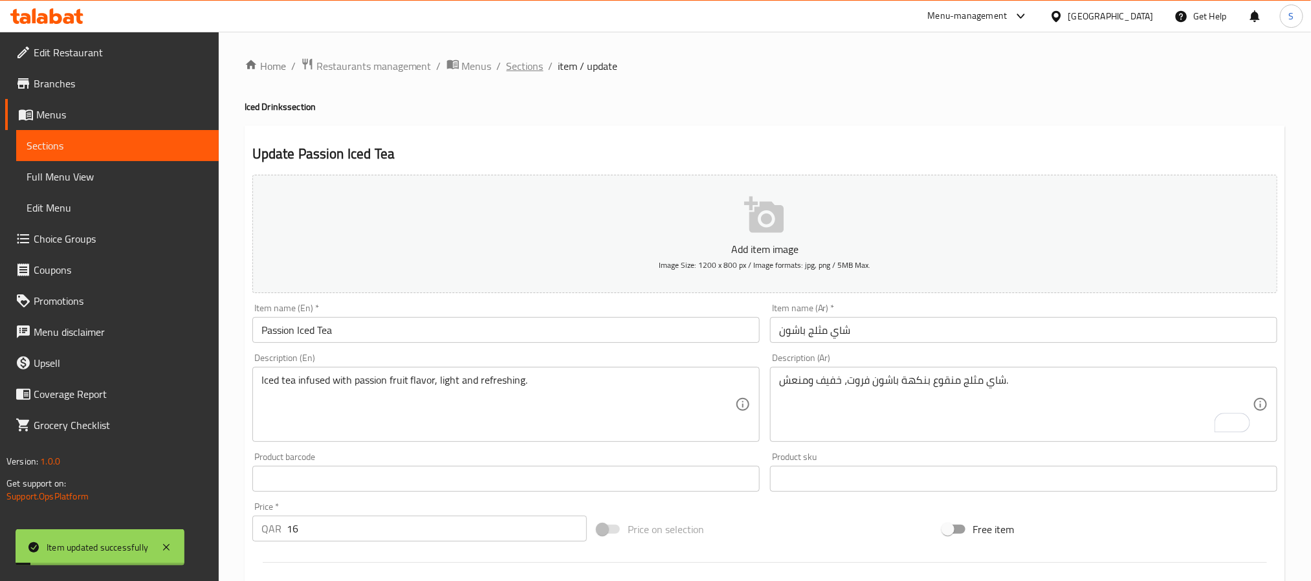
click at [533, 72] on span "Sections" at bounding box center [525, 66] width 37 height 16
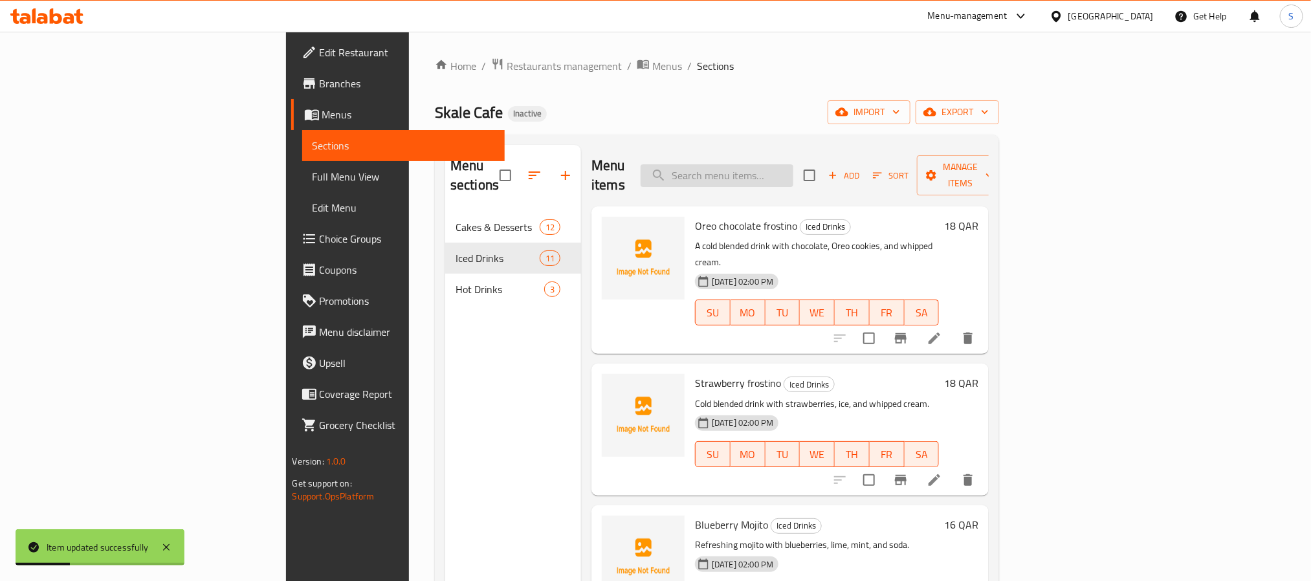
click at [793, 167] on input "search" at bounding box center [717, 175] width 153 height 23
paste input "Iced spanish"
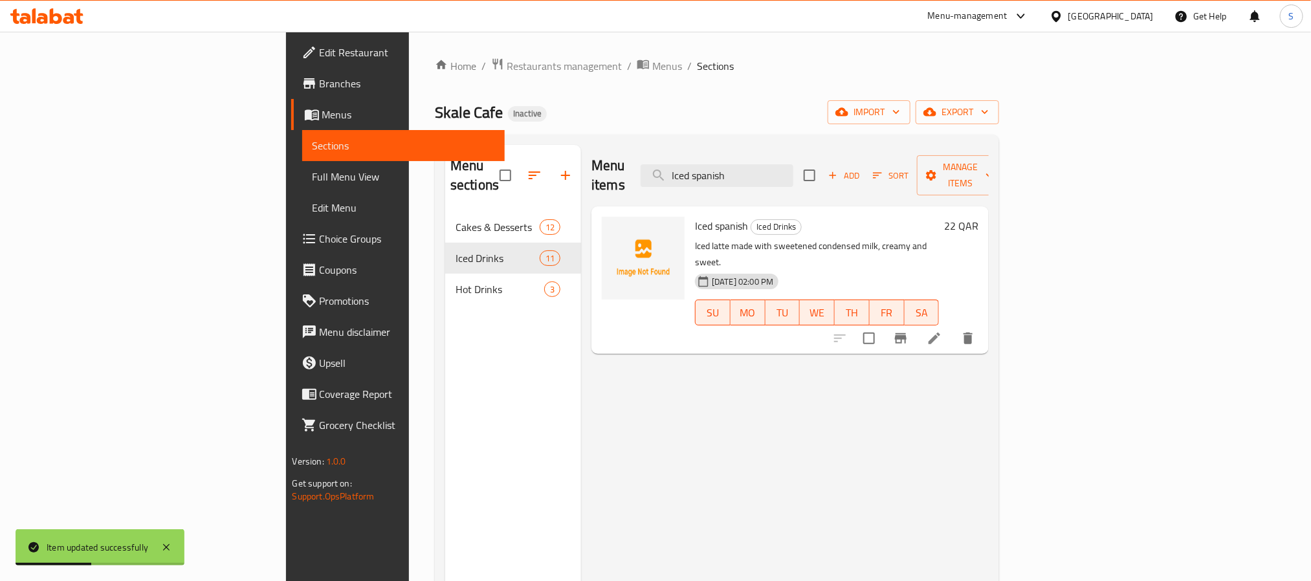
type input "Iced spanish"
click at [953, 327] on li at bounding box center [934, 338] width 36 height 23
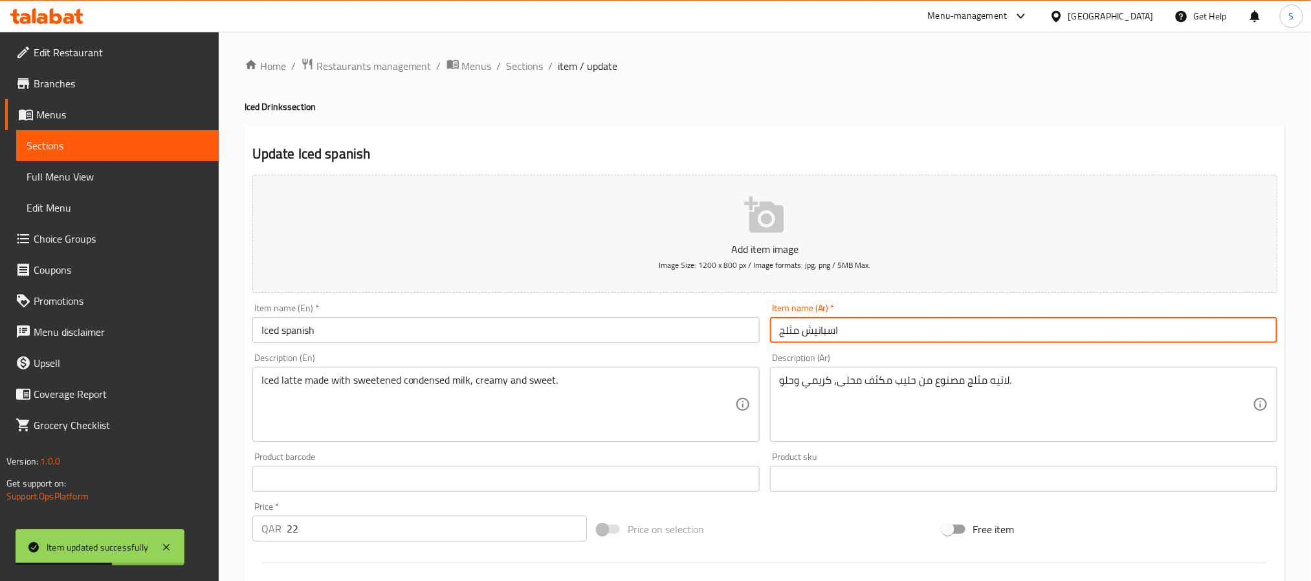
click at [810, 326] on input "اسبانيش مثلج" at bounding box center [1023, 330] width 507 height 26
click at [818, 331] on input "اسبانيش مثلج" at bounding box center [1023, 330] width 507 height 26
click at [817, 331] on input "اسبانيش مثلج" at bounding box center [1023, 330] width 507 height 26
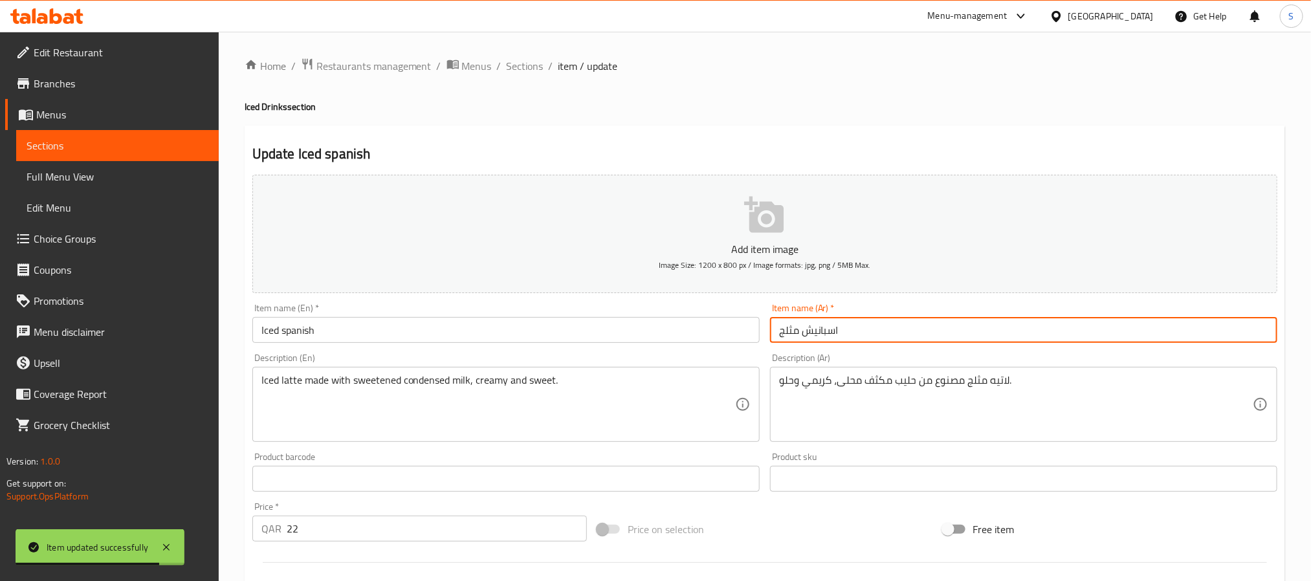
click at [804, 334] on input "اسبانيش مثلج" at bounding box center [1023, 330] width 507 height 26
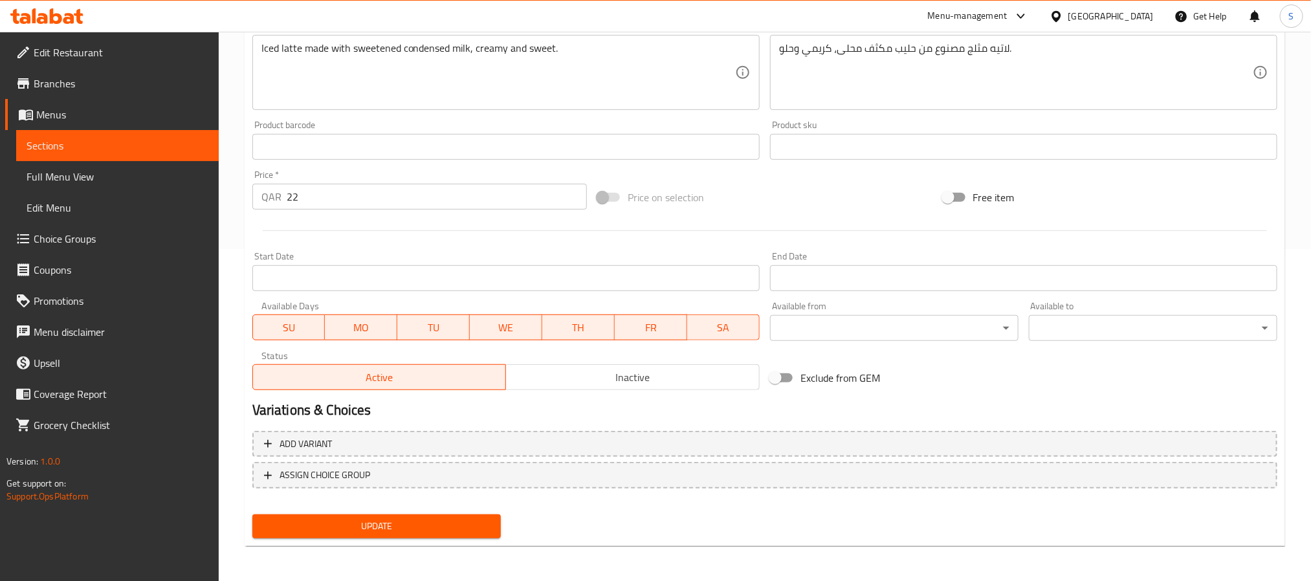
type input "اسباني مثلج"
click at [470, 520] on span "Update" at bounding box center [377, 526] width 228 height 16
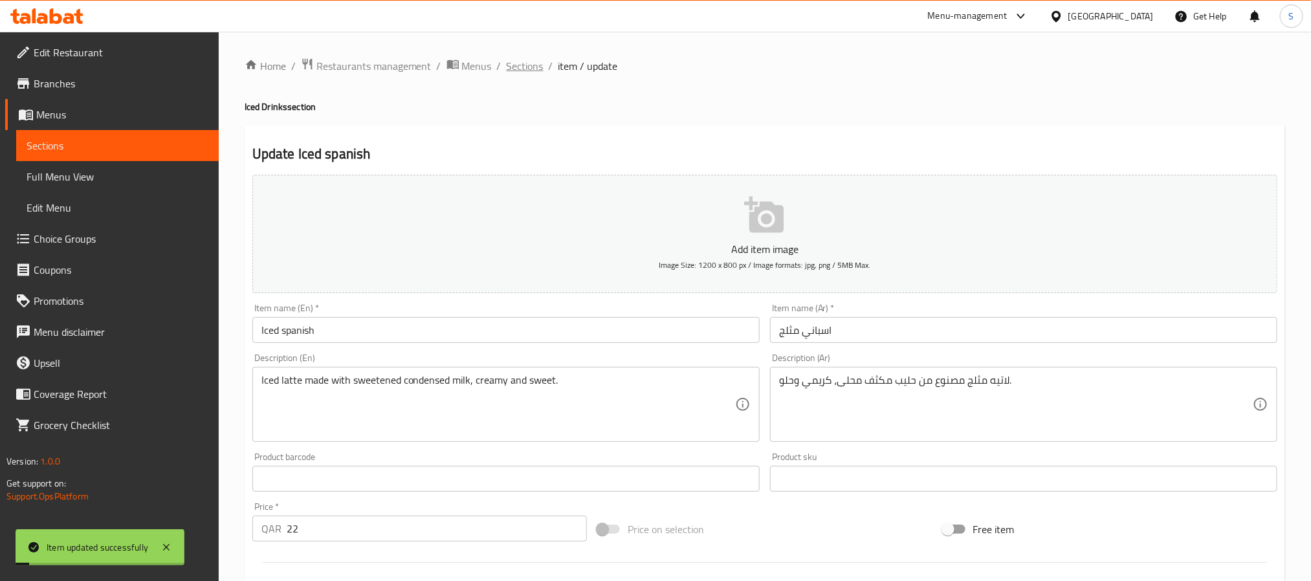
click at [524, 74] on span "Sections" at bounding box center [525, 66] width 37 height 16
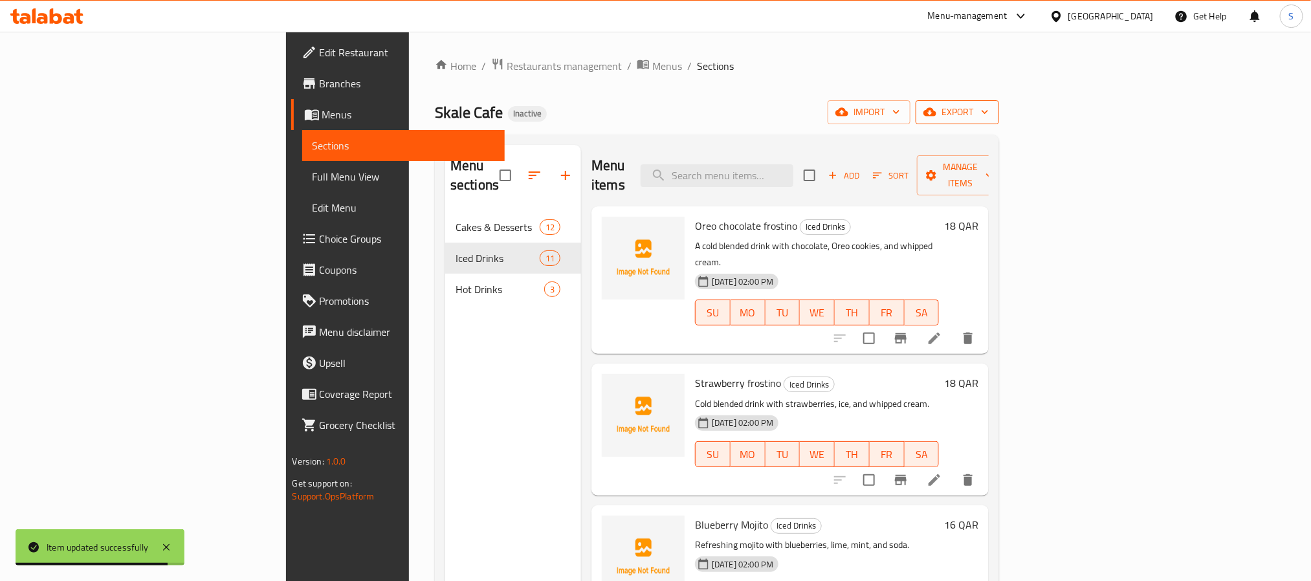
click at [989, 115] on span "export" at bounding box center [957, 112] width 63 height 16
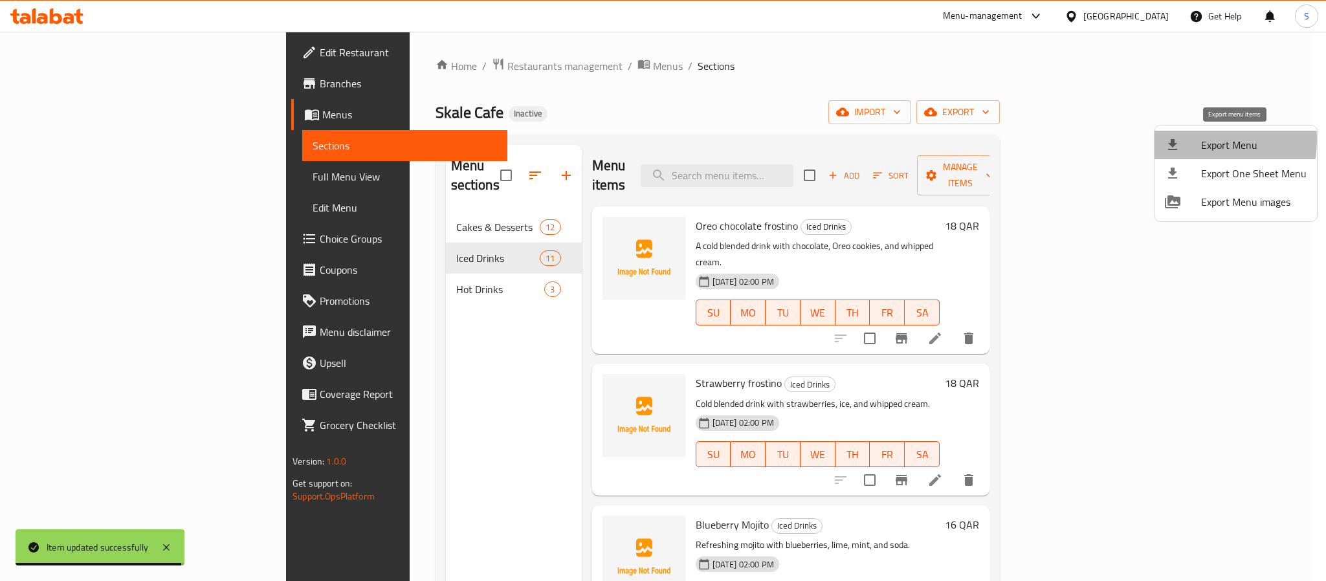
click at [1192, 140] on div at bounding box center [1183, 145] width 36 height 16
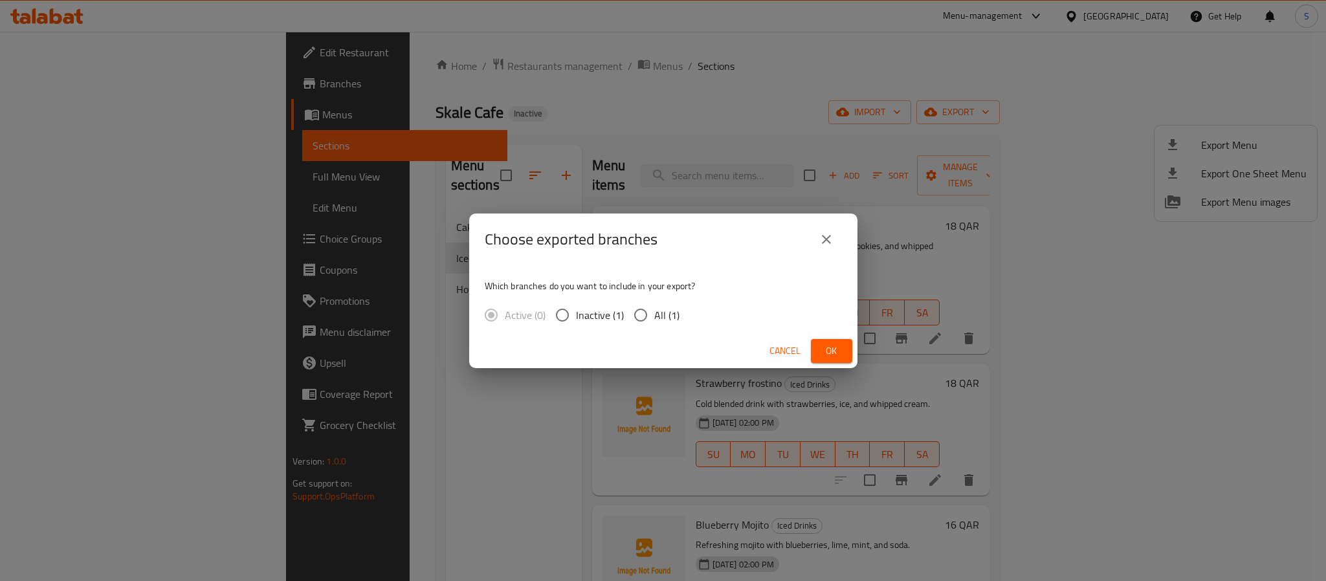
click at [635, 309] on input "All (1)" at bounding box center [640, 315] width 27 height 27
radio input "true"
click at [837, 346] on span "Ok" at bounding box center [831, 351] width 21 height 16
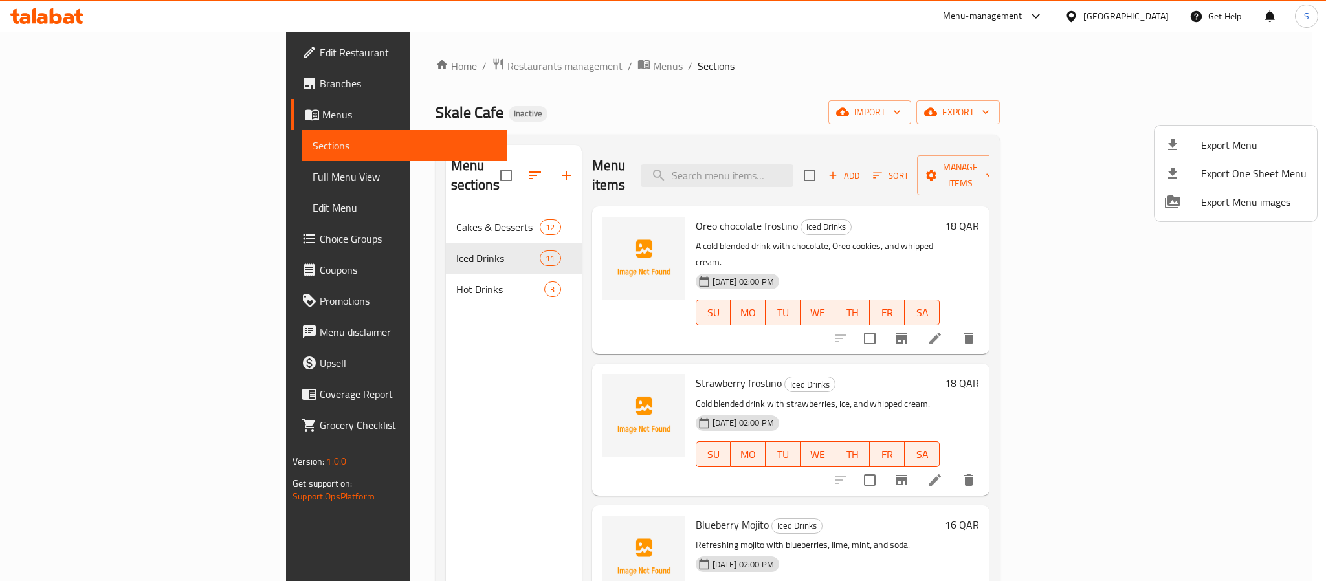
click at [872, 142] on div at bounding box center [663, 290] width 1326 height 581
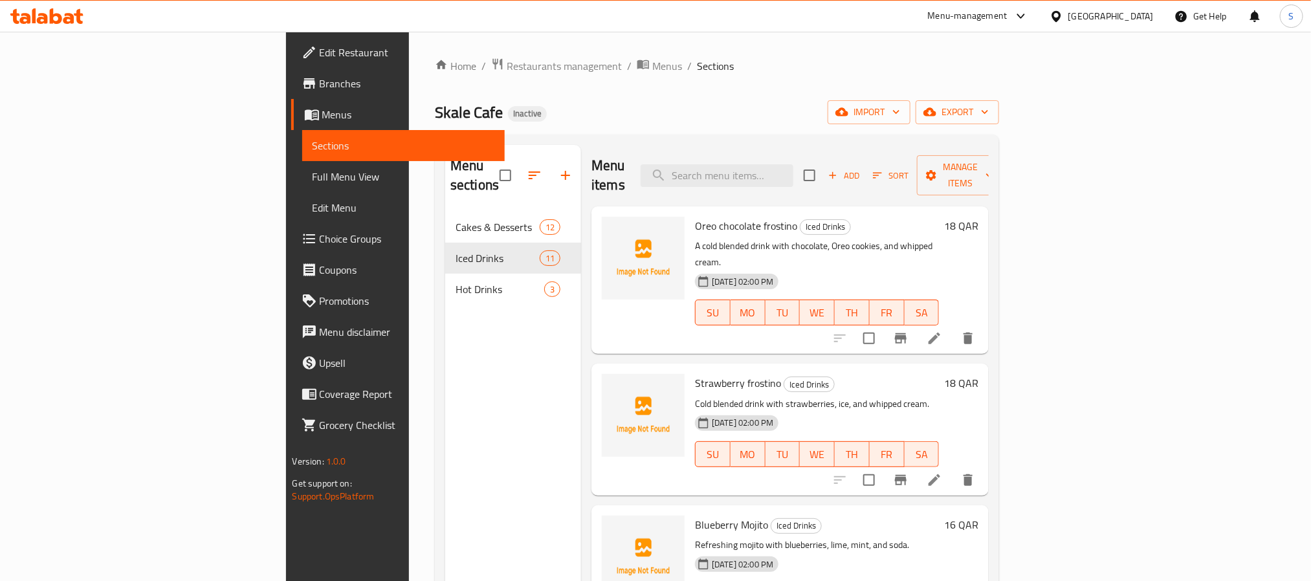
click at [1135, 20] on div "Qatar" at bounding box center [1111, 16] width 85 height 14
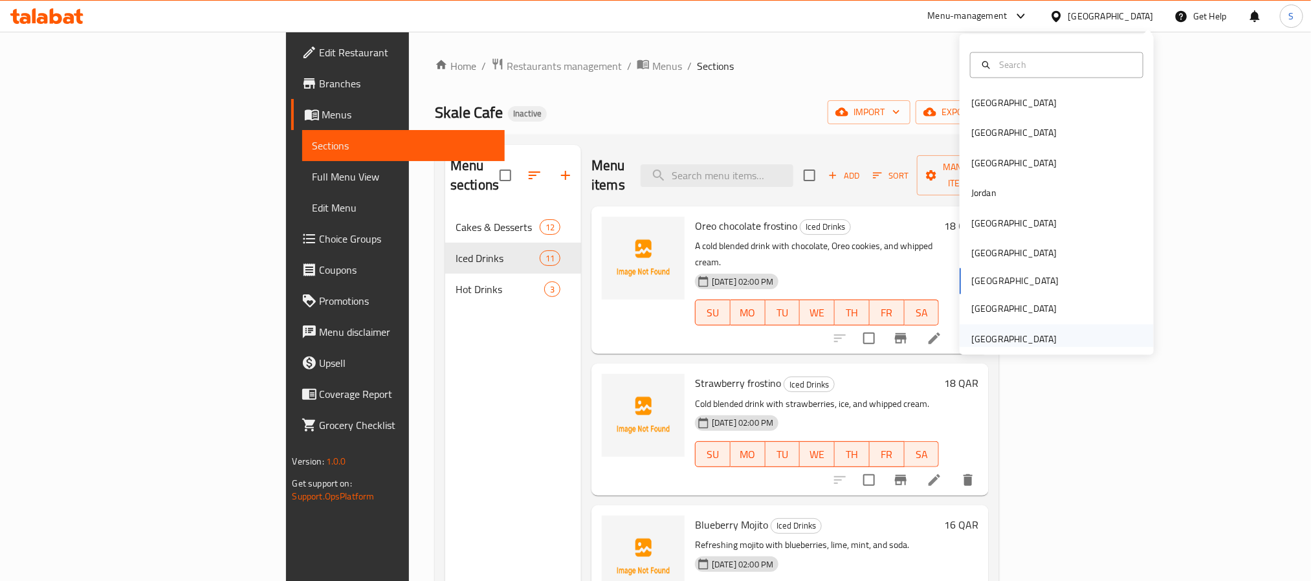
click at [1033, 330] on div "[GEOGRAPHIC_DATA]" at bounding box center [1014, 339] width 106 height 30
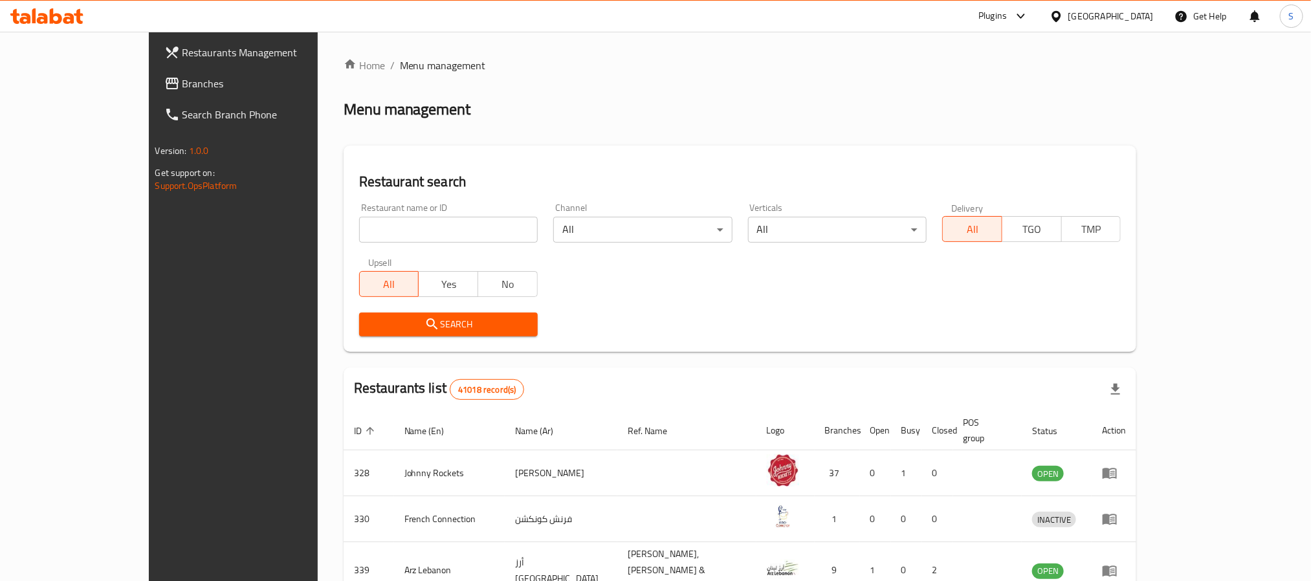
click at [183, 91] on span "Branches" at bounding box center [270, 84] width 175 height 16
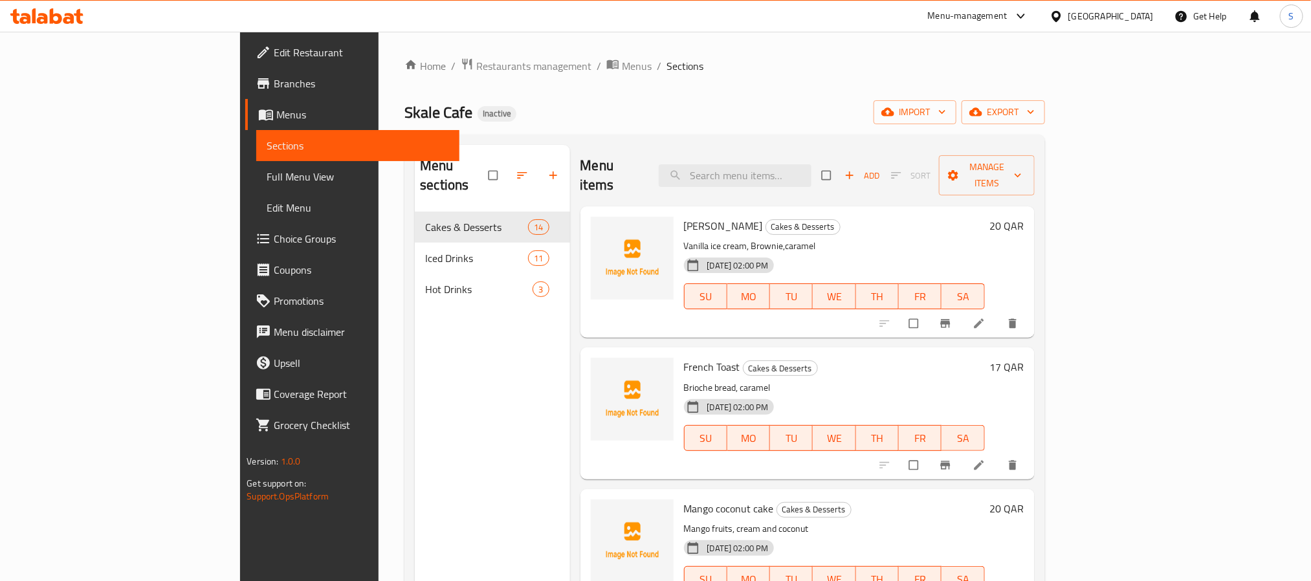
click at [267, 170] on span "Full Menu View" at bounding box center [358, 177] width 182 height 16
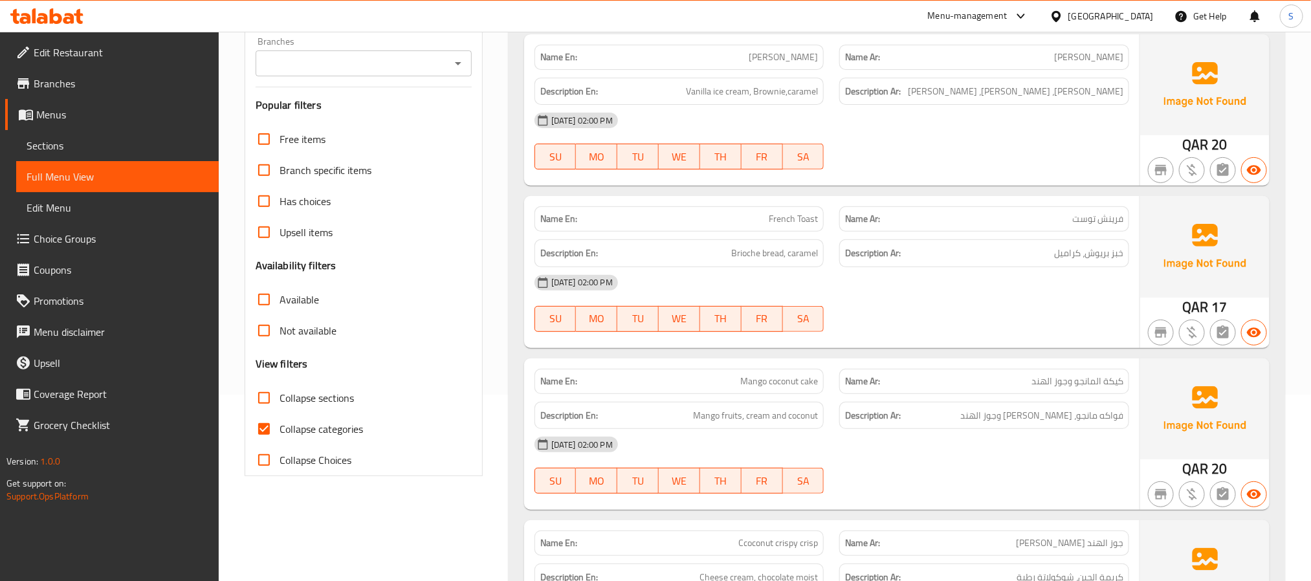
scroll to position [194, 0]
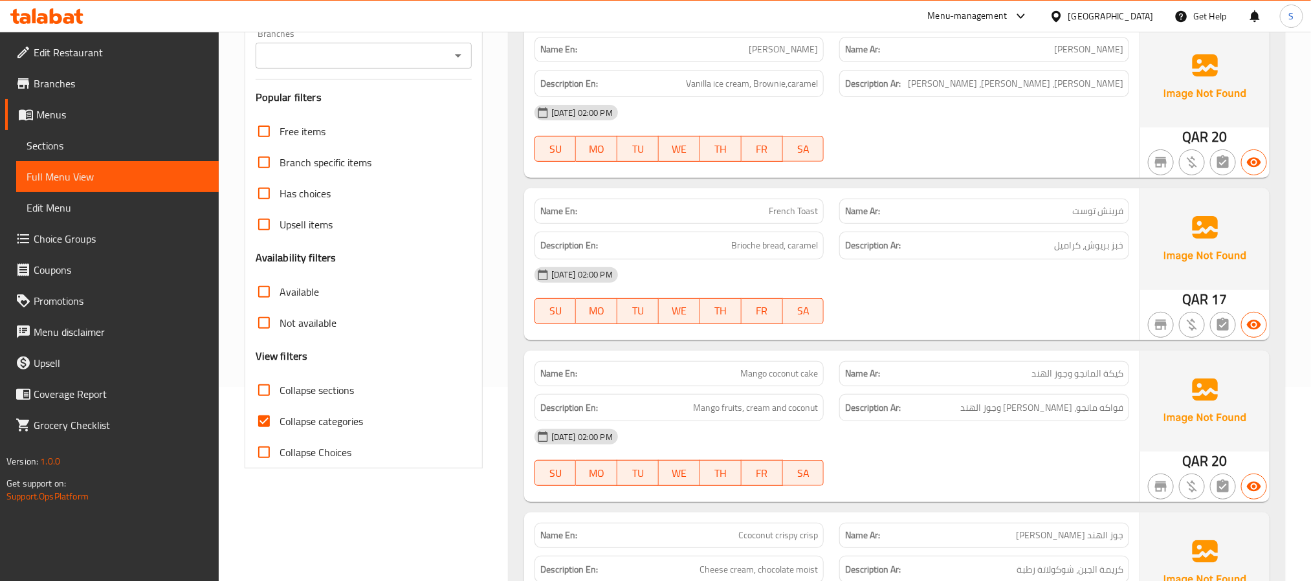
click at [264, 420] on input "Collapse categories" at bounding box center [264, 421] width 31 height 31
checkbox input "false"
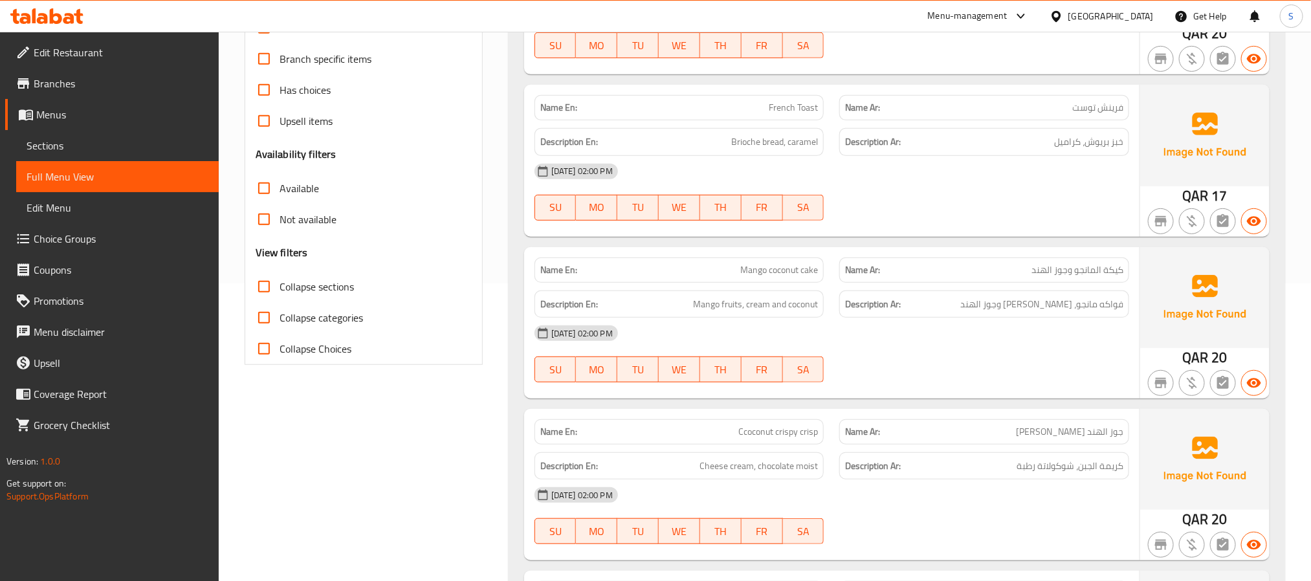
scroll to position [342, 0]
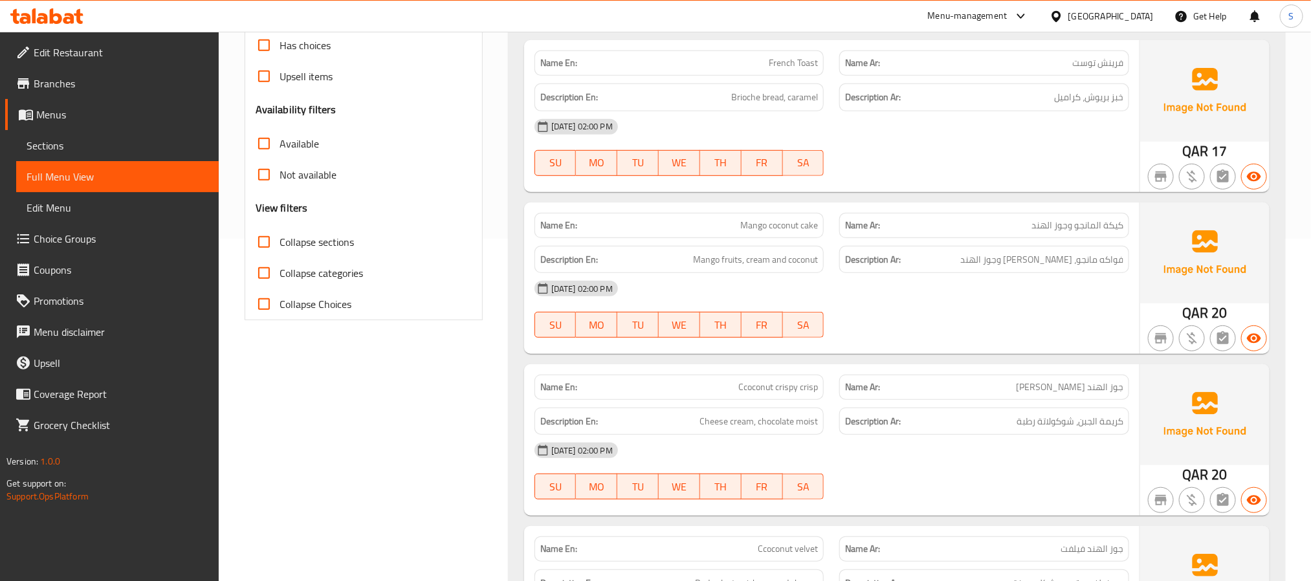
click at [785, 66] on span "French Toast" at bounding box center [793, 63] width 49 height 14
copy span "French Toast"
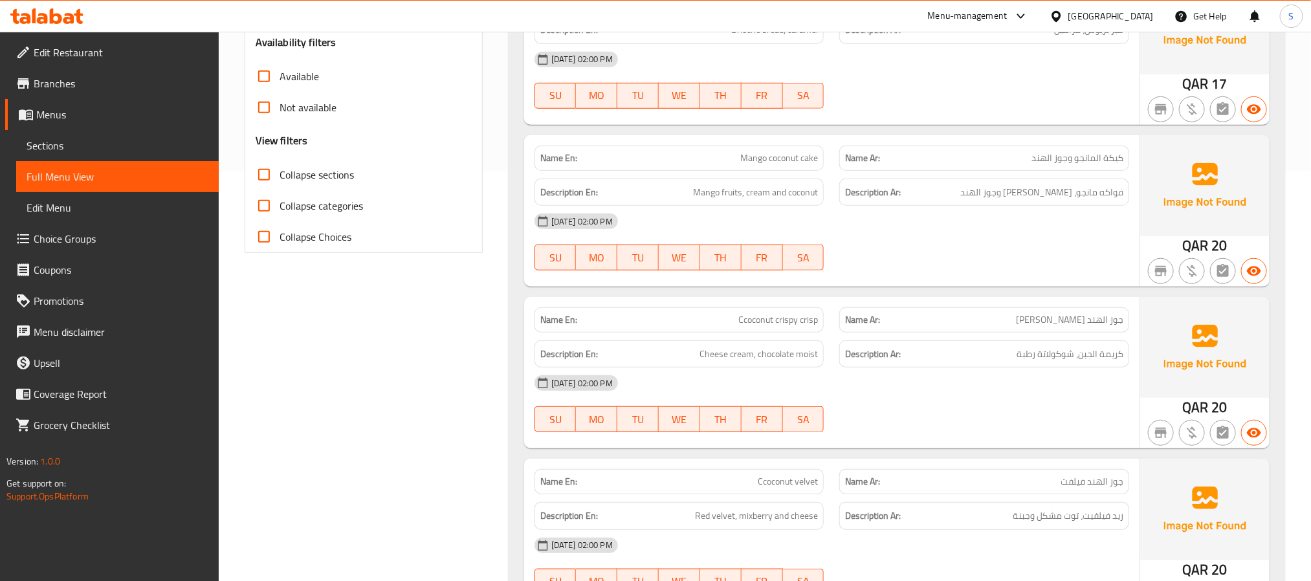
scroll to position [439, 0]
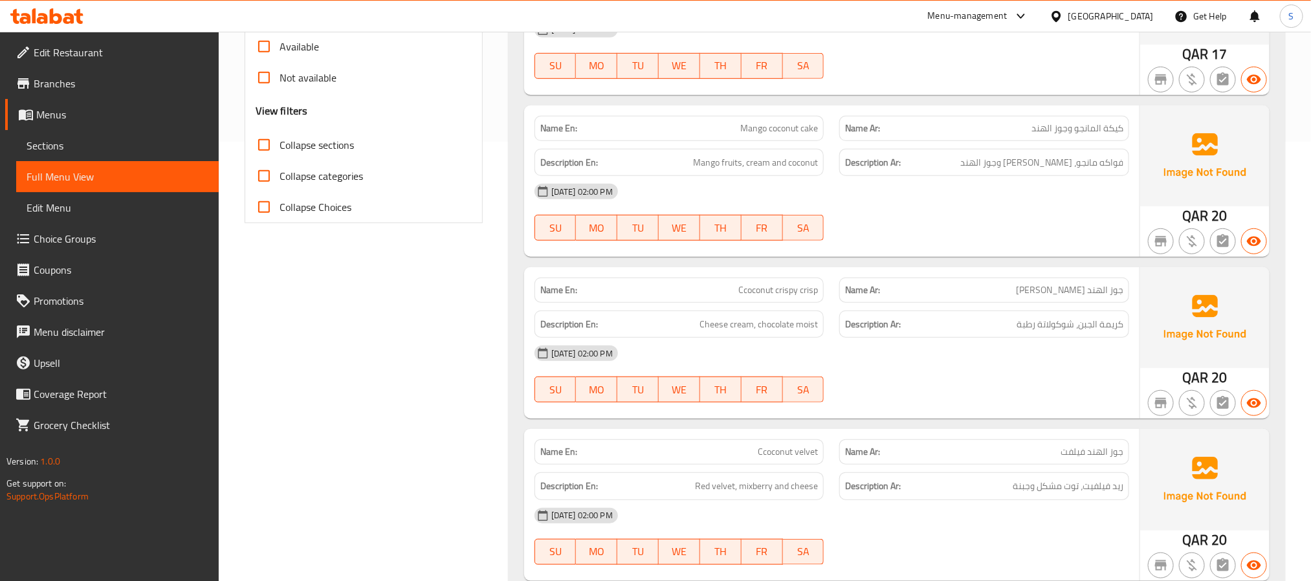
click at [781, 124] on span "Mango coconut cake" at bounding box center [779, 129] width 78 height 14
copy span "Mango coconut cake"
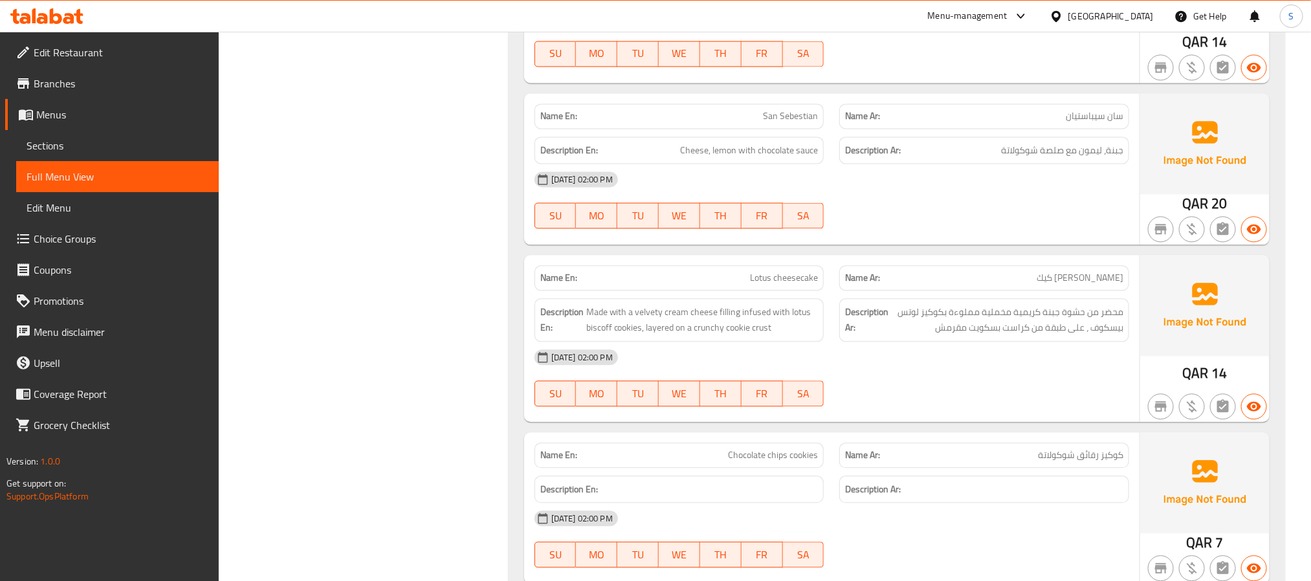
scroll to position [1507, 0]
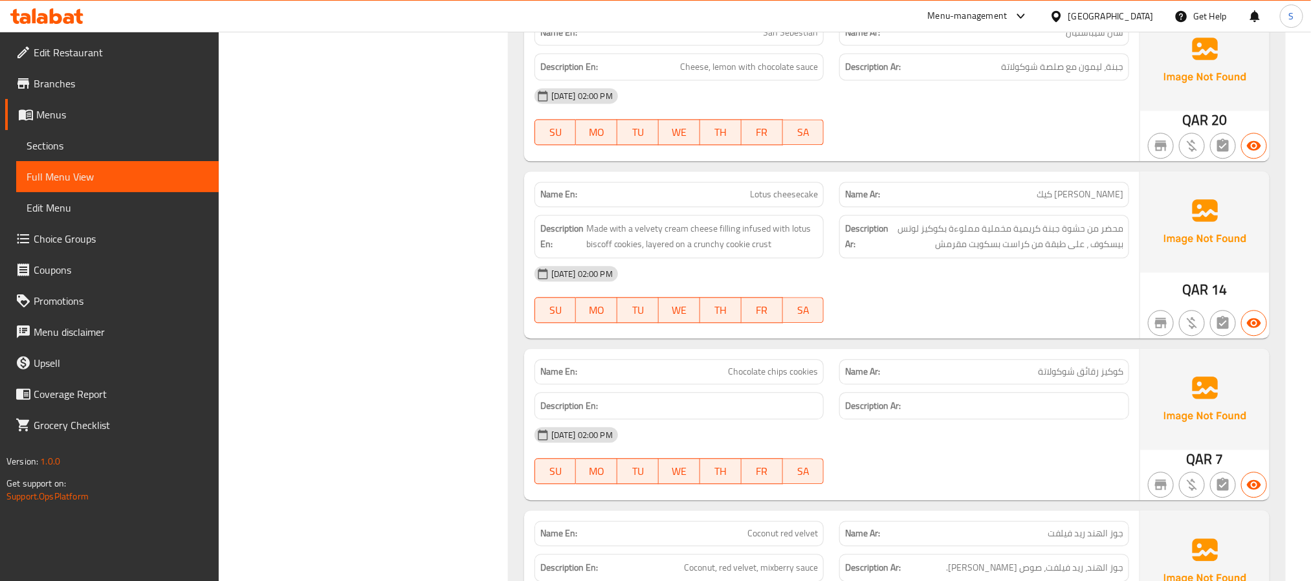
click at [527, 258] on div "Description En: Made with a velvety cream cheese filling infused with lotus bis…" at bounding box center [679, 236] width 305 height 59
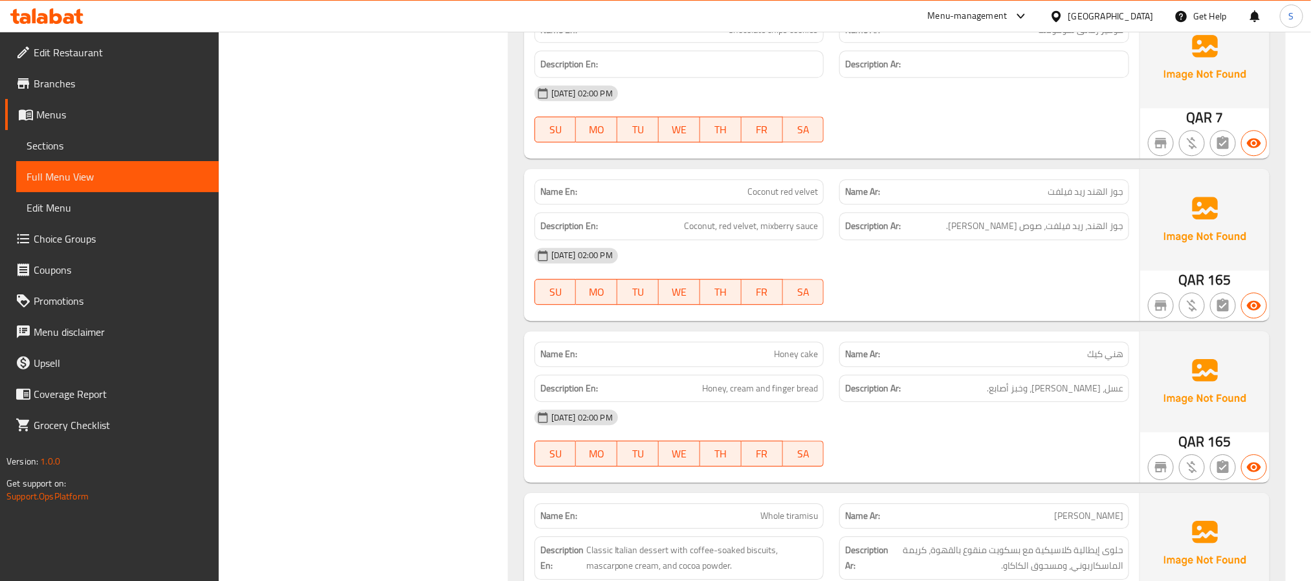
scroll to position [1896, 0]
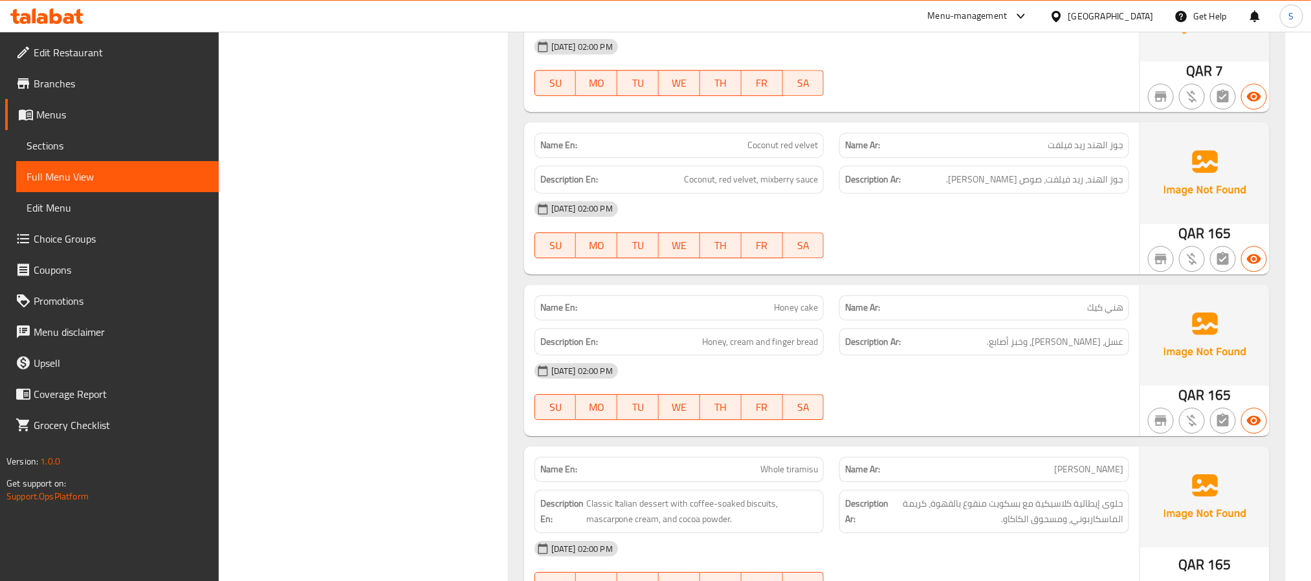
click at [777, 152] on span "Coconut red velvet" at bounding box center [783, 146] width 71 height 14
copy span "Coconut red velvet"
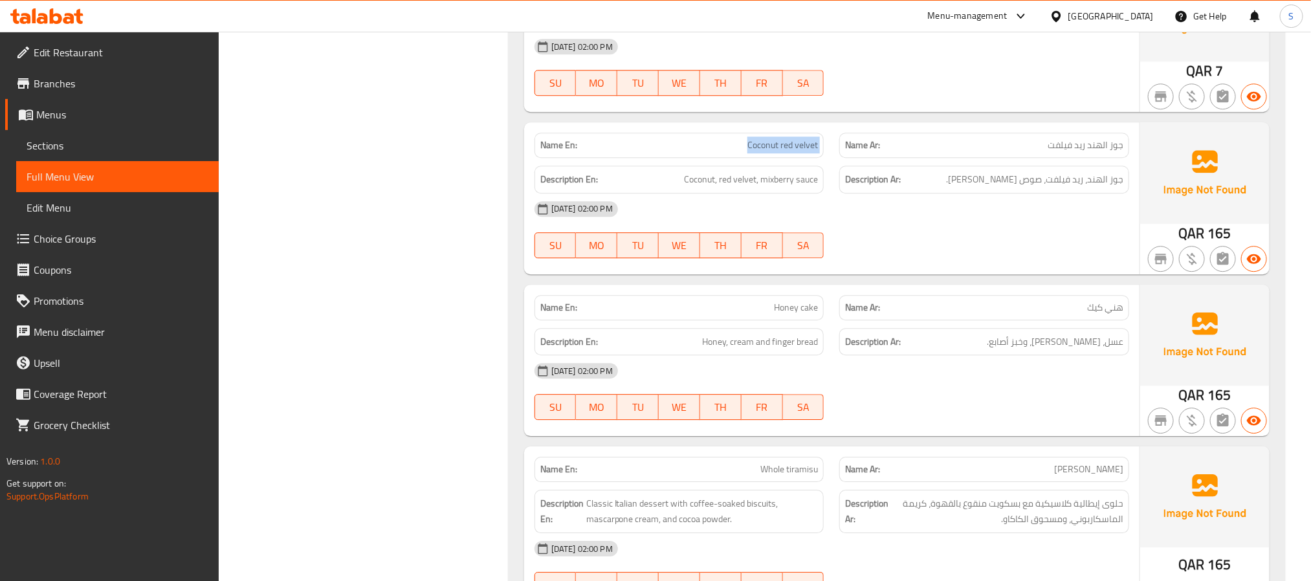
click at [797, 315] on span "Honey cake" at bounding box center [796, 308] width 44 height 14
copy span "Honey cake"
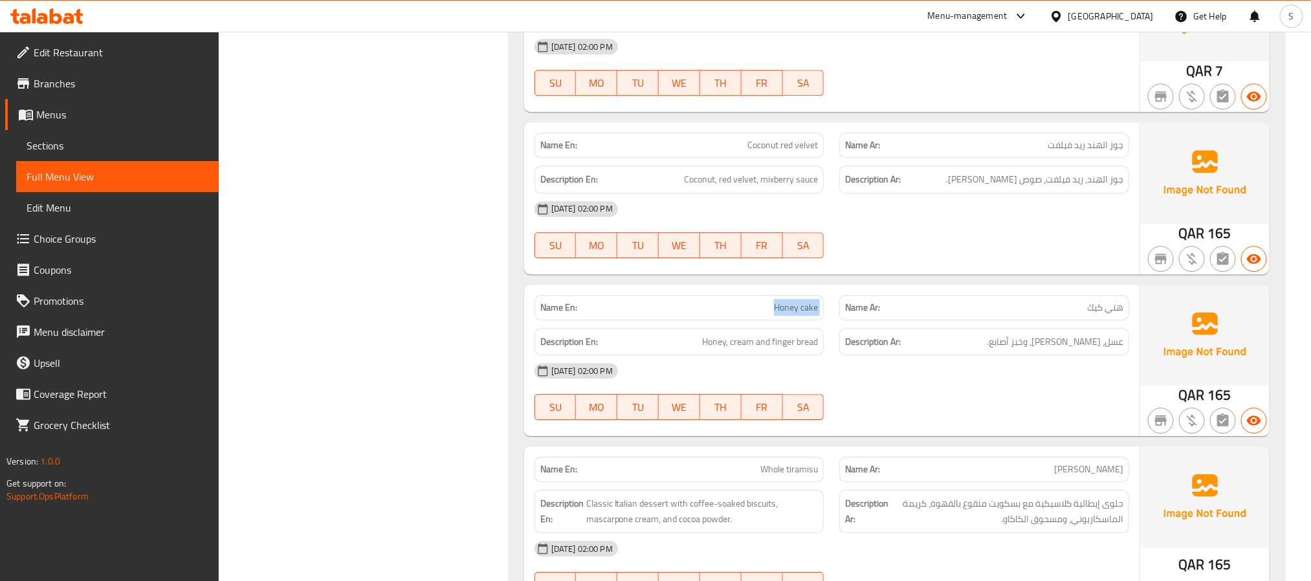
click at [785, 476] on span "Whole tiramisu" at bounding box center [789, 470] width 58 height 14
copy span "Whole tiramisu"
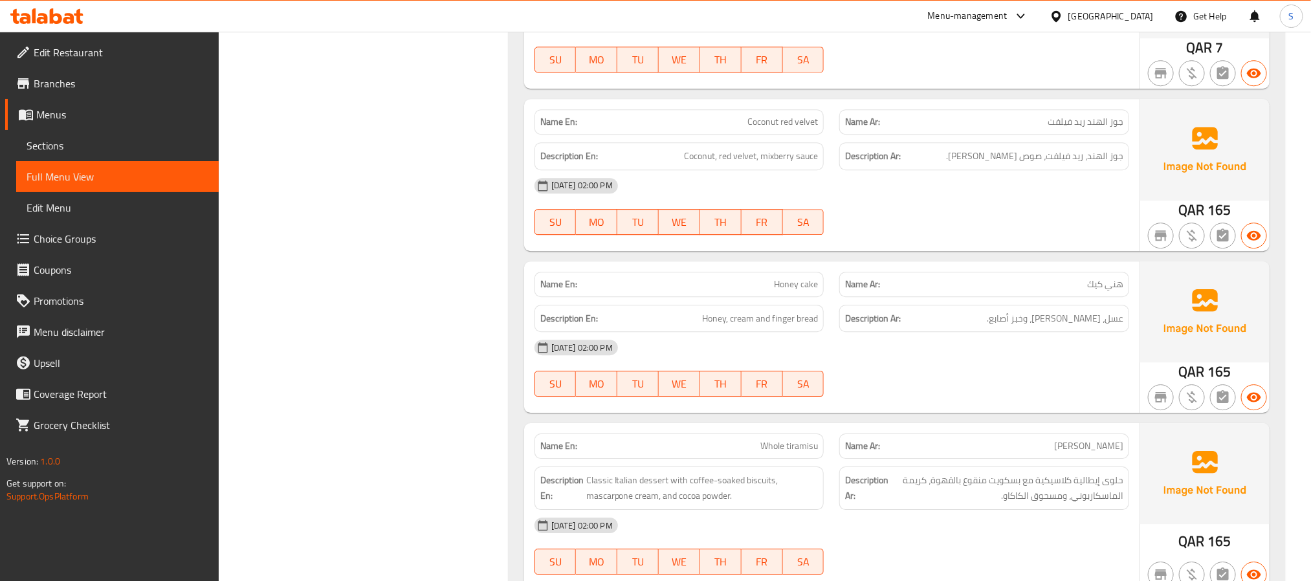
scroll to position [1993, 0]
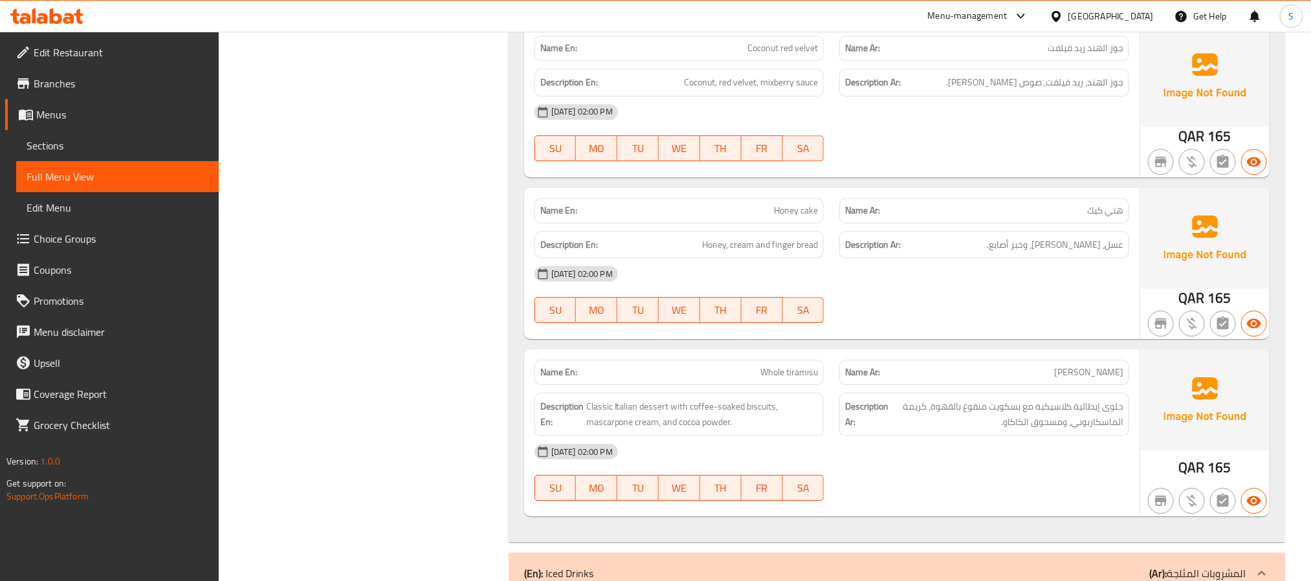
click at [806, 379] on span "Whole tiramisu" at bounding box center [789, 373] width 58 height 14
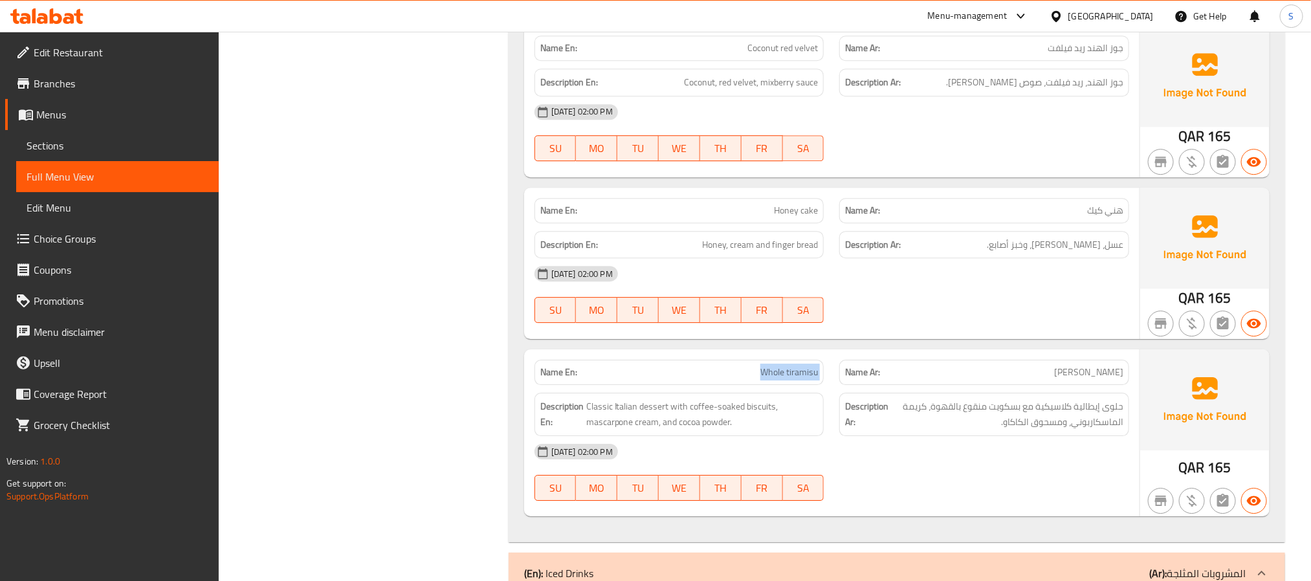
copy span "Whole tiramisu"
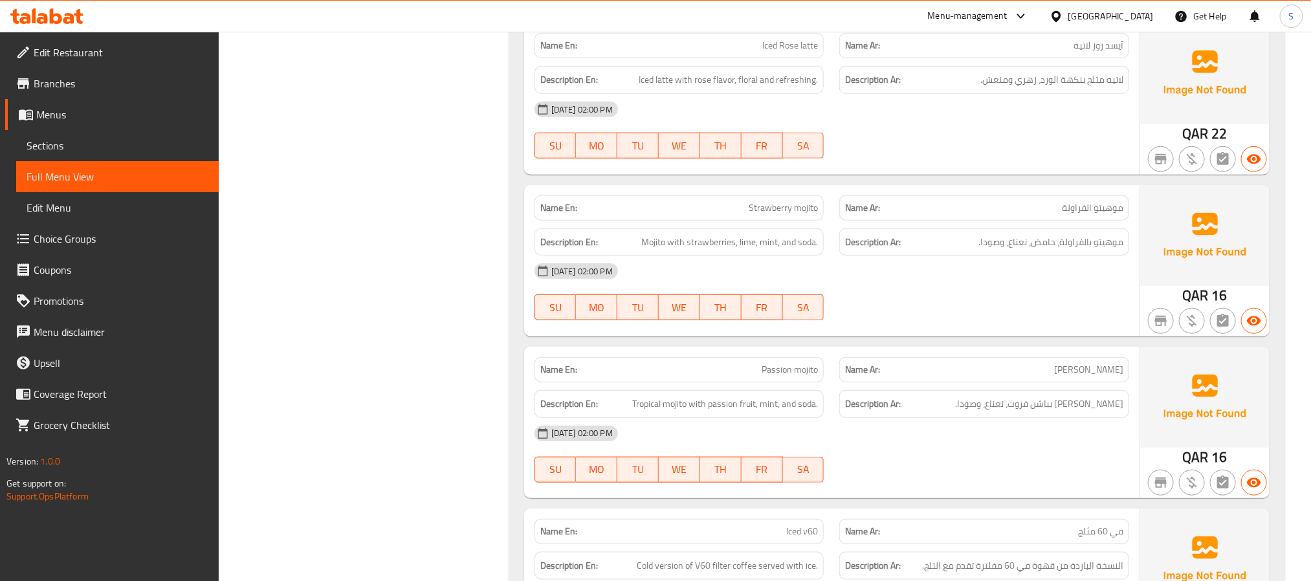
scroll to position [3051, 0]
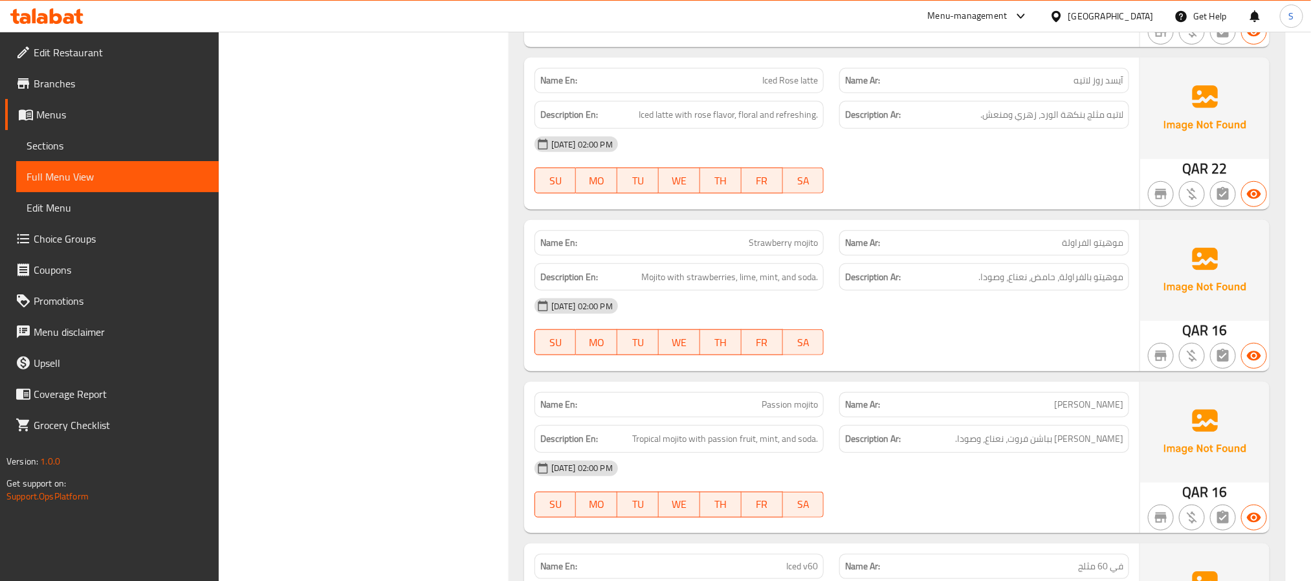
copy span "Iced Rose latte"
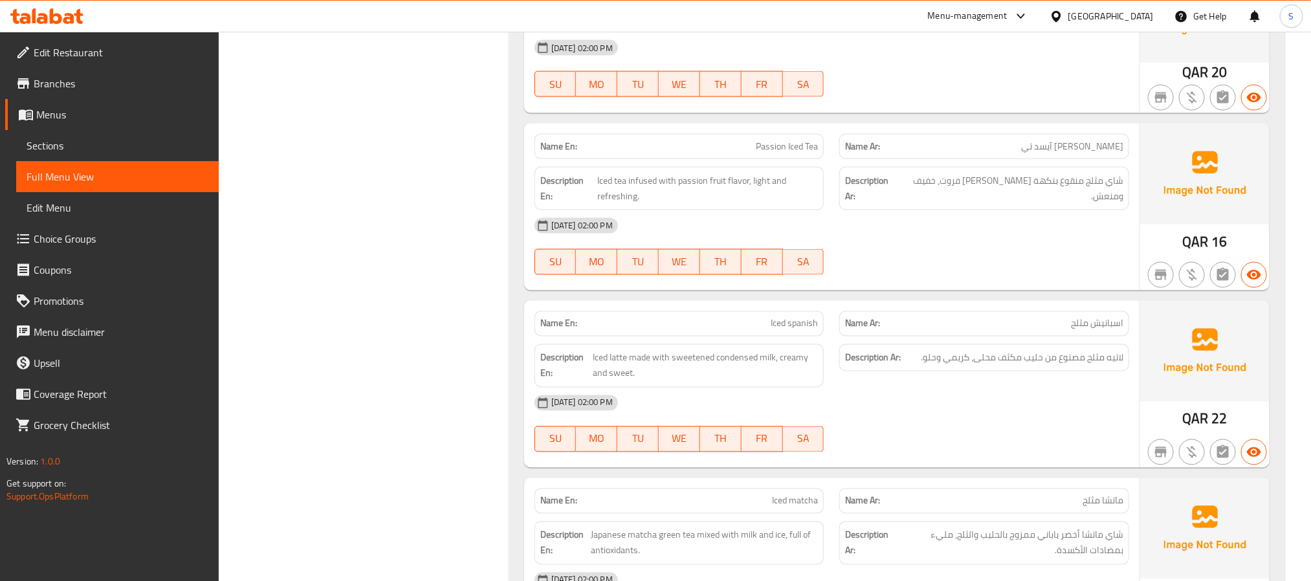
scroll to position [3730, 0]
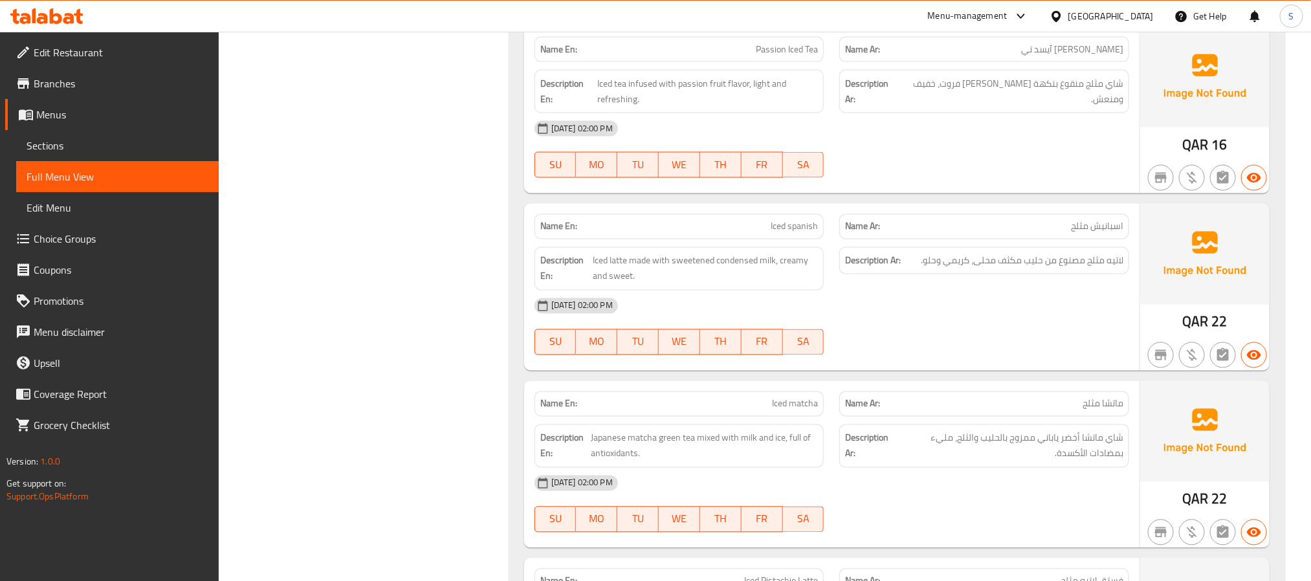
copy span "Passion Iced Tea"
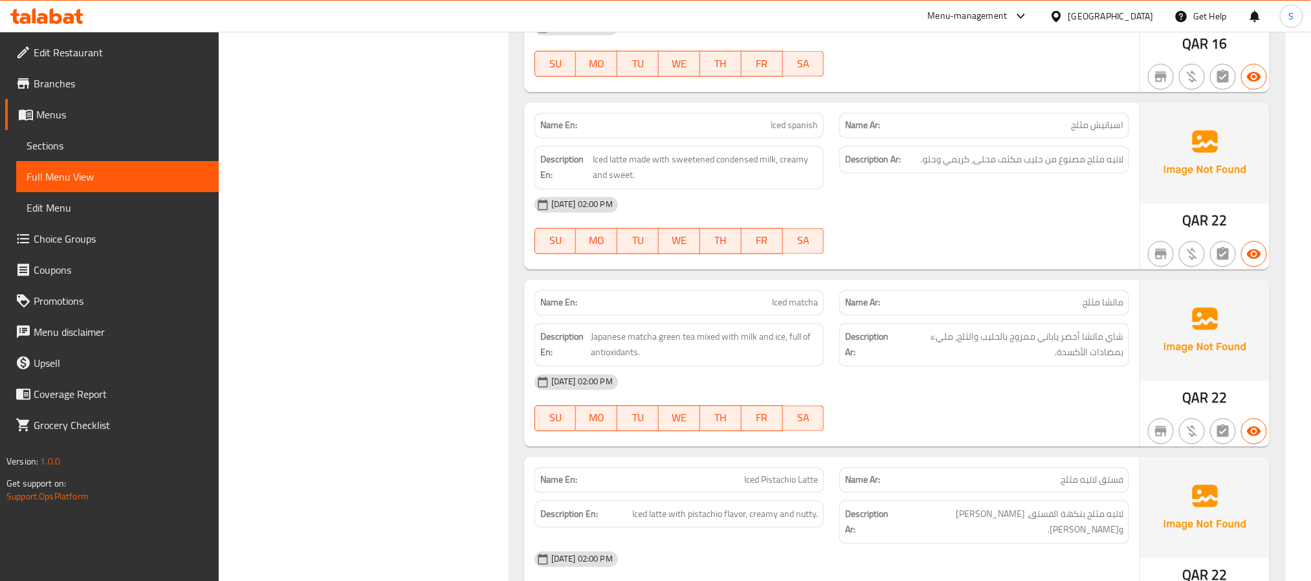
scroll to position [3925, 0]
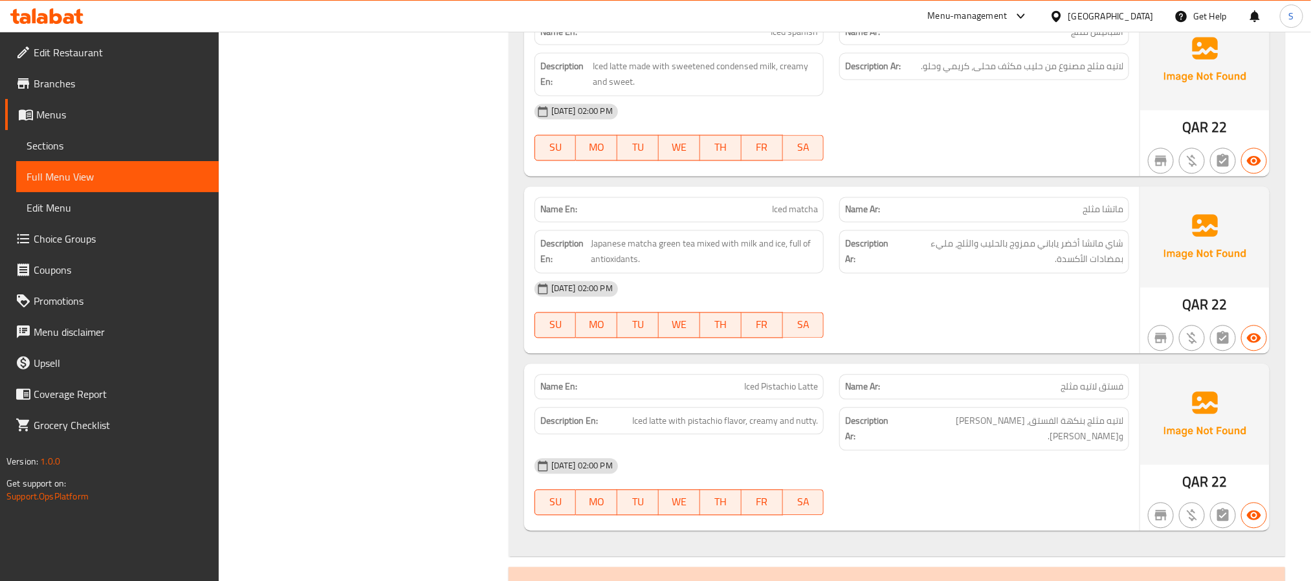
copy span "Iced spanish"
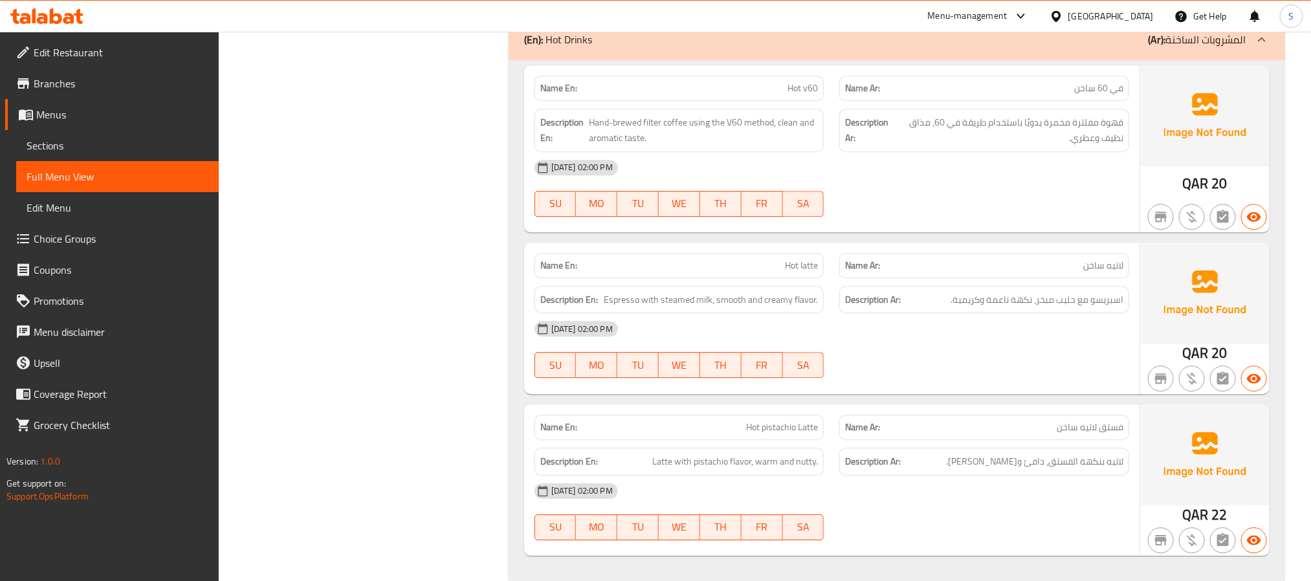
scroll to position [4507, 0]
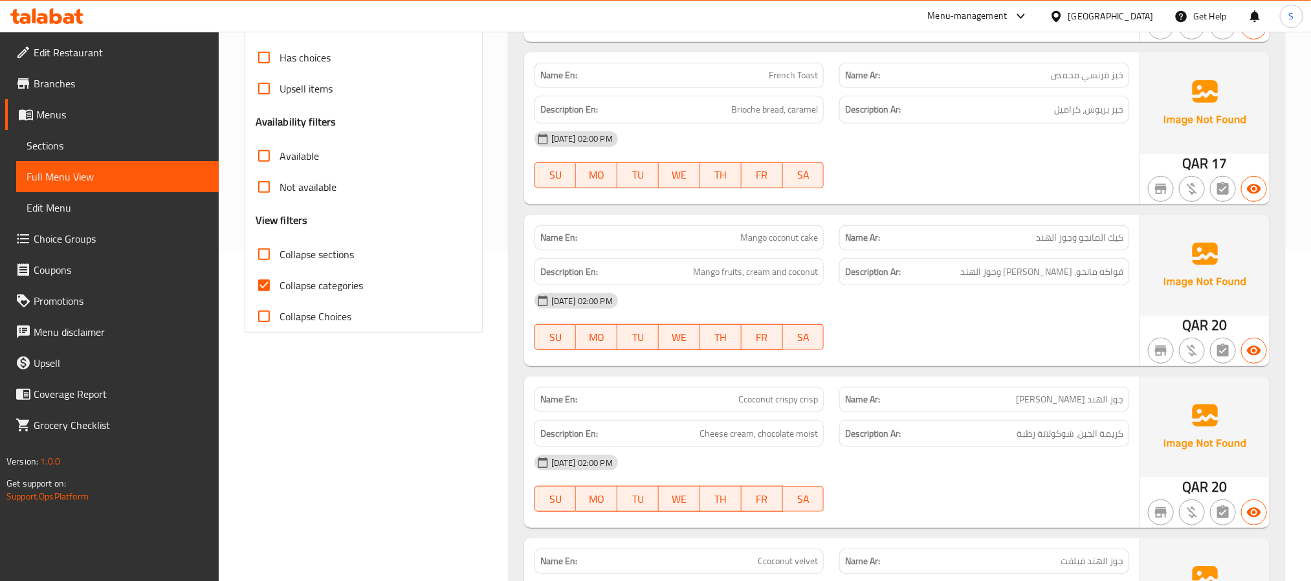
scroll to position [388, 0]
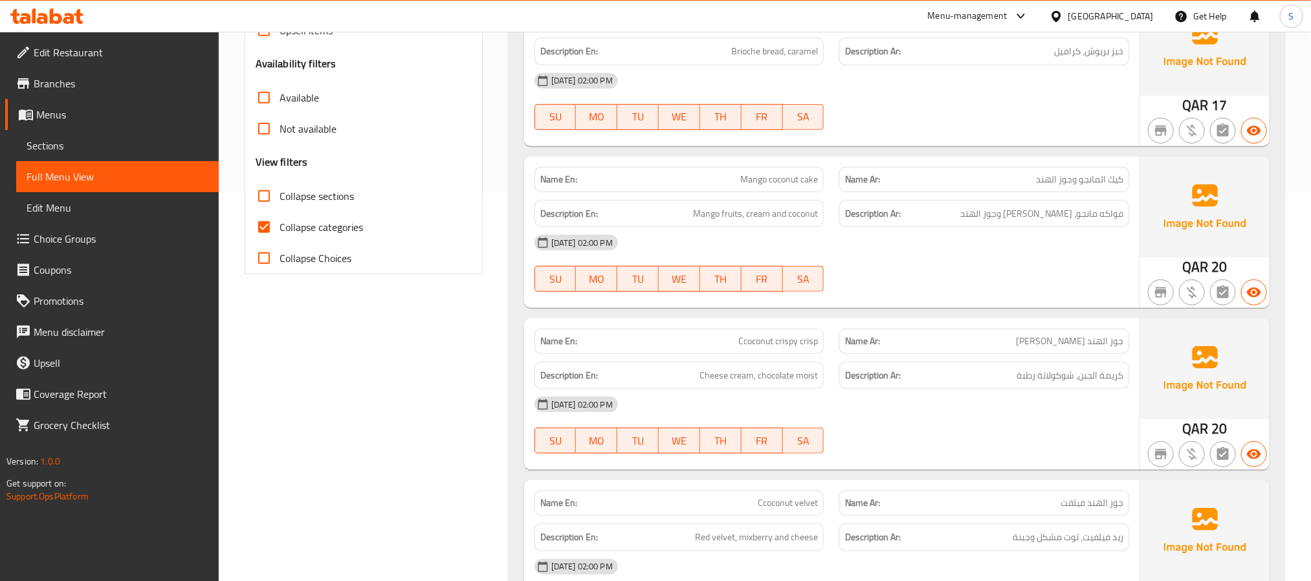
click at [271, 228] on input "Collapse categories" at bounding box center [264, 227] width 31 height 31
checkbox input "false"
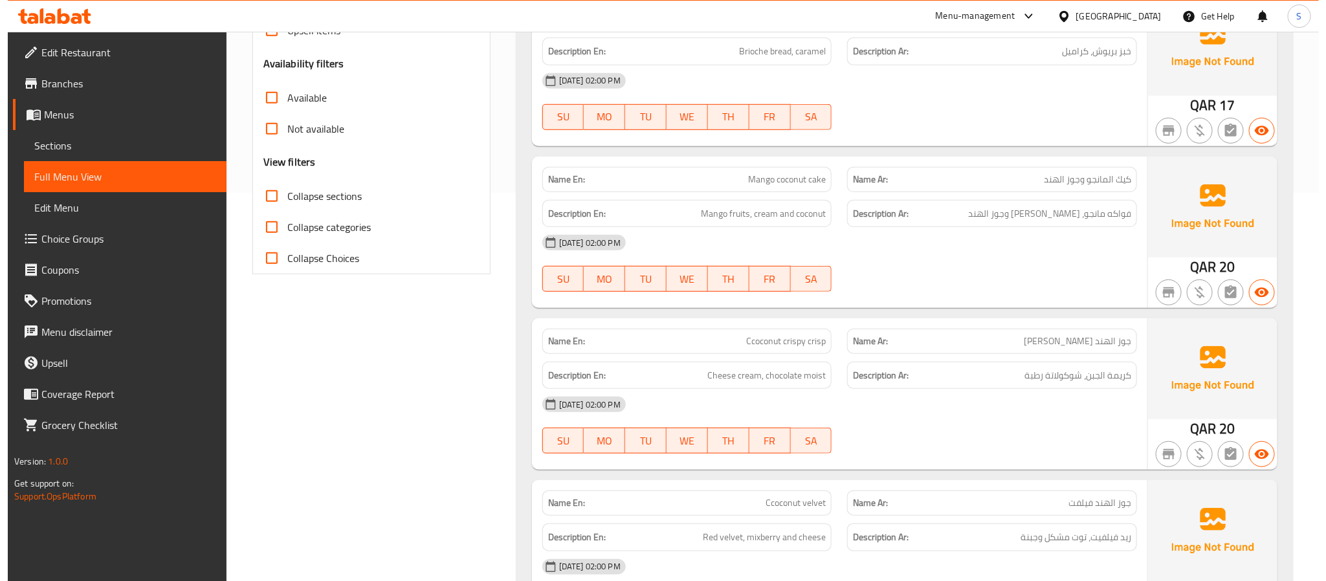
scroll to position [0, 0]
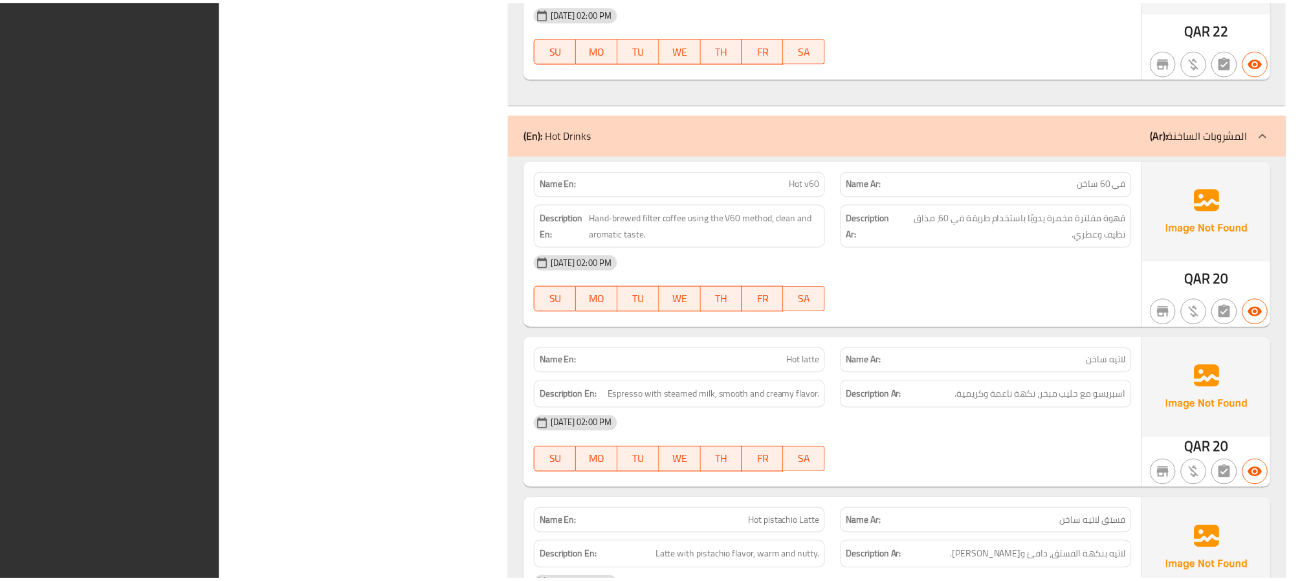
scroll to position [4182, 0]
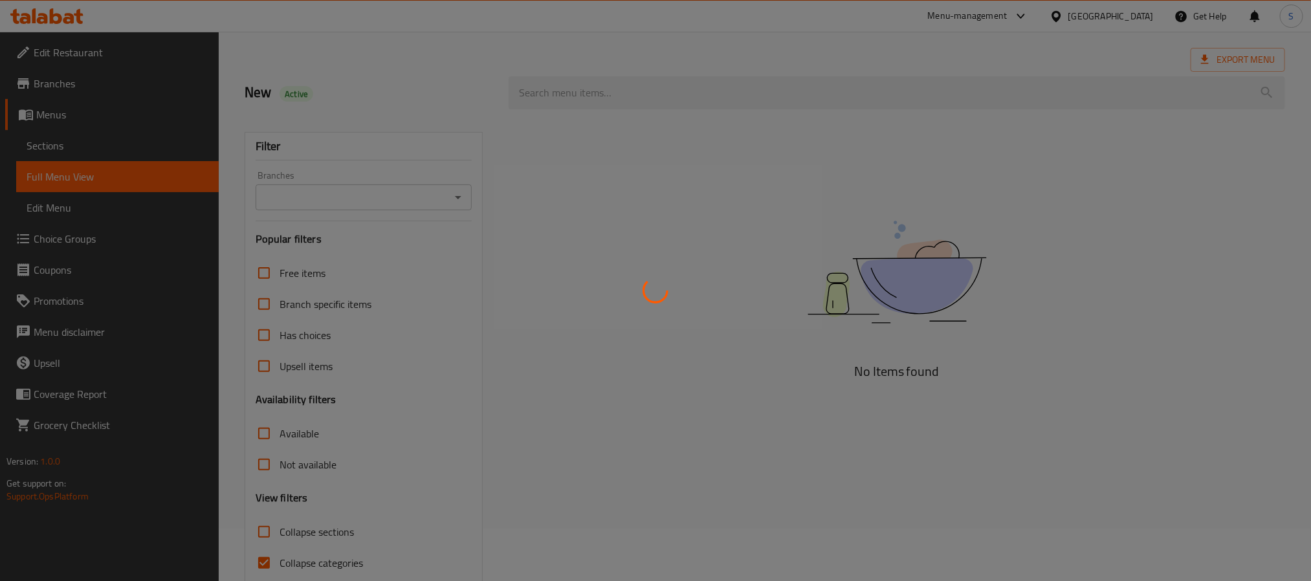
scroll to position [100, 0]
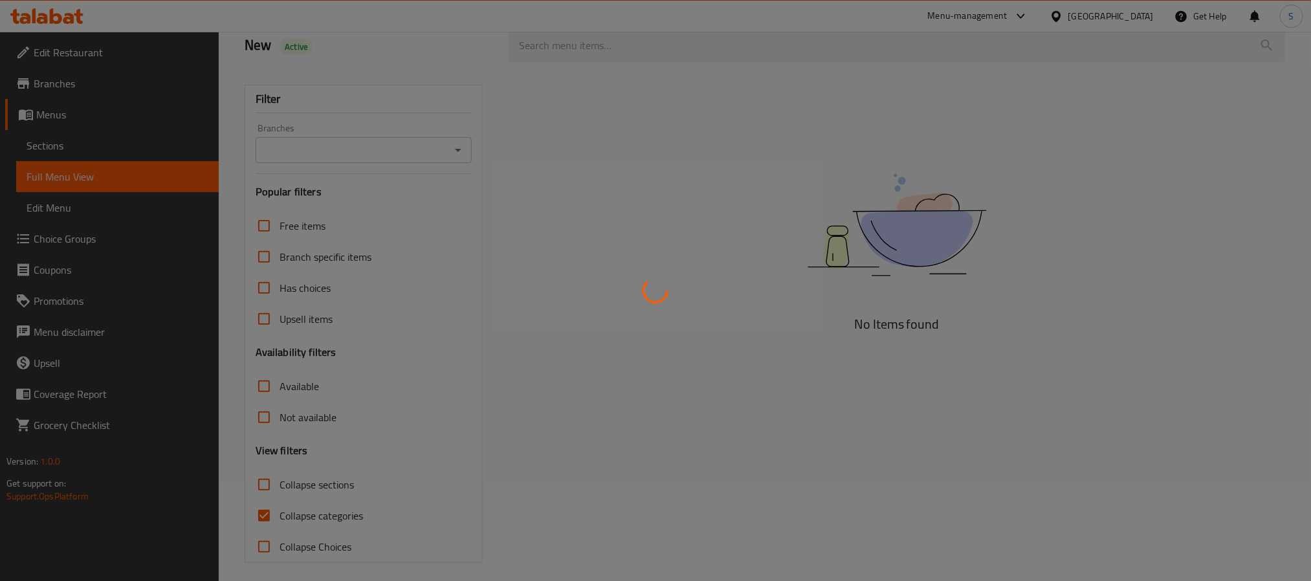
click at [269, 517] on div at bounding box center [655, 290] width 1311 height 581
click at [265, 519] on div at bounding box center [655, 290] width 1311 height 581
click at [263, 522] on div at bounding box center [655, 290] width 1311 height 581
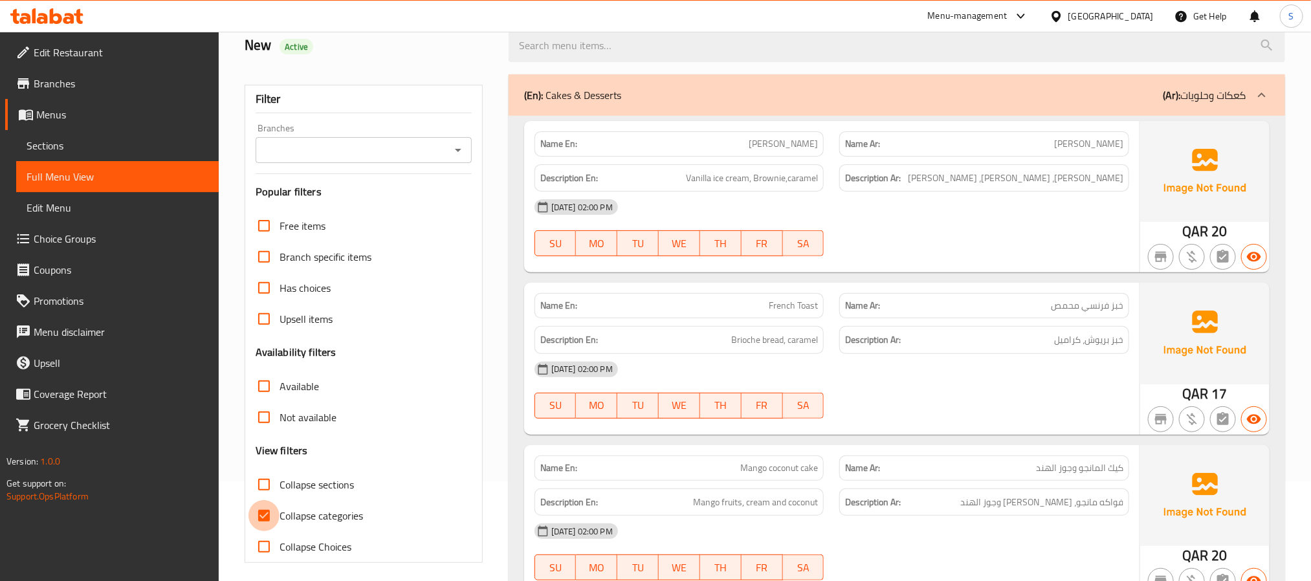
click at [263, 522] on input "Collapse categories" at bounding box center [264, 515] width 31 height 31
checkbox input "false"
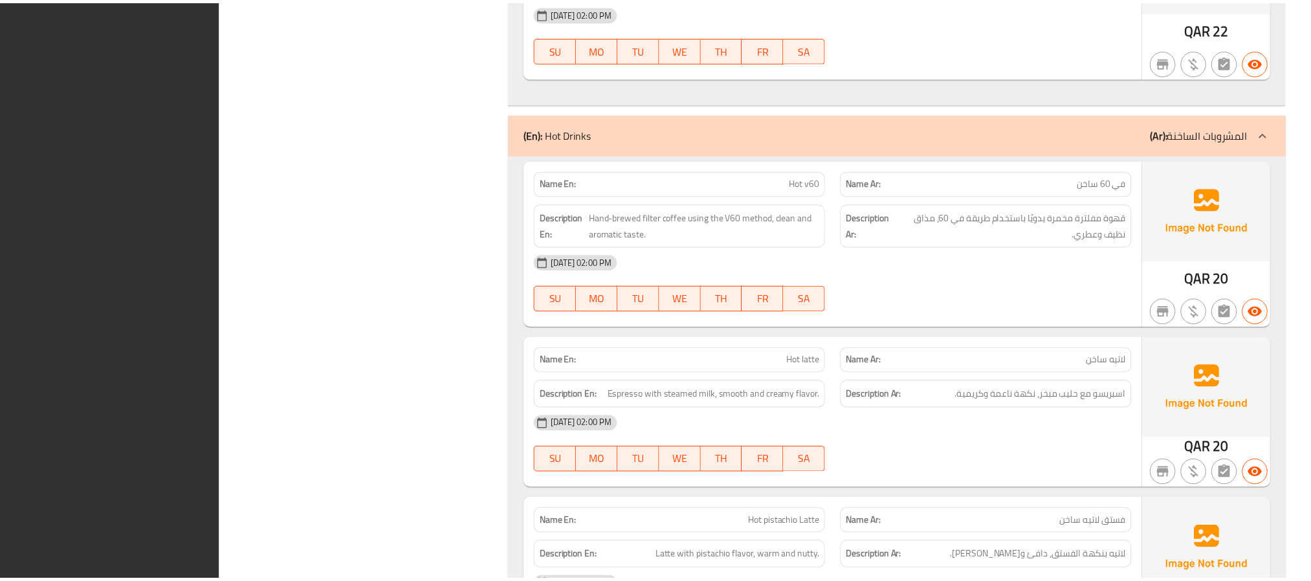
scroll to position [4182, 0]
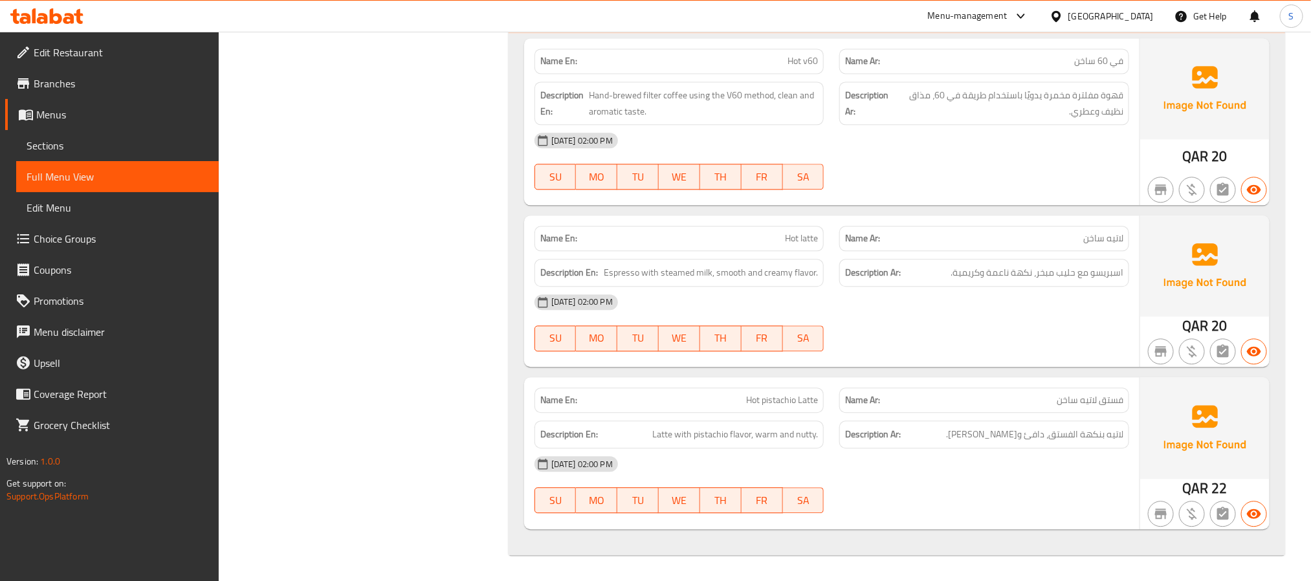
copy strong "Name En:"
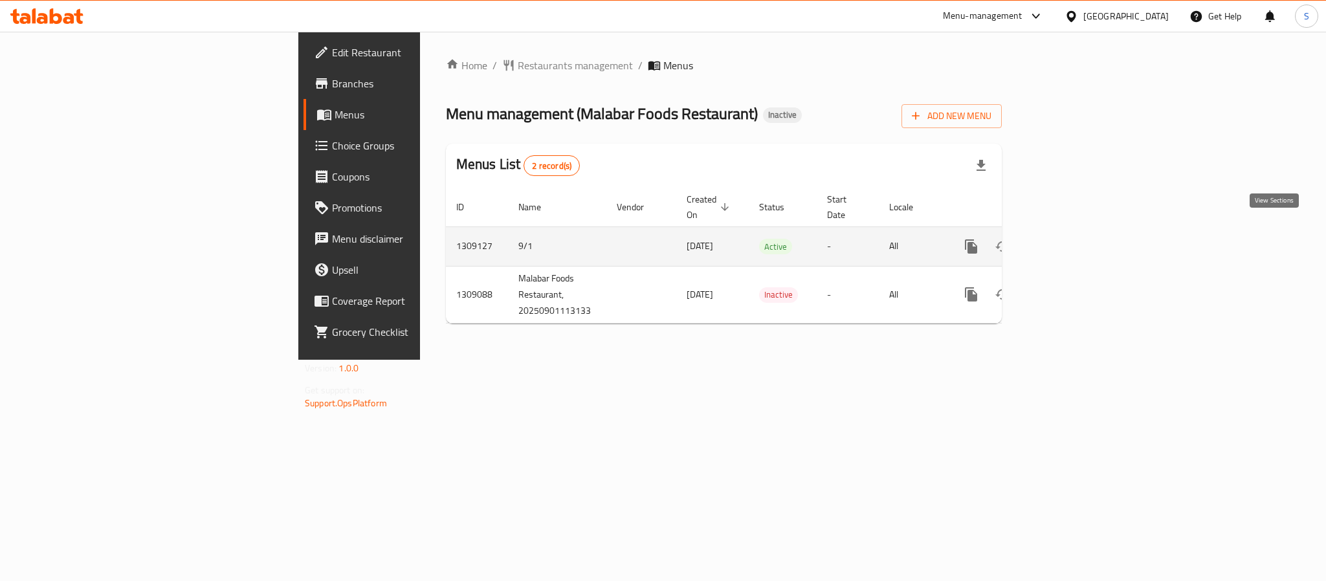
click at [1080, 236] on link "enhanced table" at bounding box center [1064, 246] width 31 height 31
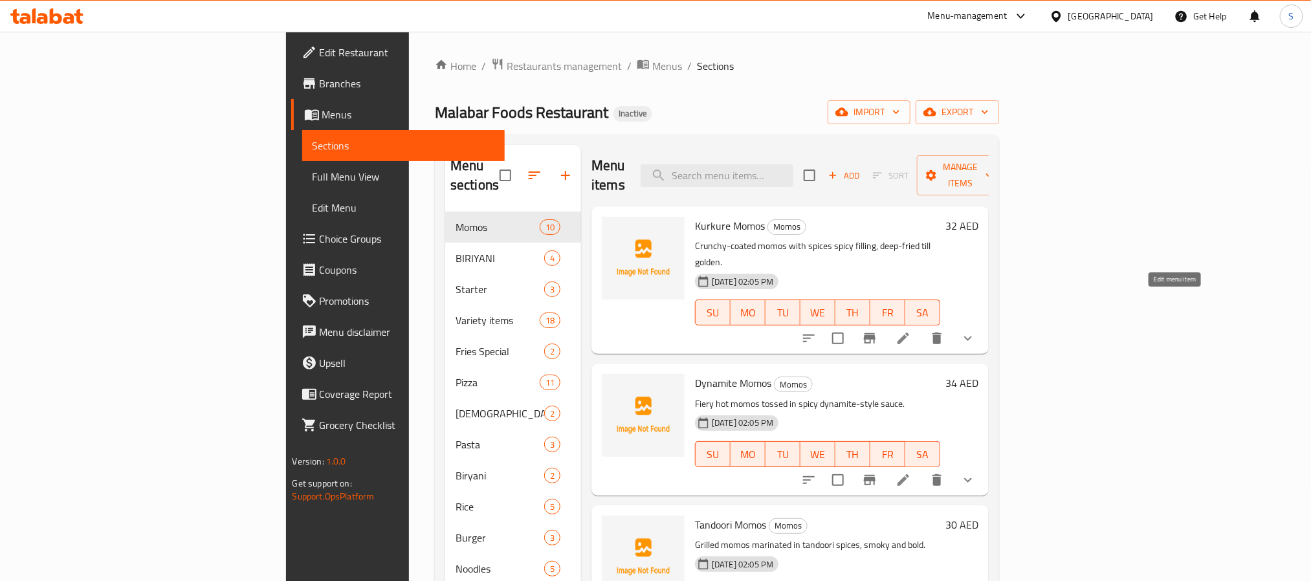
click at [911, 331] on icon at bounding box center [904, 339] width 16 height 16
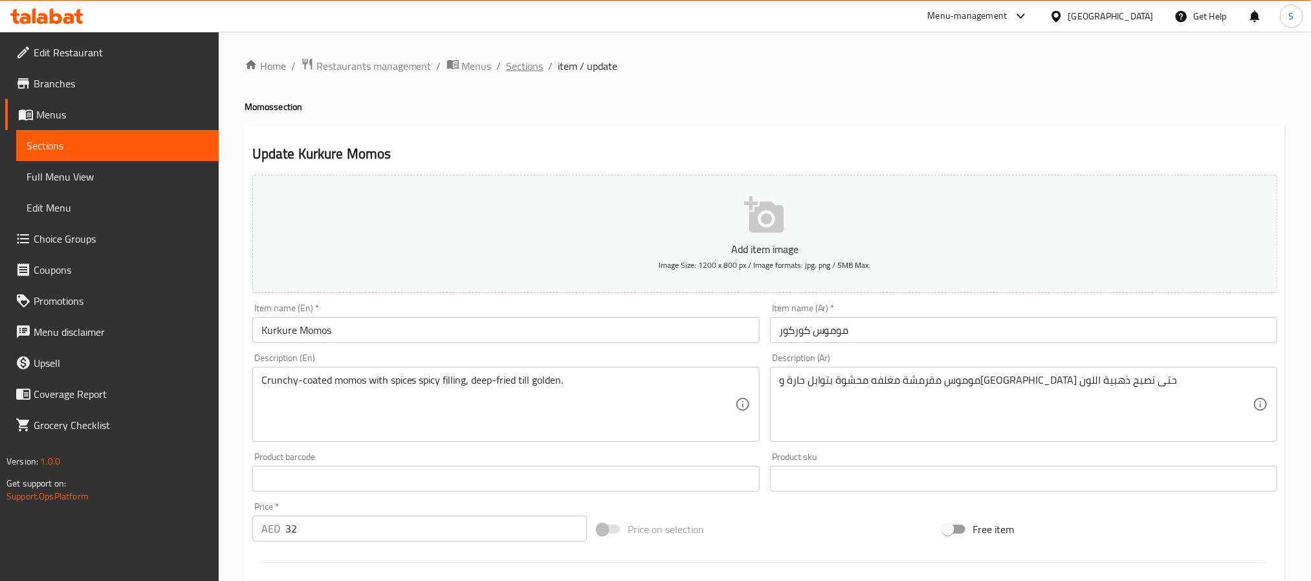
click at [535, 63] on span "Sections" at bounding box center [525, 66] width 37 height 16
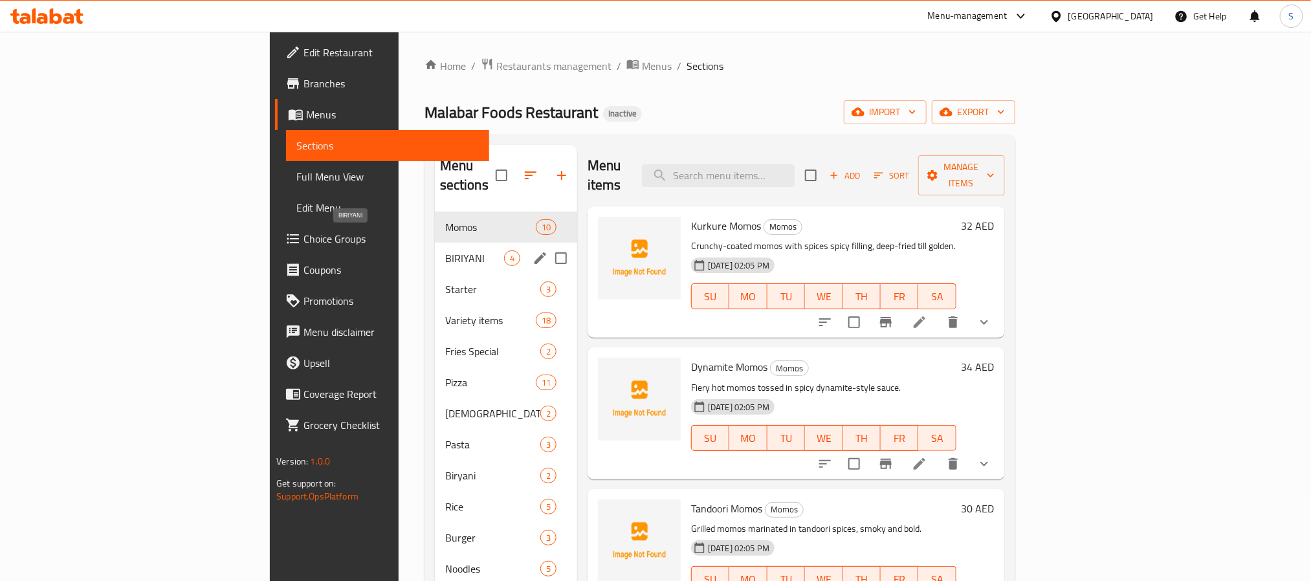
click at [445, 250] on span "BIRIYANI" at bounding box center [474, 258] width 59 height 16
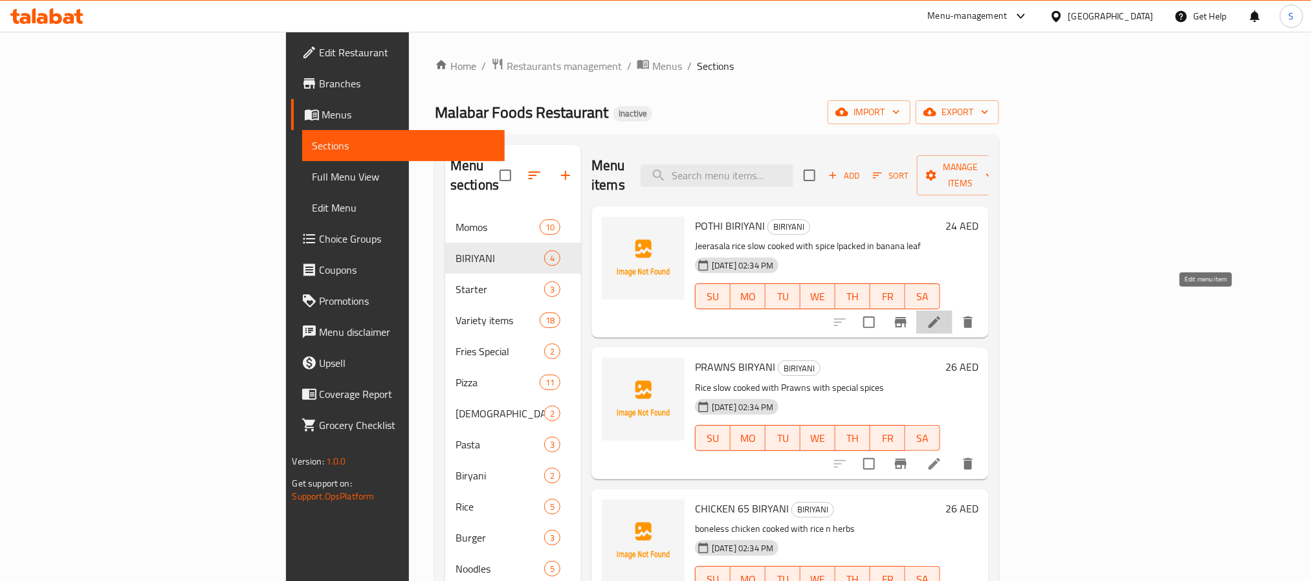
click at [940, 316] on icon at bounding box center [935, 322] width 12 height 12
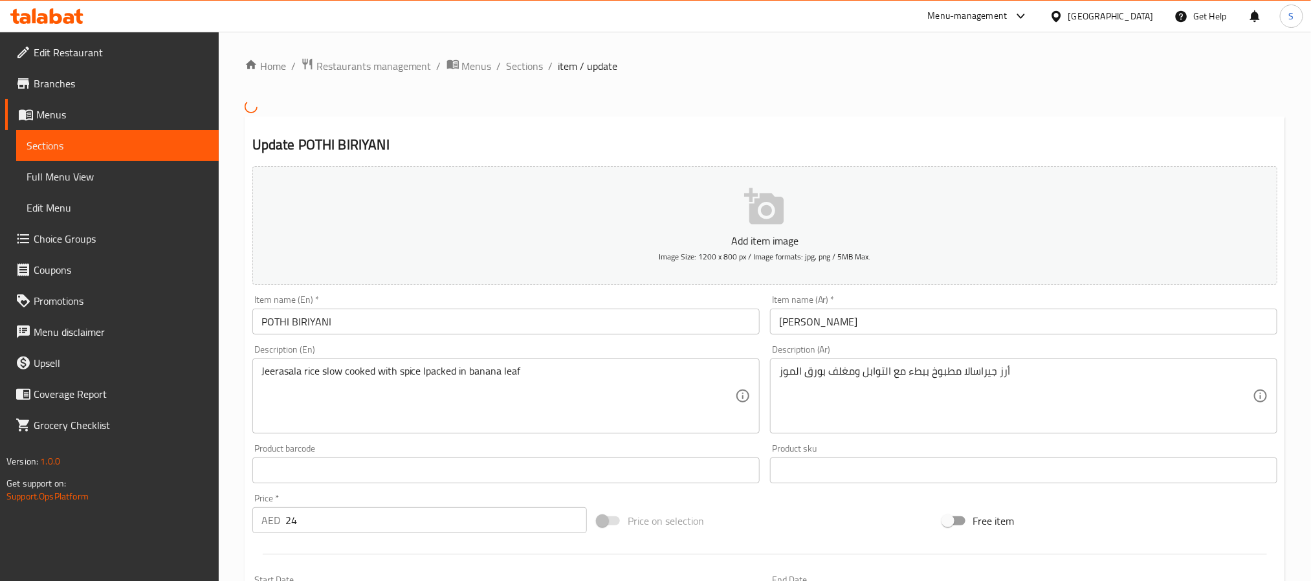
click at [801, 326] on input "[PERSON_NAME]" at bounding box center [1023, 322] width 507 height 26
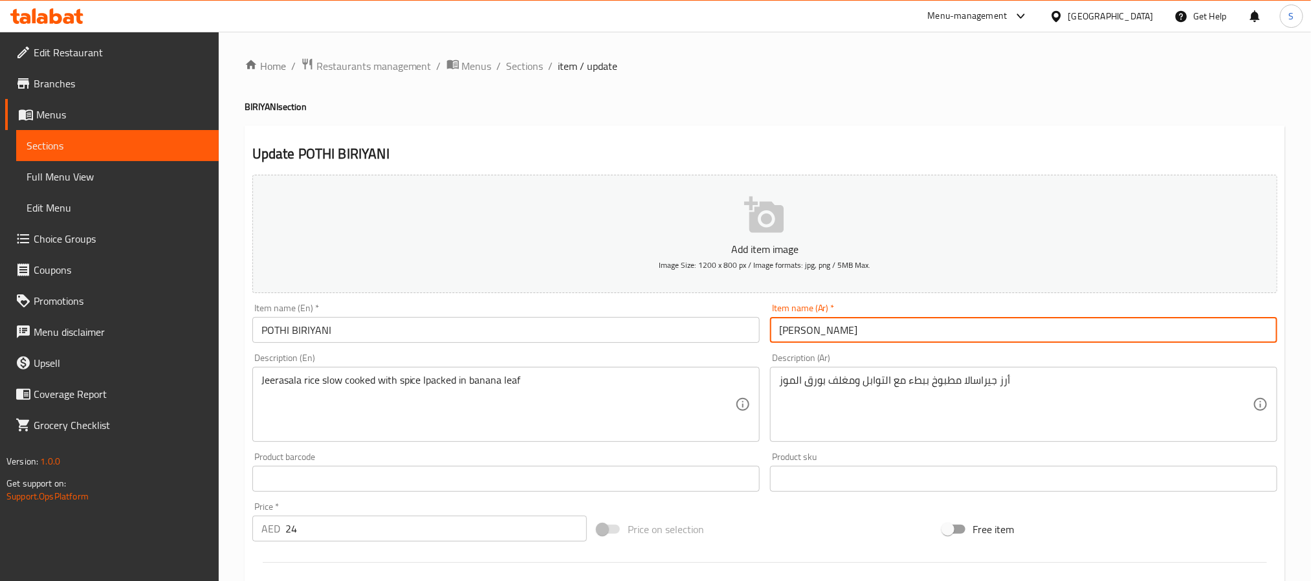
type input "[PERSON_NAME]"
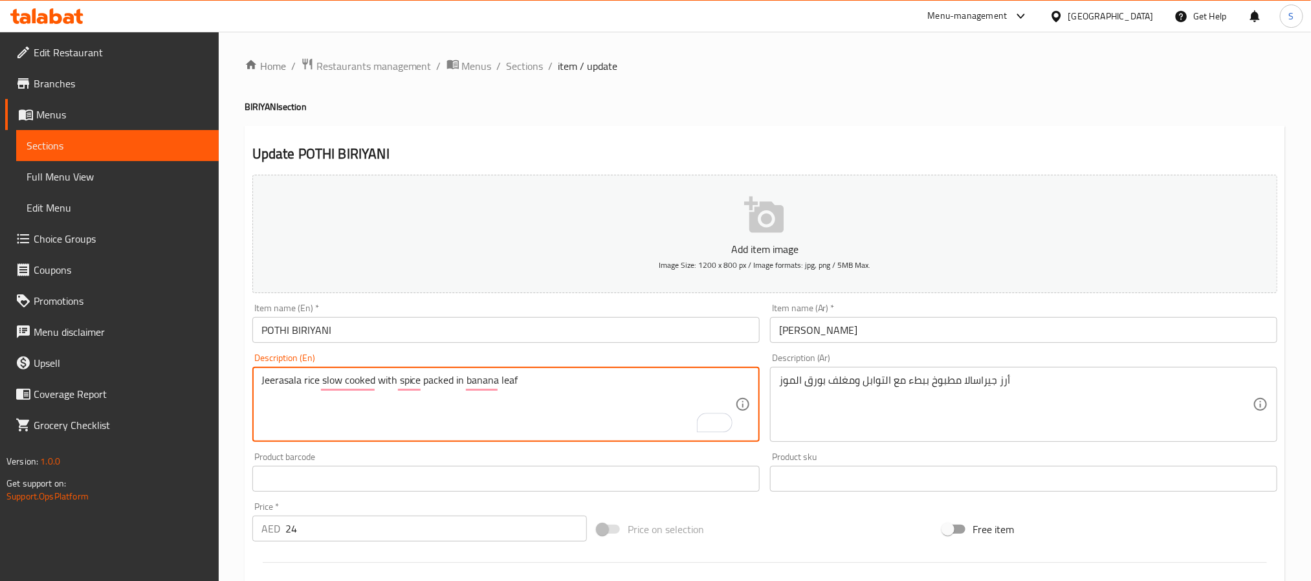
type textarea "Jeerasala rice slow cooked with spice packed in banana leaf"
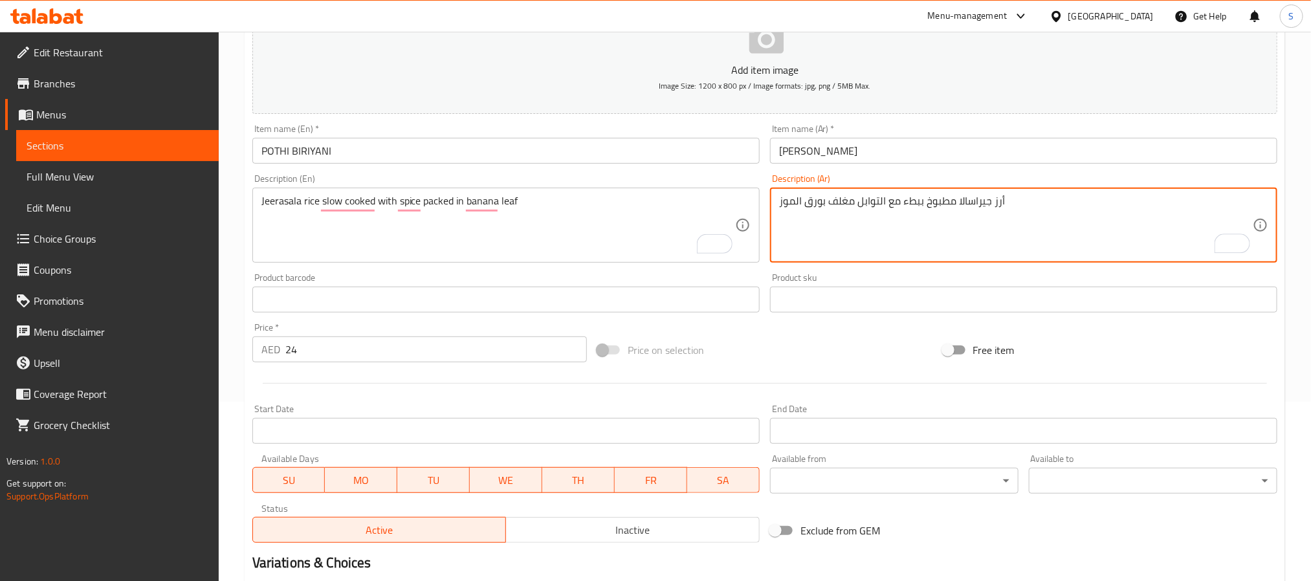
scroll to position [332, 0]
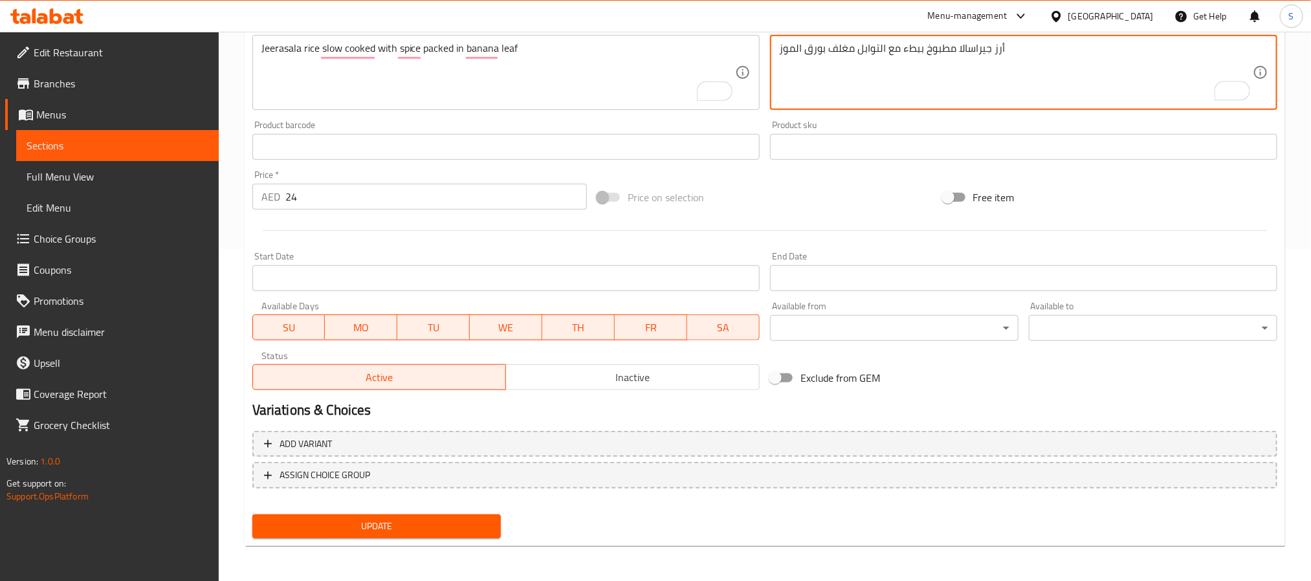
type textarea "أرز جيراسالا مطبوخ ببطء مع التوابل مغلف بورق الموز"
click at [474, 528] on span "Update" at bounding box center [377, 526] width 228 height 16
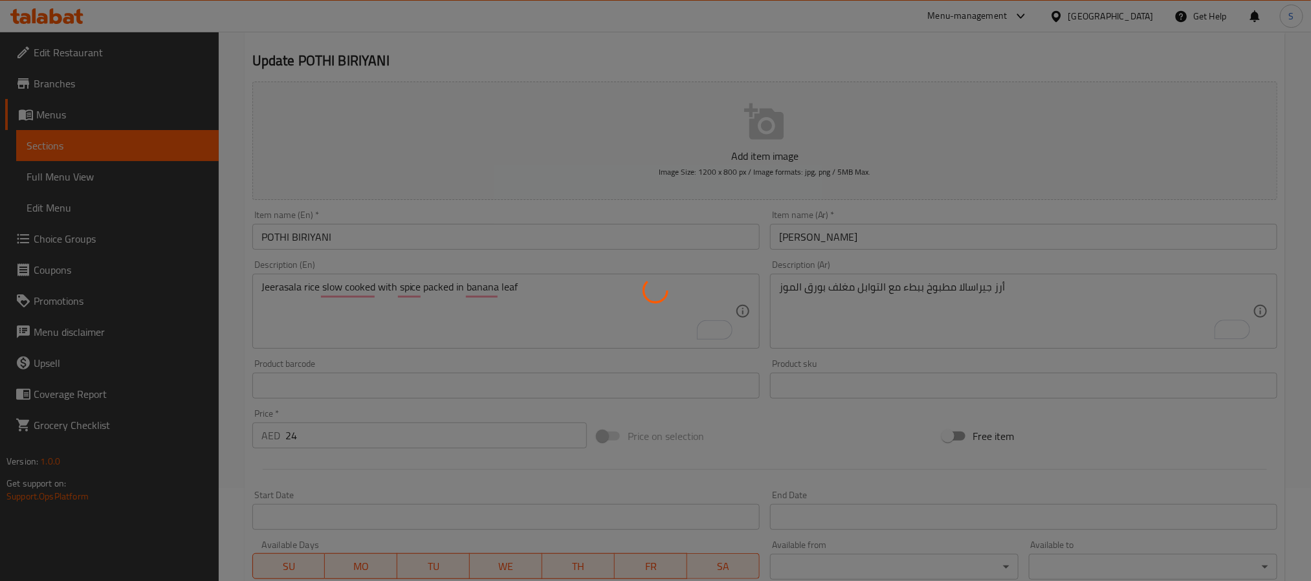
scroll to position [0, 0]
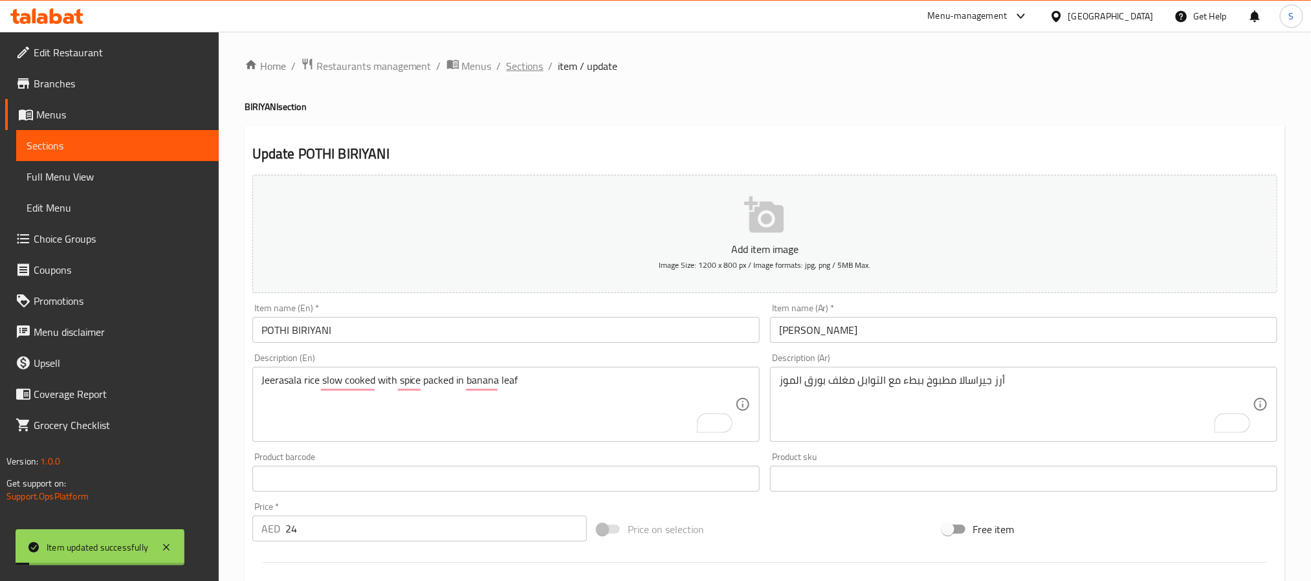
click at [521, 72] on span "Sections" at bounding box center [525, 66] width 37 height 16
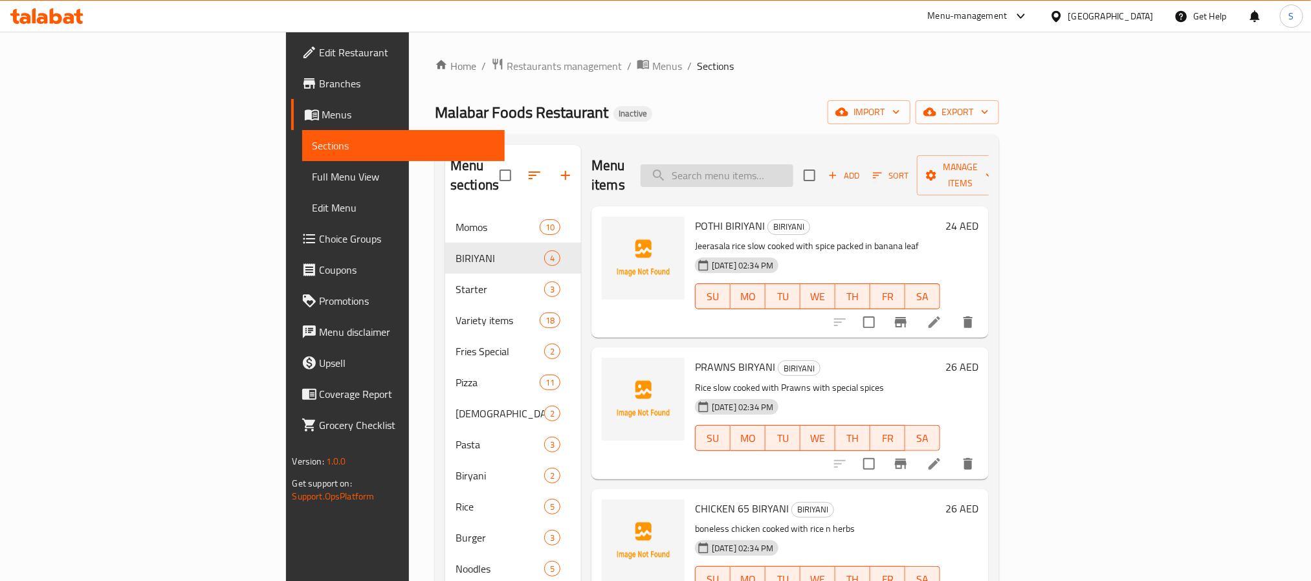
click at [793, 164] on input "search" at bounding box center [717, 175] width 153 height 23
paste input "CHICKEN 65 BIRYANI"
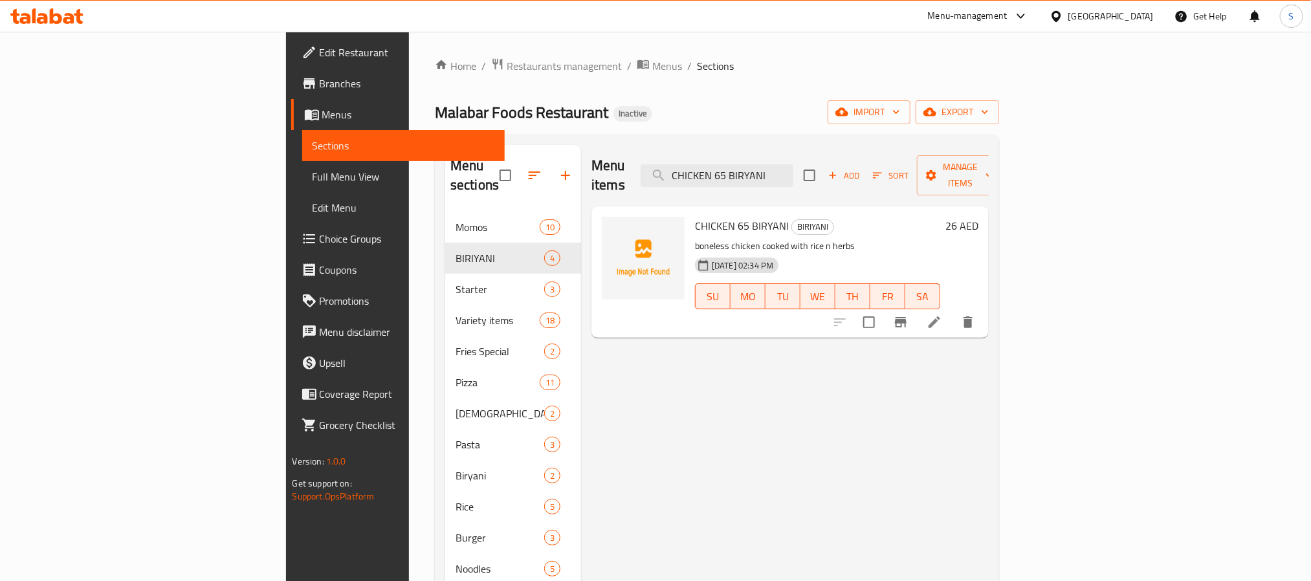
type input "CHICKEN 65 BIRYANI"
click at [940, 316] on icon at bounding box center [935, 322] width 12 height 12
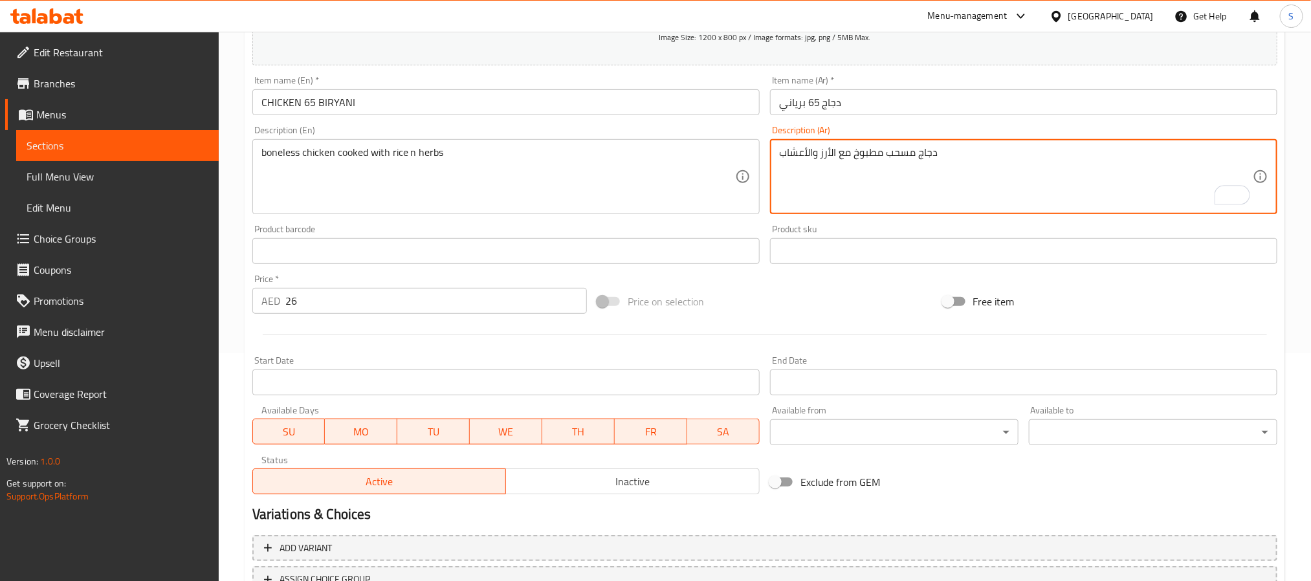
scroll to position [332, 0]
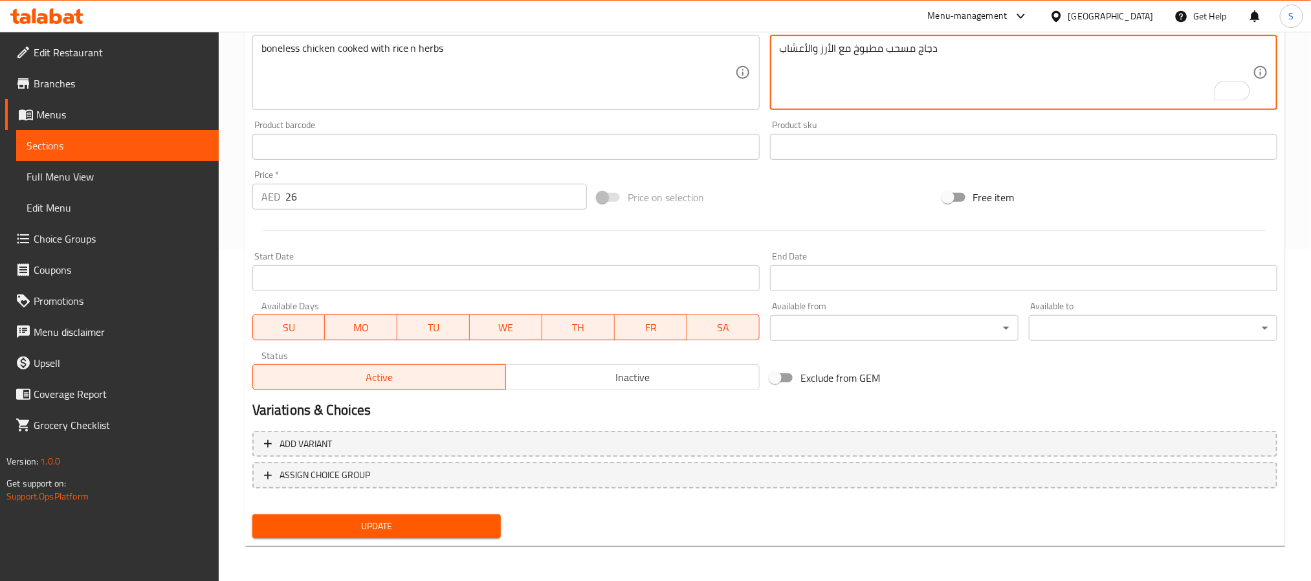
type textarea "دجاج مسحب مطبوخ مع الأرز والأعشاب"
click at [351, 523] on span "Update" at bounding box center [377, 526] width 228 height 16
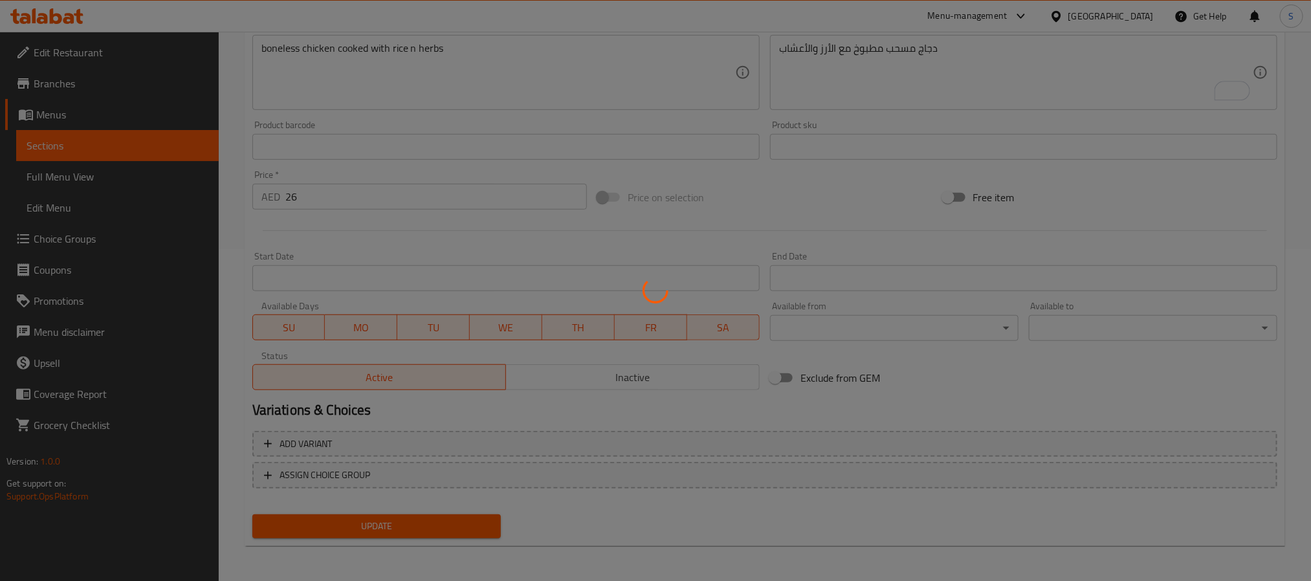
scroll to position [0, 0]
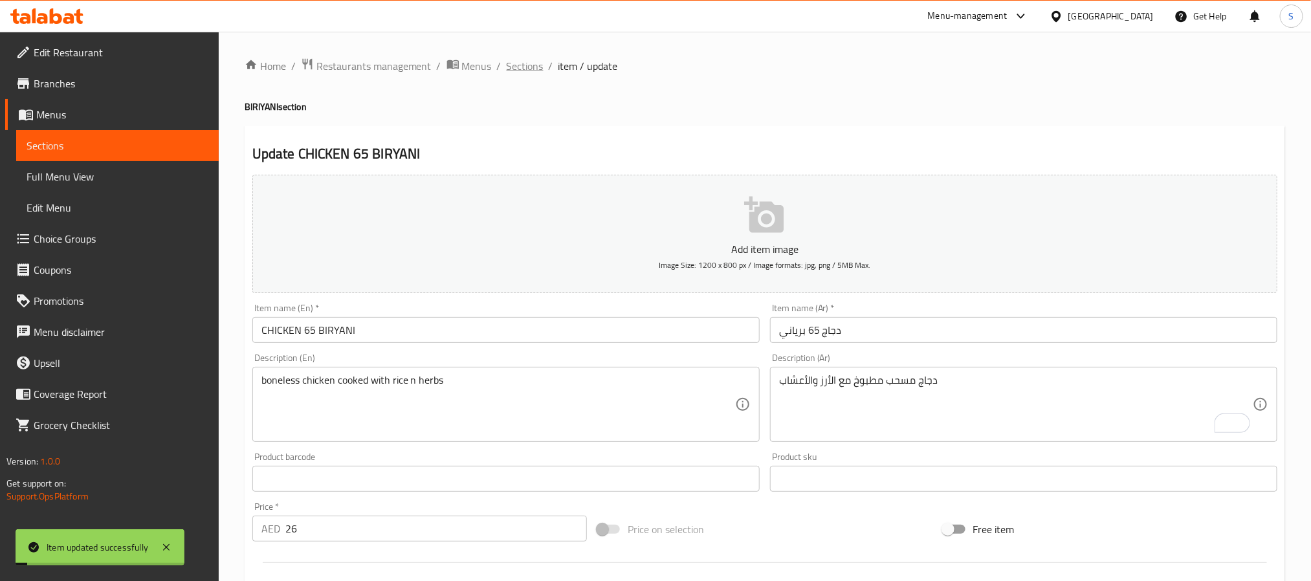
click at [524, 69] on span "Sections" at bounding box center [525, 66] width 37 height 16
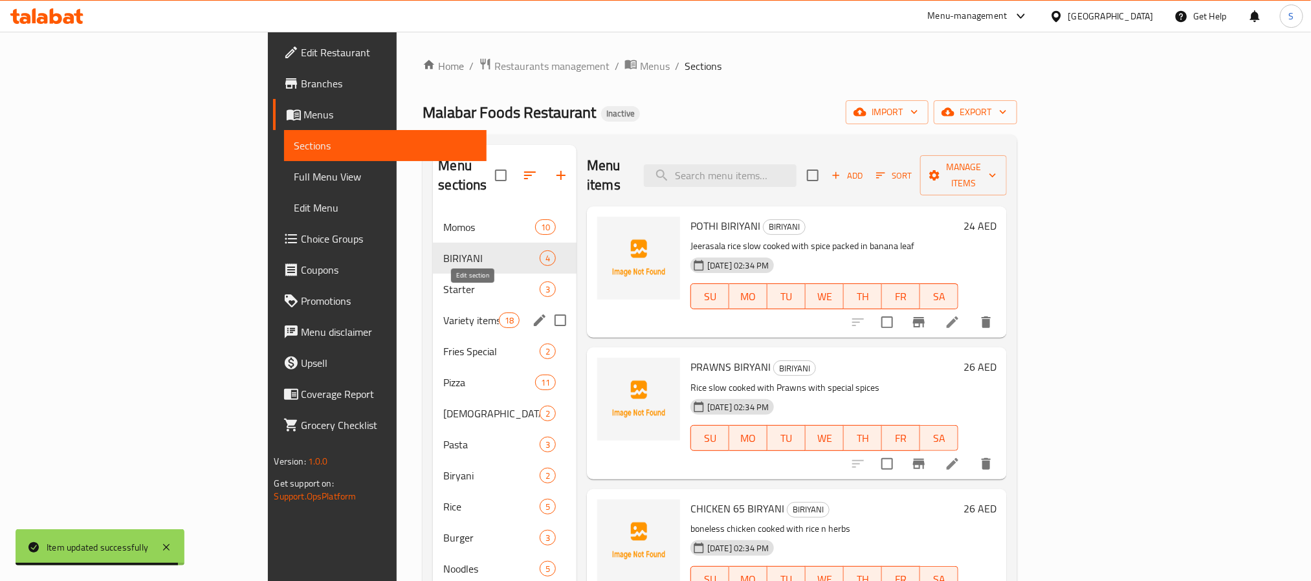
click at [534, 315] on icon "edit" at bounding box center [540, 321] width 12 height 12
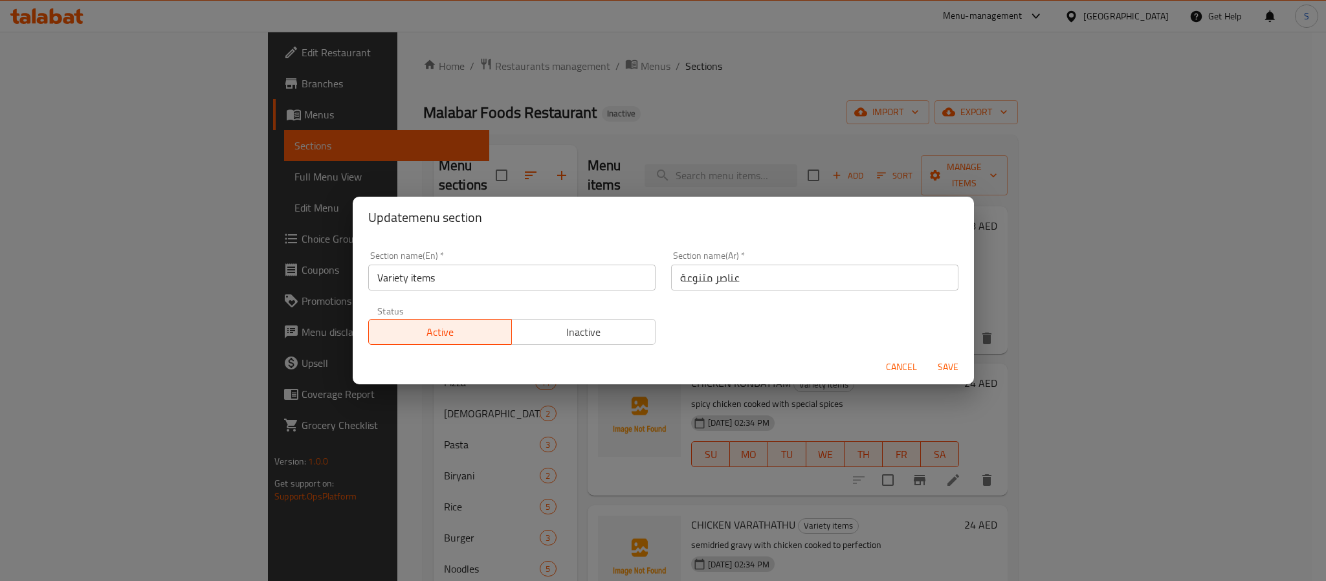
click at [719, 282] on input "عناصر متنوعة" at bounding box center [814, 278] width 287 height 26
type input "أصناف متنوعة"
click at [927, 355] on button "Save" at bounding box center [947, 367] width 41 height 24
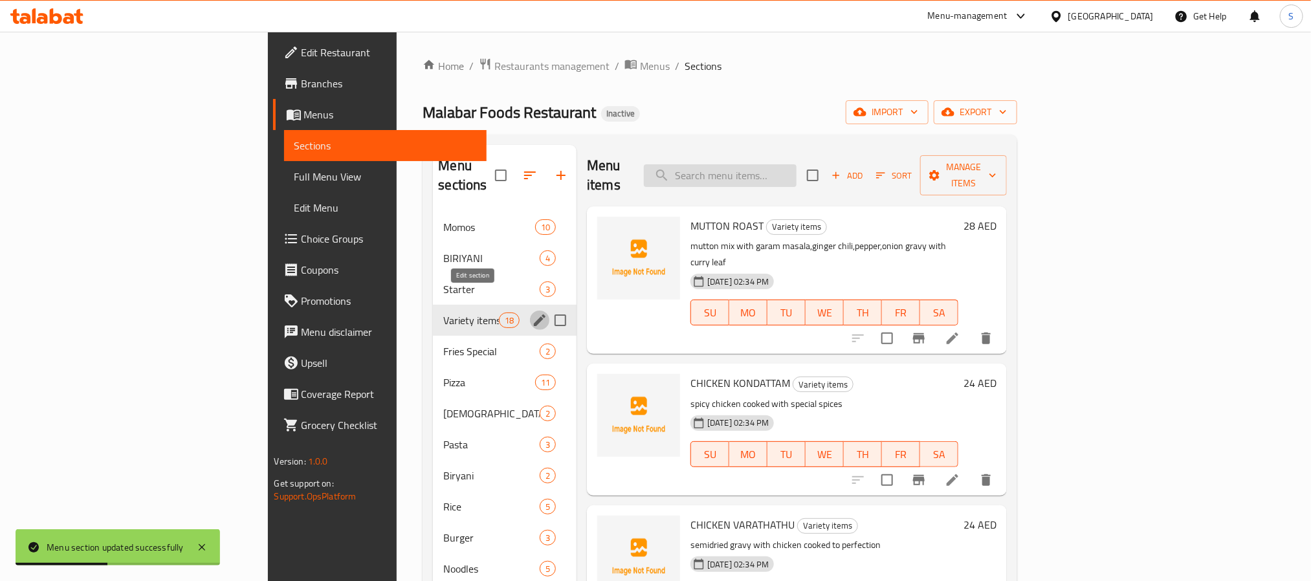
click at [797, 166] on input "search" at bounding box center [720, 175] width 153 height 23
paste input "MUTTON ROAST"
type input "MUTTON ROAST"
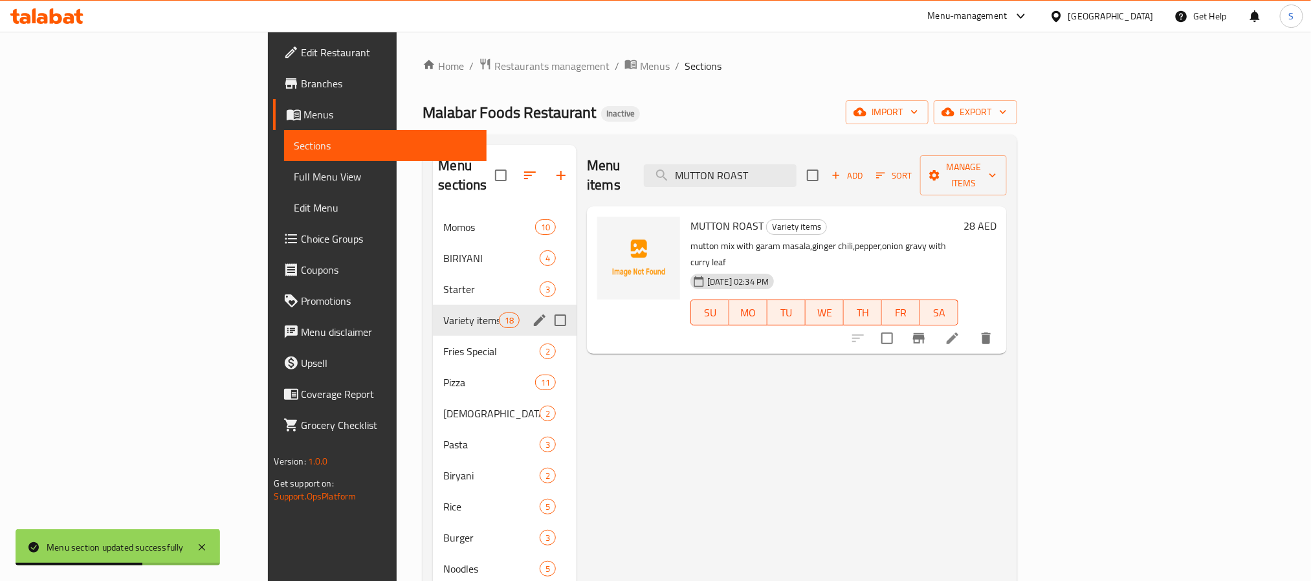
click at [971, 327] on li at bounding box center [953, 338] width 36 height 23
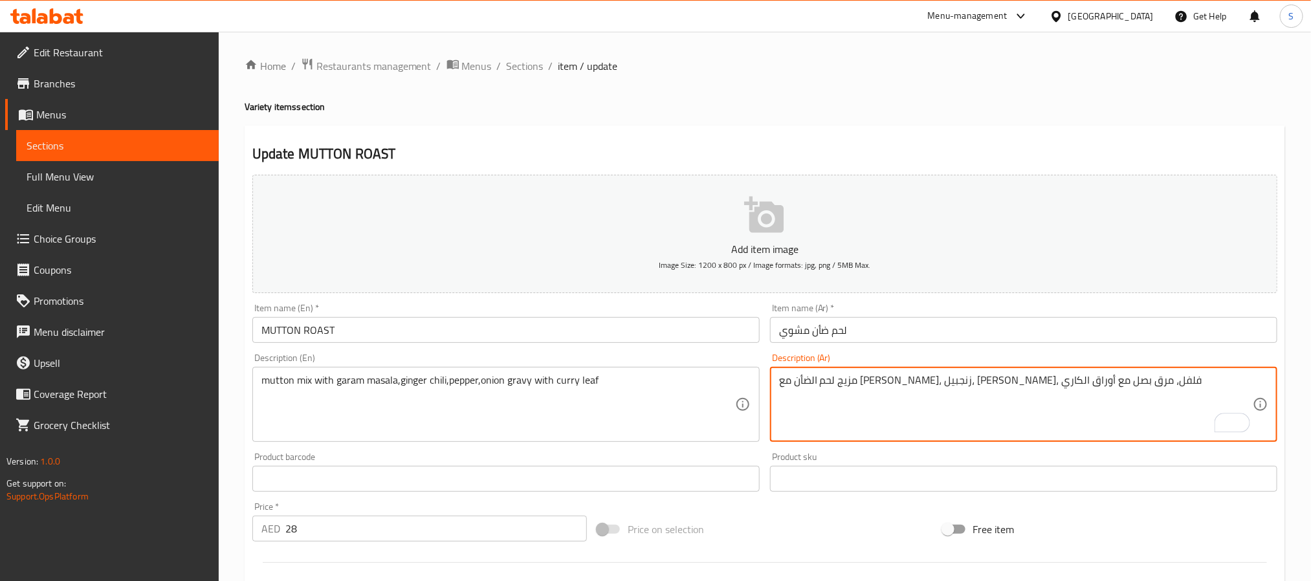
click at [885, 388] on textarea "مزيج لحم الضأن مع جارام ماسالا، زنجبيل، تشيلي، فلفل، مرق بصل مع أوراق الكاري" at bounding box center [1016, 404] width 474 height 61
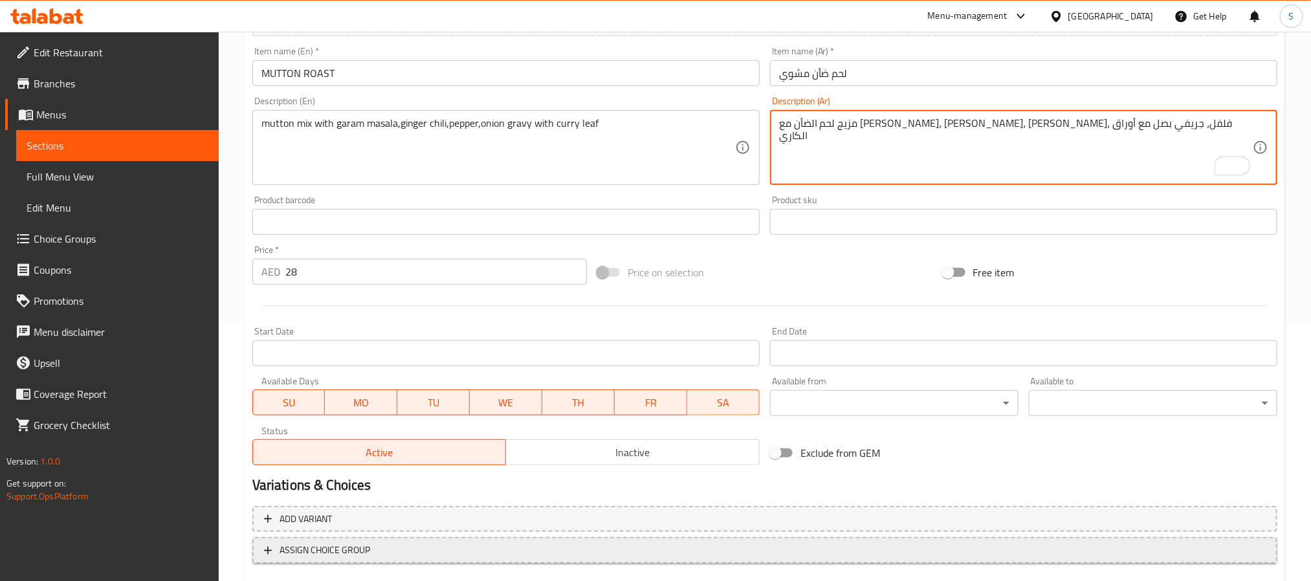
scroll to position [332, 0]
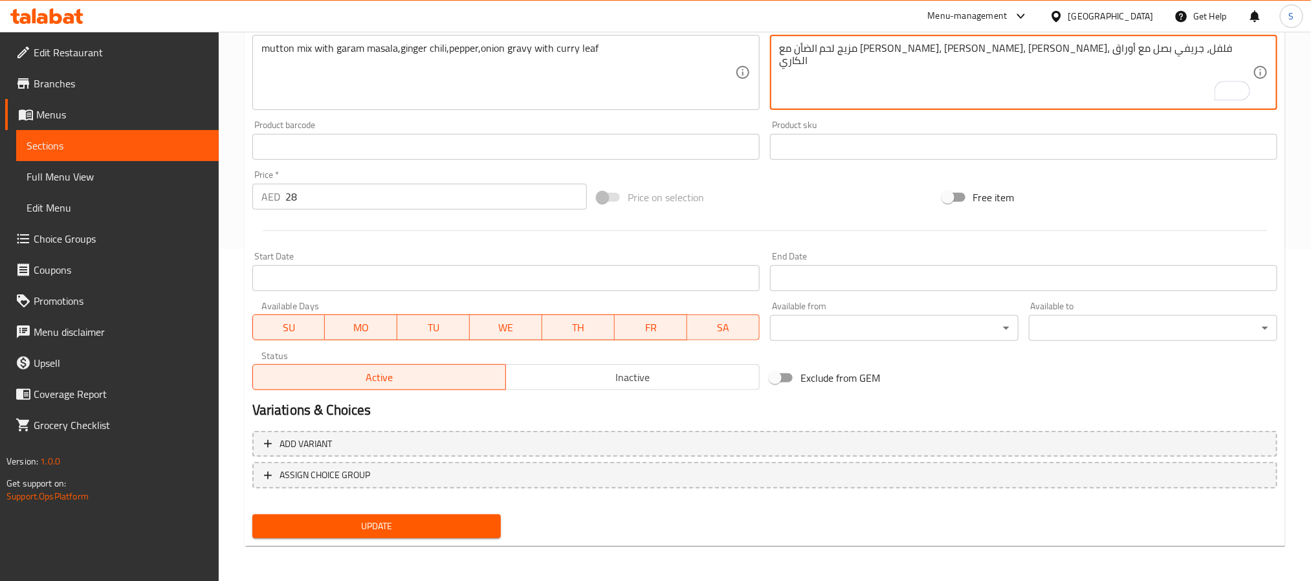
type textarea "مزيج لحم الضأن مع جارام ماسالا، زنجبيل، تشيلي، فلفل، جريفي بصل مع أوراق الكاري"
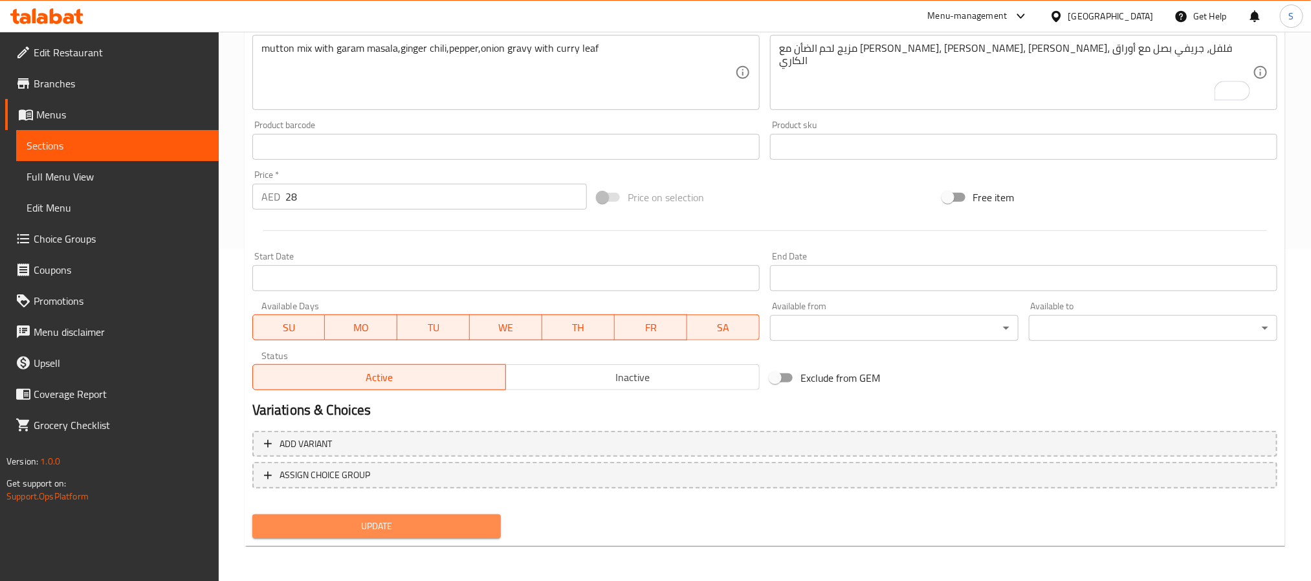
click at [439, 537] on button "Update" at bounding box center [376, 527] width 249 height 24
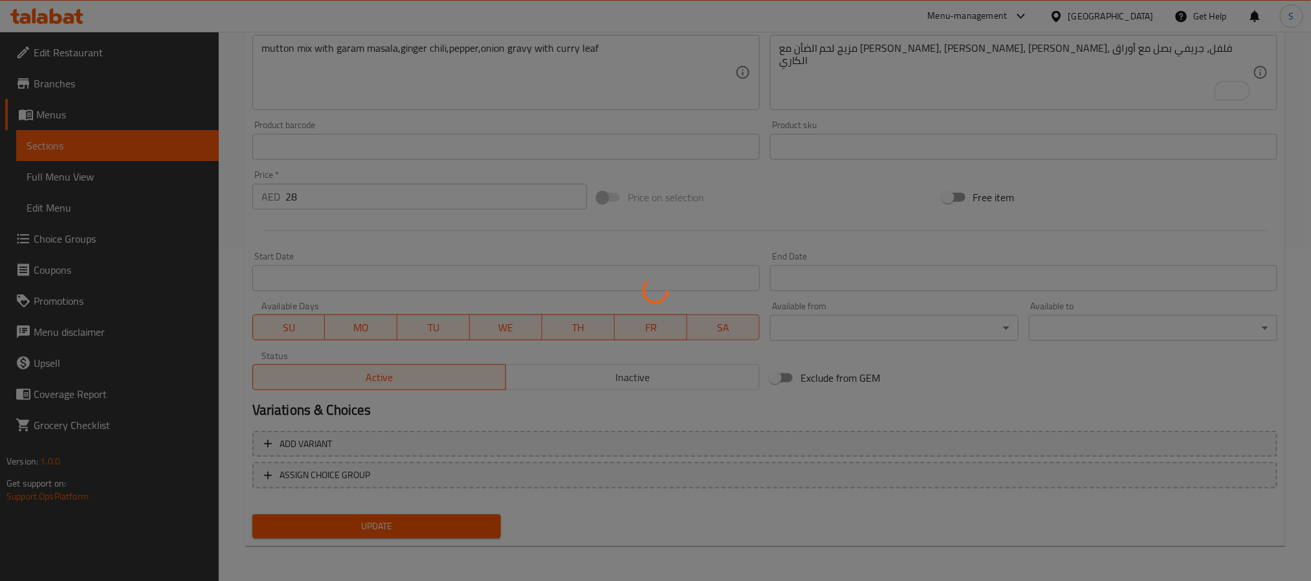
scroll to position [0, 0]
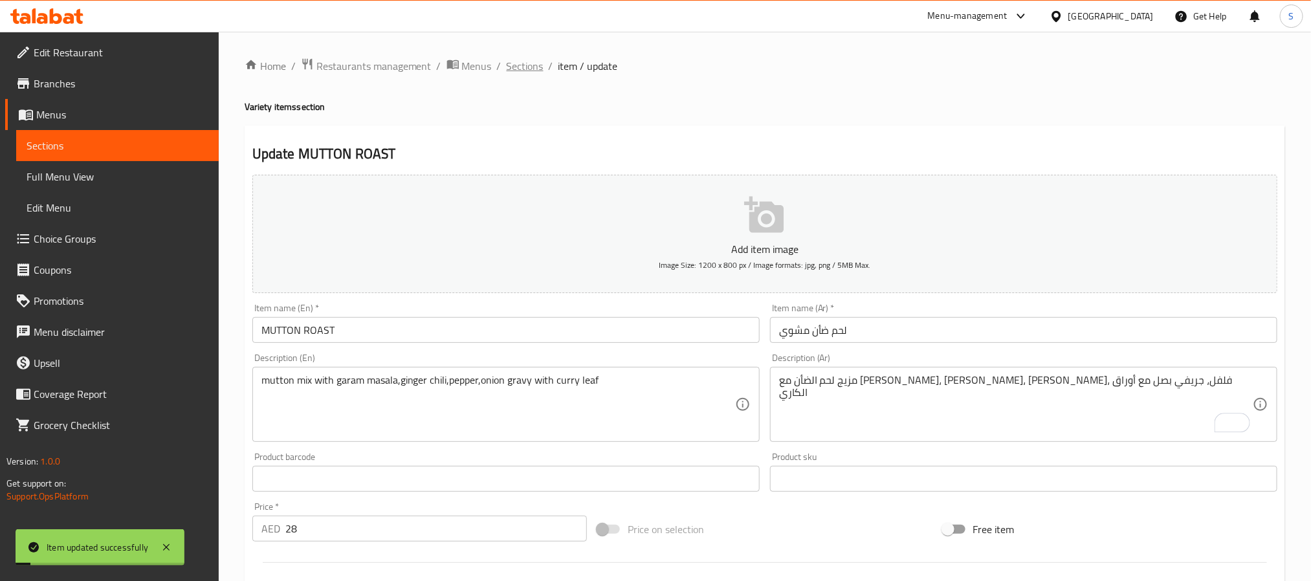
click at [516, 67] on span "Sections" at bounding box center [525, 66] width 37 height 16
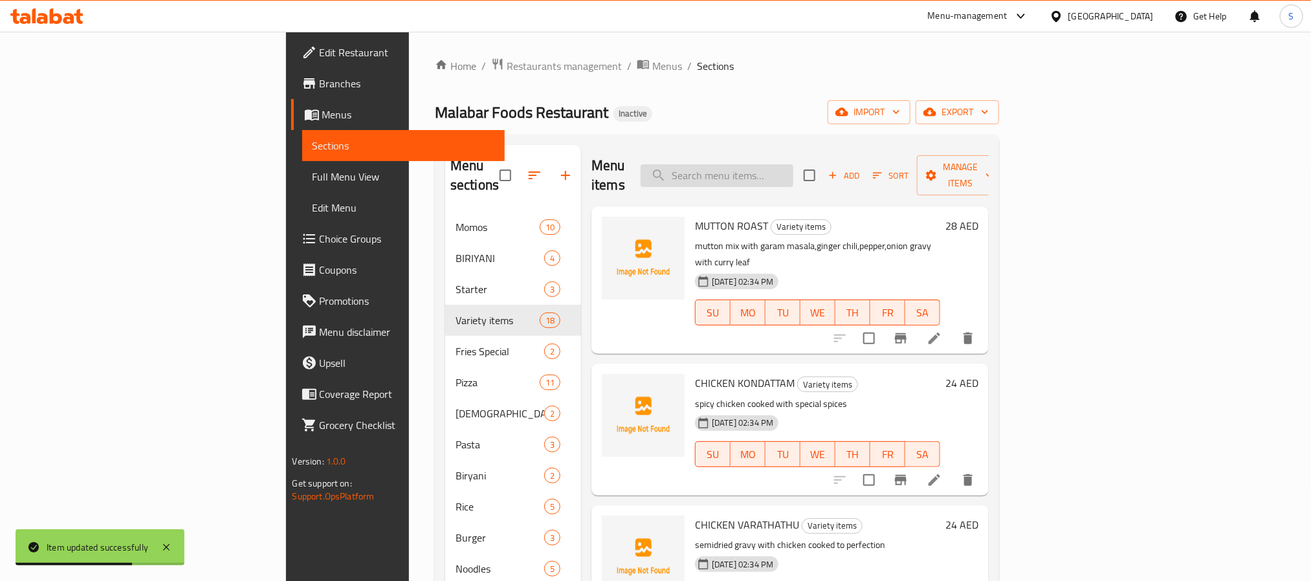
click at [793, 164] on input "search" at bounding box center [717, 175] width 153 height 23
paste input "CHICKEN VARATHATHU"
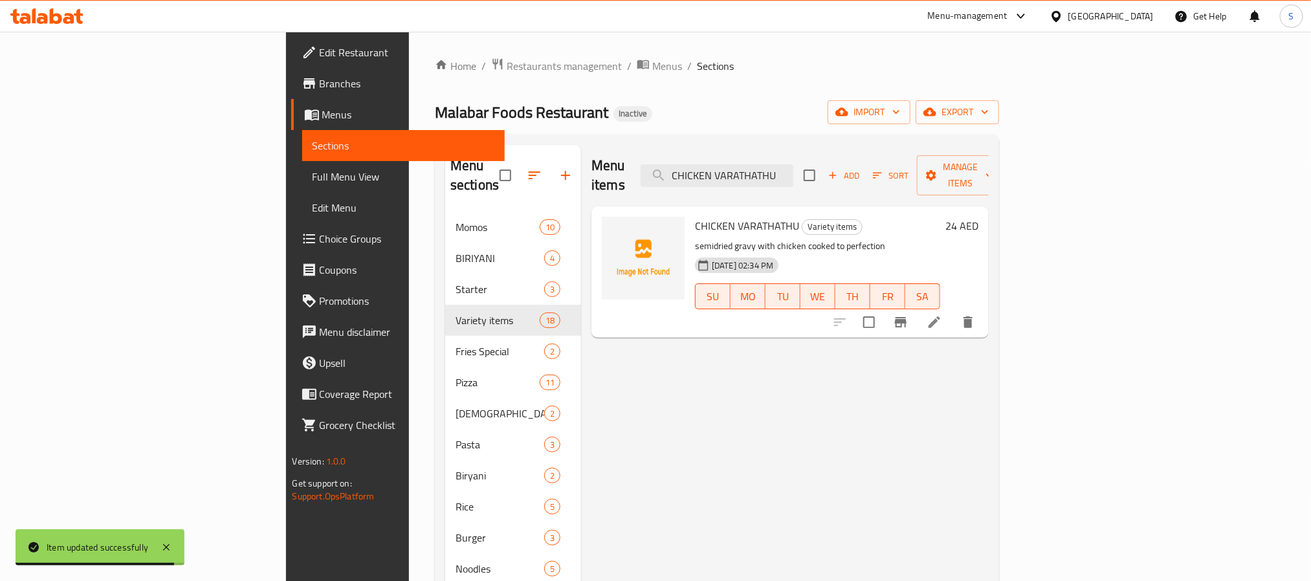
type input "CHICKEN VARATHATHU"
click at [942, 315] on icon at bounding box center [935, 323] width 16 height 16
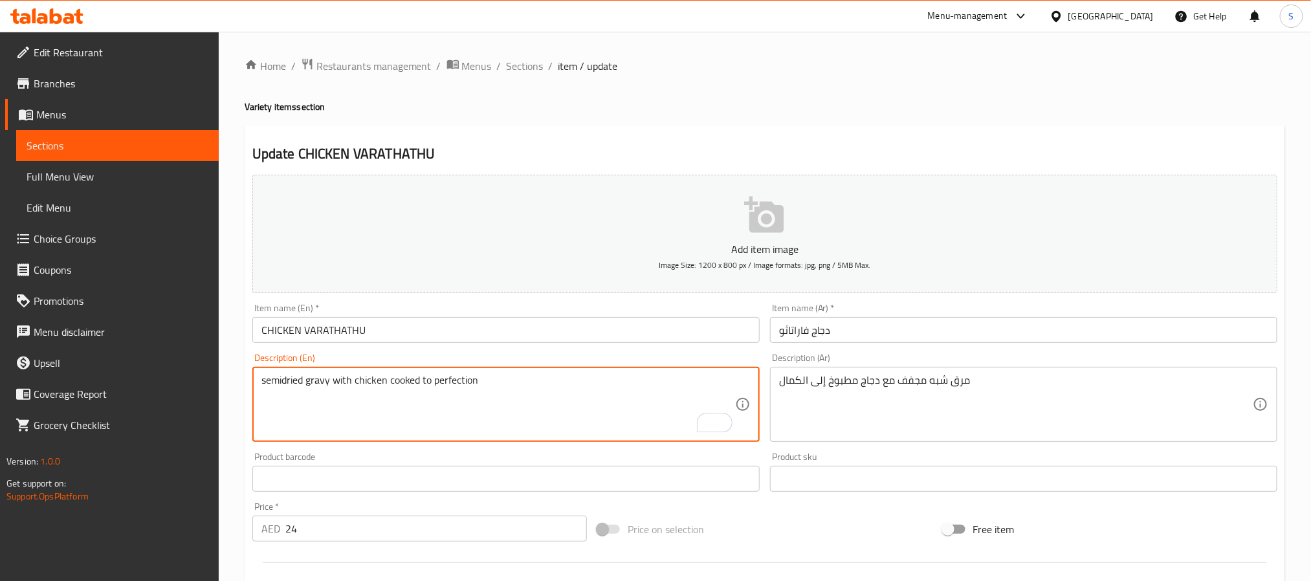
click at [274, 379] on textarea "semidried gravy with chicken cooked to perfection" at bounding box center [498, 404] width 474 height 61
click at [550, 406] on textarea "semidried gravy with chicken cooked to perfection" at bounding box center [498, 404] width 474 height 61
click at [282, 375] on textarea "semidried gravy with chicken cooked to perfection" at bounding box center [498, 404] width 474 height 61
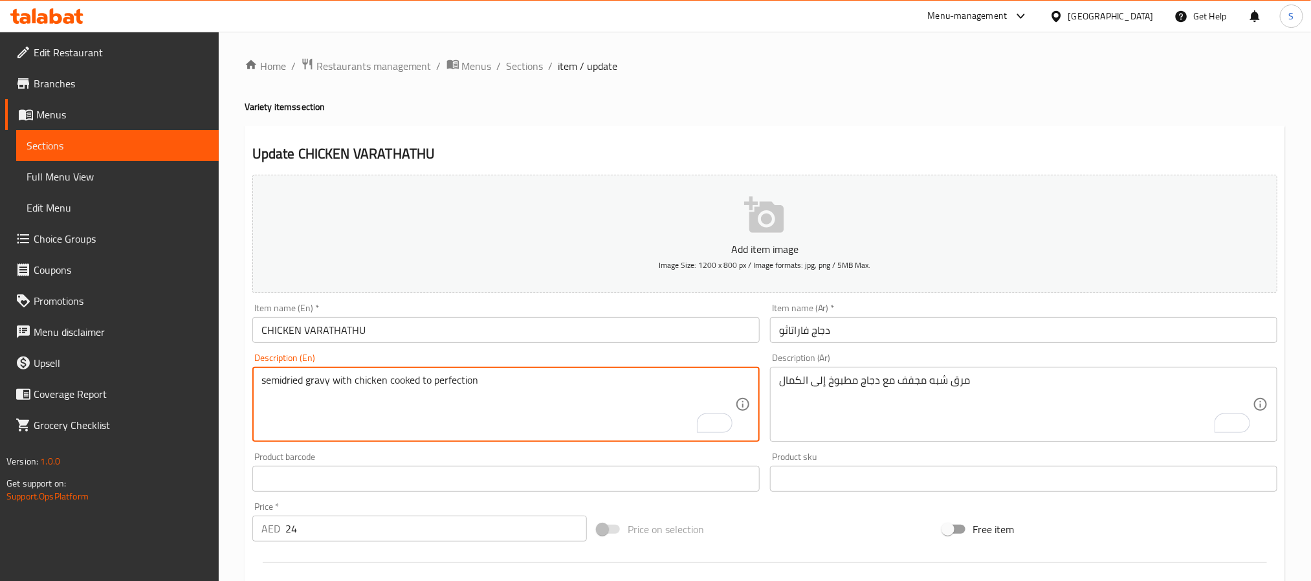
drag, startPoint x: 463, startPoint y: 425, endPoint x: 449, endPoint y: 418, distance: 15.9
click at [462, 425] on textarea "semidried gravy with chicken cooked to perfection" at bounding box center [498, 404] width 474 height 61
click at [285, 385] on textarea "semidried gravy with chicken cooked to perfection" at bounding box center [498, 404] width 474 height 61
click at [282, 383] on textarea "semidried gravy with chicken cooked to perfection" at bounding box center [498, 404] width 474 height 61
type textarea "semi dried gravy with chicken cooked to perfection"
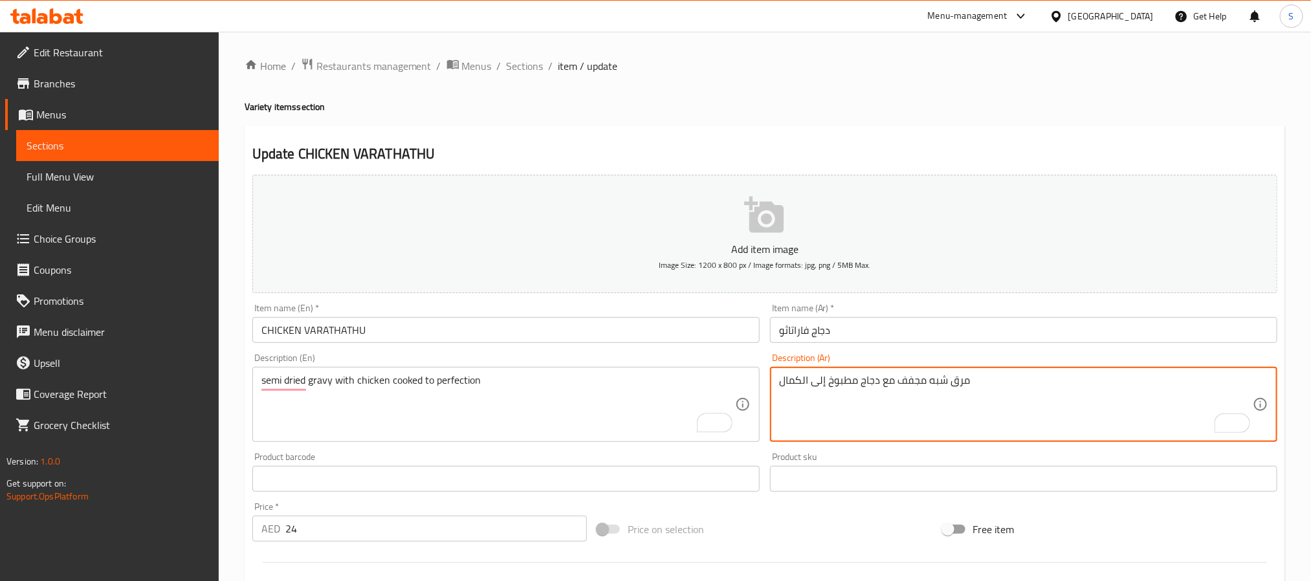
click at [956, 386] on textarea "مرق شبه مجفف مع دجاج مطبوخ إلى الكمال" at bounding box center [1016, 404] width 474 height 61
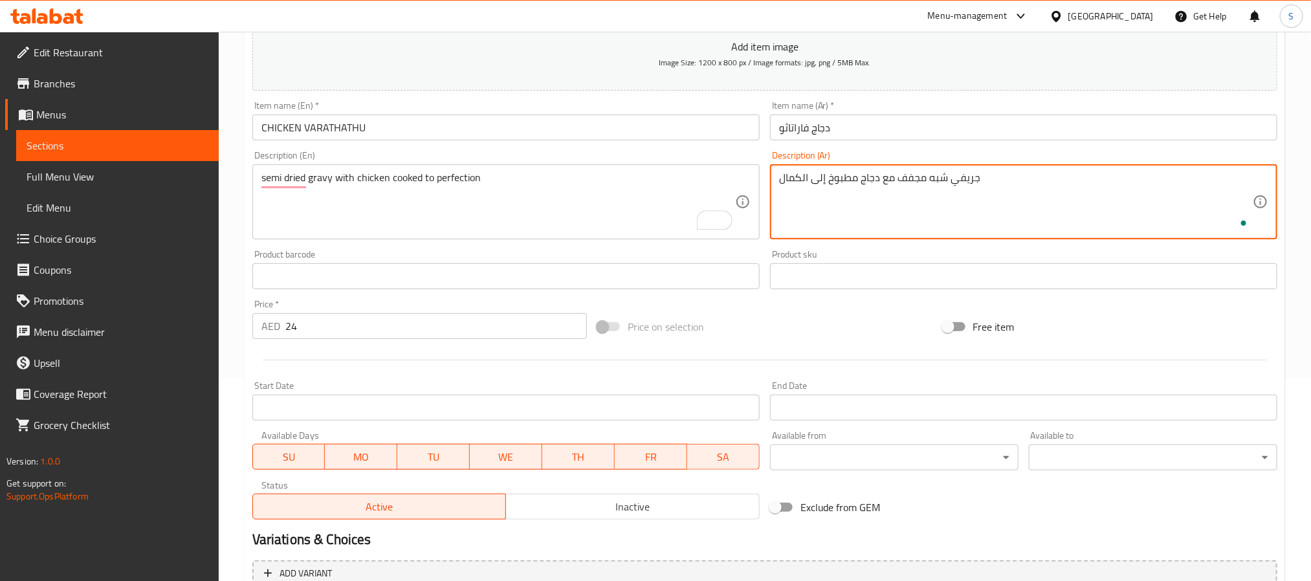
scroll to position [332, 0]
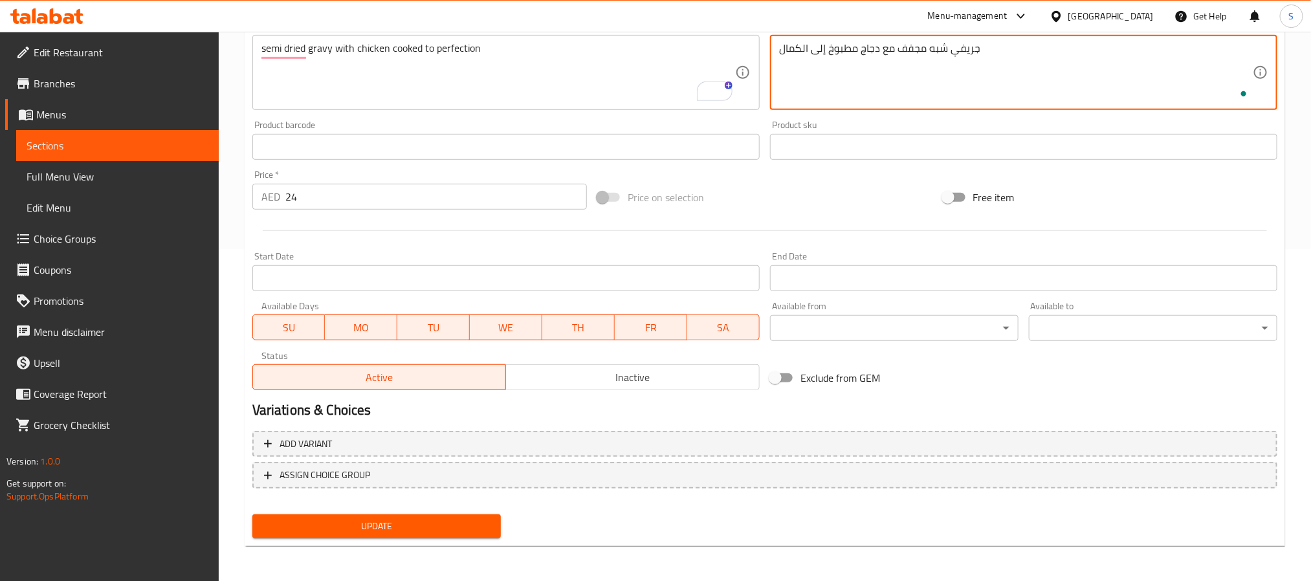
type textarea "جريفي شبه مجفف مع دجاج مطبوخ إلى الكمال"
click at [420, 531] on span "Update" at bounding box center [377, 526] width 228 height 16
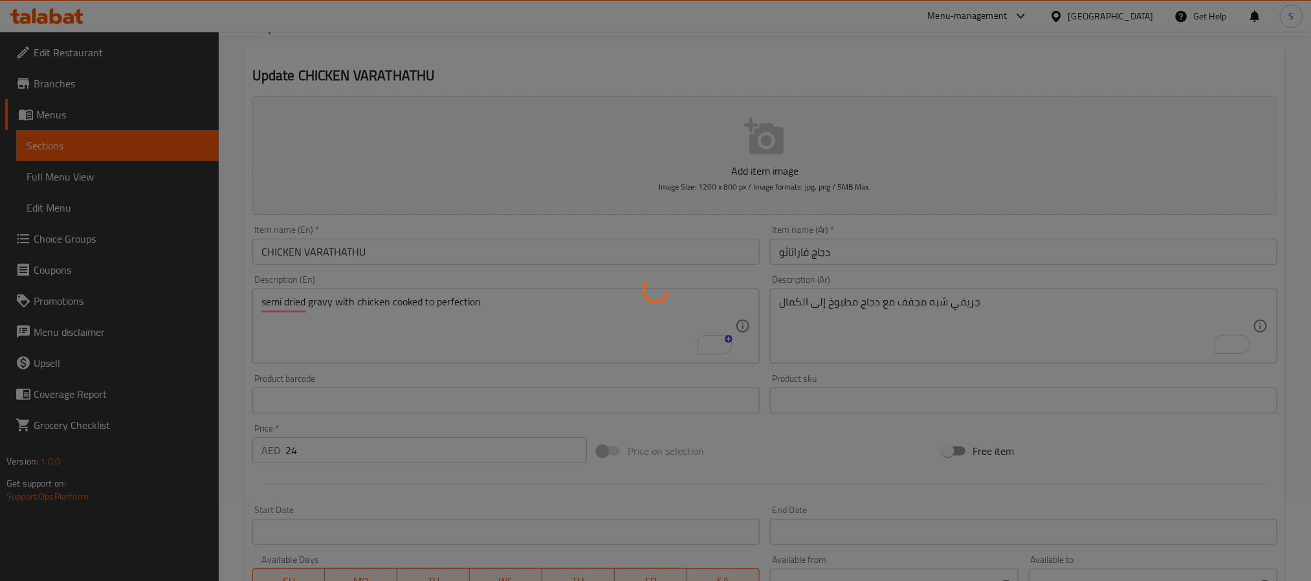
scroll to position [0, 0]
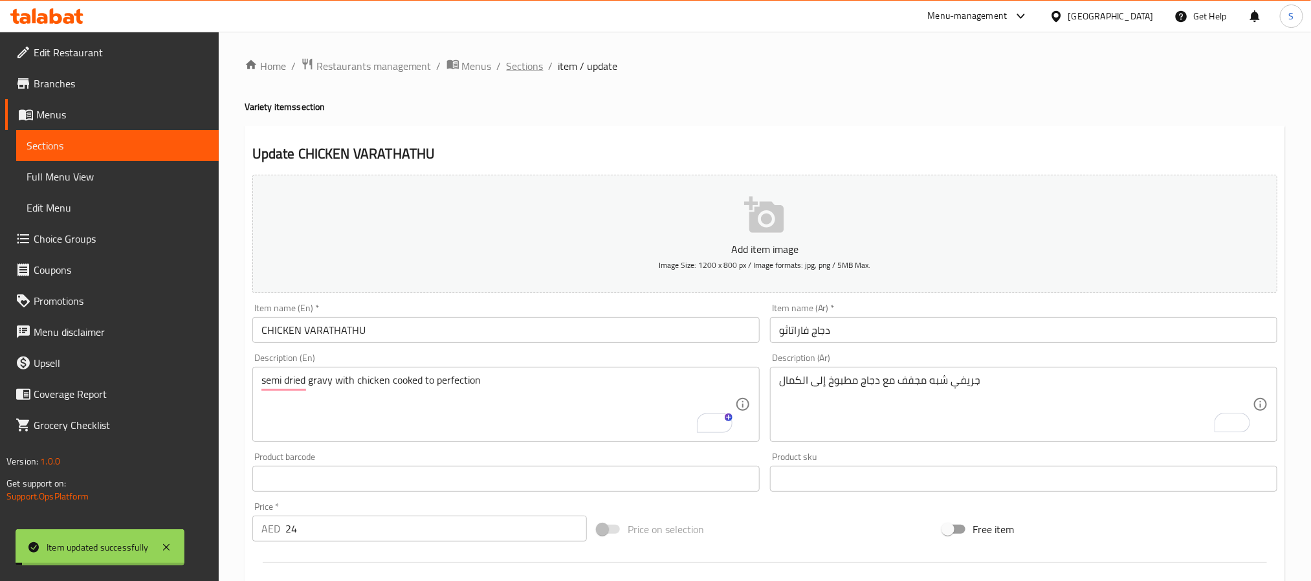
click at [513, 58] on span "Sections" at bounding box center [525, 66] width 37 height 16
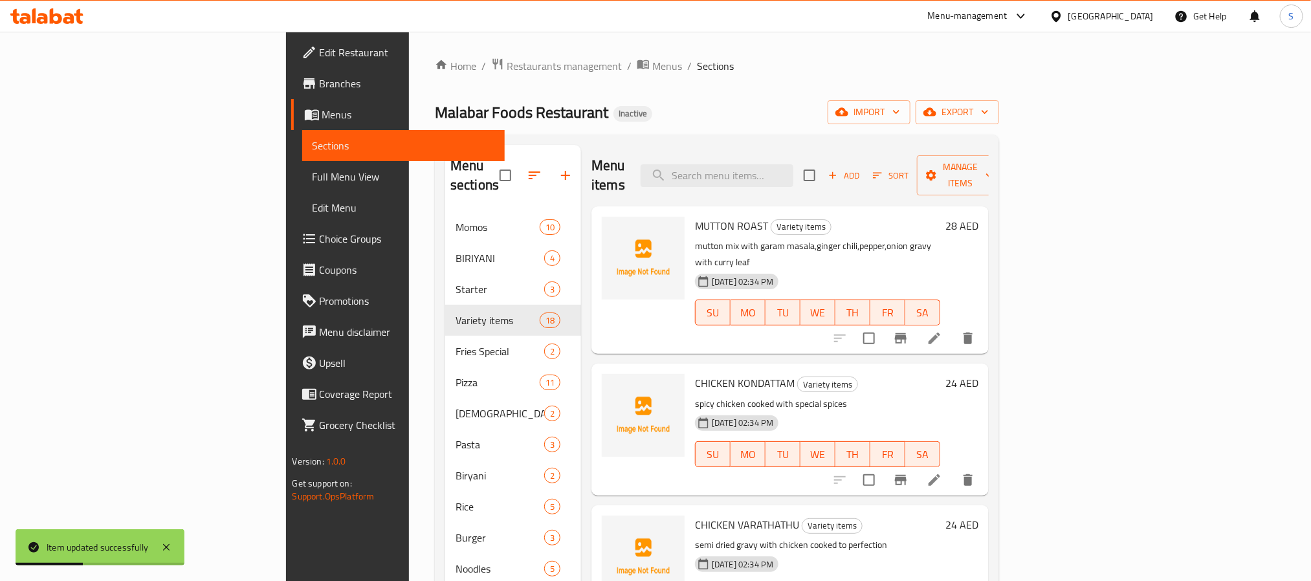
click at [837, 152] on div "Menu items Add Sort Manage items" at bounding box center [790, 175] width 397 height 61
click at [793, 170] on input "search" at bounding box center [717, 175] width 153 height 23
paste input "BEEF DRY FRY"
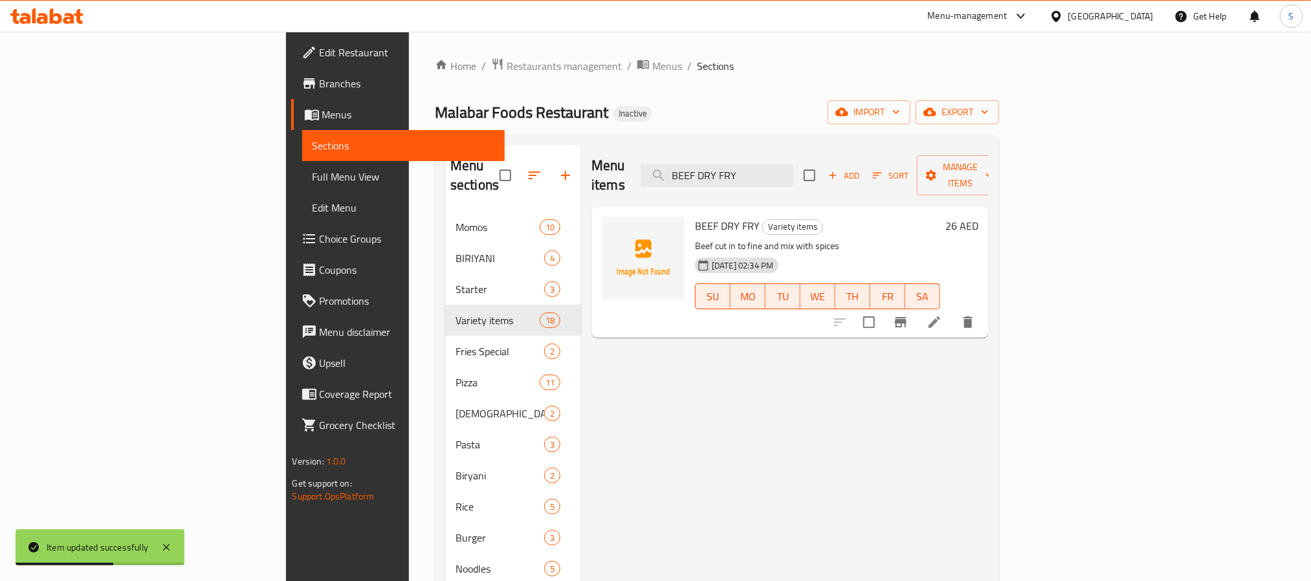
type input "BEEF DRY FRY"
click at [942, 315] on icon at bounding box center [935, 323] width 16 height 16
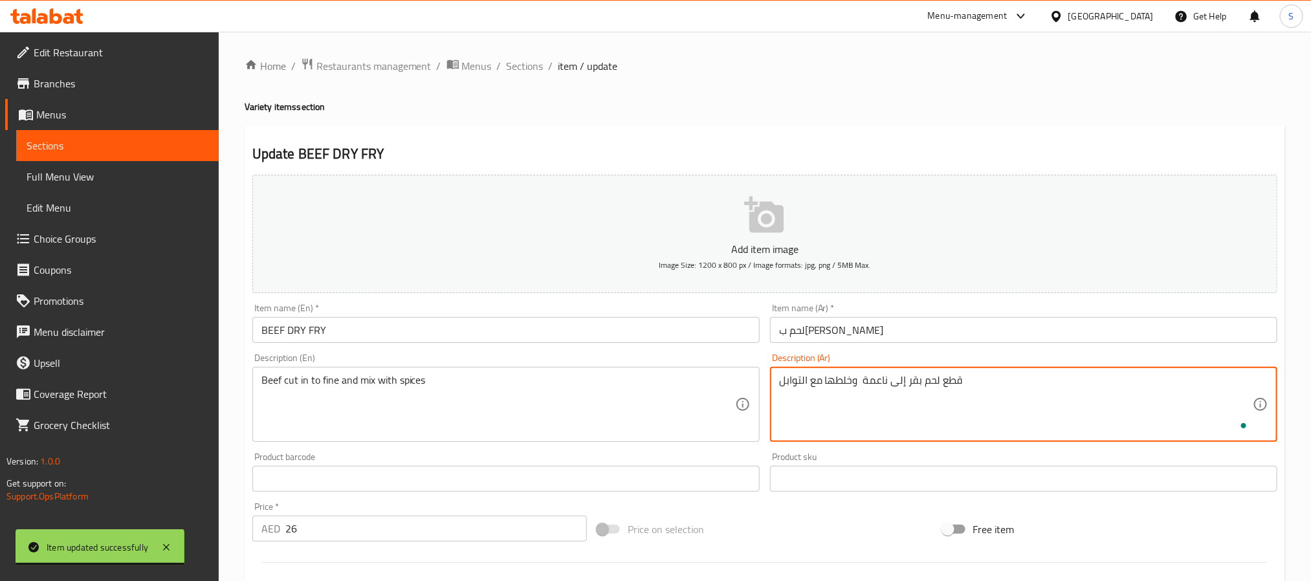
click at [909, 377] on textarea "قطع لحم بقر إلى ناعمة وخلطها مع التوابل" at bounding box center [1016, 404] width 474 height 61
click at [970, 377] on textarea "قطع لحم بقري مقطع ناعم وميكس مع التوابل" at bounding box center [1016, 404] width 474 height 61
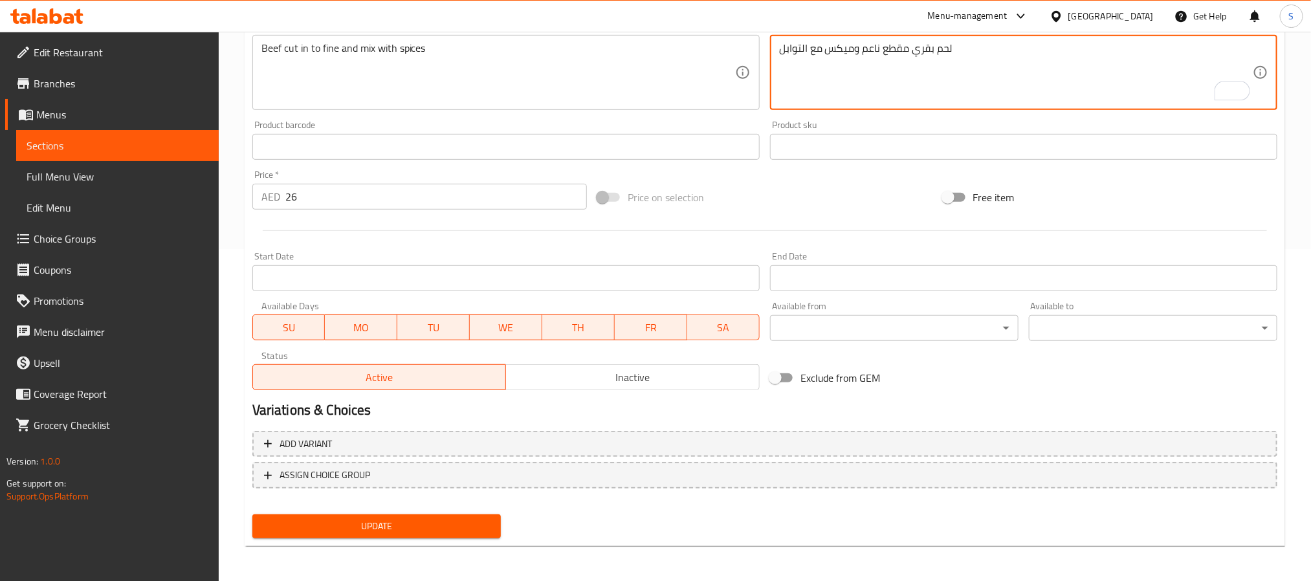
type textarea "لحم بقري مقطع ناعم وميكس مع التوابل"
click at [397, 528] on span "Update" at bounding box center [377, 526] width 228 height 16
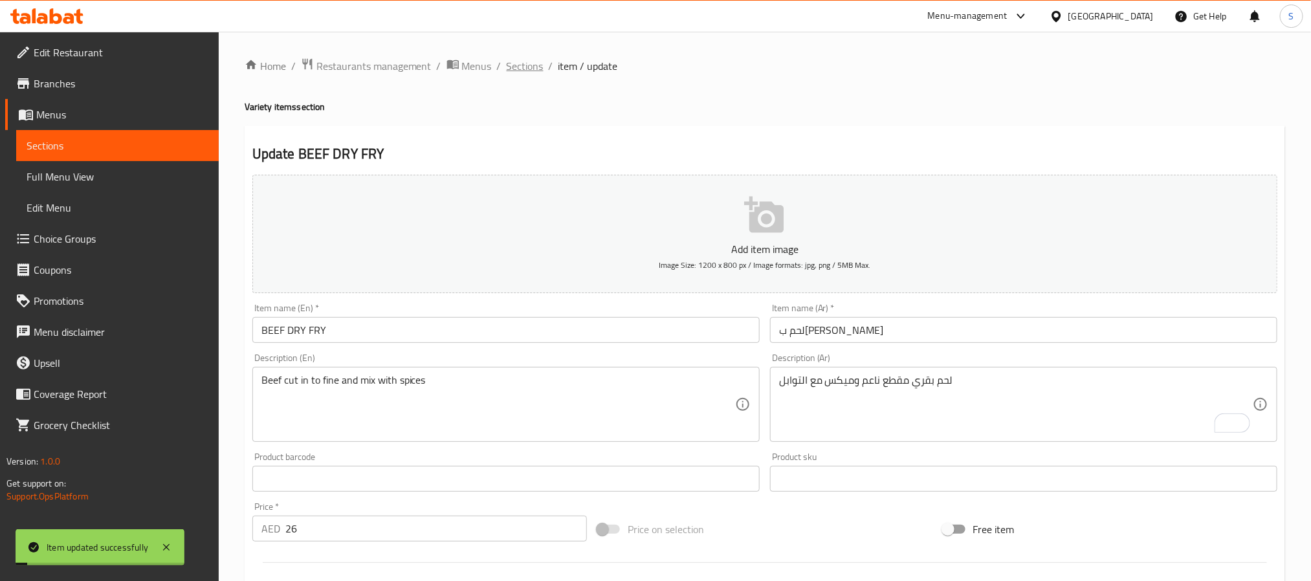
click at [520, 67] on span "Sections" at bounding box center [525, 66] width 37 height 16
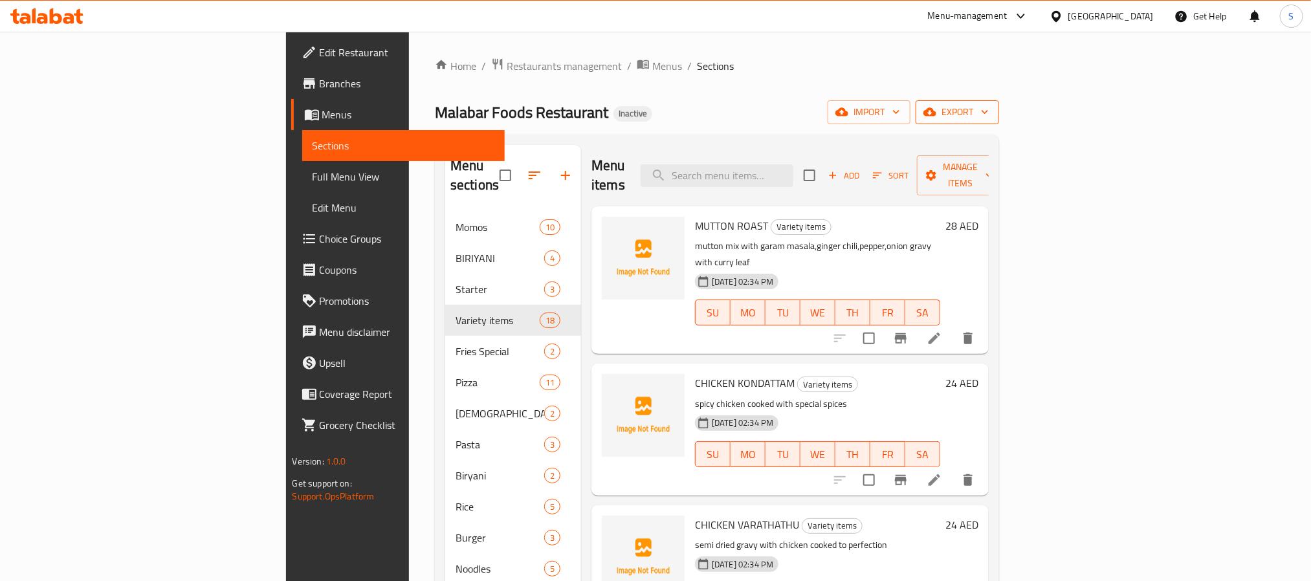
click at [989, 109] on span "export" at bounding box center [957, 112] width 63 height 16
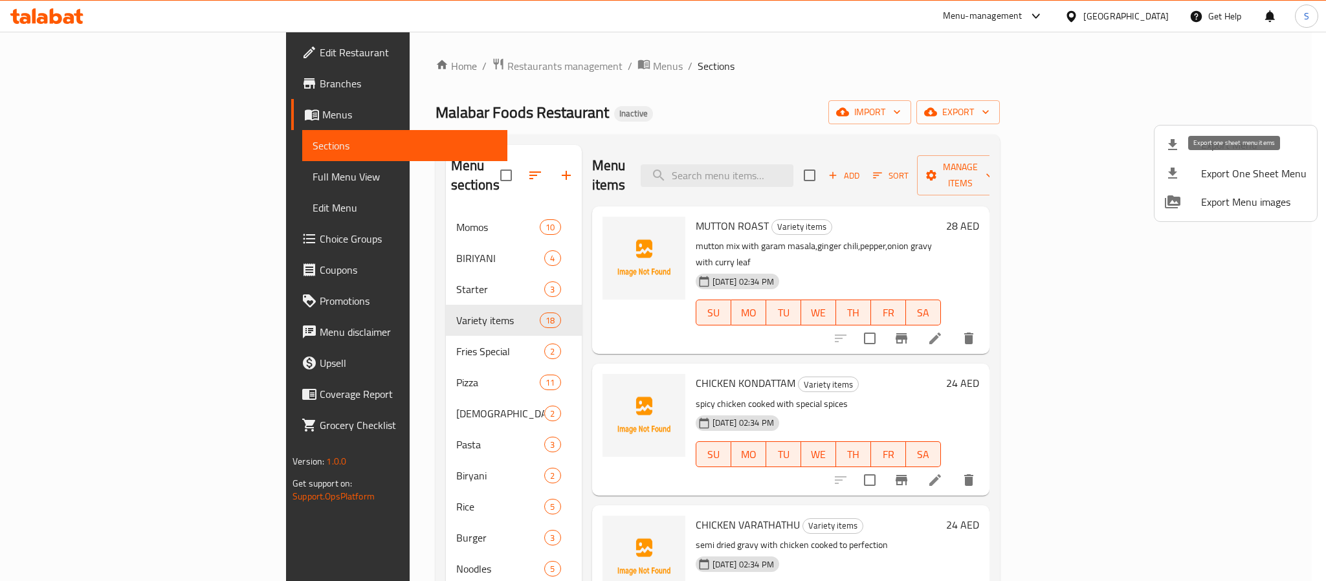
click at [1229, 150] on span "Export Menu" at bounding box center [1253, 145] width 105 height 16
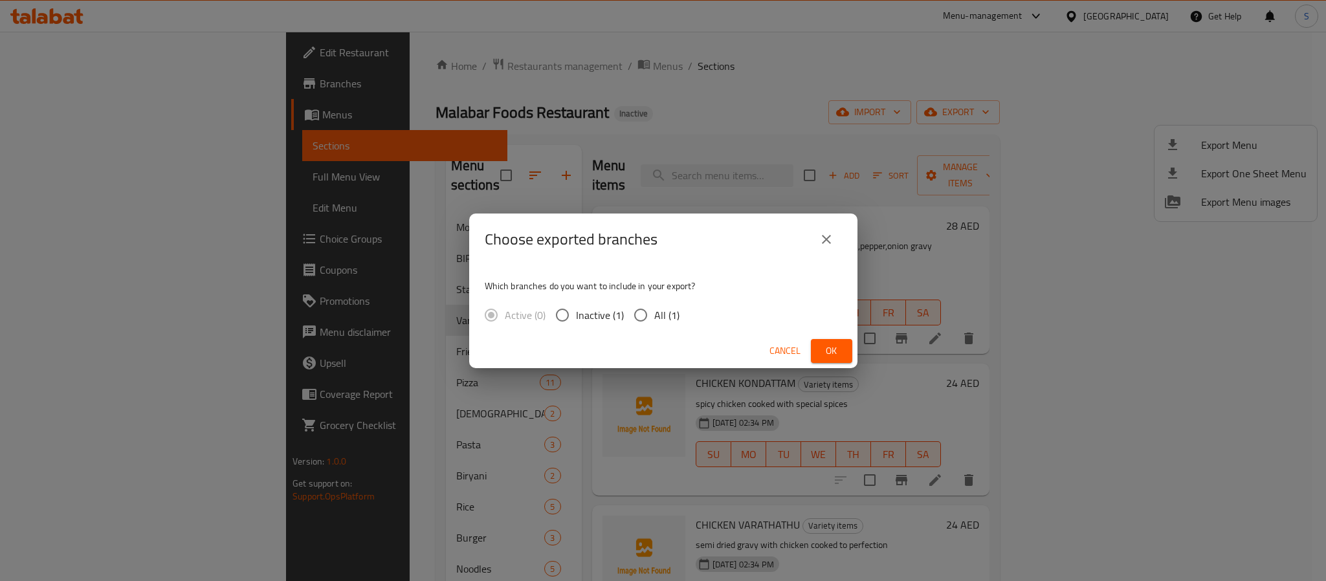
click at [668, 327] on label "All (1)" at bounding box center [653, 315] width 52 height 27
click at [654, 327] on input "All (1)" at bounding box center [640, 315] width 27 height 27
radio input "true"
click at [839, 356] on span "Ok" at bounding box center [831, 351] width 21 height 16
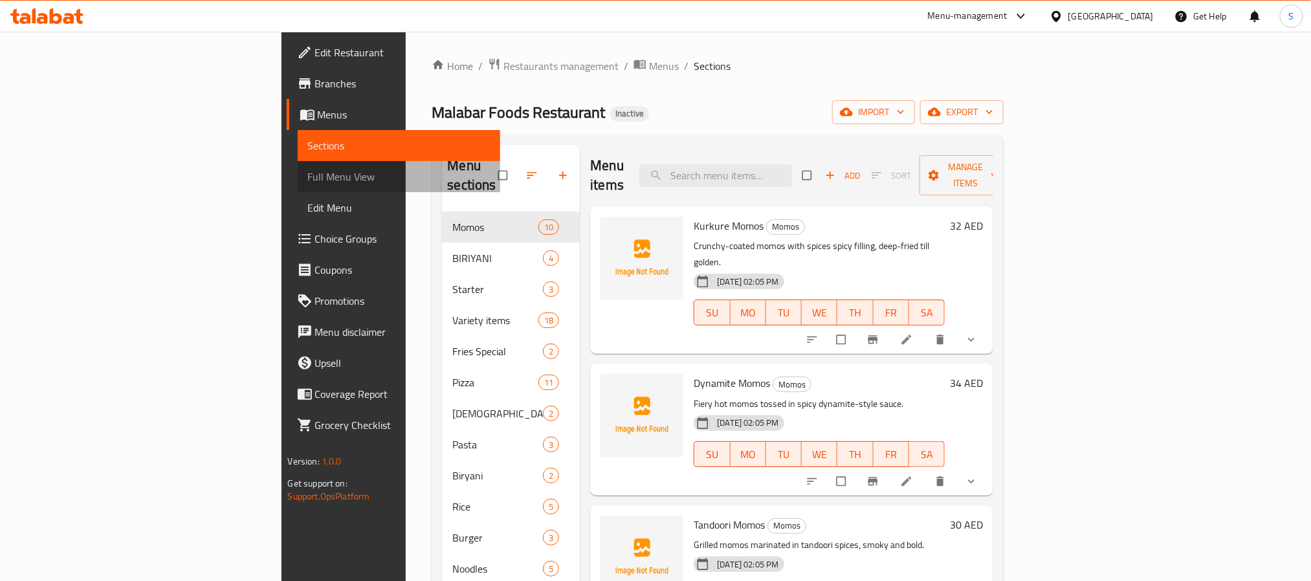
click at [308, 183] on span "Full Menu View" at bounding box center [399, 177] width 182 height 16
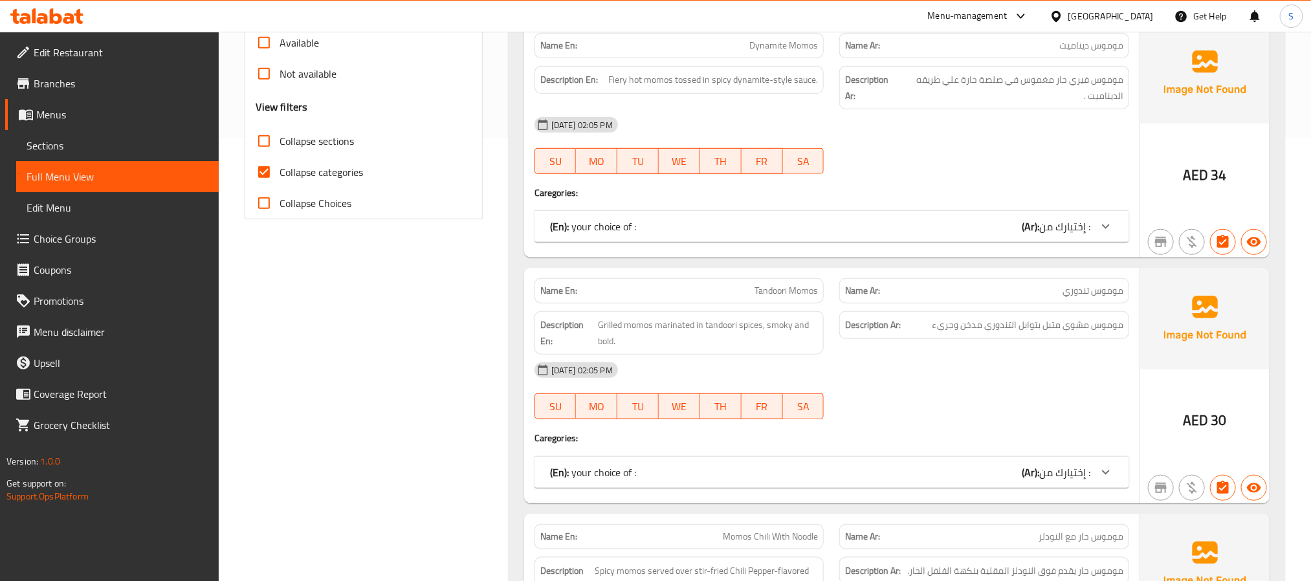
scroll to position [485, 0]
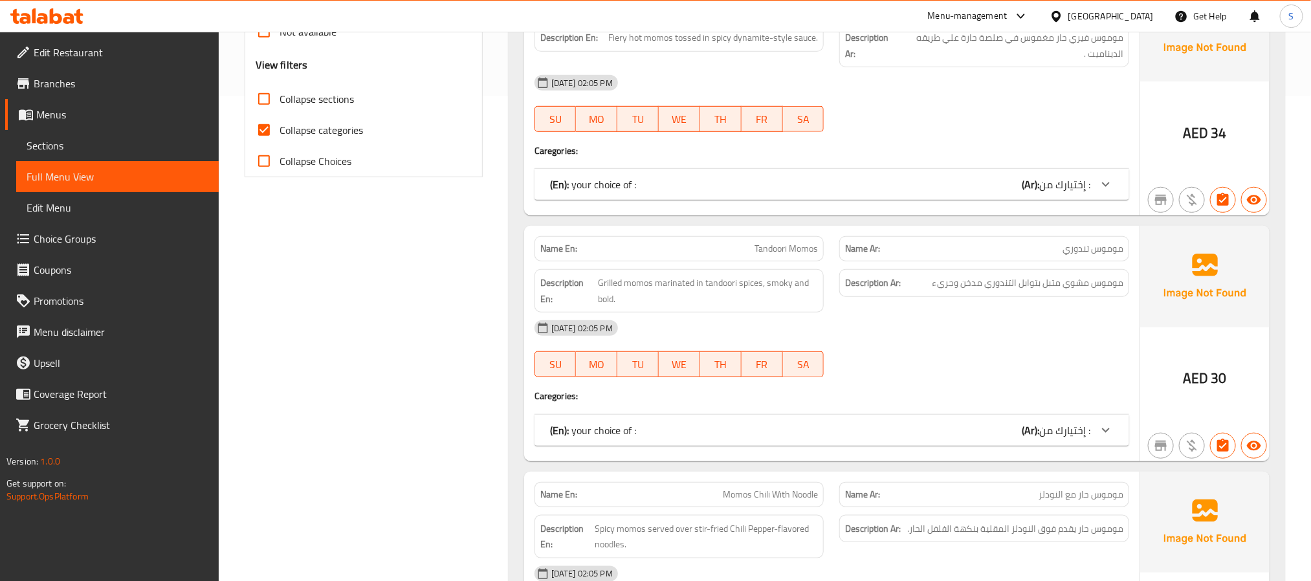
click at [261, 120] on input "Collapse categories" at bounding box center [264, 130] width 31 height 31
checkbox input "false"
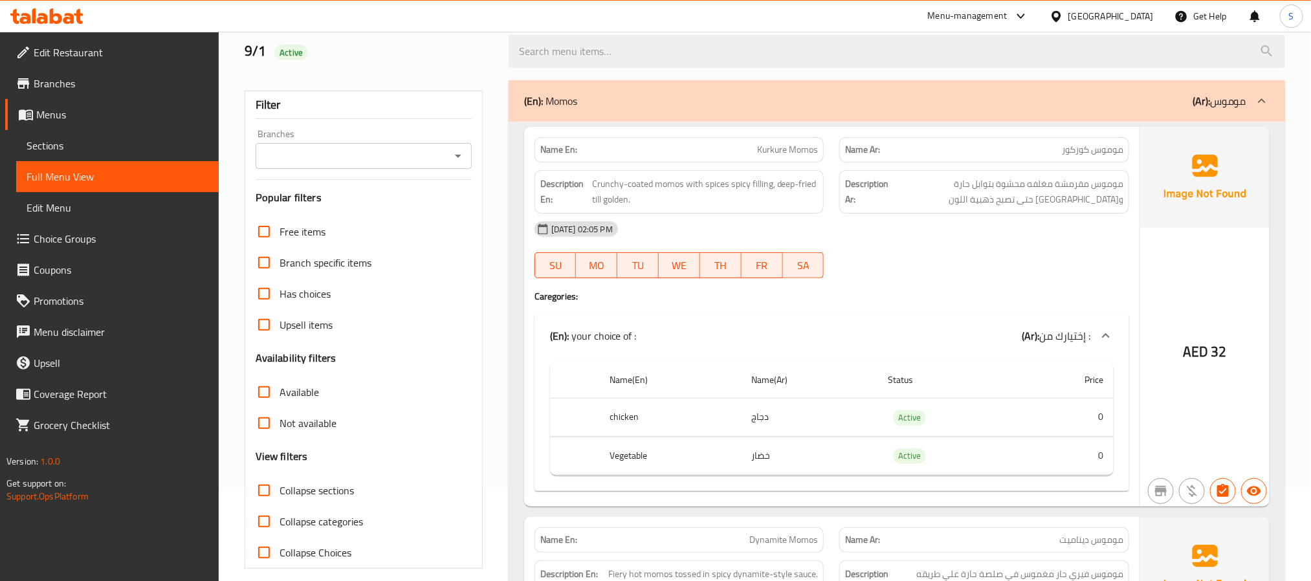
scroll to position [0, 0]
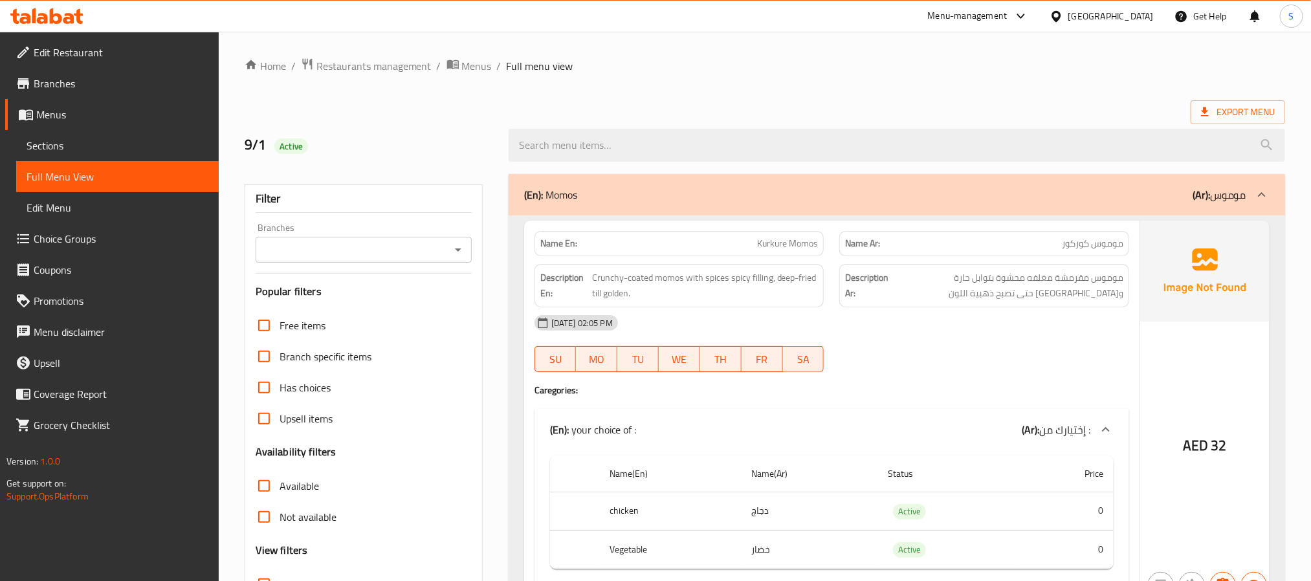
click at [1113, 188] on div "(En): Momos (Ar): موموس" at bounding box center [885, 195] width 722 height 16
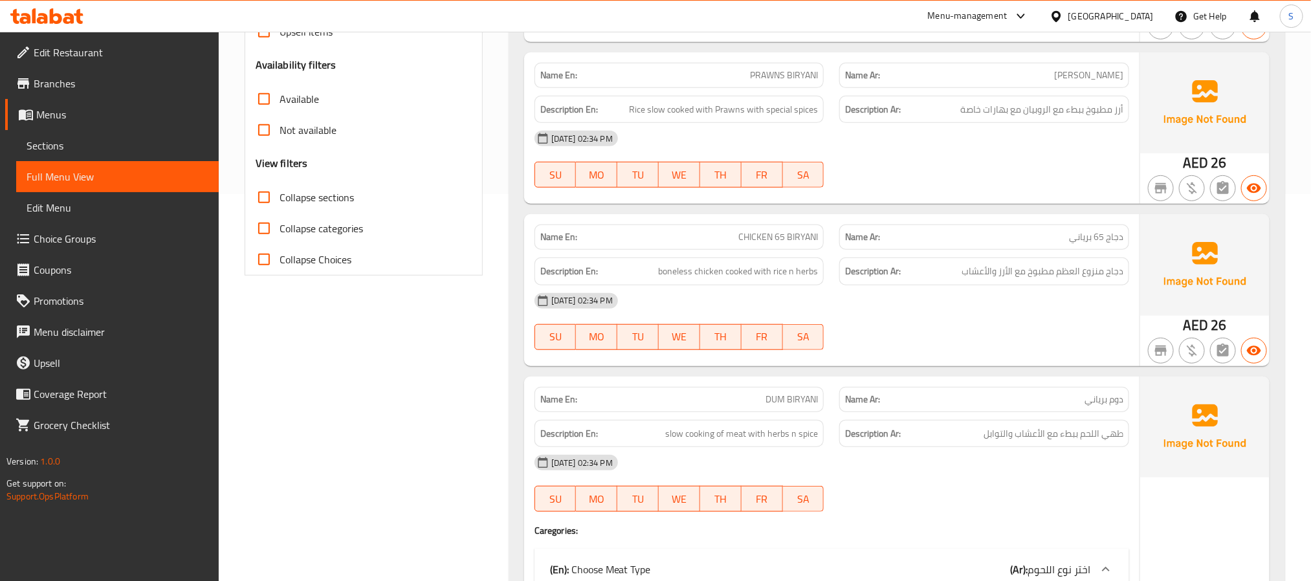
scroll to position [388, 0]
click at [785, 237] on span "CHICKEN 65 BIRYANI" at bounding box center [778, 236] width 80 height 14
copy span "CHICKEN 65 BIRYANI"
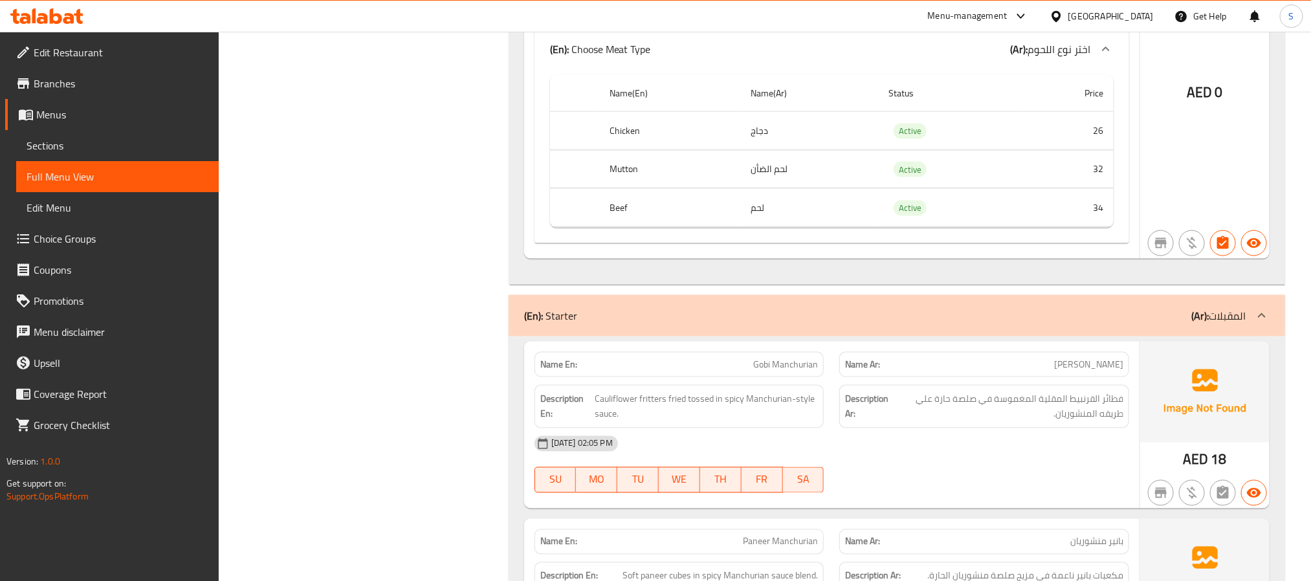
scroll to position [874, 0]
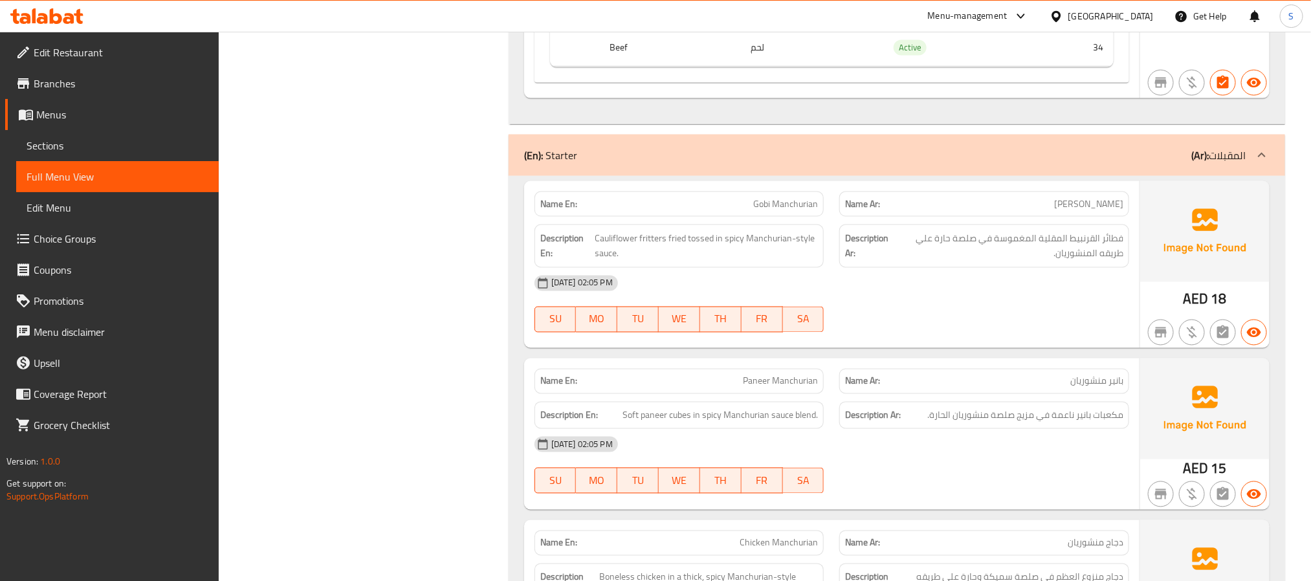
scroll to position [1793, 0]
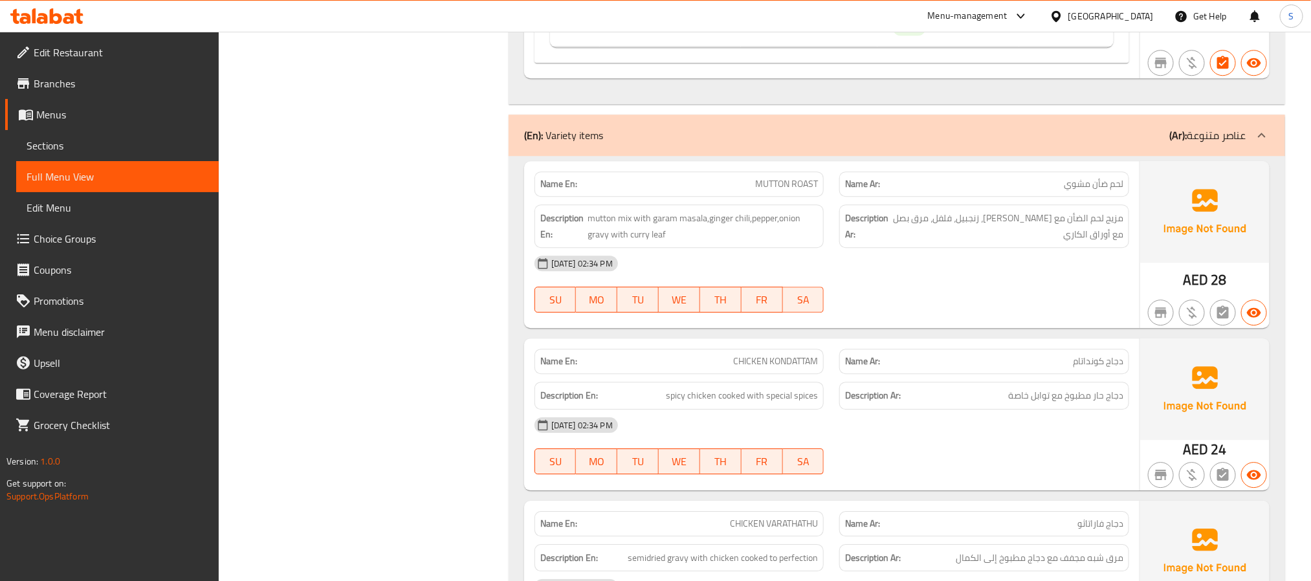
copy span "MUTTON ROAST"
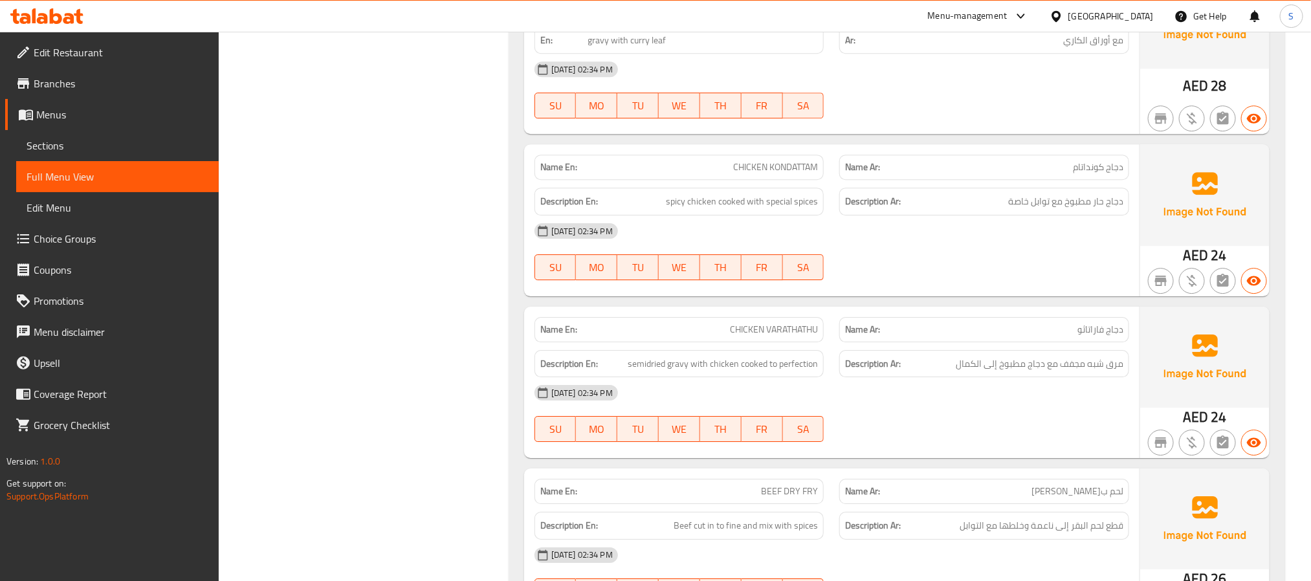
scroll to position [2181, 0]
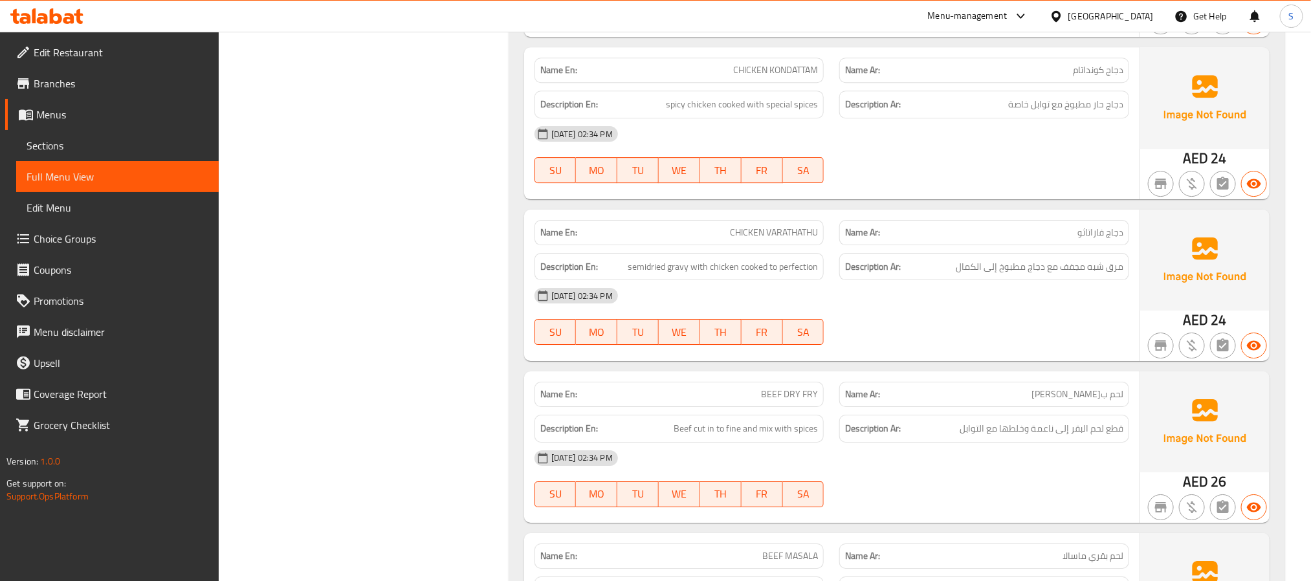
copy span "CHICKEN VARATHATHU"
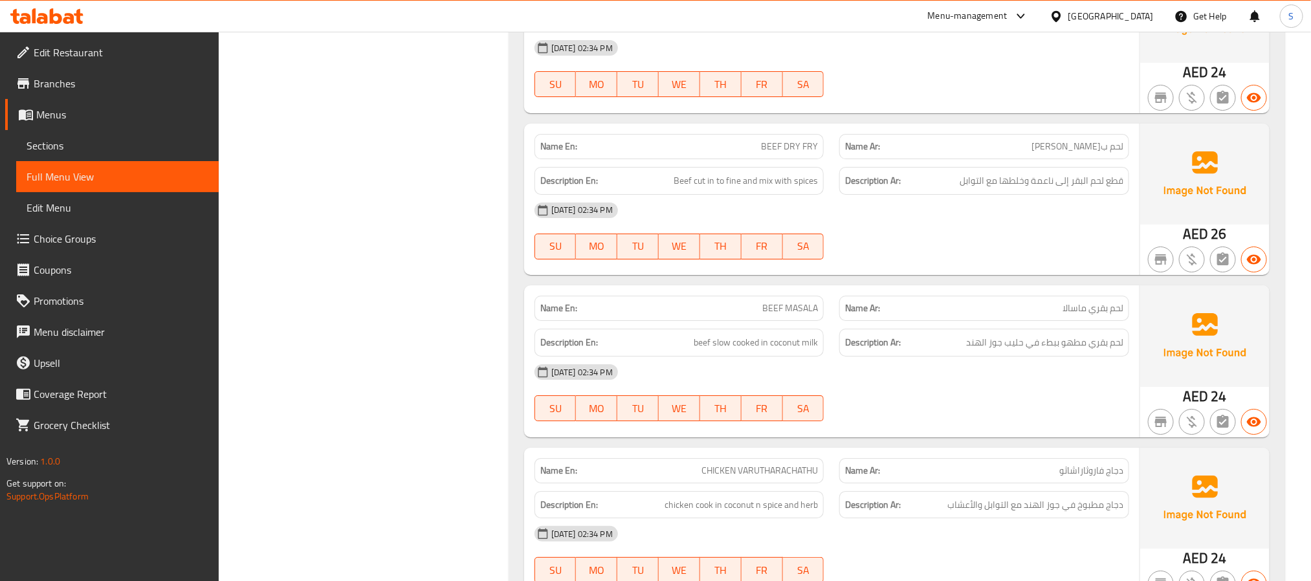
scroll to position [2472, 0]
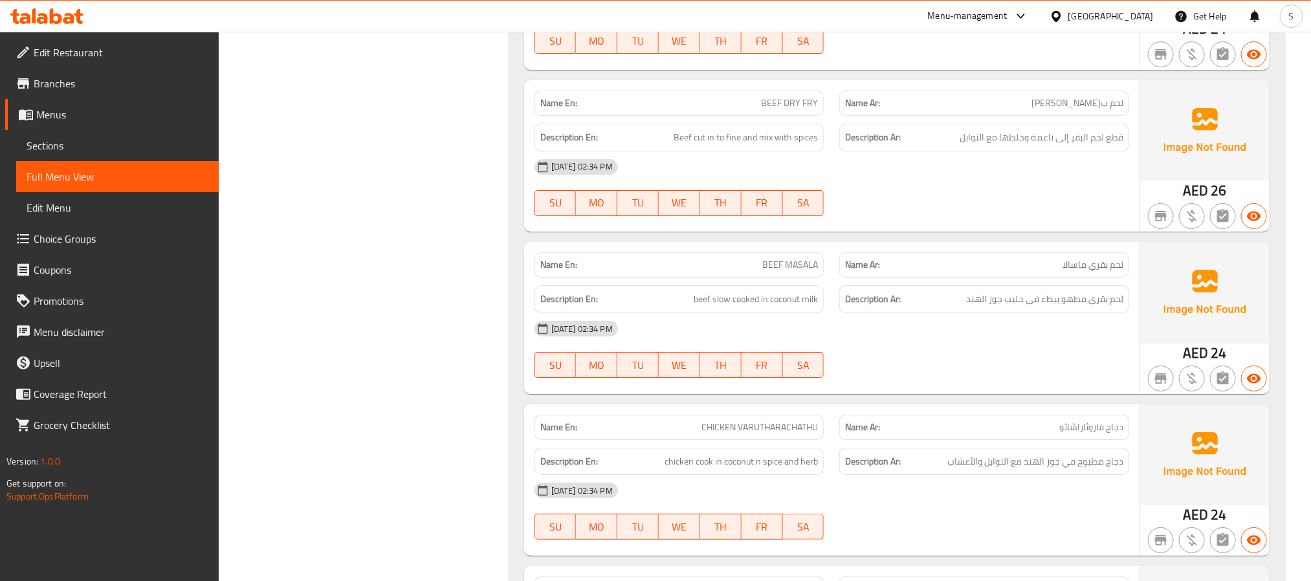
copy span "BEEF DRY FRY"
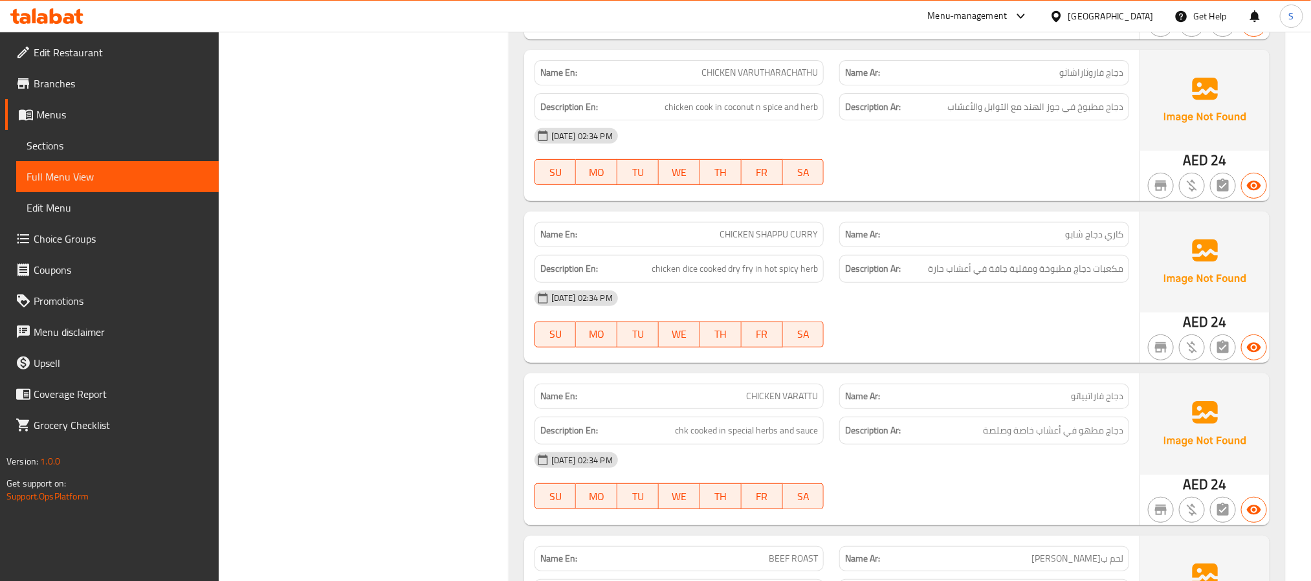
scroll to position [2861, 0]
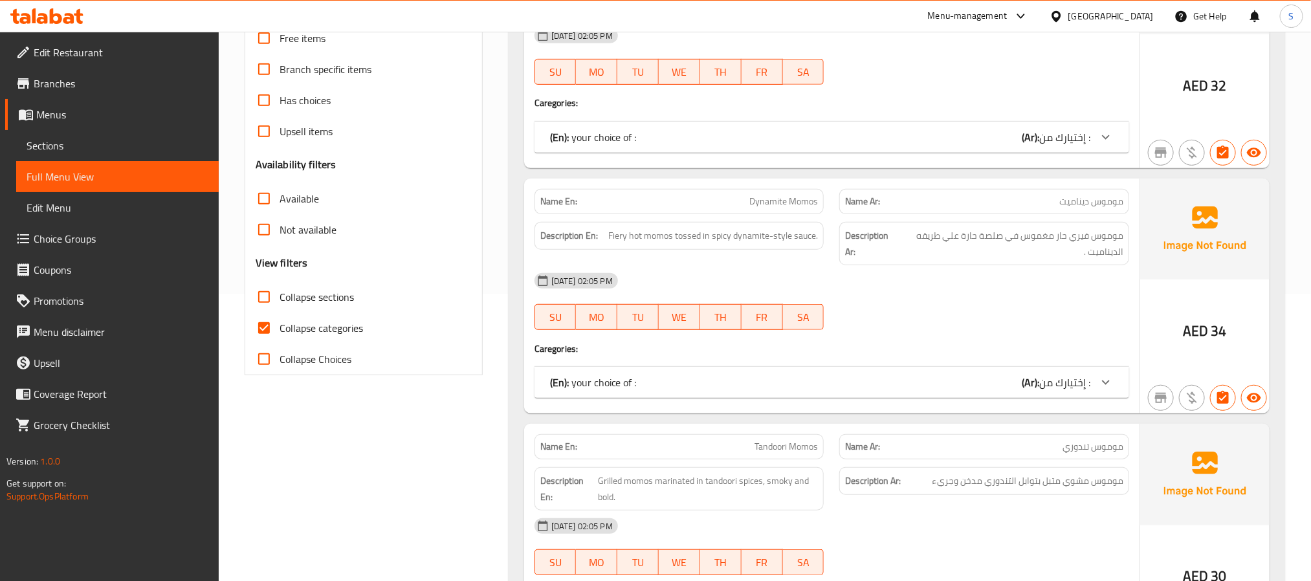
scroll to position [291, 0]
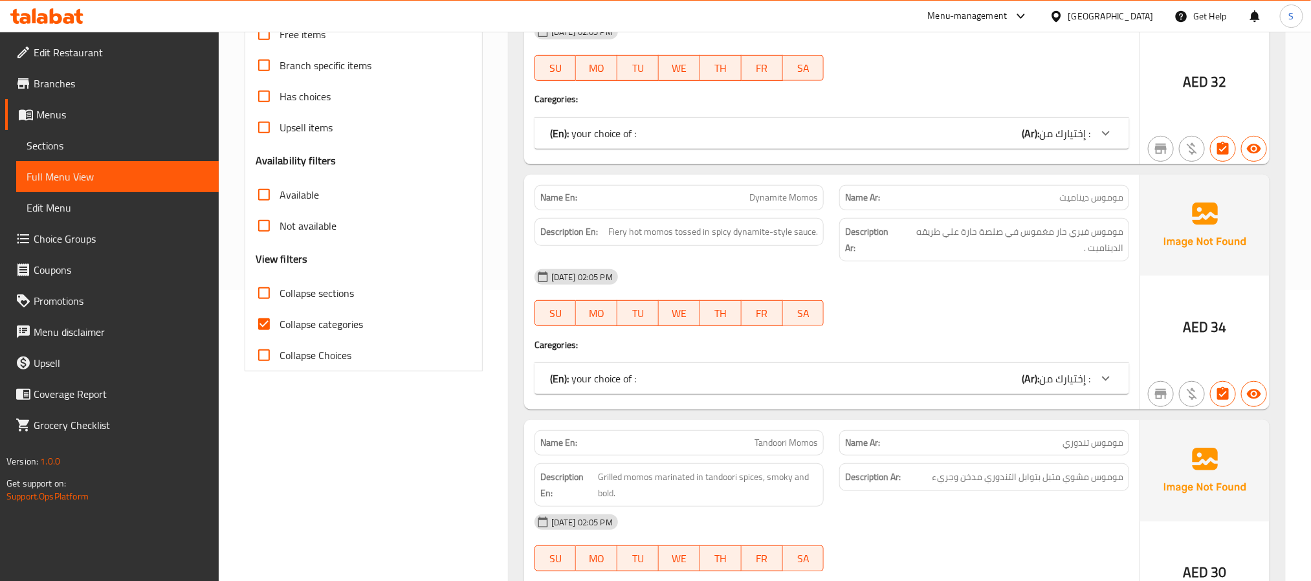
click at [264, 331] on input "Collapse categories" at bounding box center [264, 324] width 31 height 31
checkbox input "false"
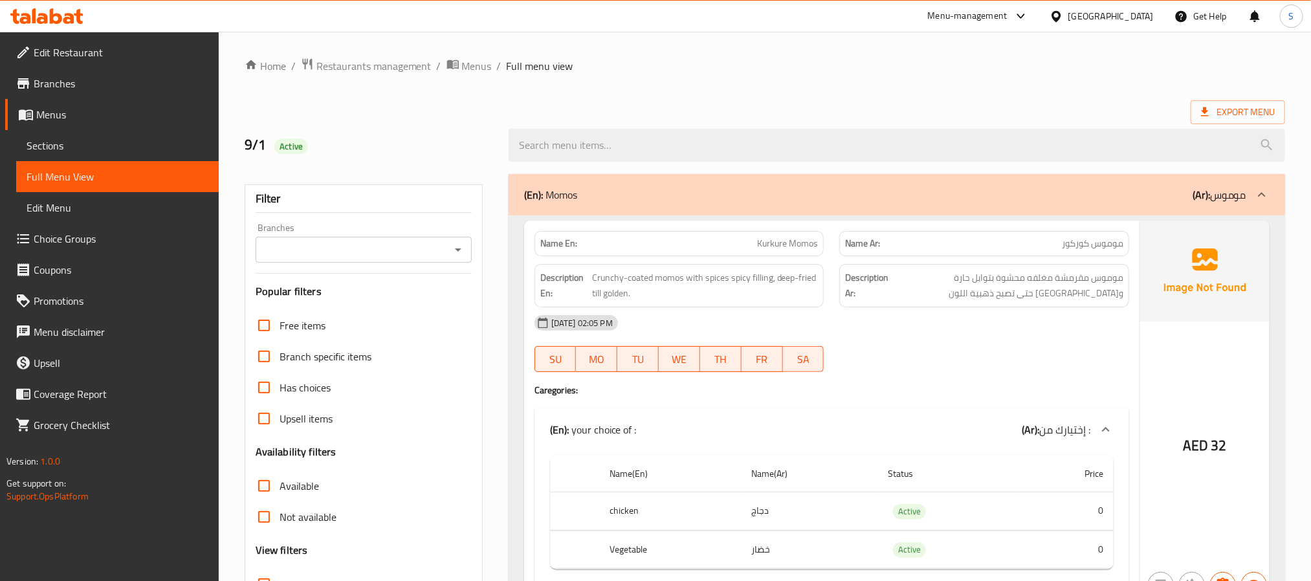
scroll to position [97, 0]
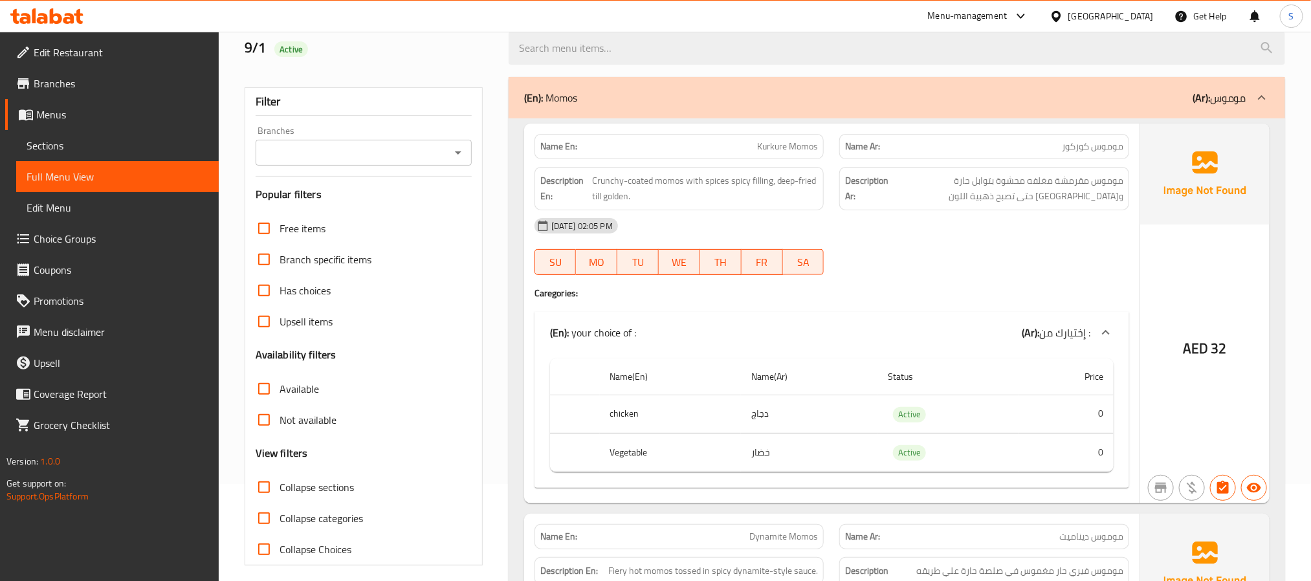
click at [260, 495] on input "Collapse sections" at bounding box center [264, 487] width 31 height 31
checkbox input "true"
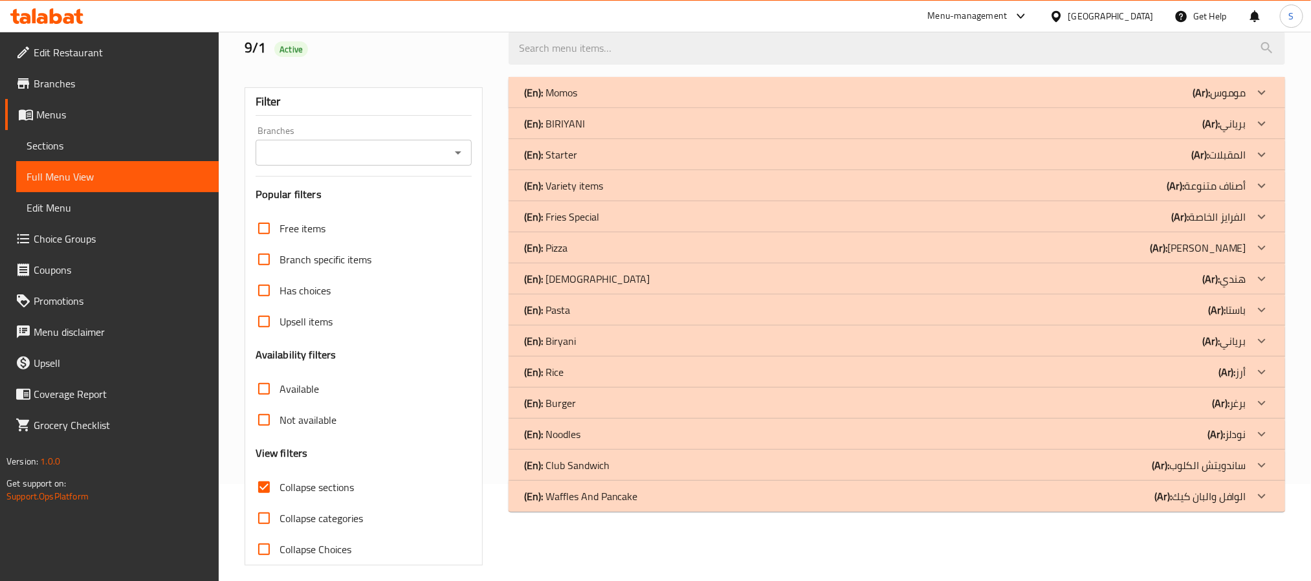
click at [1162, 100] on div "(En): Variety items (Ar): أصناف متنوعة" at bounding box center [885, 93] width 722 height 16
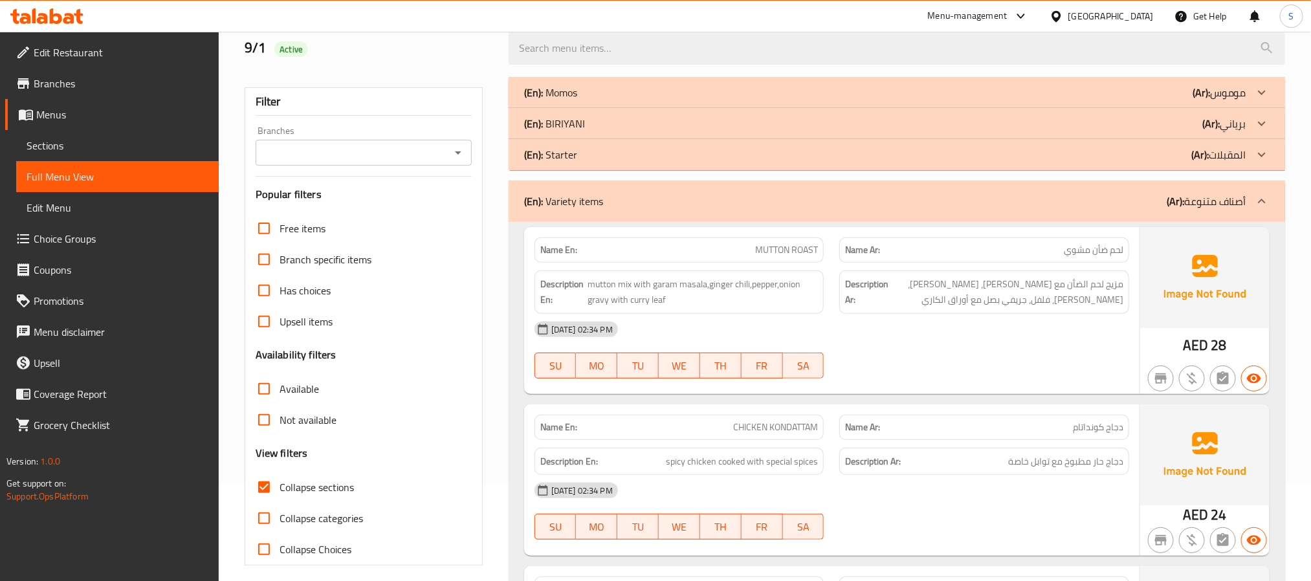
click at [1155, 108] on div "(En): [PERSON_NAME] (Ar): برياني" at bounding box center [897, 92] width 777 height 31
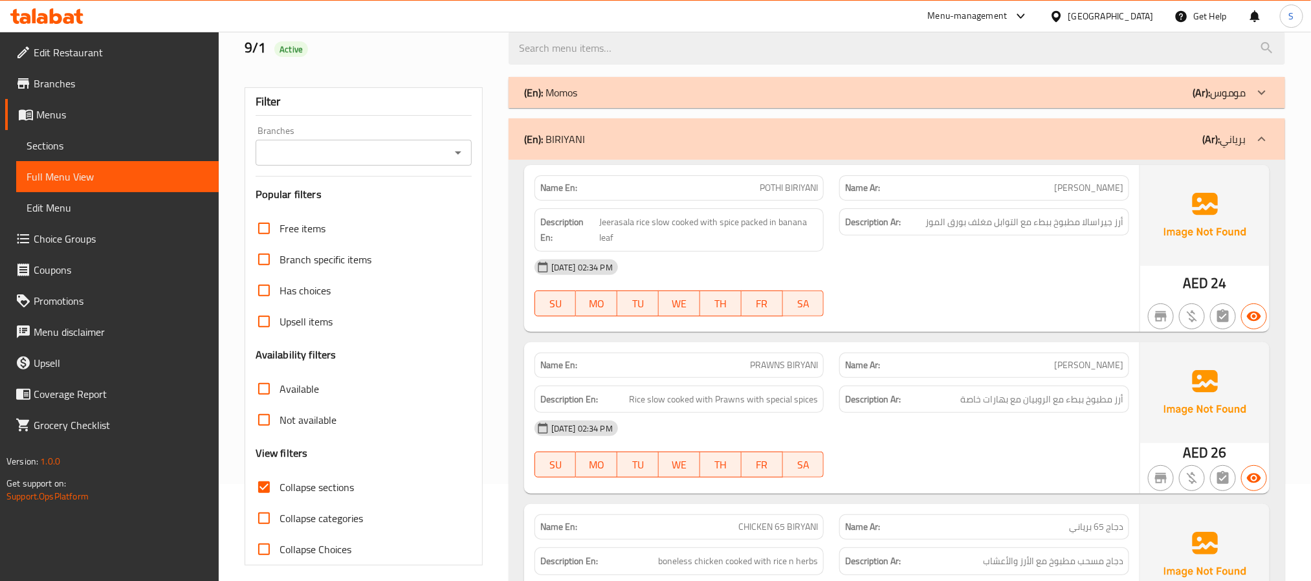
click at [1197, 142] on div "(En): [PERSON_NAME] (Ar): برياني" at bounding box center [885, 139] width 722 height 16
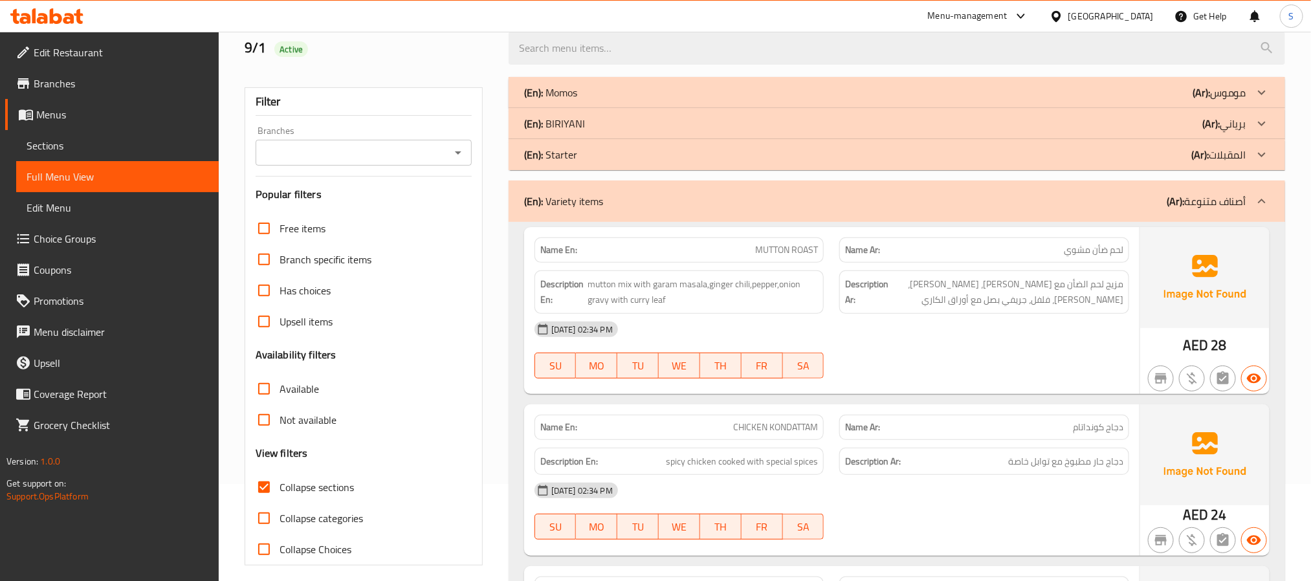
click at [1217, 100] on p "(Ar): المقبلات" at bounding box center [1220, 93] width 54 height 16
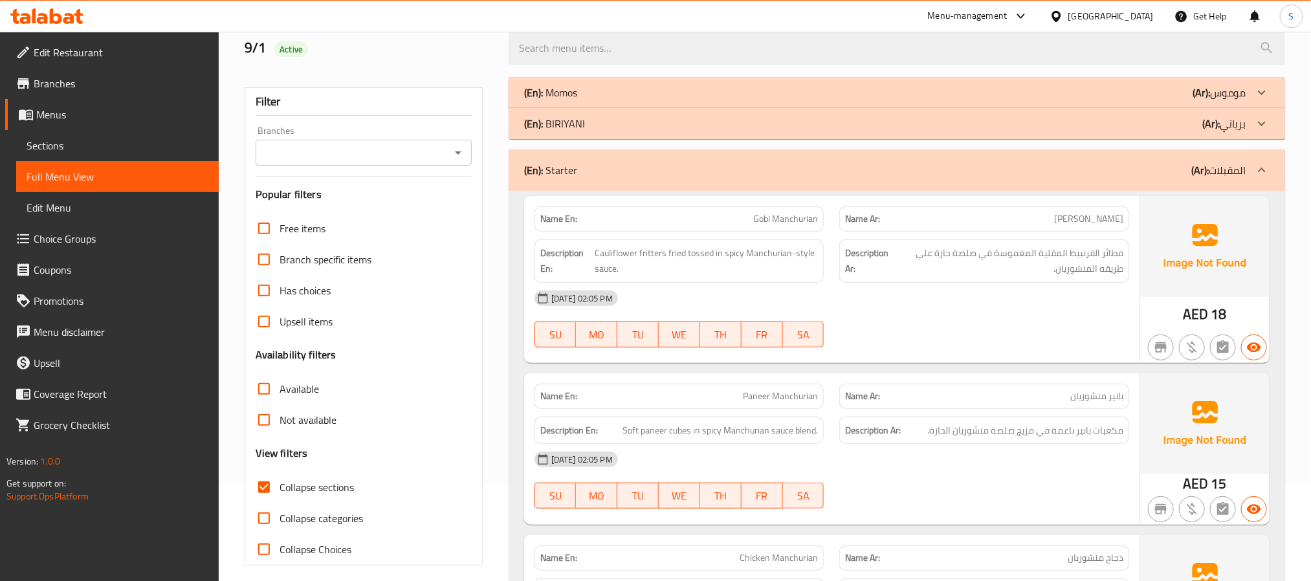
click at [1157, 173] on div "(En): Starter (Ar): المقبلات" at bounding box center [885, 170] width 722 height 16
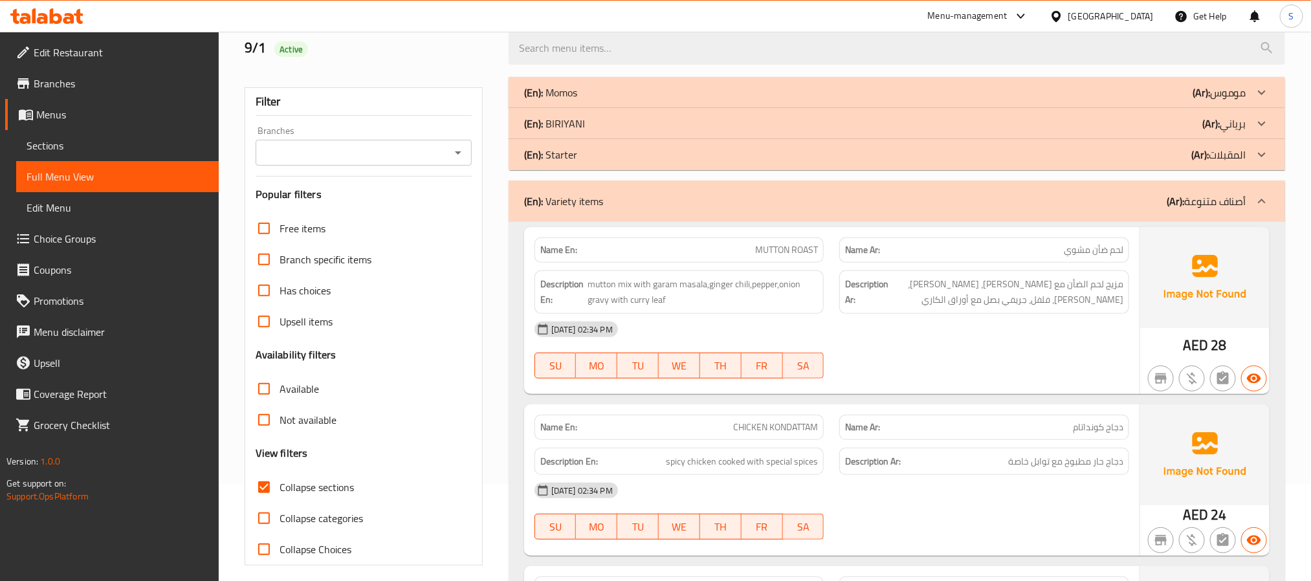
click at [1171, 100] on div "(En): [PERSON_NAME] (Ar): برياني" at bounding box center [885, 93] width 722 height 16
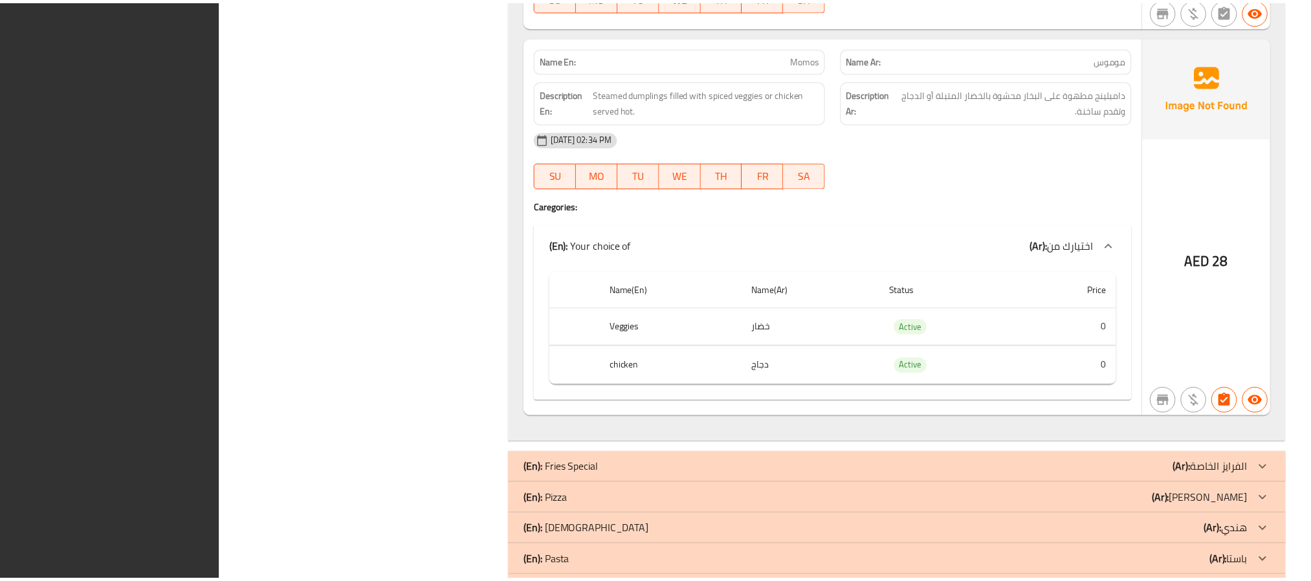
scroll to position [4282, 0]
